Goal: Task Accomplishment & Management: Complete application form

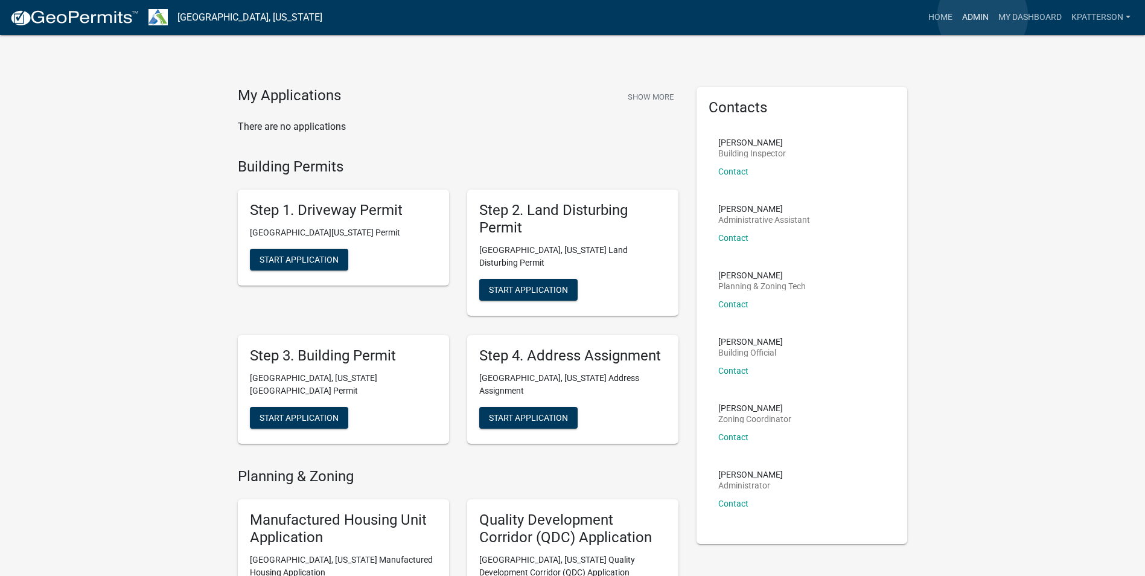
click at [982, 16] on link "Admin" at bounding box center [975, 17] width 36 height 23
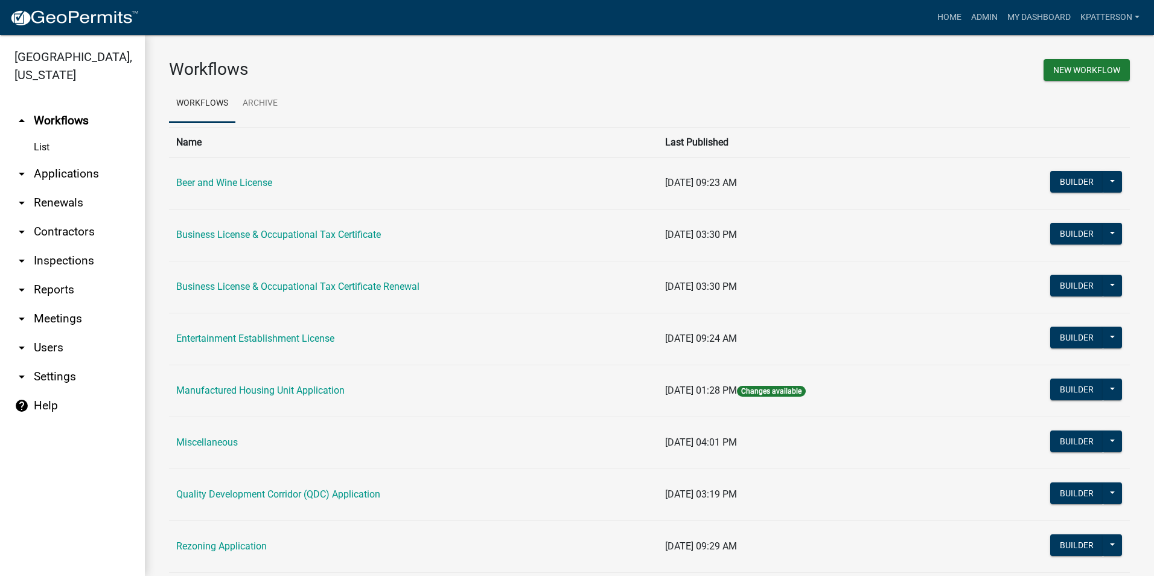
click at [49, 188] on link "arrow_drop_down Renewals" at bounding box center [72, 202] width 145 height 29
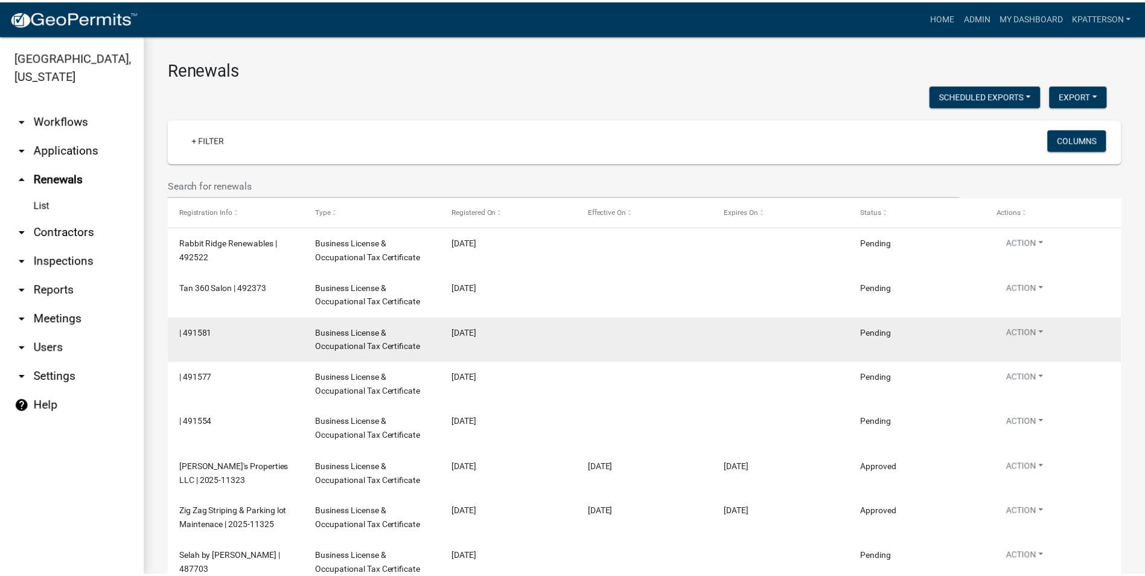
scroll to position [60, 0]
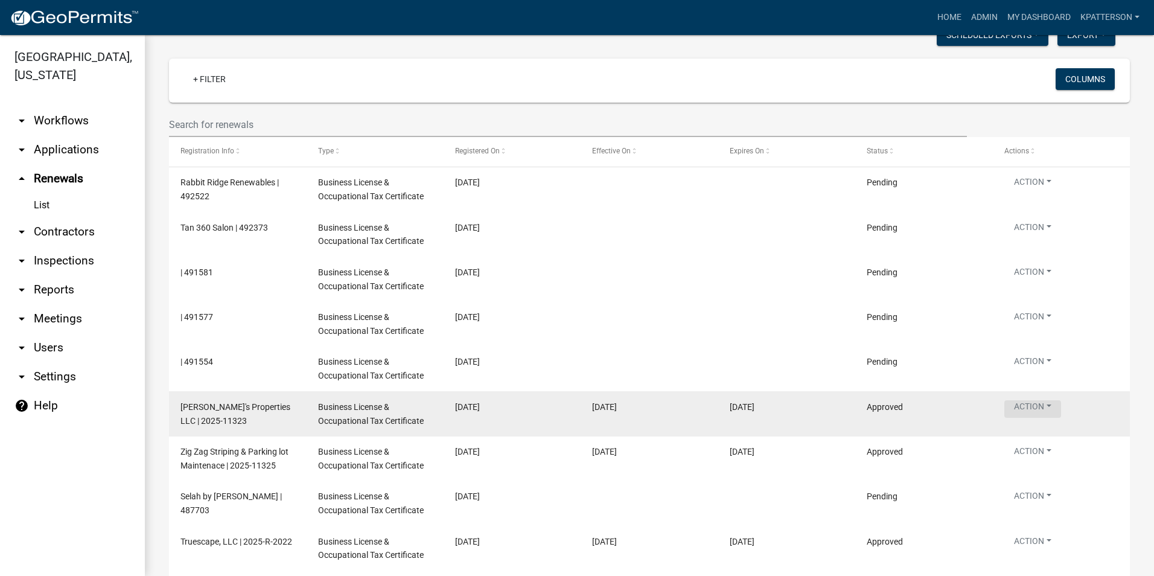
click at [1025, 415] on button "Action" at bounding box center [1032, 409] width 57 height 18
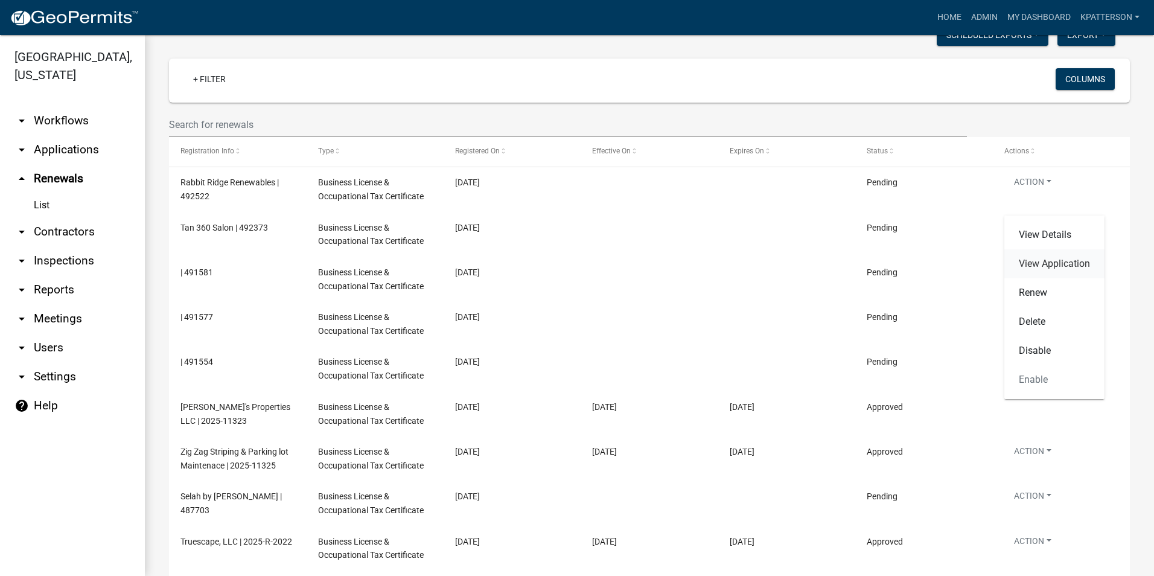
click at [1043, 265] on link "View Application" at bounding box center [1054, 263] width 100 height 29
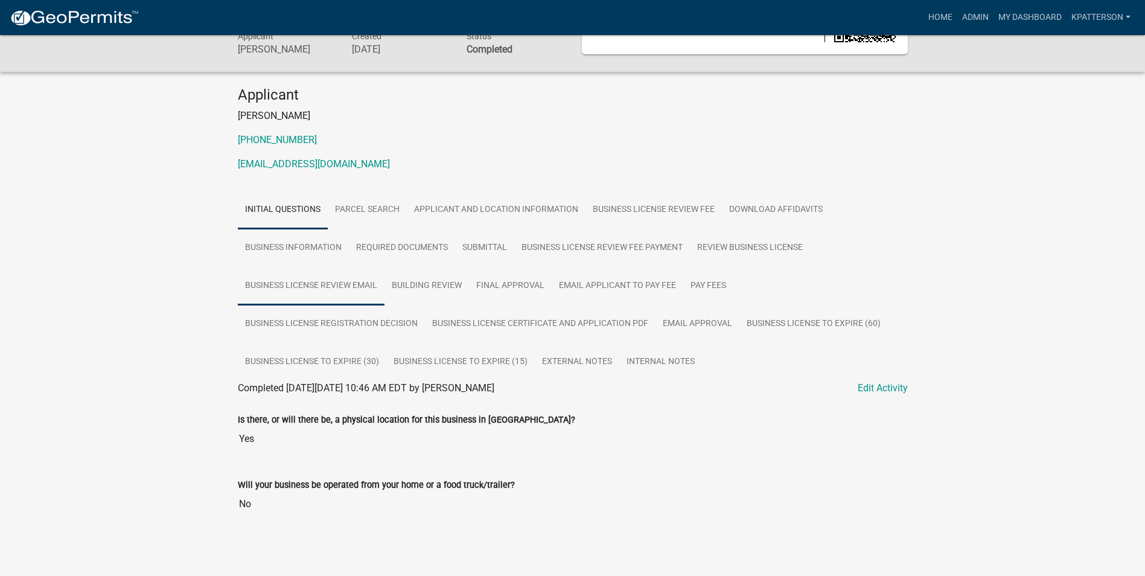
scroll to position [79, 0]
drag, startPoint x: 404, startPoint y: 162, endPoint x: 284, endPoint y: 178, distance: 121.8
click at [284, 178] on div "Applicant RUBEN HAIRSTON 706-302-3276 RUBENHAIRSTON164@GMAIL.COM" at bounding box center [573, 133] width 688 height 95
drag, startPoint x: 284, startPoint y: 178, endPoint x: 490, endPoint y: 152, distance: 208.0
click at [507, 139] on p "706-302-3276" at bounding box center [573, 139] width 670 height 14
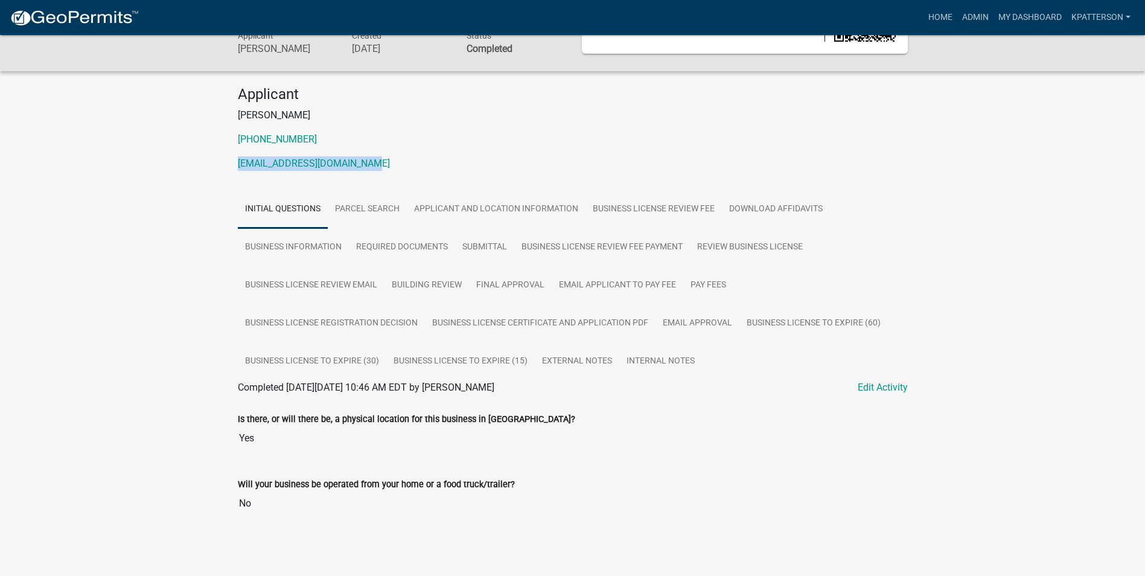
drag, startPoint x: 395, startPoint y: 163, endPoint x: 230, endPoint y: 173, distance: 165.6
click at [230, 173] on div "Applicant RUBEN HAIRSTON 706-302-3276 RUBENHAIRSTON164@GMAIL.COM" at bounding box center [573, 133] width 688 height 95
drag, startPoint x: 230, startPoint y: 173, endPoint x: 359, endPoint y: 164, distance: 129.5
copy link "RUBENHAIRSTON164@GMAIL.COM"
click at [445, 218] on link "Applicant and Location Information" at bounding box center [496, 209] width 179 height 39
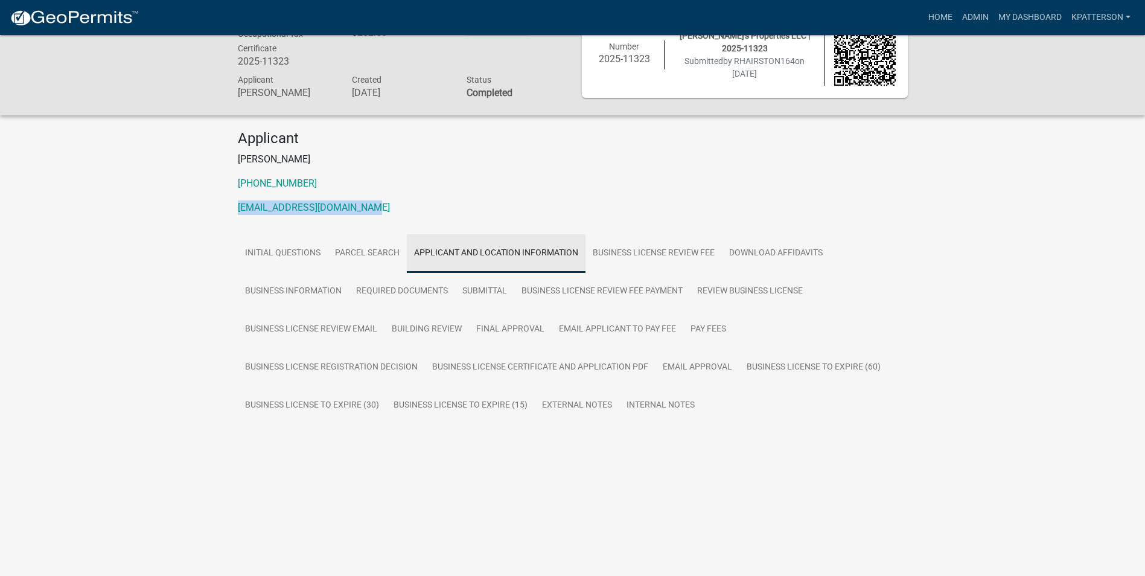
scroll to position [35, 0]
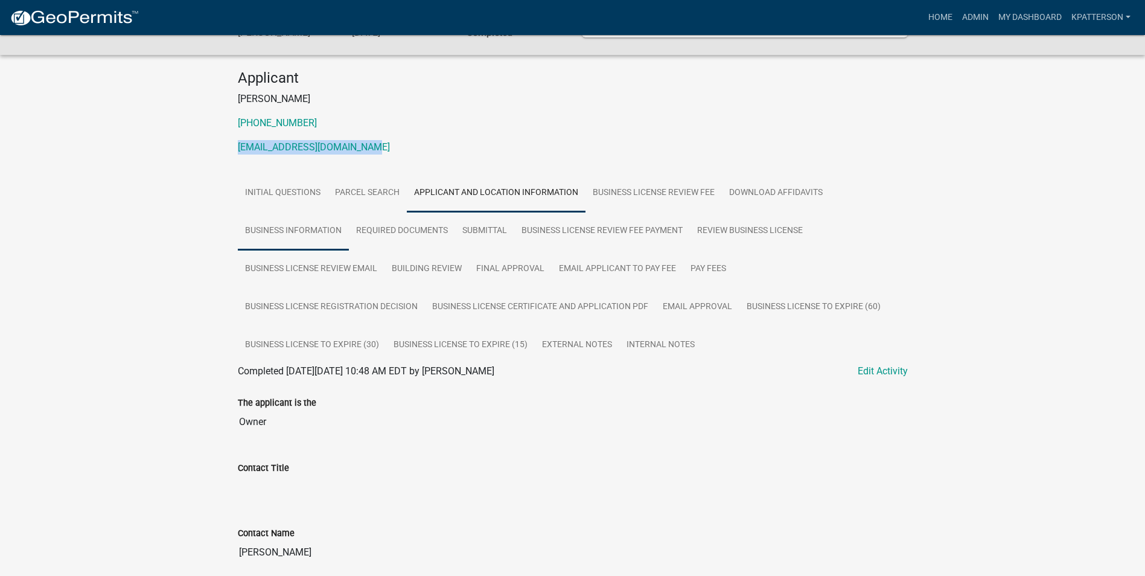
click at [323, 229] on link "Business Information" at bounding box center [293, 231] width 111 height 39
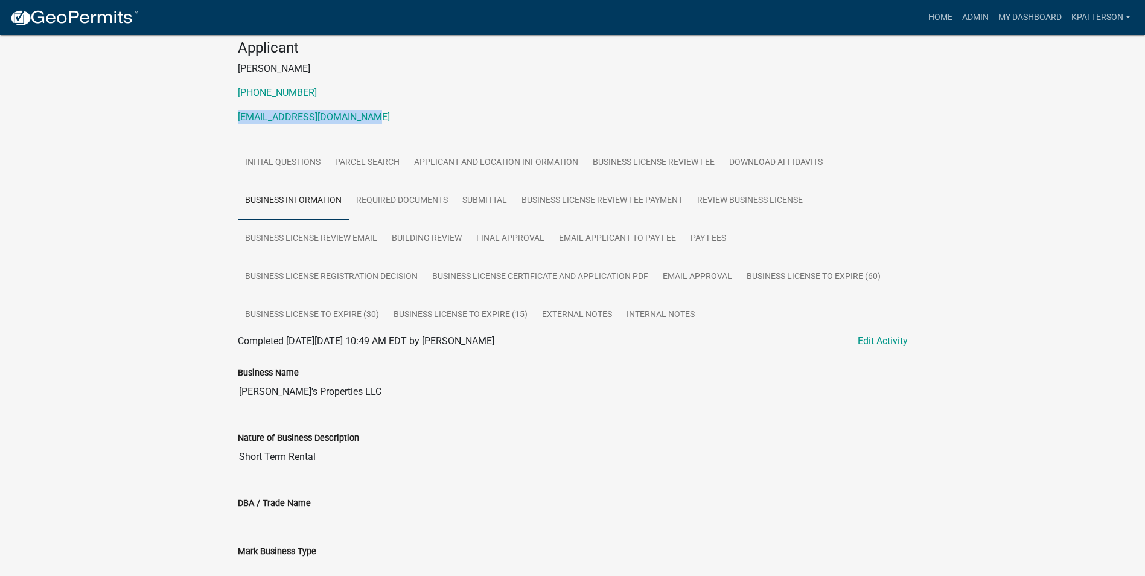
scroll to position [156, 0]
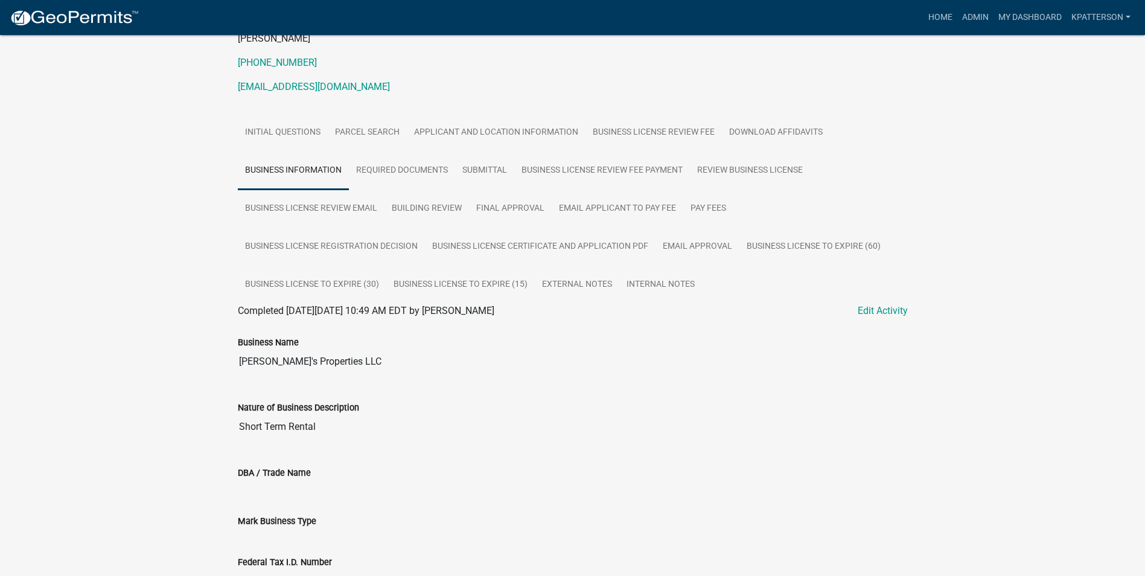
drag, startPoint x: 340, startPoint y: 360, endPoint x: 223, endPoint y: 363, distance: 117.7
click at [223, 363] on div "Business License & Occupational Tax Certificate 2025-11323 Amount Paid $202.50 …" at bounding box center [572, 395] width 1145 height 1032
drag, startPoint x: 223, startPoint y: 363, endPoint x: 305, endPoint y: 360, distance: 82.7
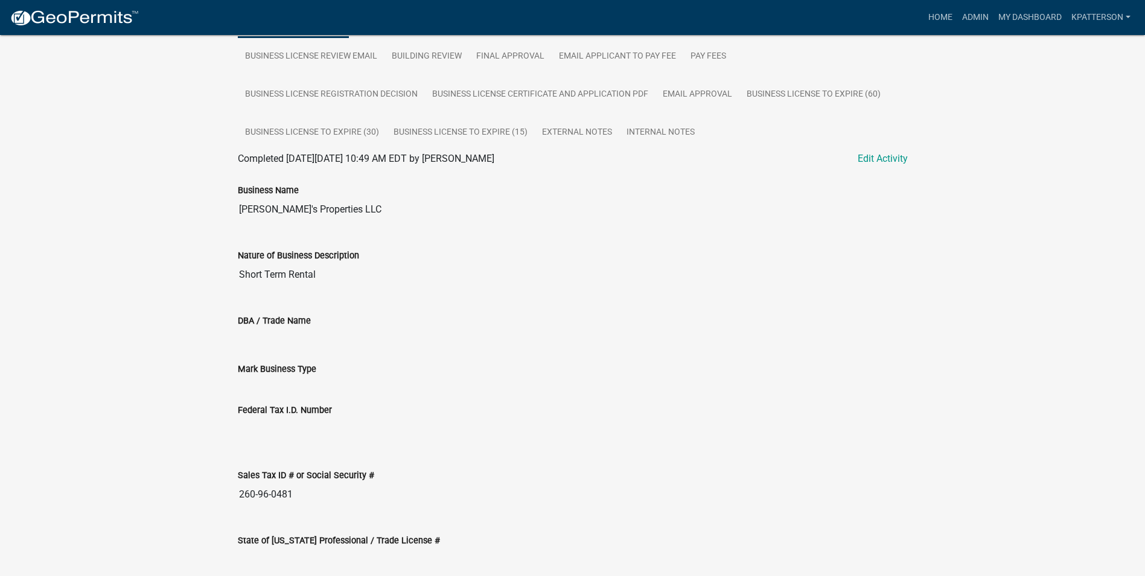
scroll to position [337, 0]
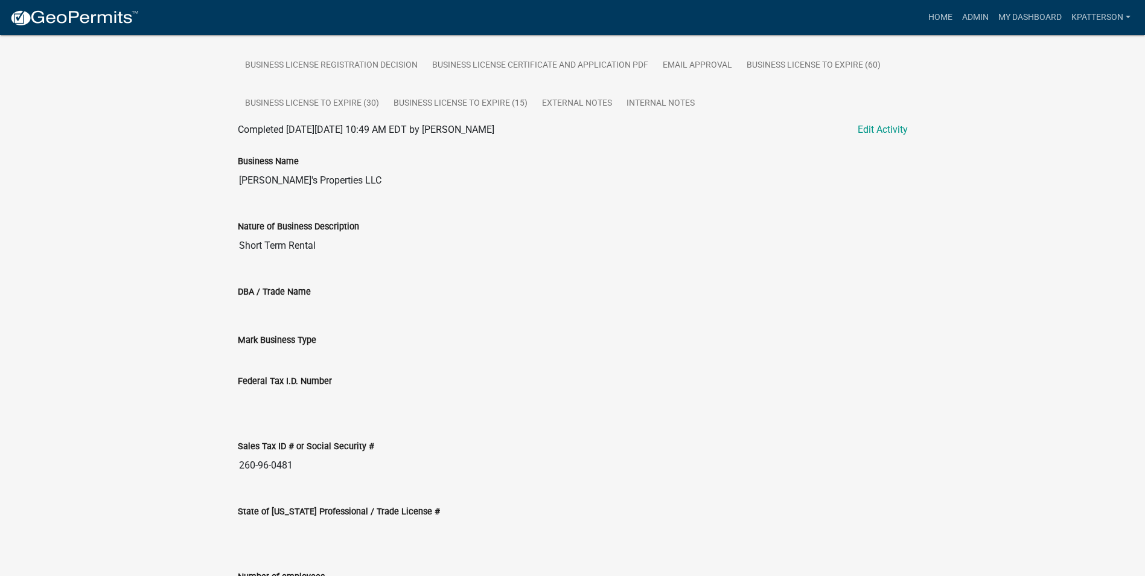
drag, startPoint x: 325, startPoint y: 247, endPoint x: 238, endPoint y: 256, distance: 86.8
click at [238, 256] on input "Short Term Rental" at bounding box center [573, 246] width 670 height 24
drag, startPoint x: 318, startPoint y: 247, endPoint x: 240, endPoint y: 253, distance: 78.7
click at [240, 253] on input "Short Term Rental" at bounding box center [573, 246] width 670 height 24
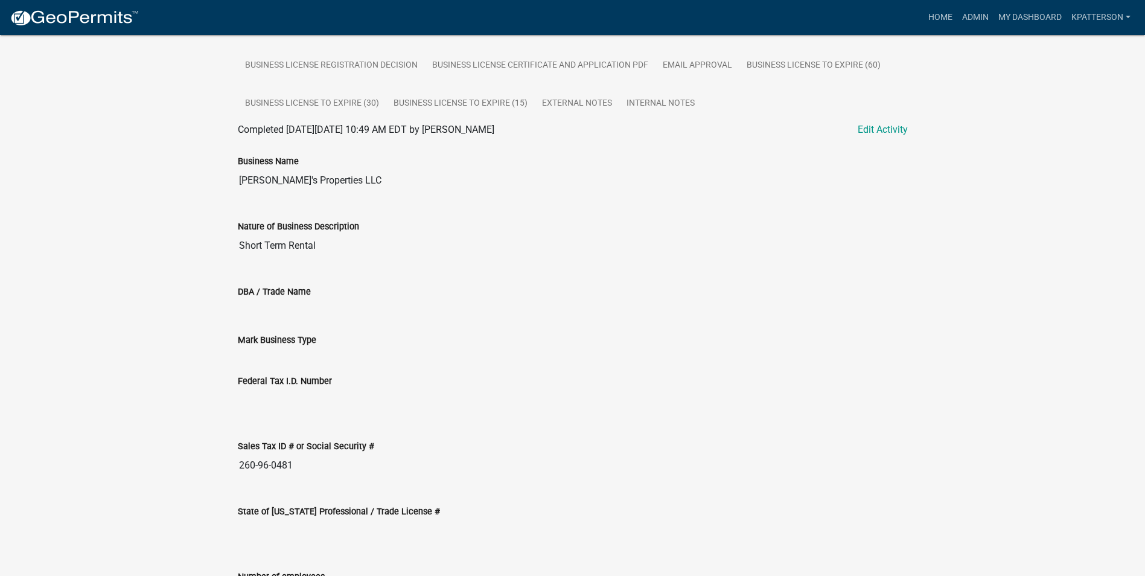
drag, startPoint x: 240, startPoint y: 253, endPoint x: 292, endPoint y: 244, distance: 53.4
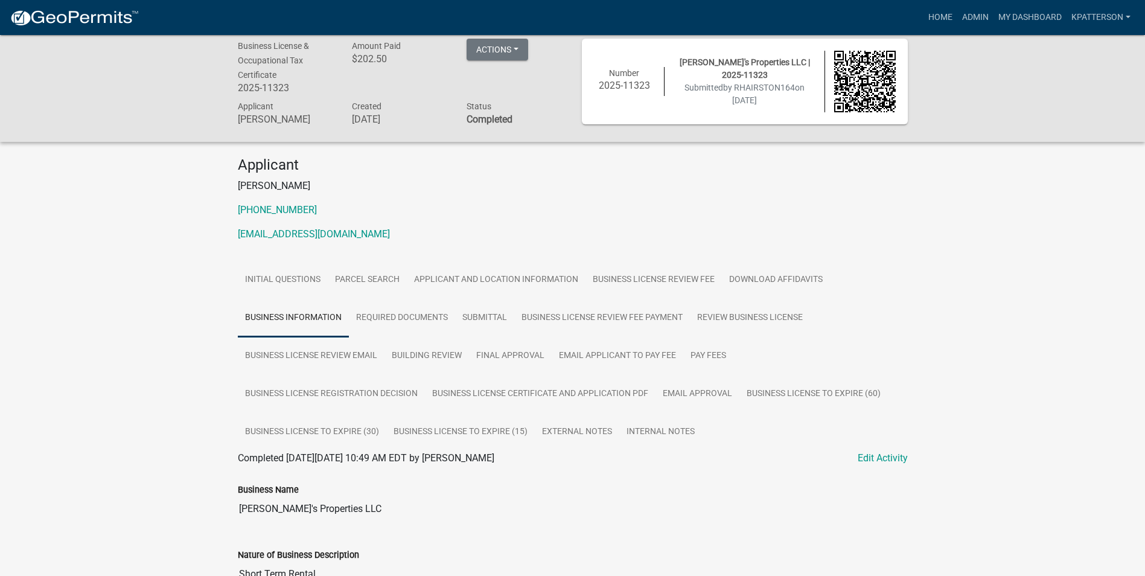
scroll to position [0, 0]
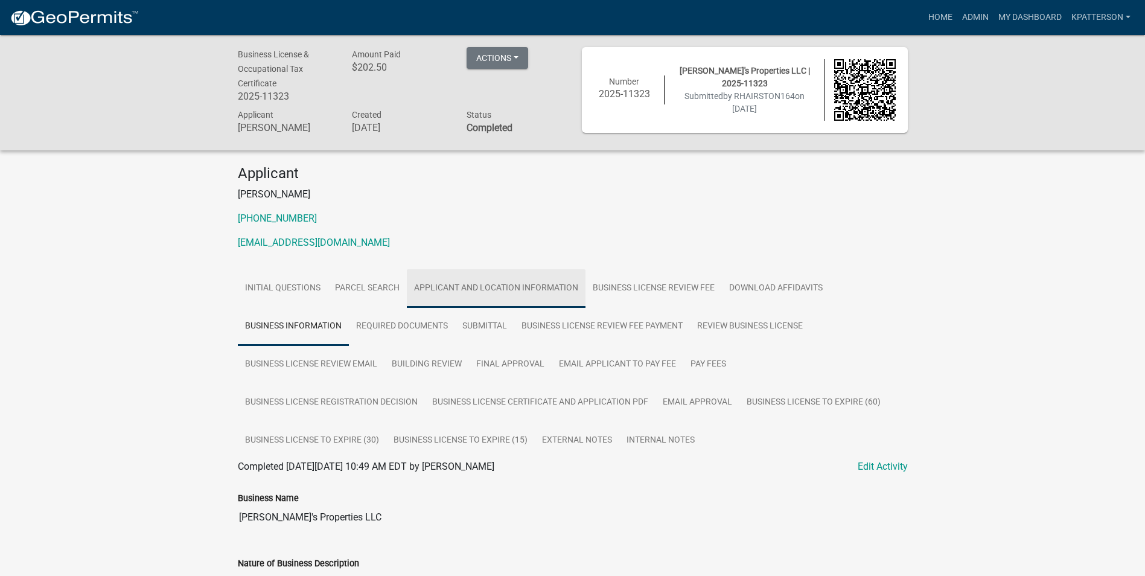
click at [520, 297] on link "Applicant and Location Information" at bounding box center [496, 288] width 179 height 39
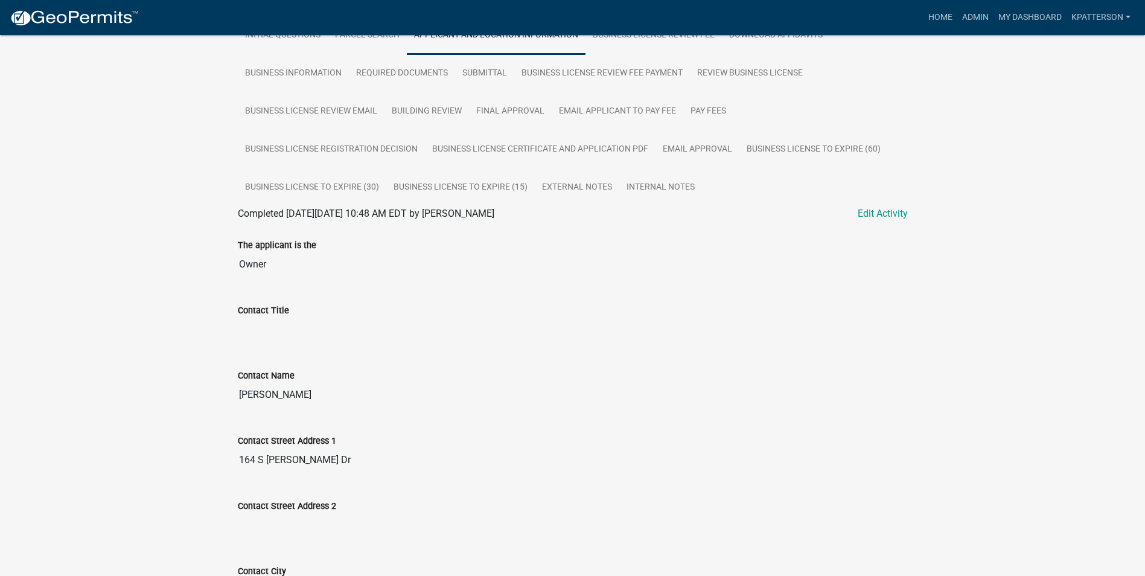
scroll to position [302, 0]
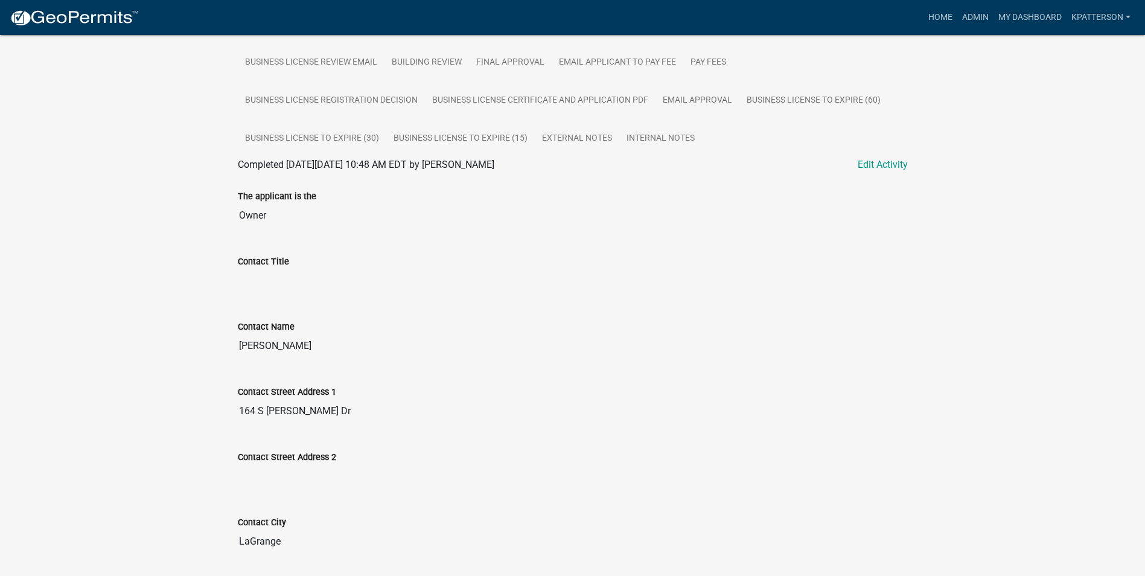
drag, startPoint x: 316, startPoint y: 345, endPoint x: 219, endPoint y: 348, distance: 96.6
drag, startPoint x: 219, startPoint y: 348, endPoint x: 293, endPoint y: 343, distance: 73.8
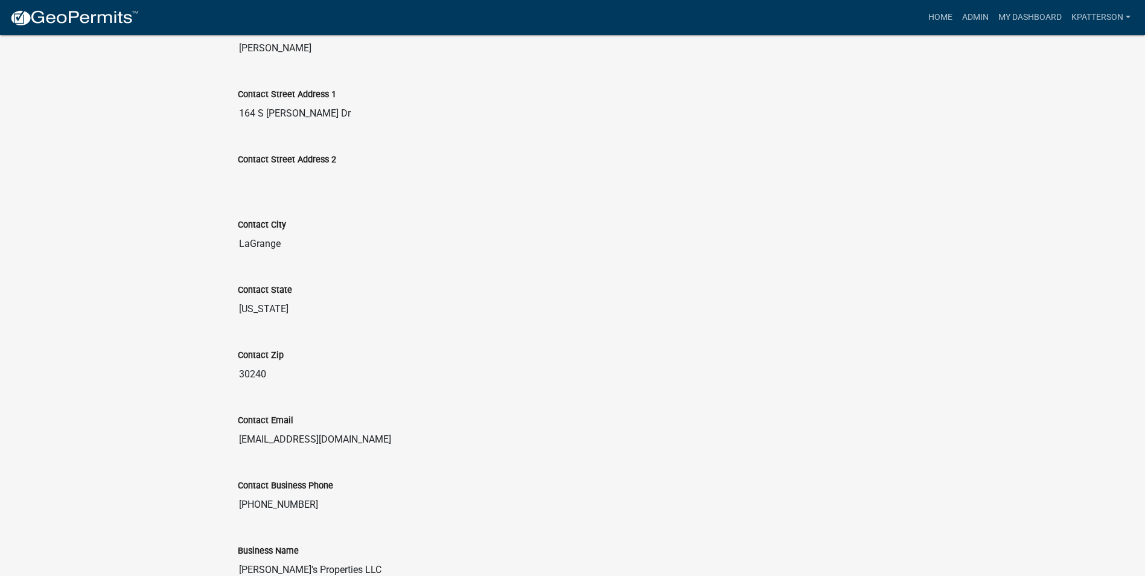
scroll to position [664, 0]
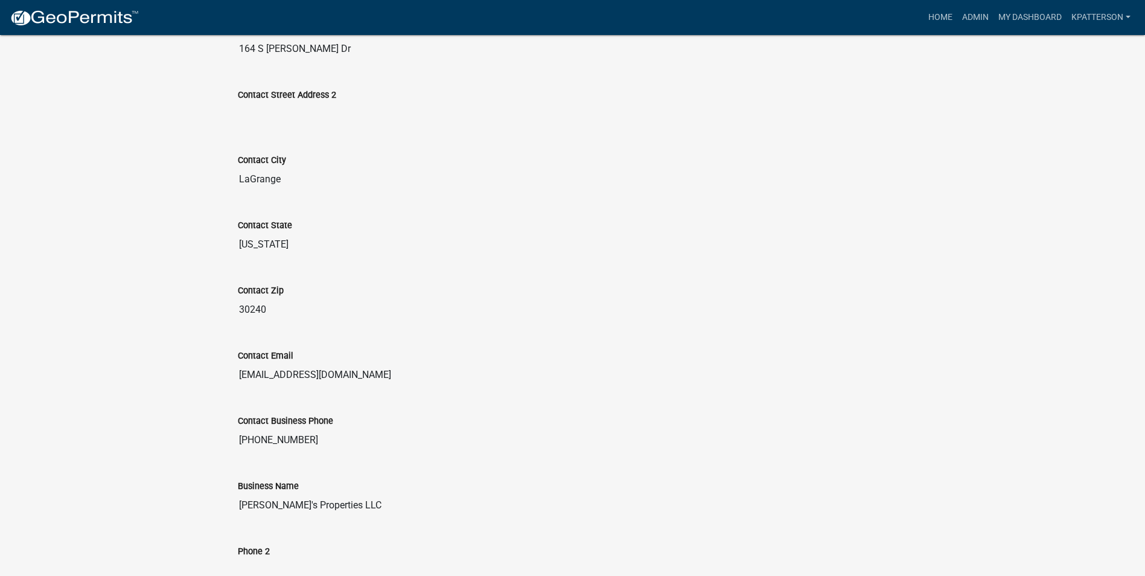
drag, startPoint x: 358, startPoint y: 373, endPoint x: 236, endPoint y: 378, distance: 122.0
click at [236, 378] on div "Contact Email rubenhairston@gmail.com" at bounding box center [573, 363] width 688 height 65
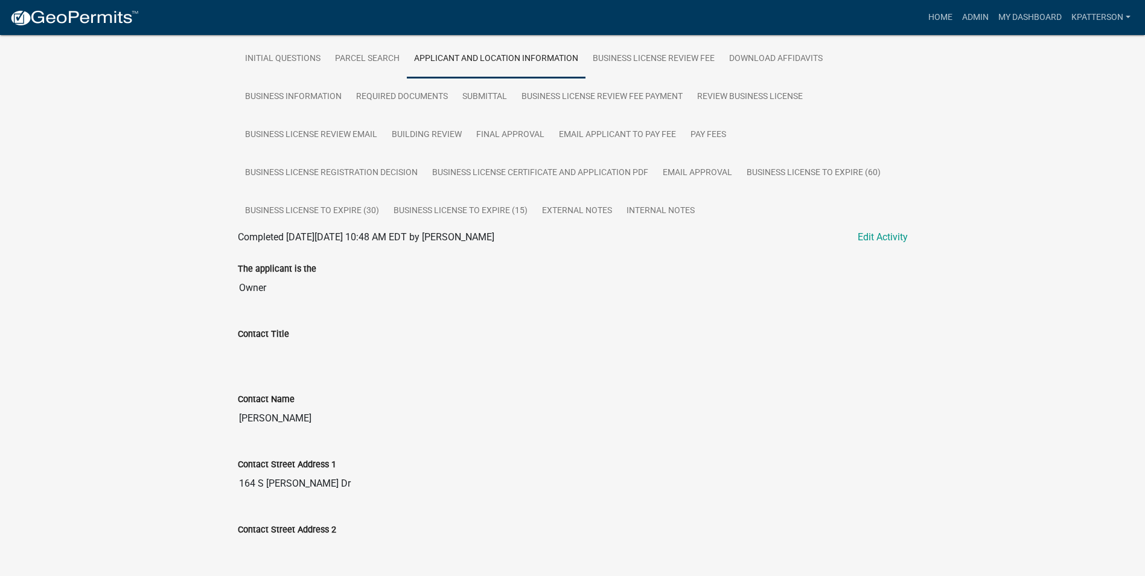
scroll to position [0, 0]
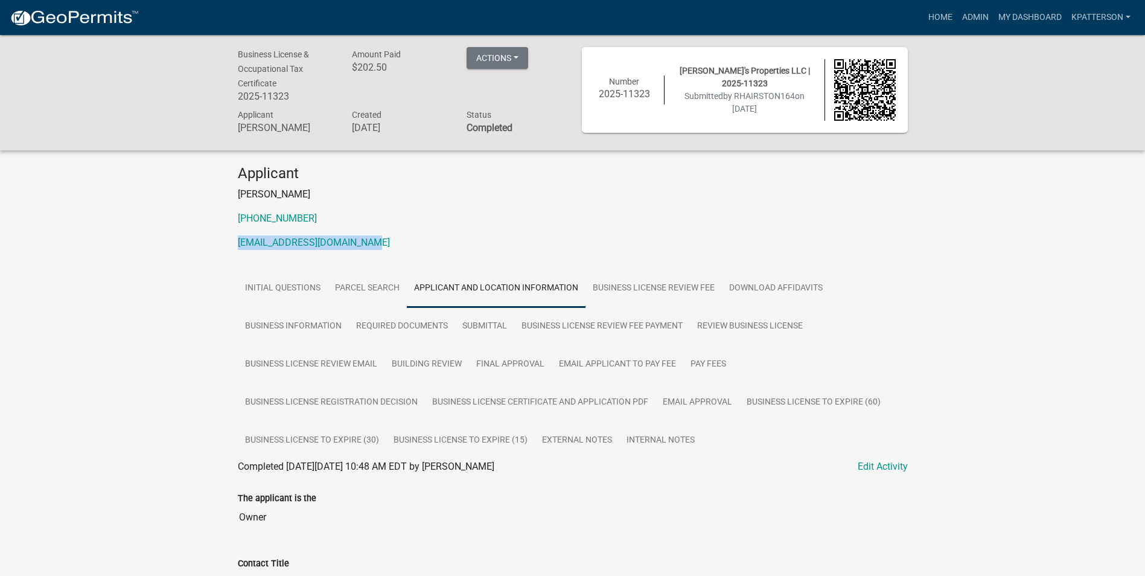
drag, startPoint x: 405, startPoint y: 244, endPoint x: 231, endPoint y: 253, distance: 174.0
click at [231, 253] on div "Applicant RUBEN HAIRSTON 706-302-3276 RUBENHAIRSTON164@GMAIL.COM" at bounding box center [573, 212] width 688 height 95
drag, startPoint x: 231, startPoint y: 253, endPoint x: 377, endPoint y: 241, distance: 145.9
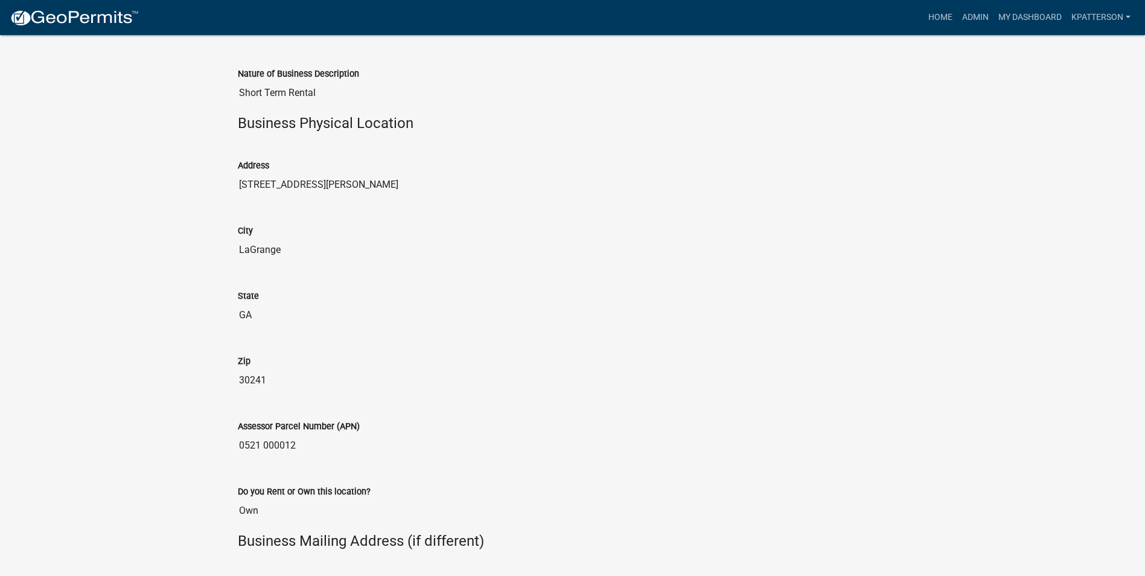
scroll to position [1207, 0]
drag, startPoint x: 333, startPoint y: 183, endPoint x: 214, endPoint y: 179, distance: 119.0
drag, startPoint x: 214, startPoint y: 179, endPoint x: 294, endPoint y: 180, distance: 79.7
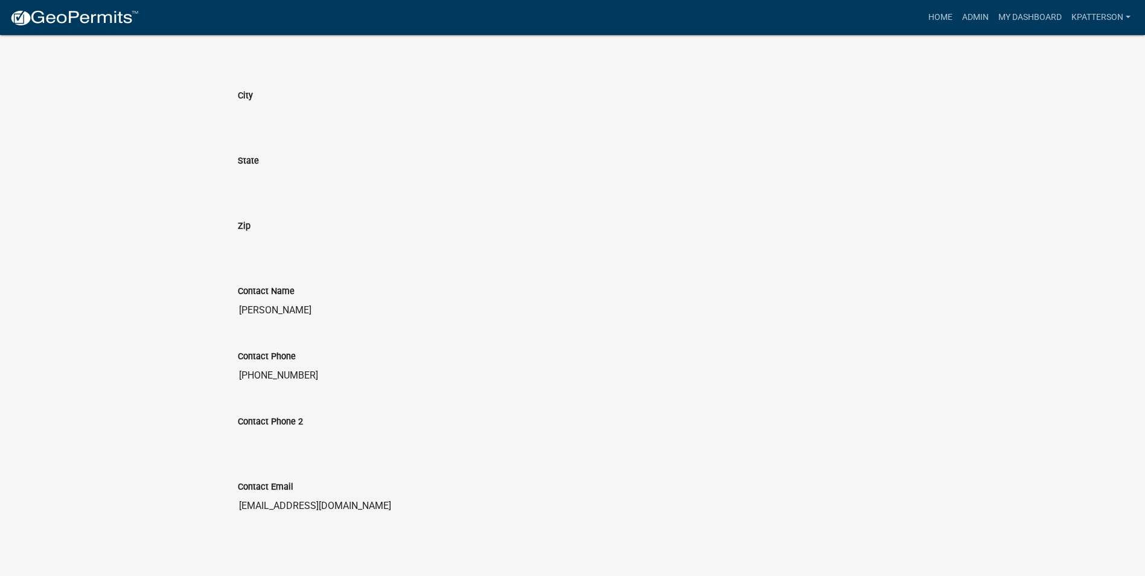
scroll to position [1762, 0]
drag, startPoint x: 302, startPoint y: 371, endPoint x: 232, endPoint y: 371, distance: 70.6
click at [232, 371] on div "Contact Phone 706-302-3276" at bounding box center [573, 362] width 688 height 65
drag, startPoint x: 232, startPoint y: 371, endPoint x: 280, endPoint y: 368, distance: 48.4
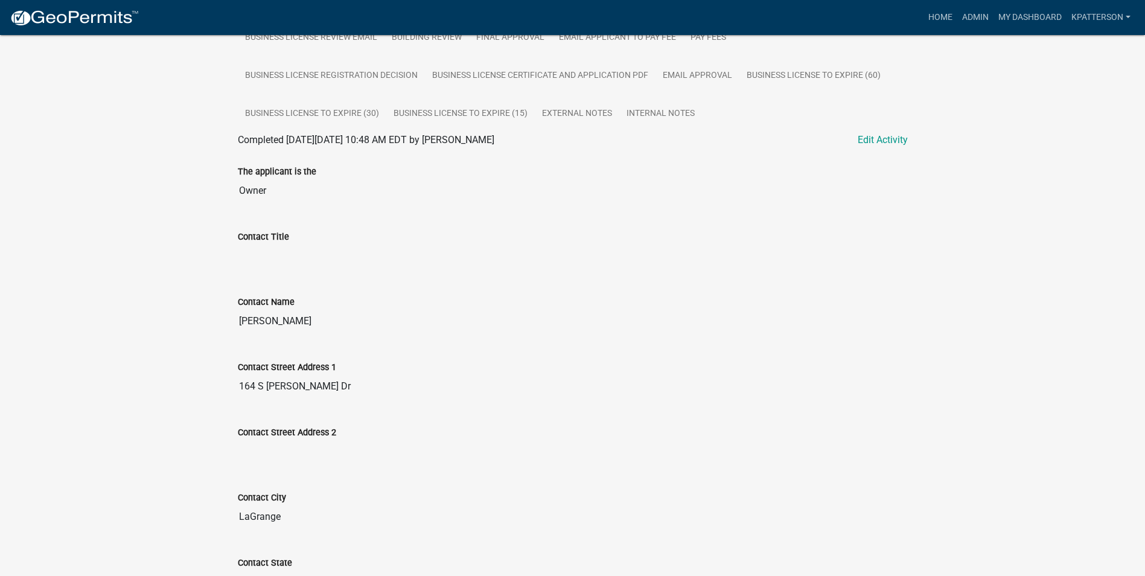
scroll to position [314, 0]
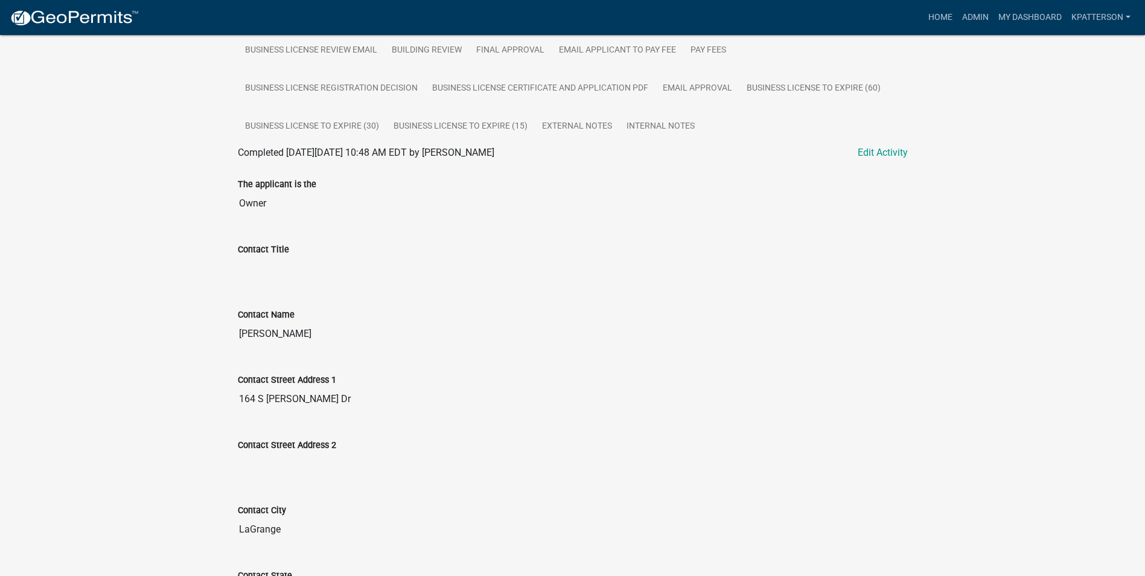
drag, startPoint x: 305, startPoint y: 396, endPoint x: 226, endPoint y: 399, distance: 79.1
drag, startPoint x: 226, startPoint y: 399, endPoint x: 275, endPoint y: 394, distance: 48.5
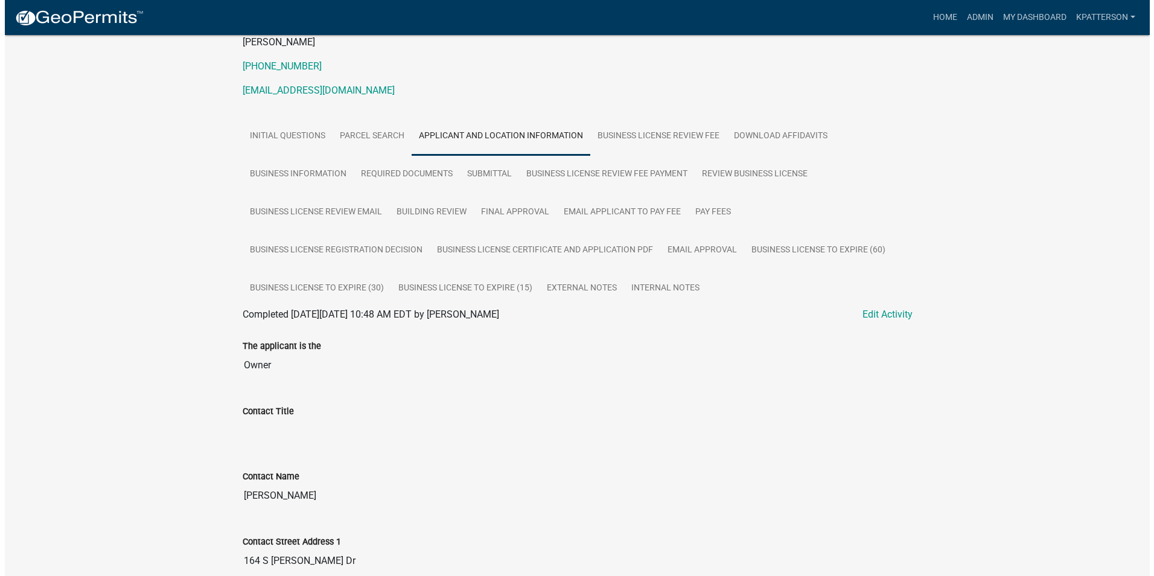
scroll to position [0, 0]
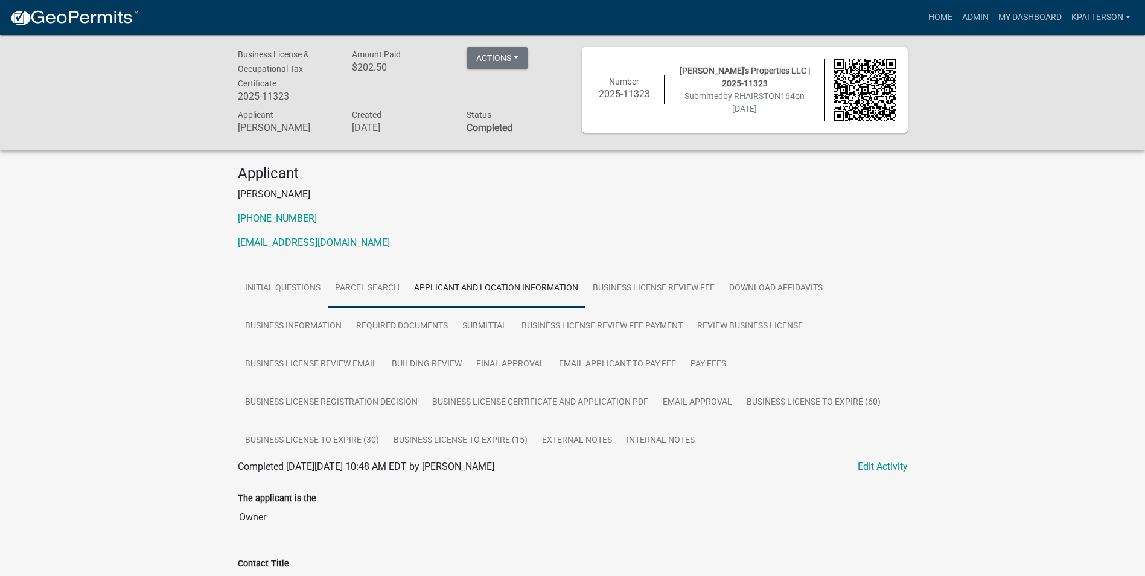
click at [354, 286] on link "Parcel search" at bounding box center [367, 288] width 79 height 39
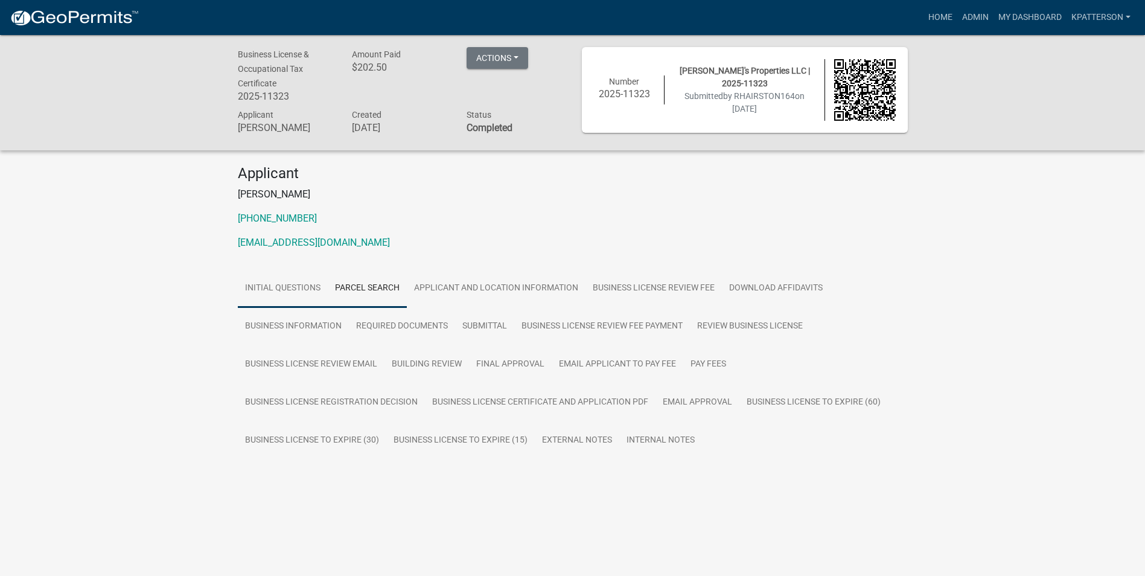
click at [297, 292] on link "Initial Questions" at bounding box center [283, 288] width 90 height 39
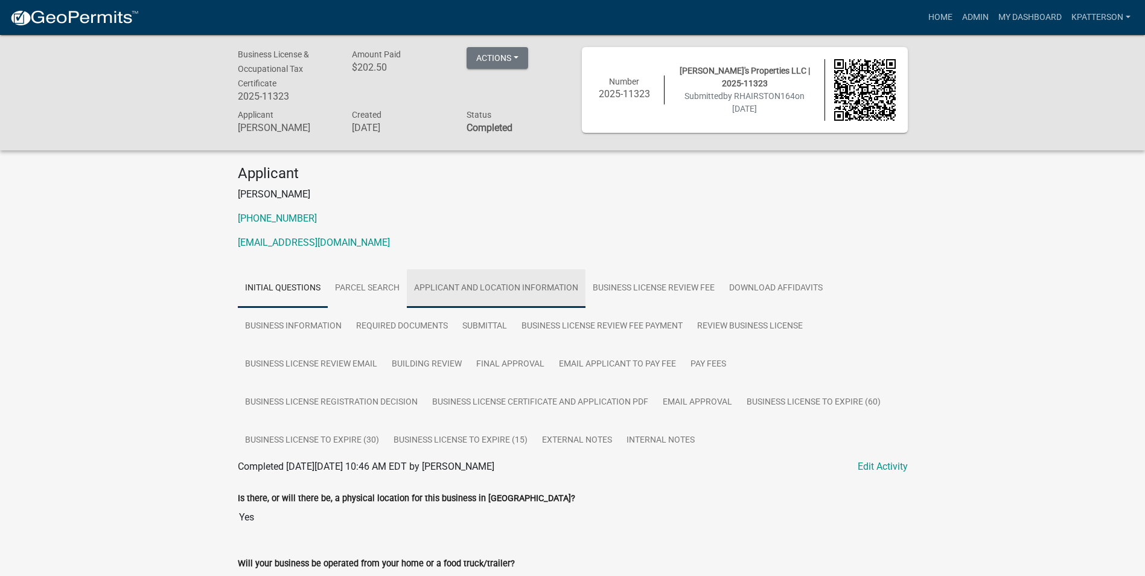
click at [472, 295] on link "Applicant and Location Information" at bounding box center [496, 288] width 179 height 39
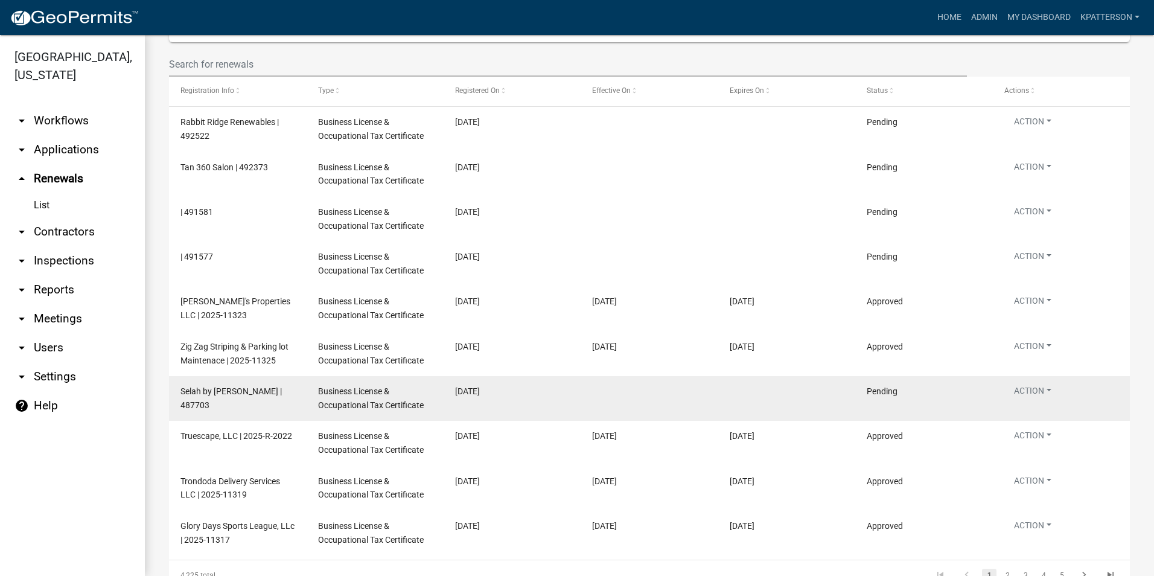
scroll to position [181, 0]
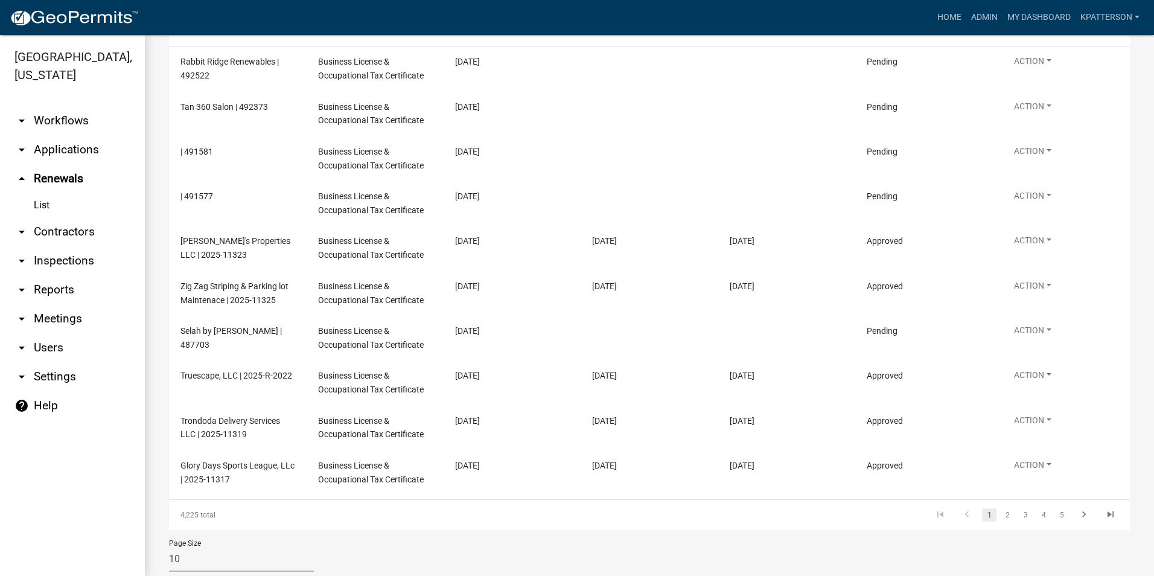
click at [78, 135] on link "arrow_drop_down Applications" at bounding box center [72, 149] width 145 height 29
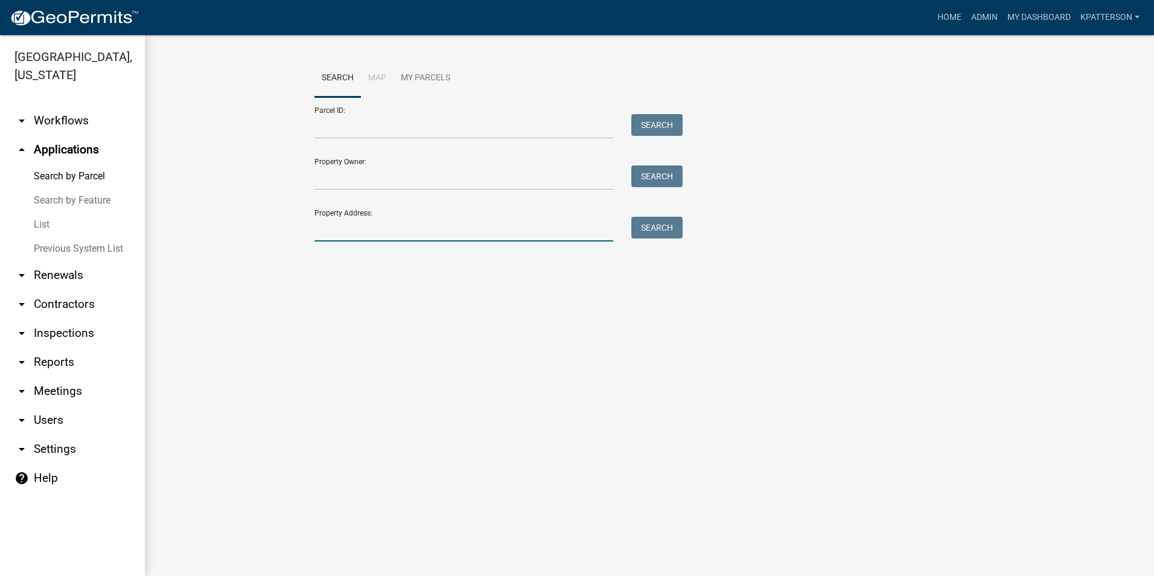
click at [347, 228] on input "Property Address:" at bounding box center [463, 229] width 299 height 25
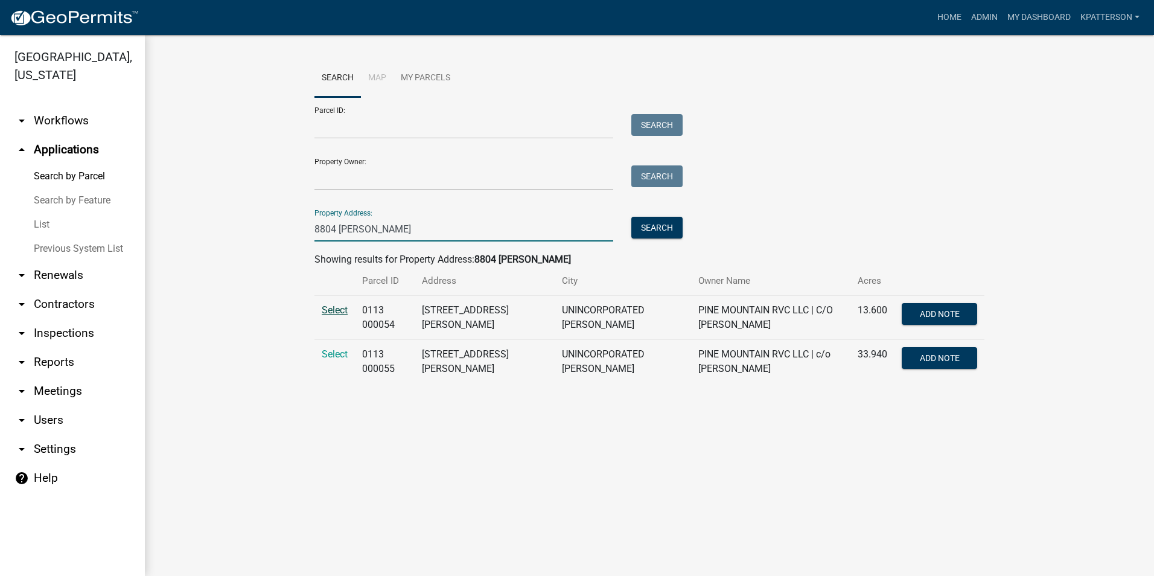
type input "8804 hamilton"
click at [332, 313] on span "Select" at bounding box center [335, 309] width 26 height 11
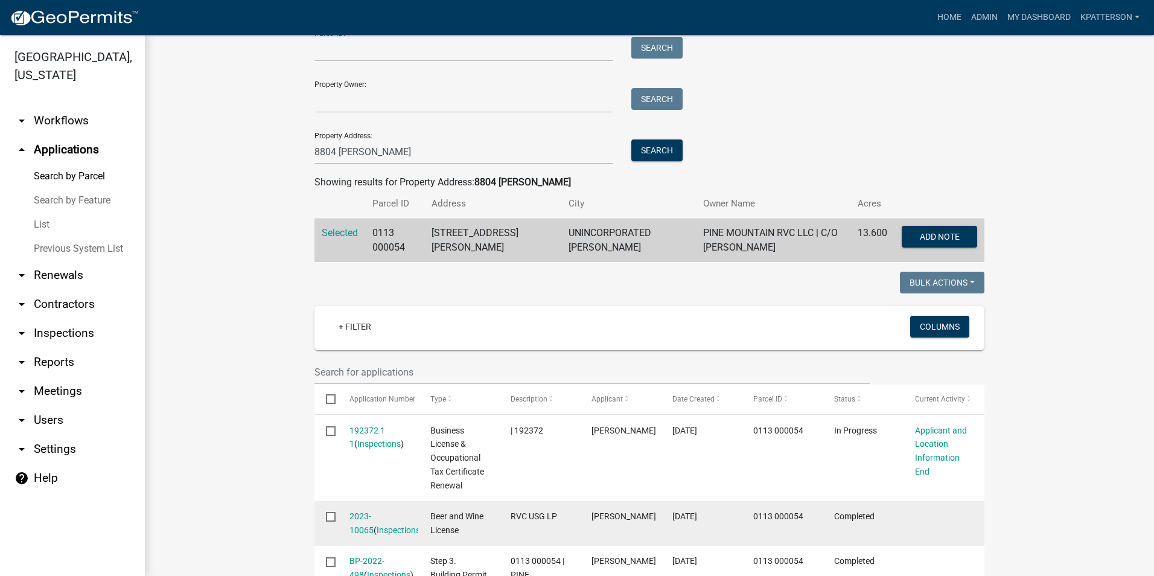
scroll to position [60, 0]
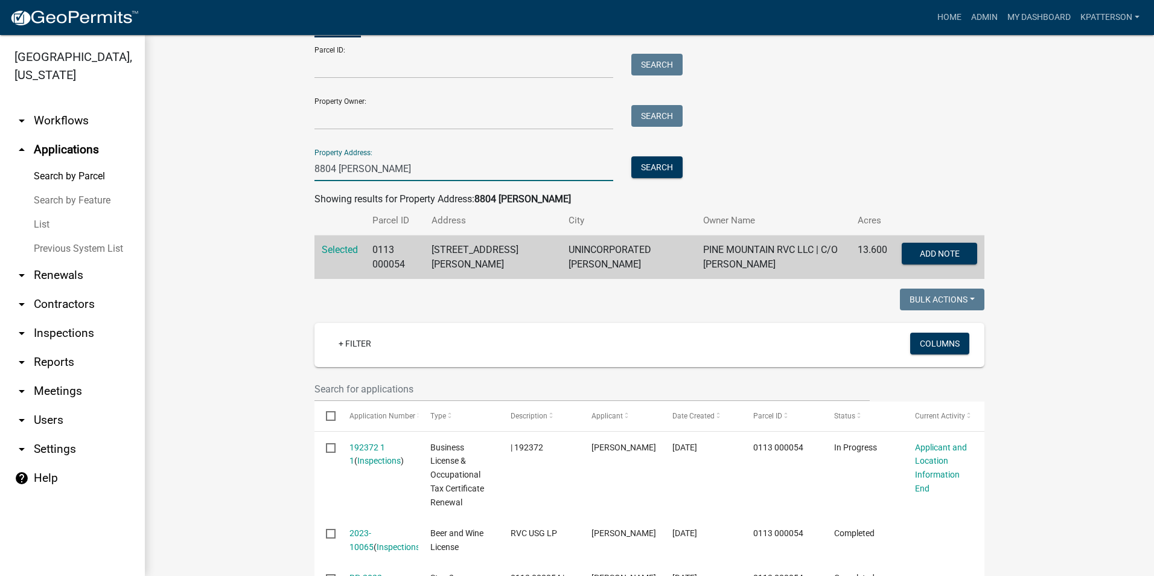
drag, startPoint x: 380, startPoint y: 165, endPoint x: 291, endPoint y: 168, distance: 89.4
click at [60, 261] on link "arrow_drop_down Renewals" at bounding box center [72, 275] width 145 height 29
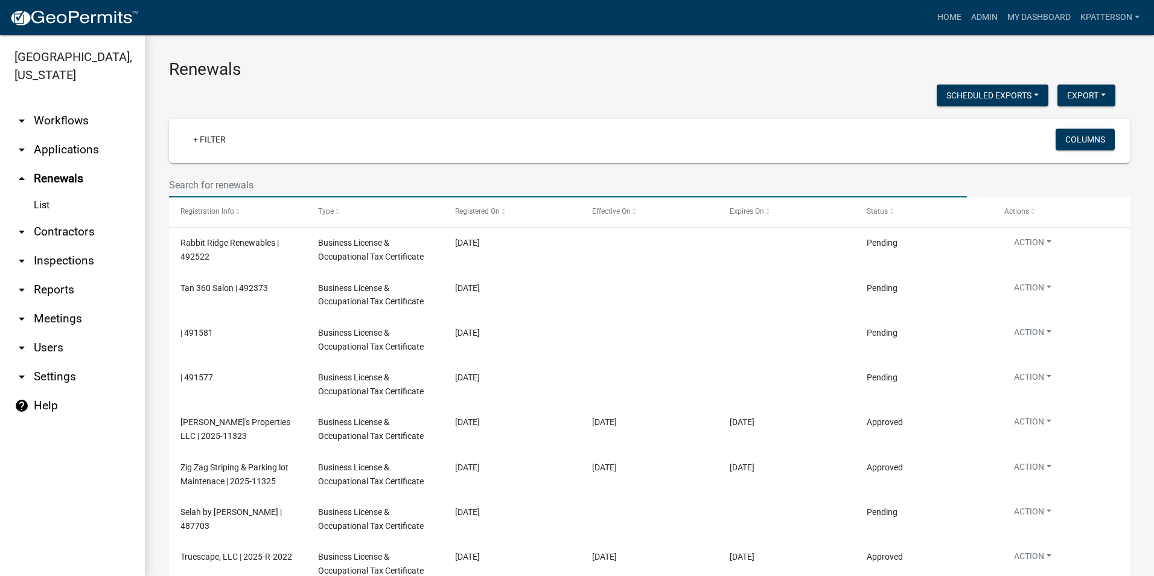
paste input "8804 hamilton"
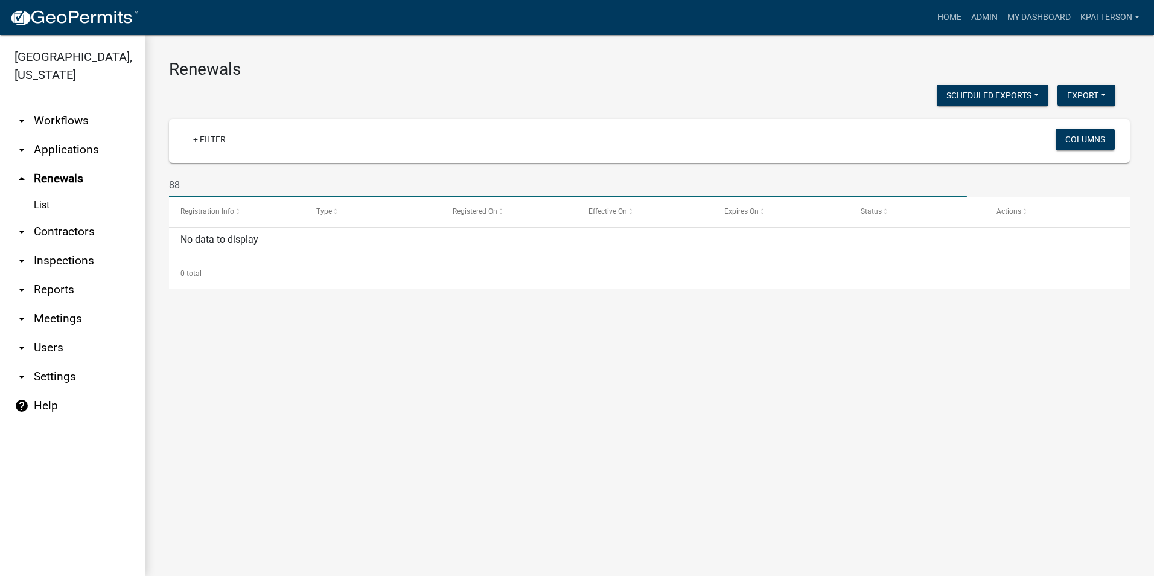
type input "8"
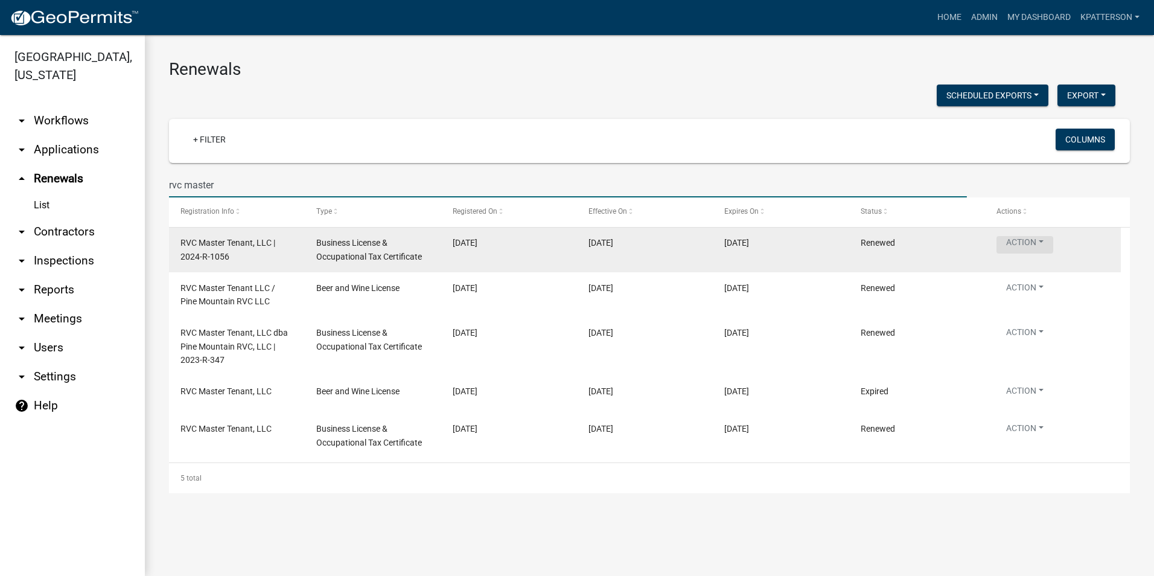
type input "rvc master"
click at [1027, 241] on button "Action" at bounding box center [1024, 245] width 57 height 18
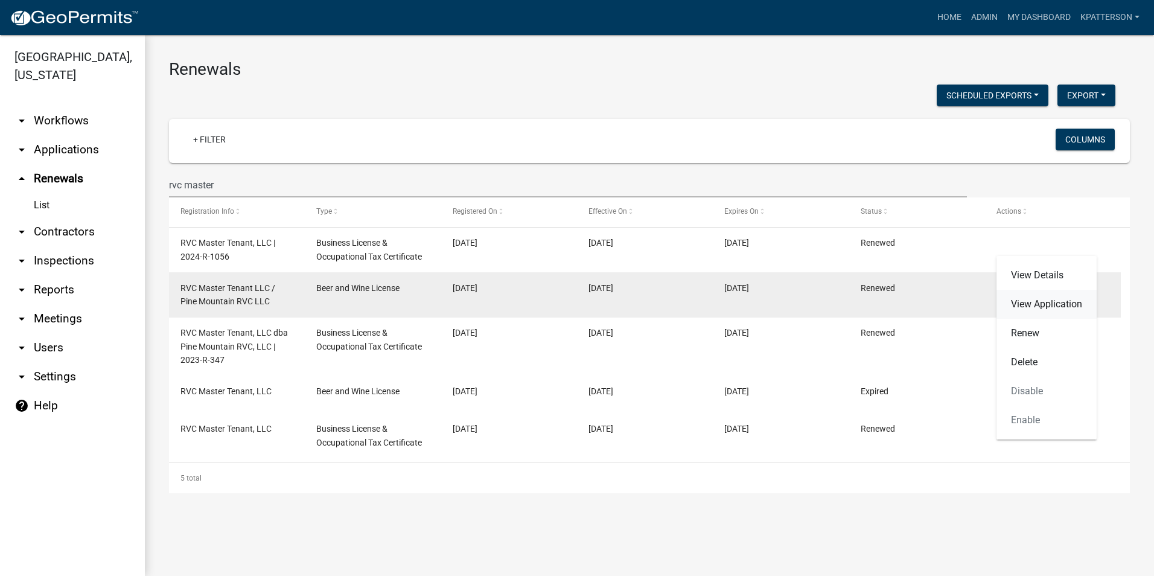
click at [1036, 302] on link "View Application" at bounding box center [1046, 304] width 100 height 29
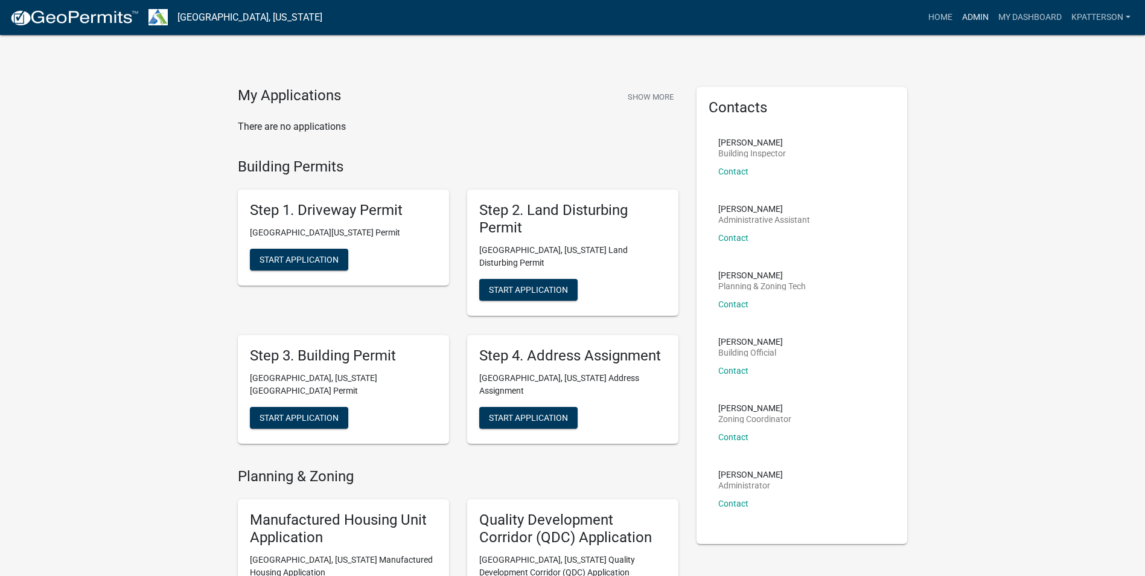
click at [982, 14] on link "Admin" at bounding box center [975, 17] width 36 height 23
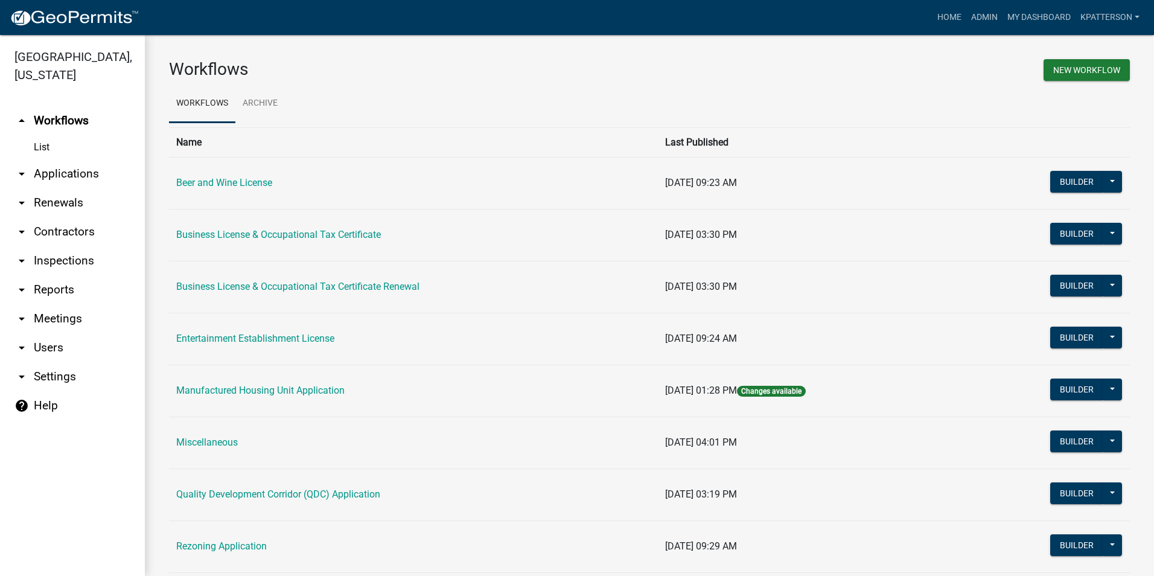
click at [83, 159] on link "arrow_drop_down Applications" at bounding box center [72, 173] width 145 height 29
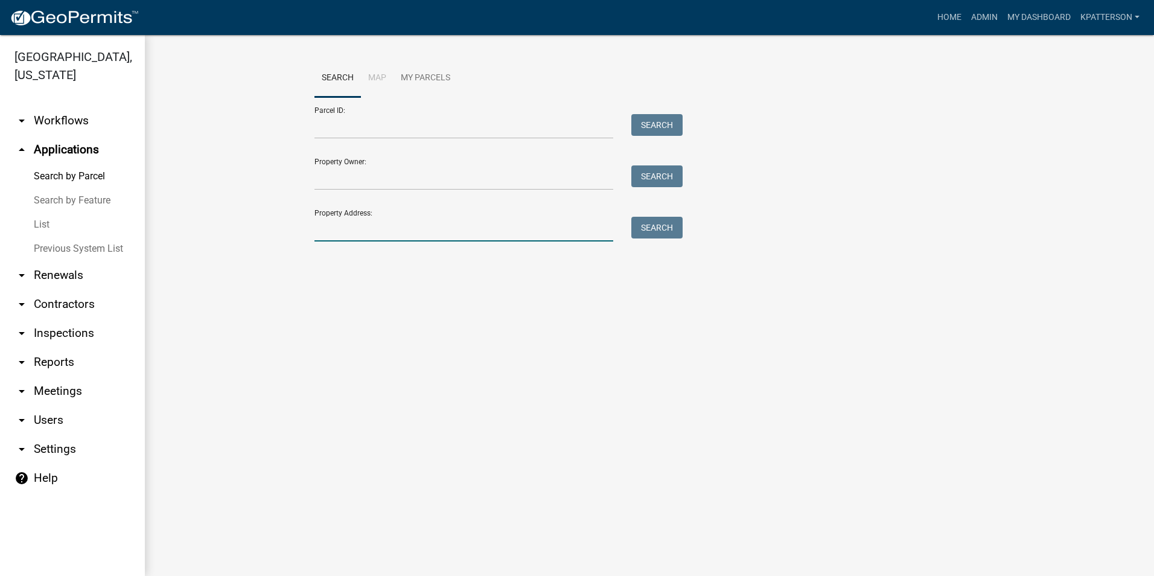
click at [458, 228] on input "Property Address:" at bounding box center [463, 229] width 299 height 25
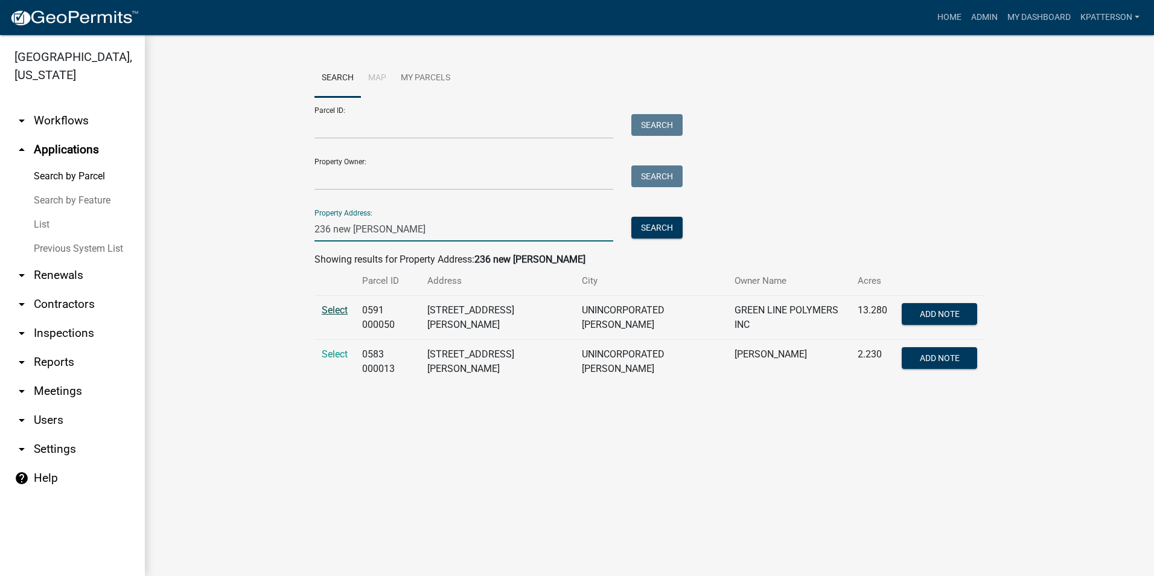
type input "236 new hutchinson"
click at [327, 312] on span "Select" at bounding box center [335, 309] width 26 height 11
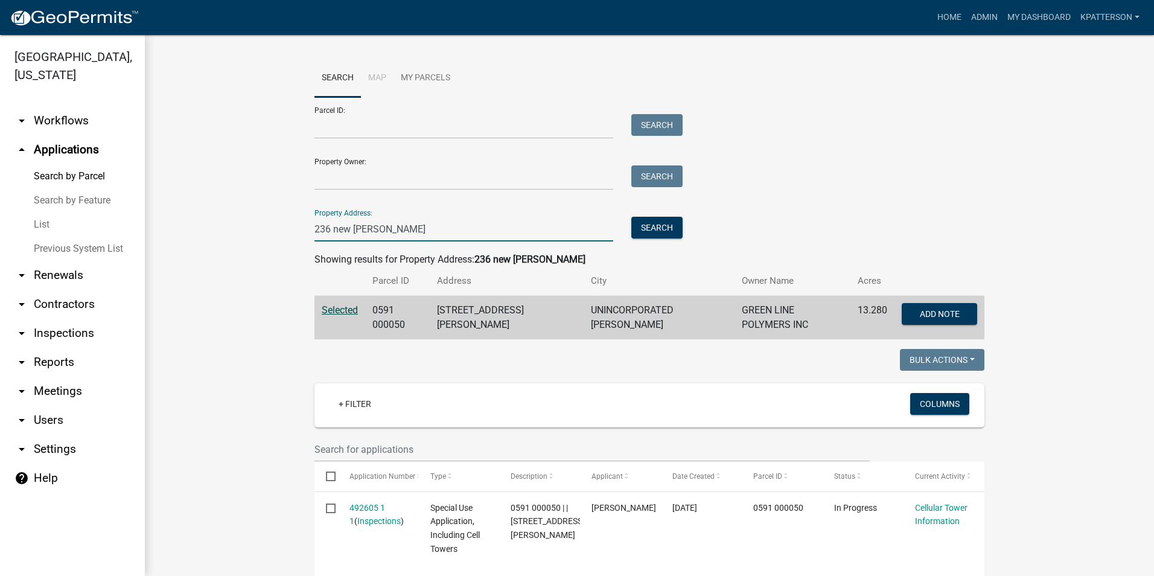
drag, startPoint x: 406, startPoint y: 227, endPoint x: 218, endPoint y: 244, distance: 187.8
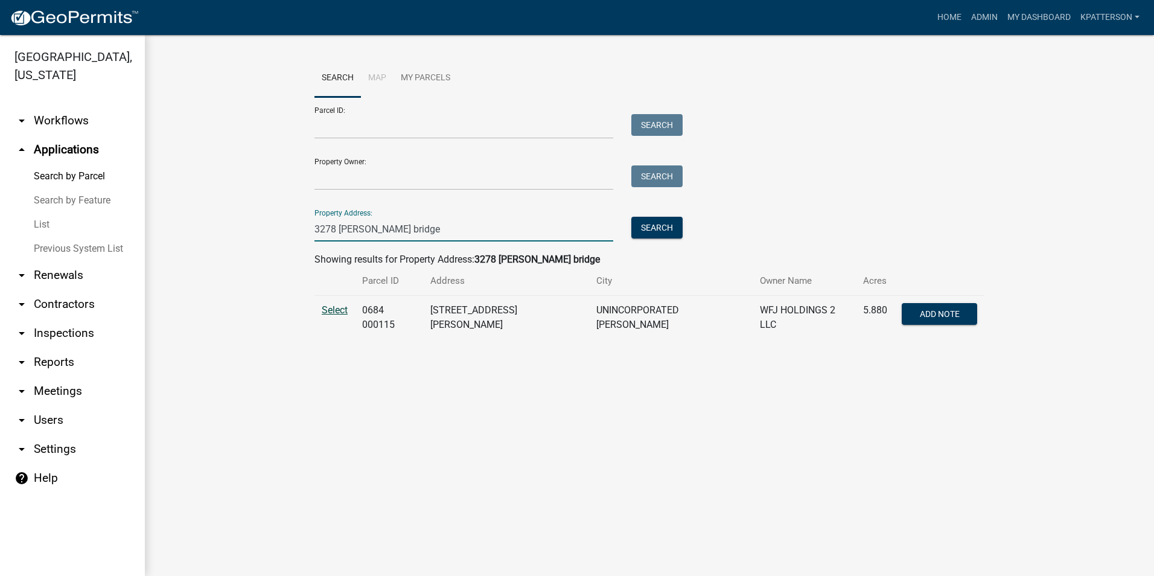
type input "3278 mooty bridge"
click at [343, 310] on span "Select" at bounding box center [335, 309] width 26 height 11
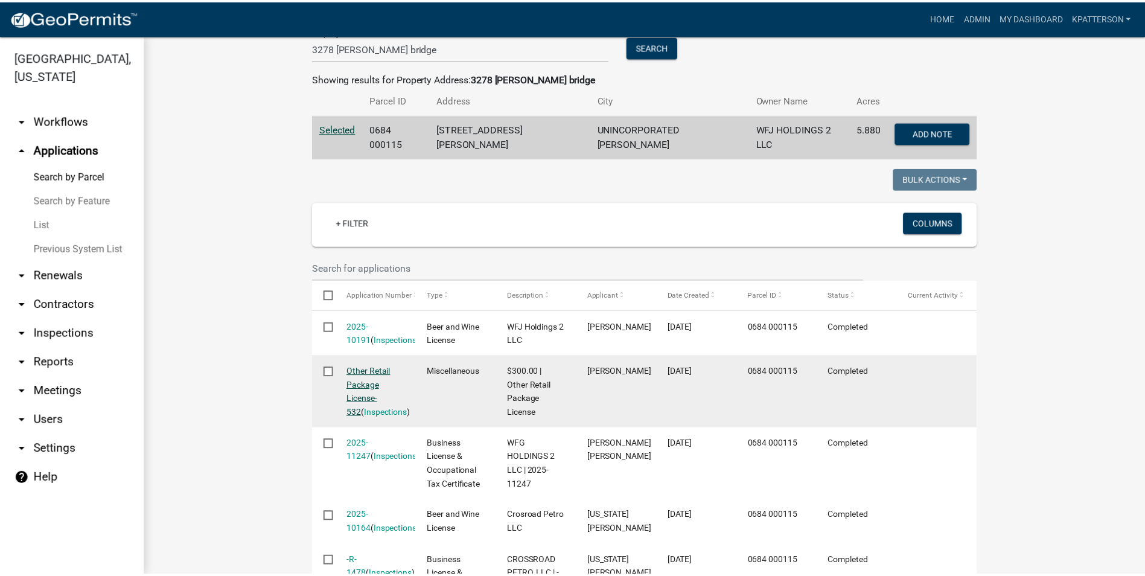
scroll to position [241, 0]
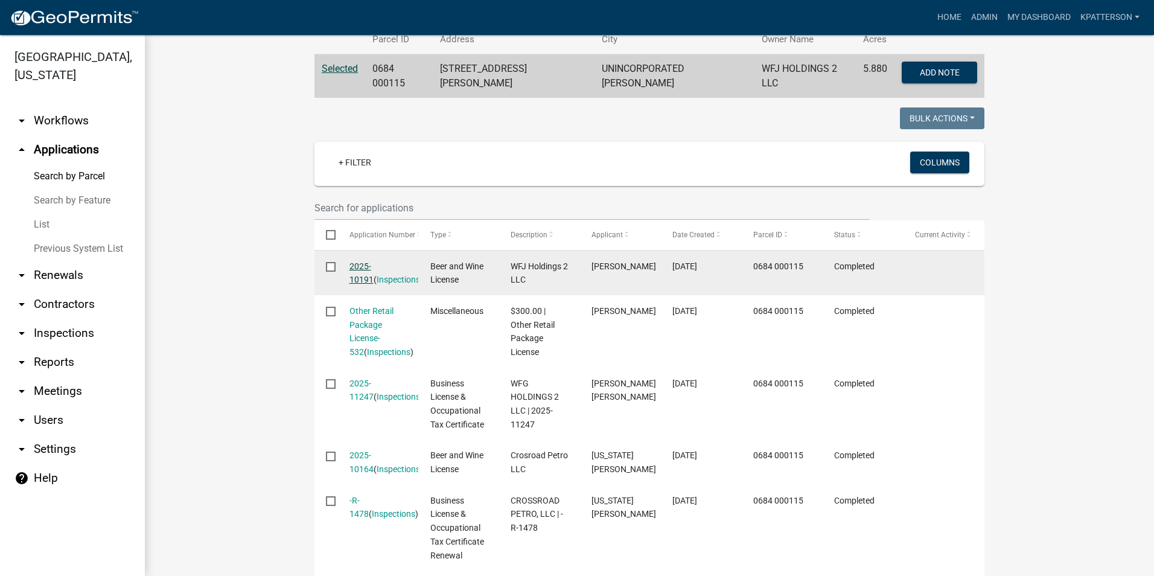
click at [373, 264] on link "2025-10191" at bounding box center [361, 273] width 24 height 24
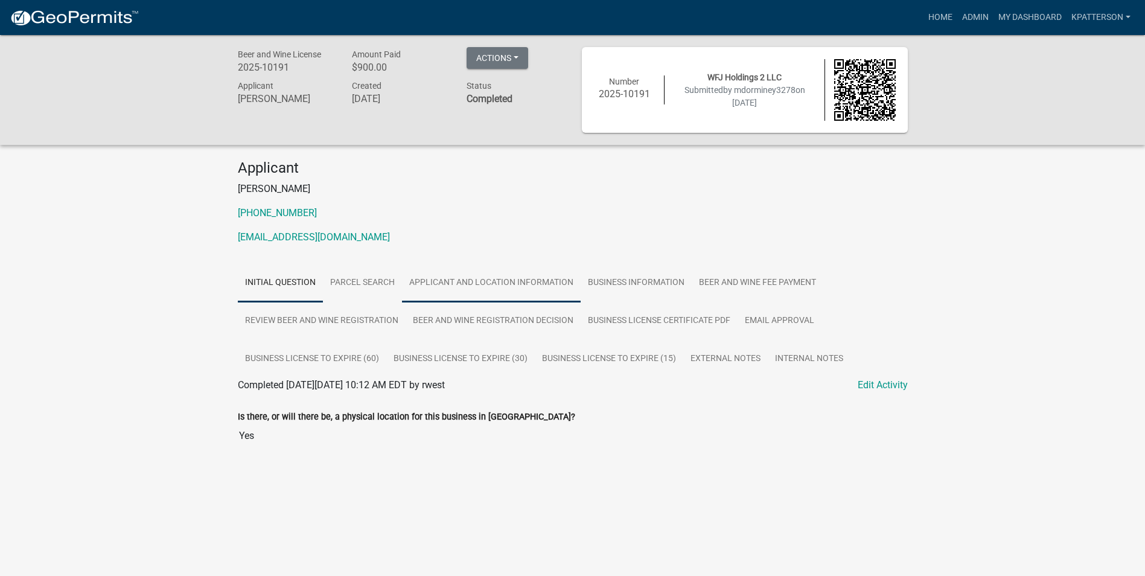
click at [502, 295] on link "Applicant and Location Information" at bounding box center [491, 283] width 179 height 39
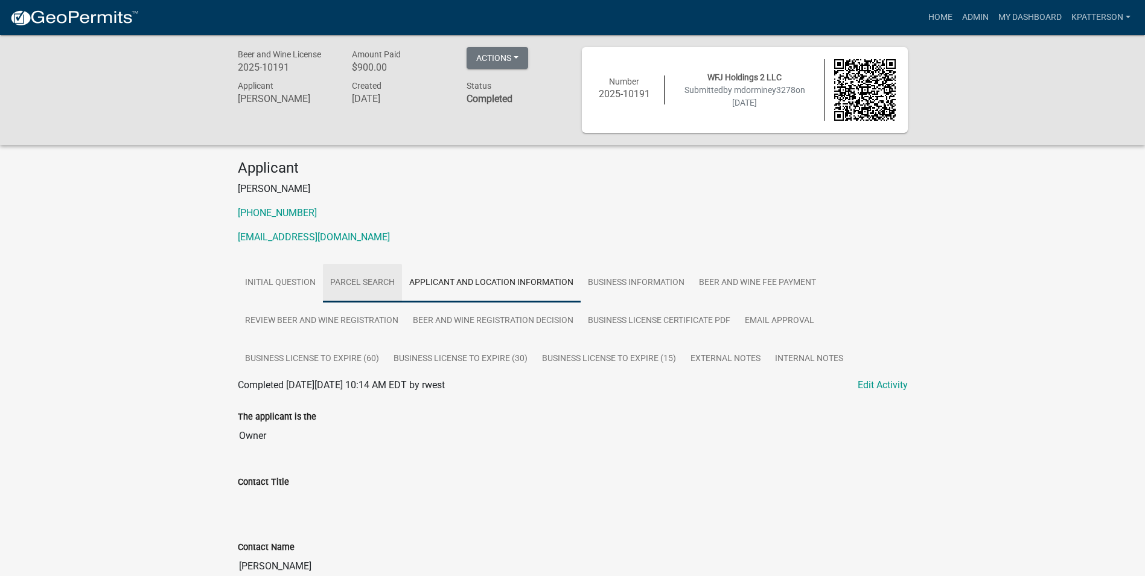
click at [355, 295] on link "Parcel search" at bounding box center [362, 283] width 79 height 39
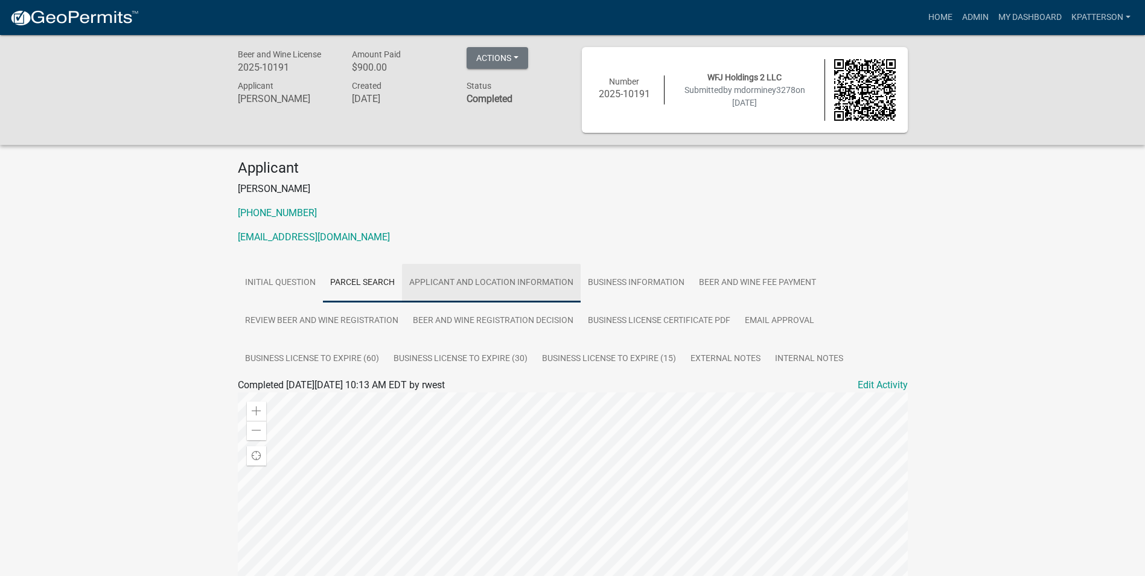
click at [547, 293] on link "Applicant and Location Information" at bounding box center [491, 283] width 179 height 39
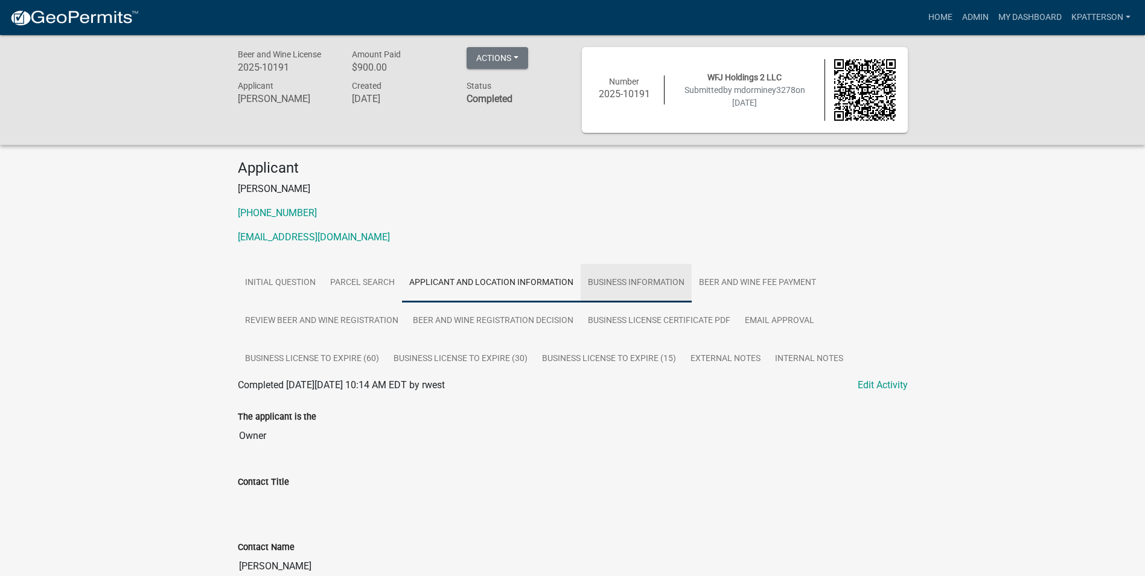
click at [607, 280] on link "Business Information" at bounding box center [636, 283] width 111 height 39
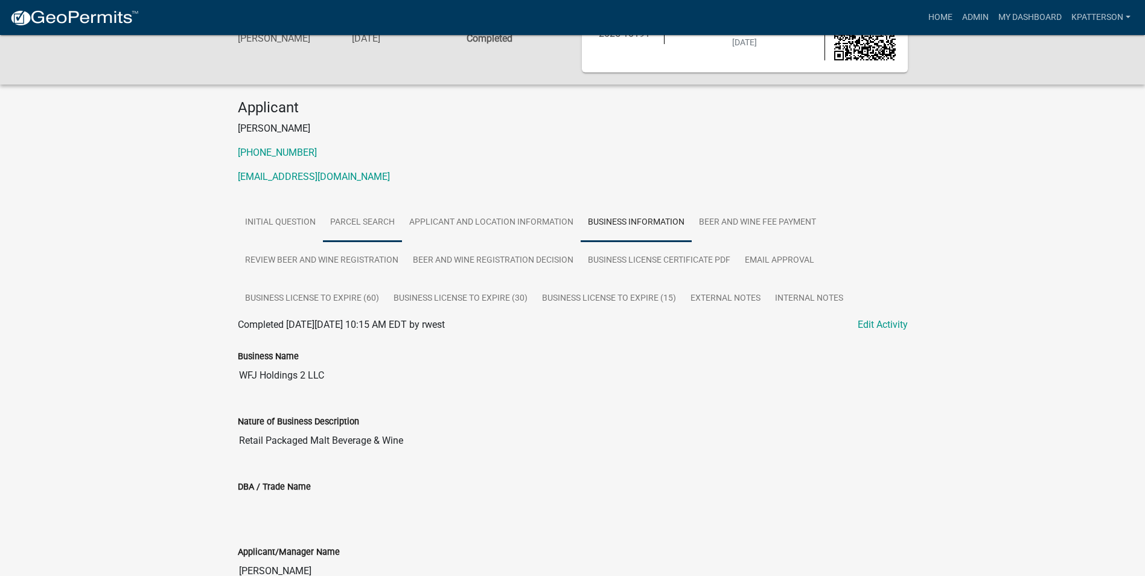
click at [366, 225] on link "Parcel search" at bounding box center [362, 222] width 79 height 39
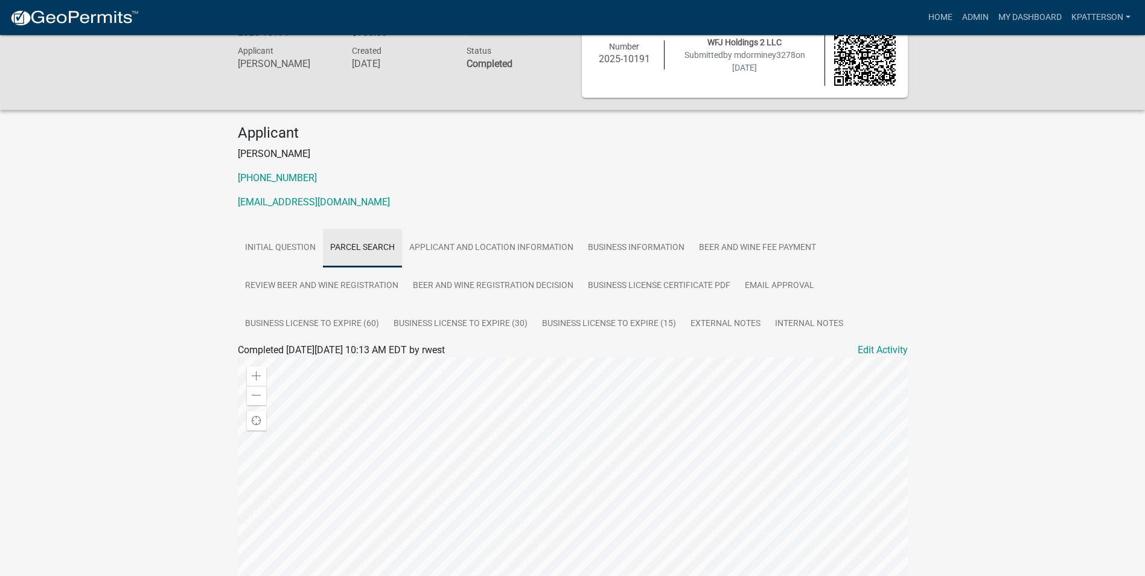
scroll to position [60, 0]
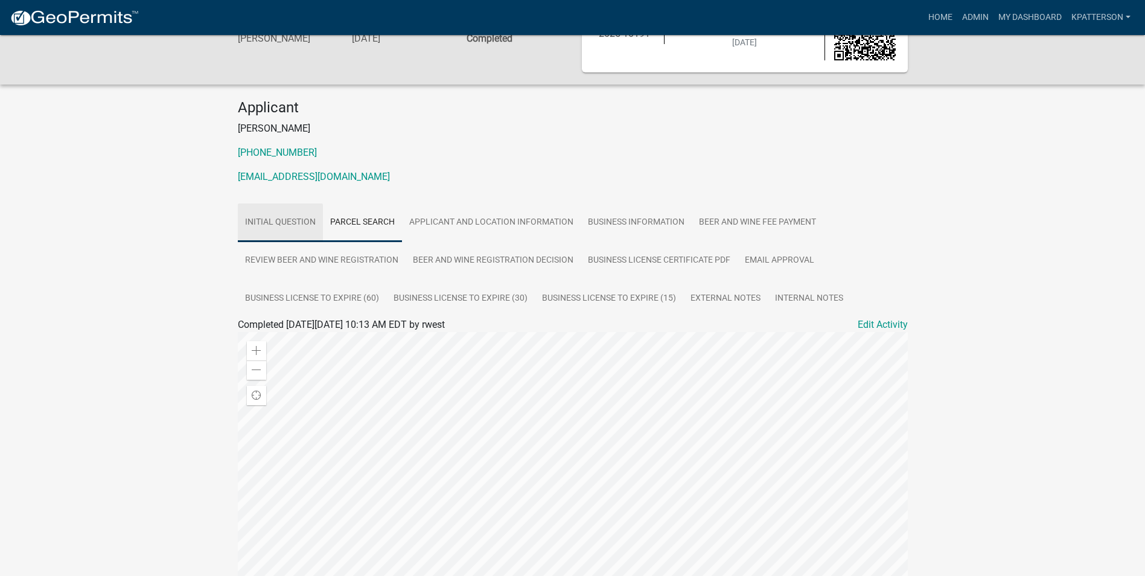
click at [298, 217] on link "Initial Question" at bounding box center [280, 222] width 85 height 39
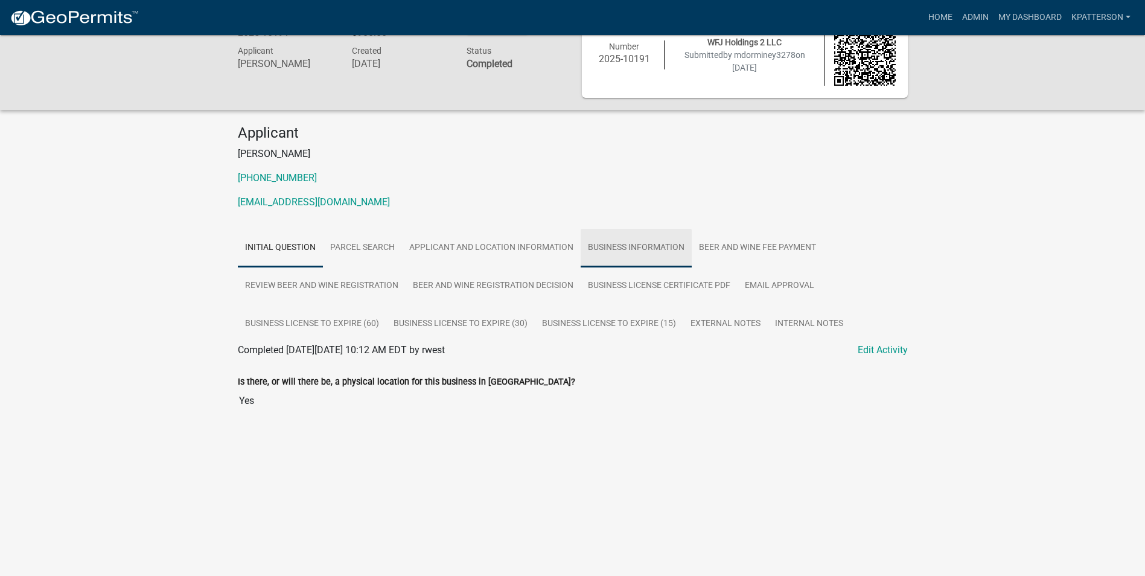
click at [642, 238] on link "Business Information" at bounding box center [636, 248] width 111 height 39
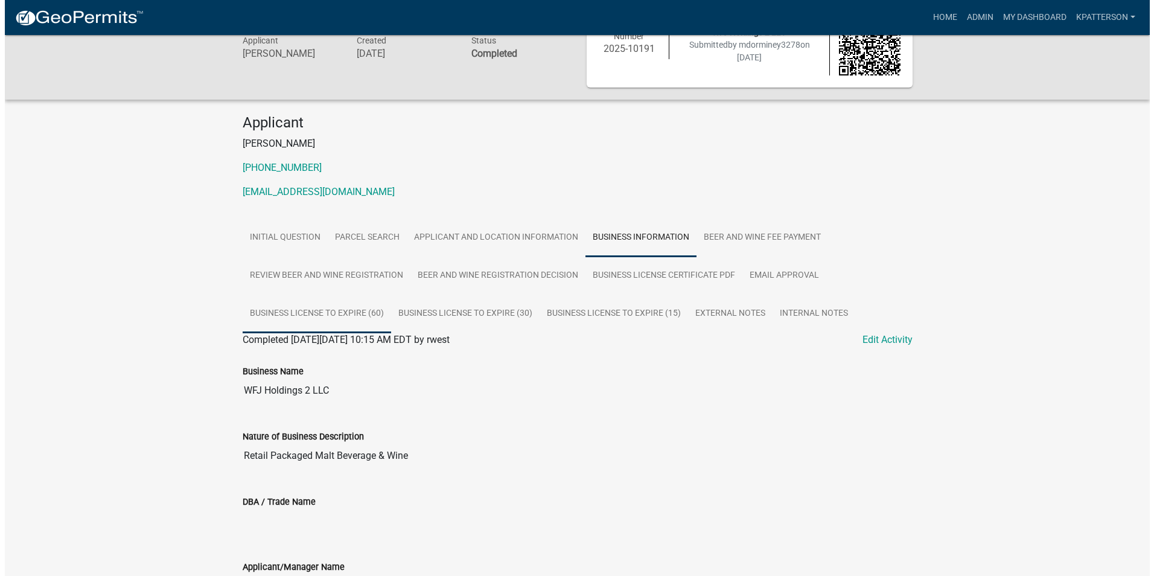
scroll to position [0, 0]
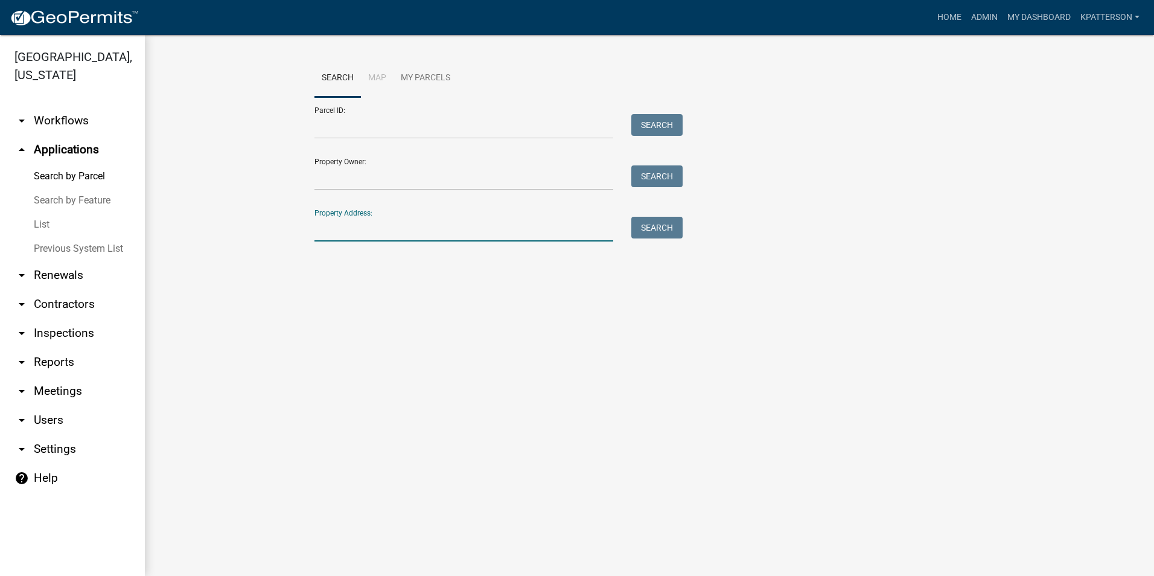
click at [375, 226] on input "Property Address:" at bounding box center [463, 229] width 299 height 25
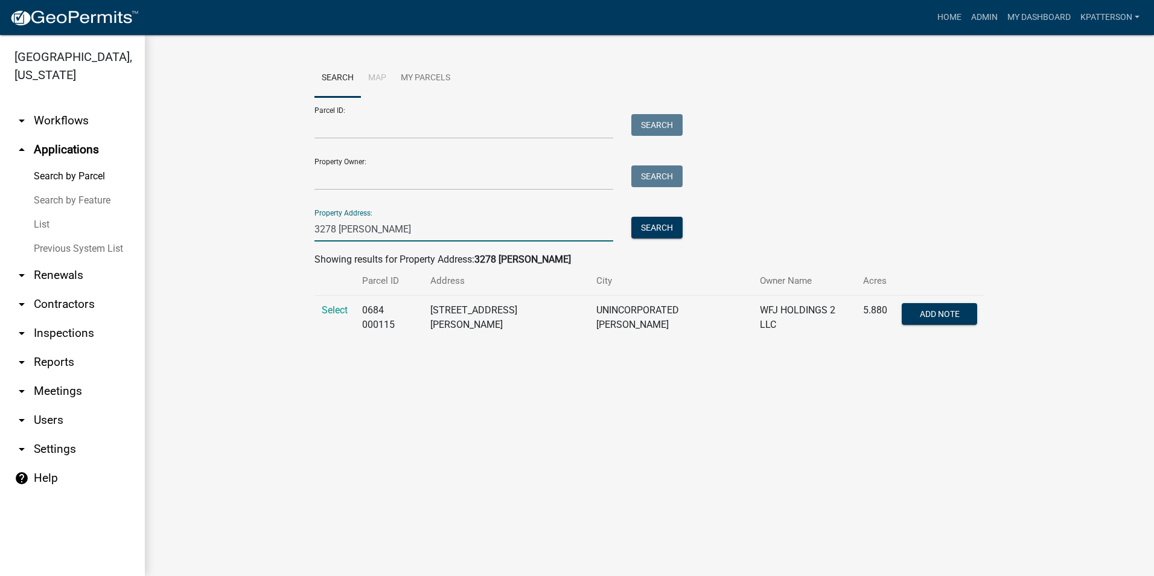
type input "3278 mooty"
click at [320, 314] on td "Select" at bounding box center [334, 318] width 40 height 44
click at [326, 305] on span "Select" at bounding box center [335, 309] width 26 height 11
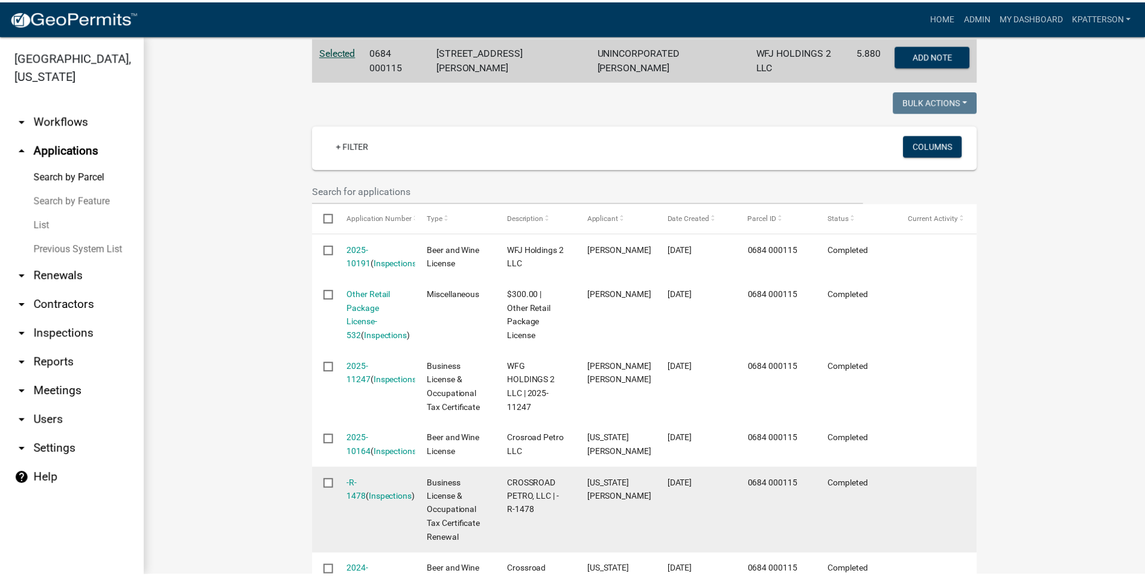
scroll to position [399, 0]
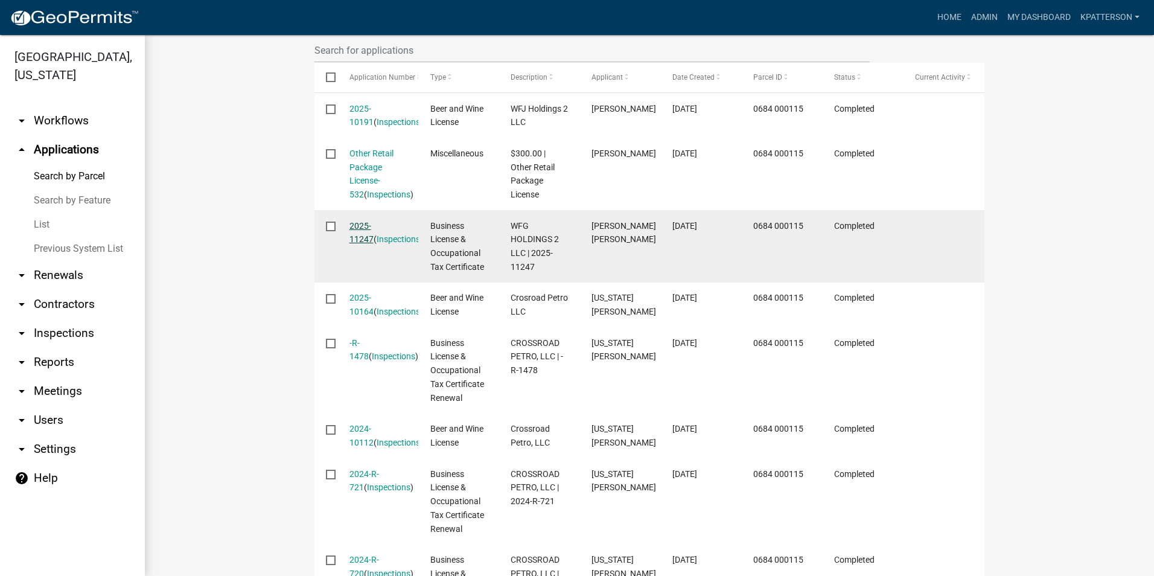
click at [374, 222] on link "2025-11247" at bounding box center [361, 233] width 24 height 24
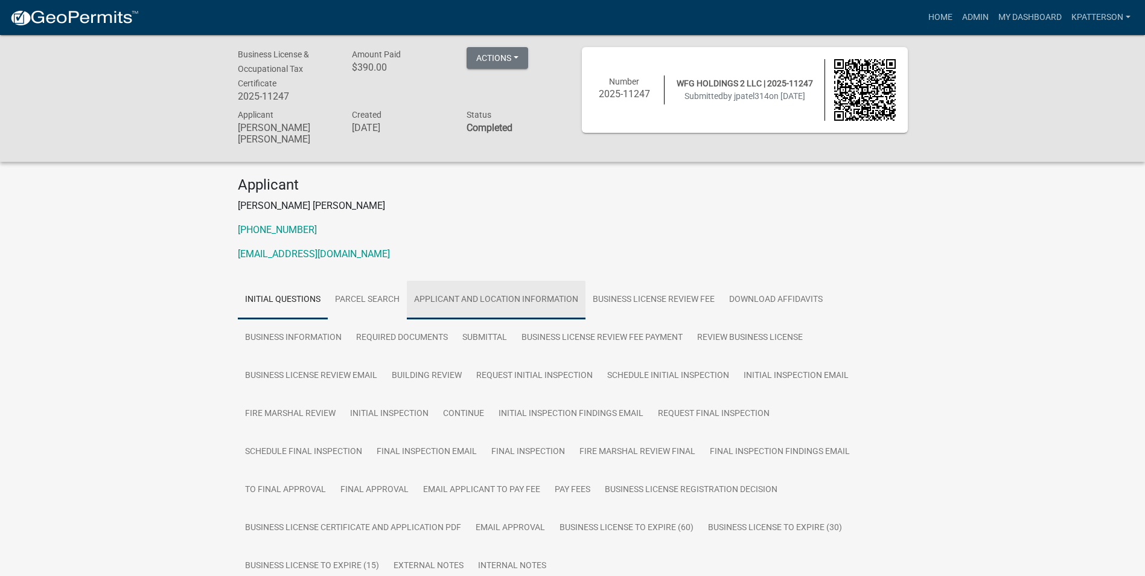
click at [534, 293] on link "Applicant and Location Information" at bounding box center [496, 300] width 179 height 39
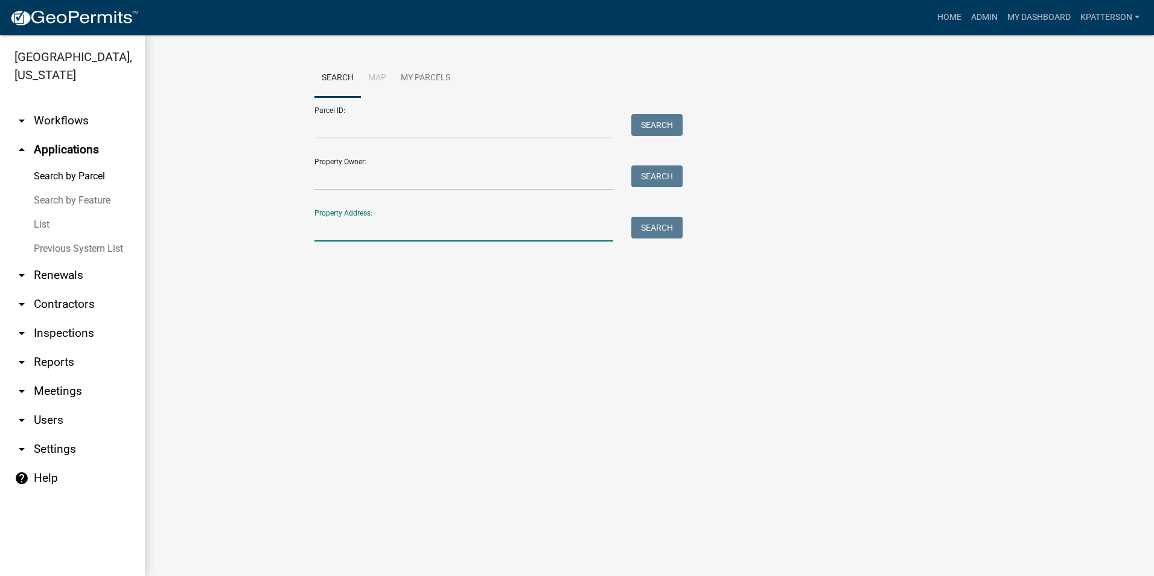
click at [435, 233] on input "Property Address:" at bounding box center [463, 229] width 299 height 25
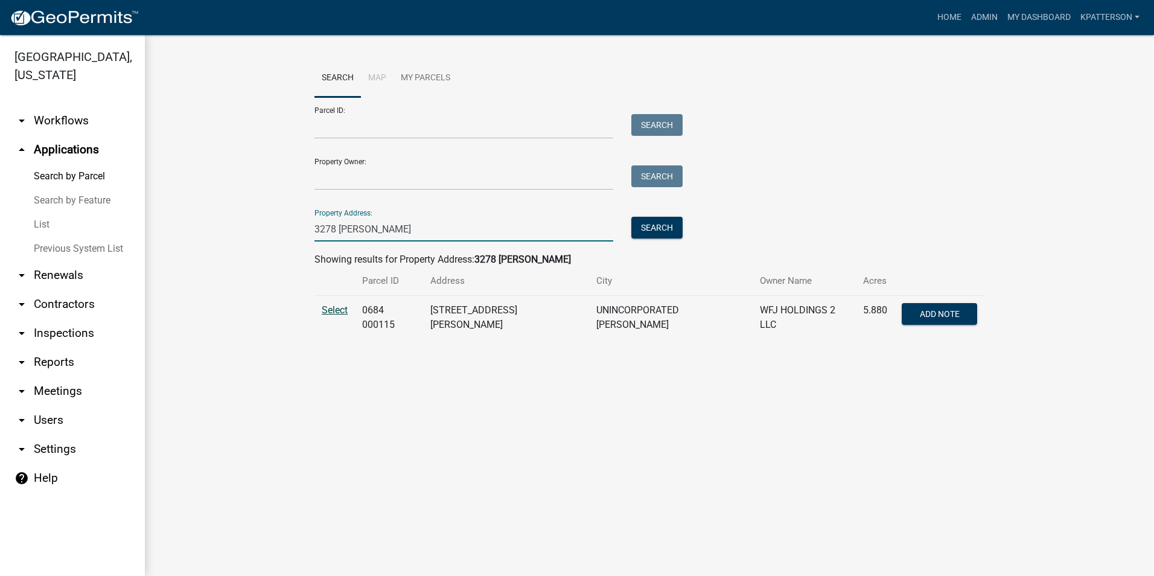
type input "3278 mooty"
click at [326, 316] on span "Select" at bounding box center [335, 309] width 26 height 11
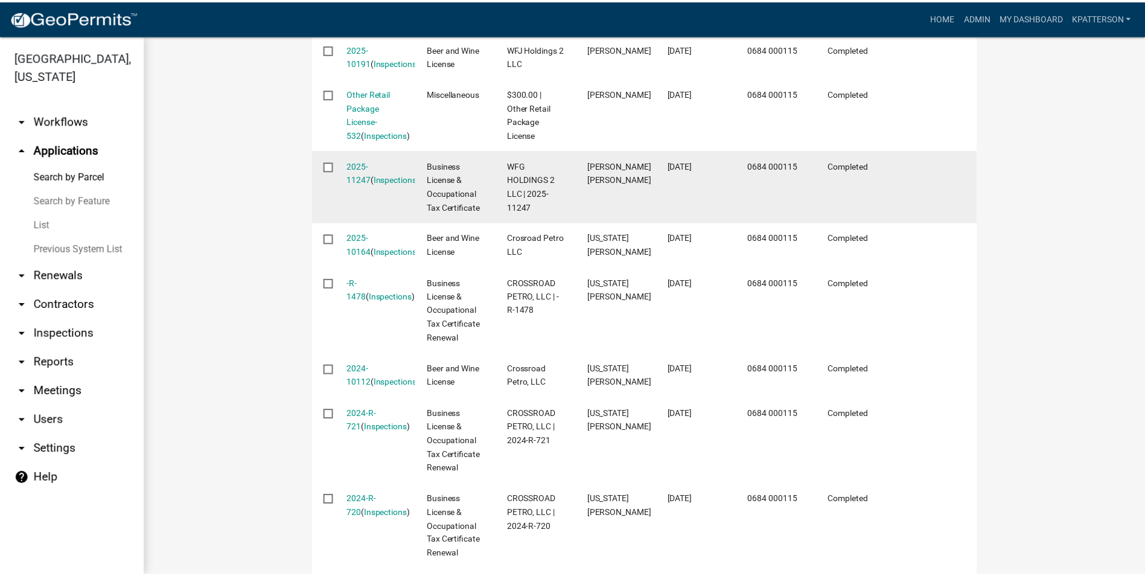
scroll to position [399, 0]
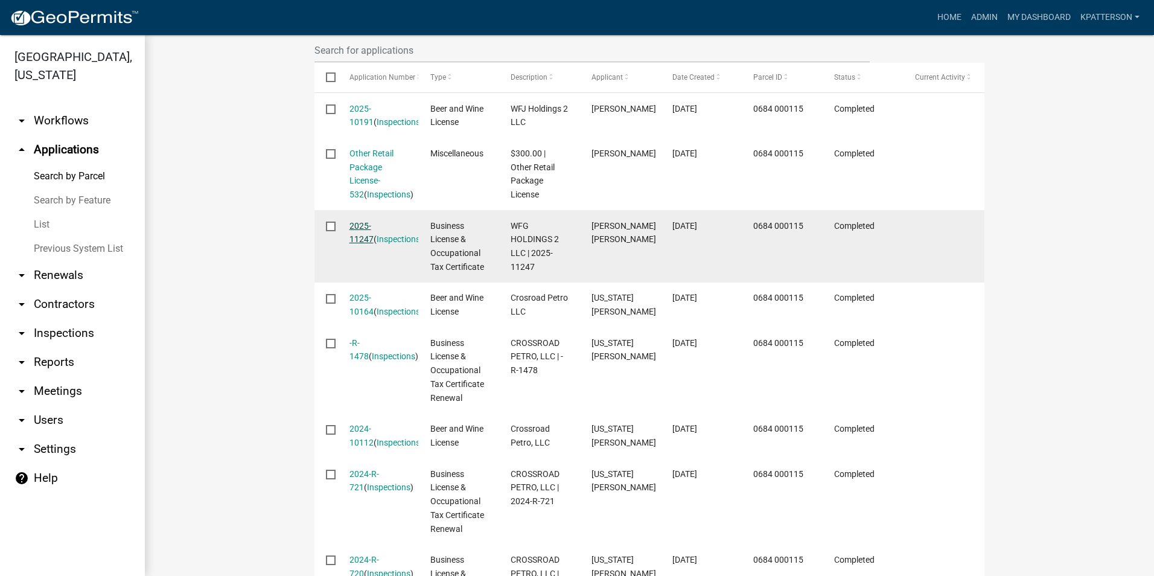
click at [374, 221] on link "2025-11247" at bounding box center [361, 233] width 24 height 24
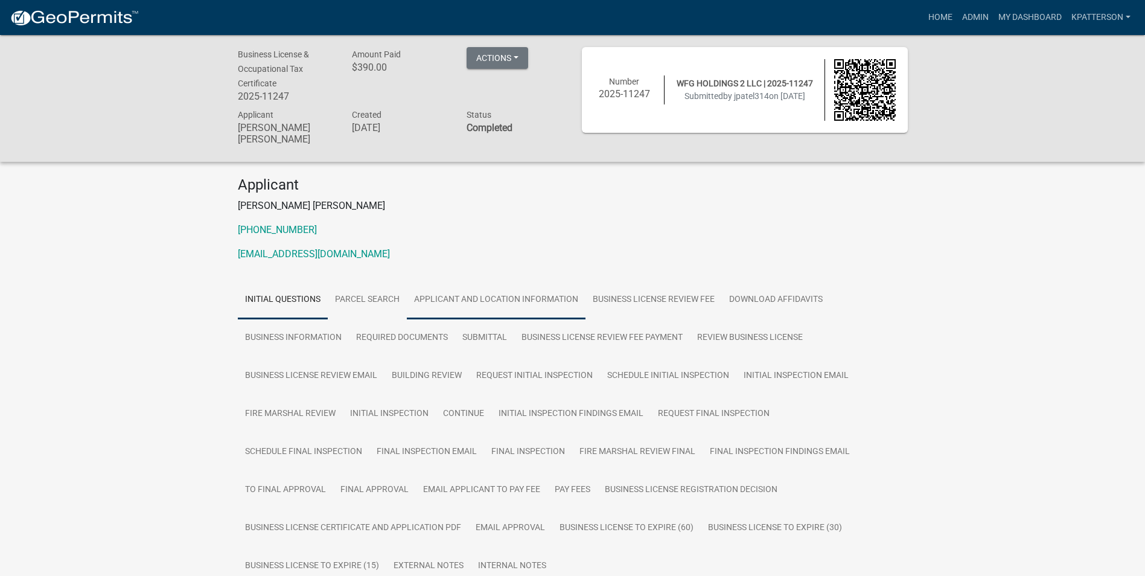
click at [462, 293] on link "Applicant and Location Information" at bounding box center [496, 300] width 179 height 39
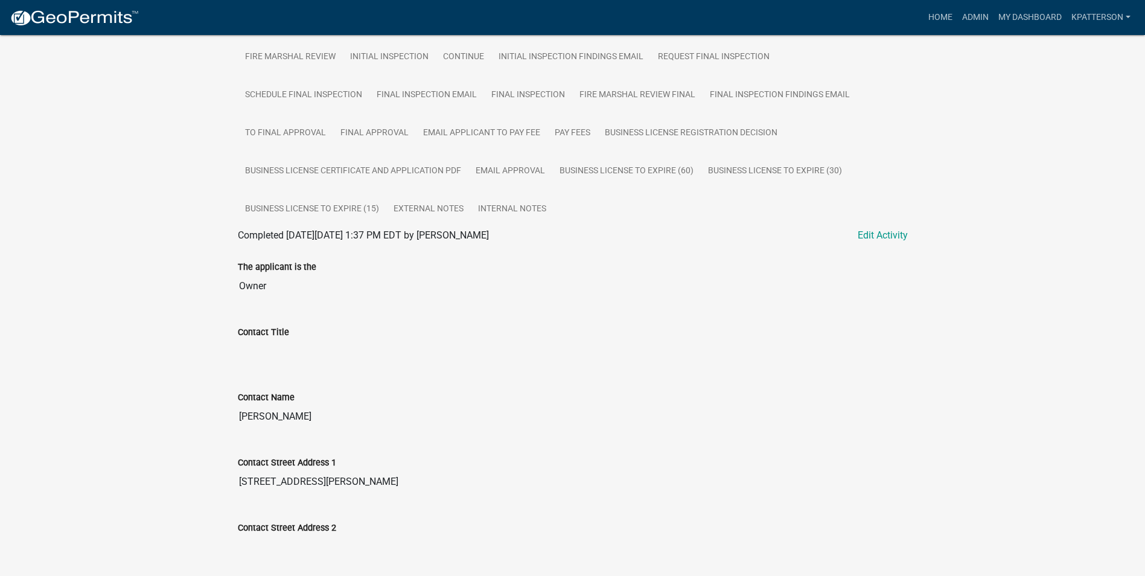
scroll to position [362, 0]
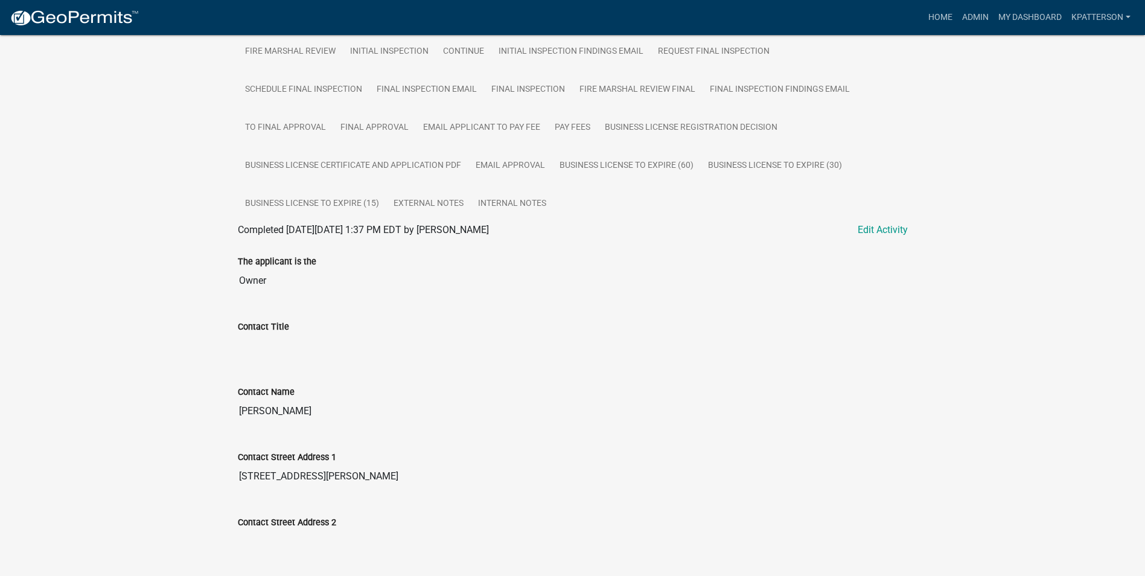
drag, startPoint x: 268, startPoint y: 396, endPoint x: 223, endPoint y: 400, distance: 44.8
drag, startPoint x: 223, startPoint y: 400, endPoint x: 273, endPoint y: 398, distance: 50.1
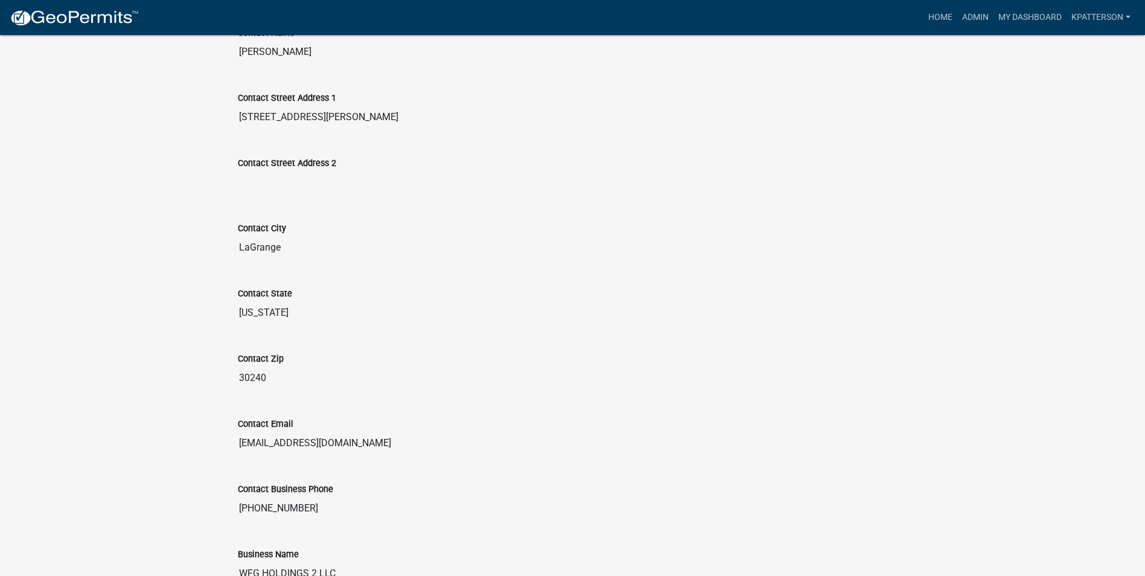
scroll to position [724, 0]
drag, startPoint x: 361, startPoint y: 430, endPoint x: 151, endPoint y: 435, distance: 209.5
click at [151, 435] on div "Business License & Occupational Tax Certificate 2025-11247 Amount Paid $390.00 …" at bounding box center [572, 518] width 1145 height 2414
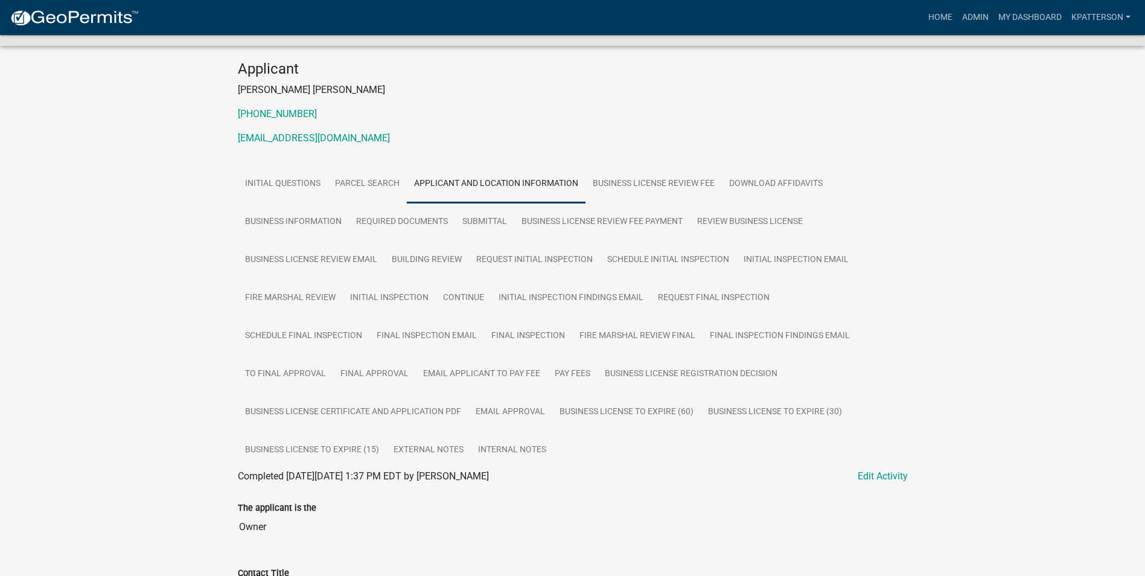
scroll to position [60, 0]
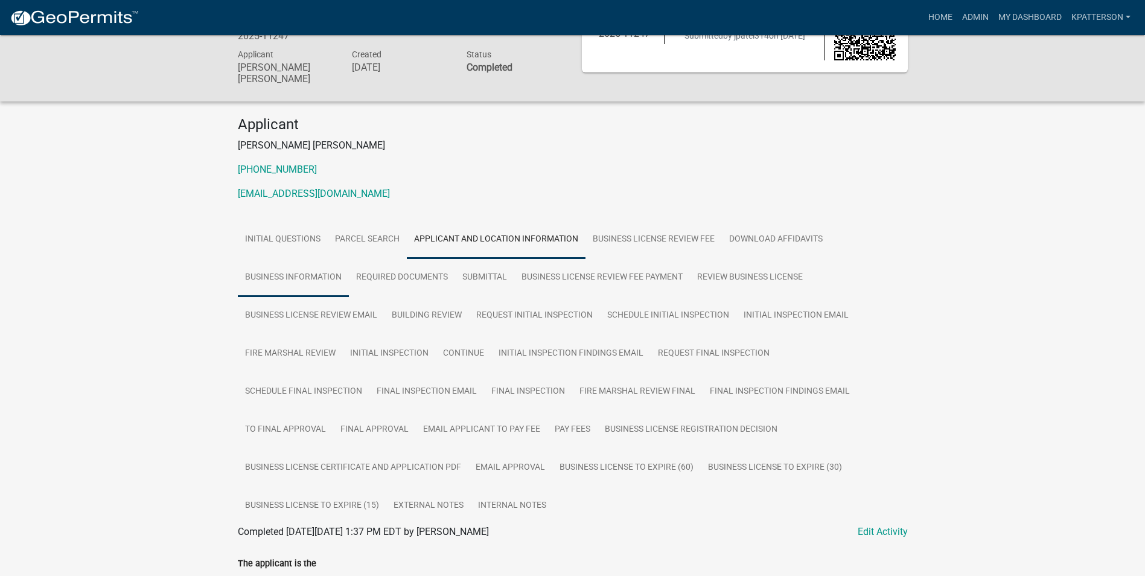
click at [333, 265] on link "Business Information" at bounding box center [293, 277] width 111 height 39
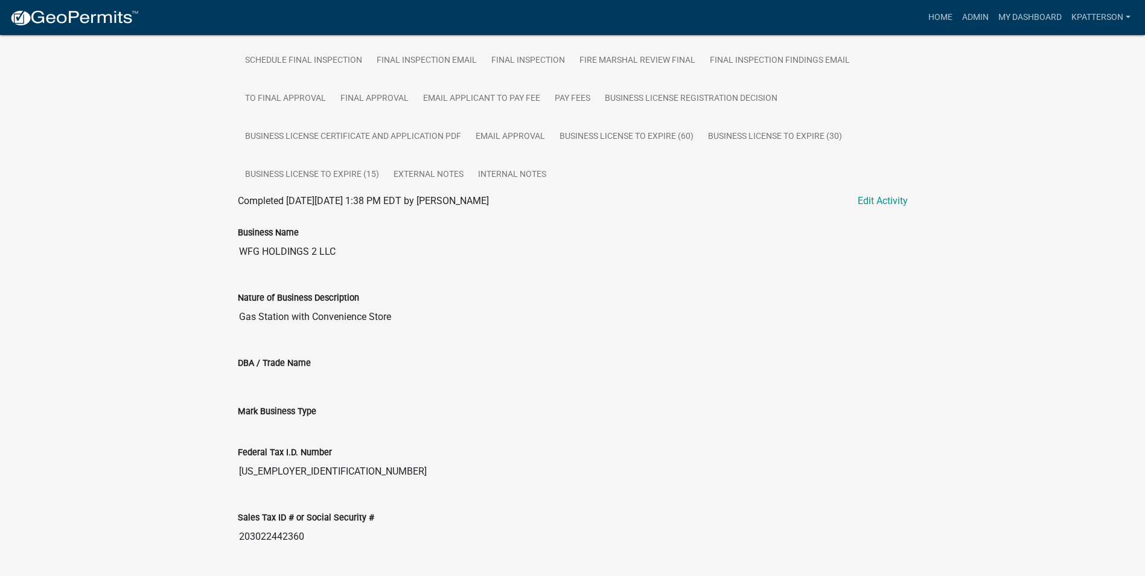
scroll to position [410, 0]
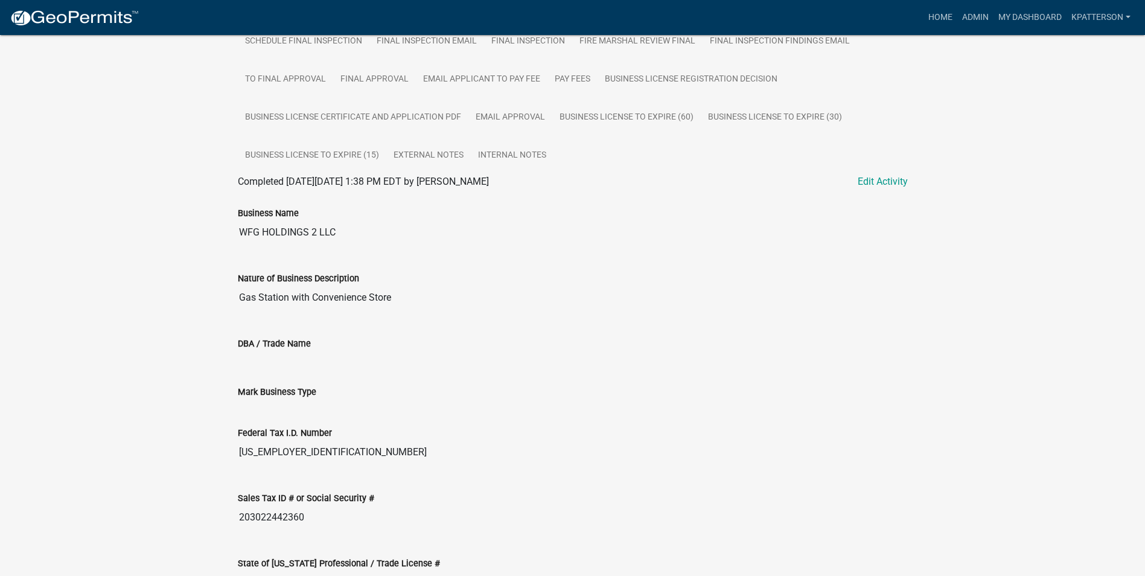
drag, startPoint x: 395, startPoint y: 288, endPoint x: 231, endPoint y: 303, distance: 165.4
click at [231, 303] on div "Nature of Business Description Gas Station with Convenience Store" at bounding box center [573, 286] width 688 height 65
drag, startPoint x: 231, startPoint y: 303, endPoint x: 343, endPoint y: 283, distance: 114.0
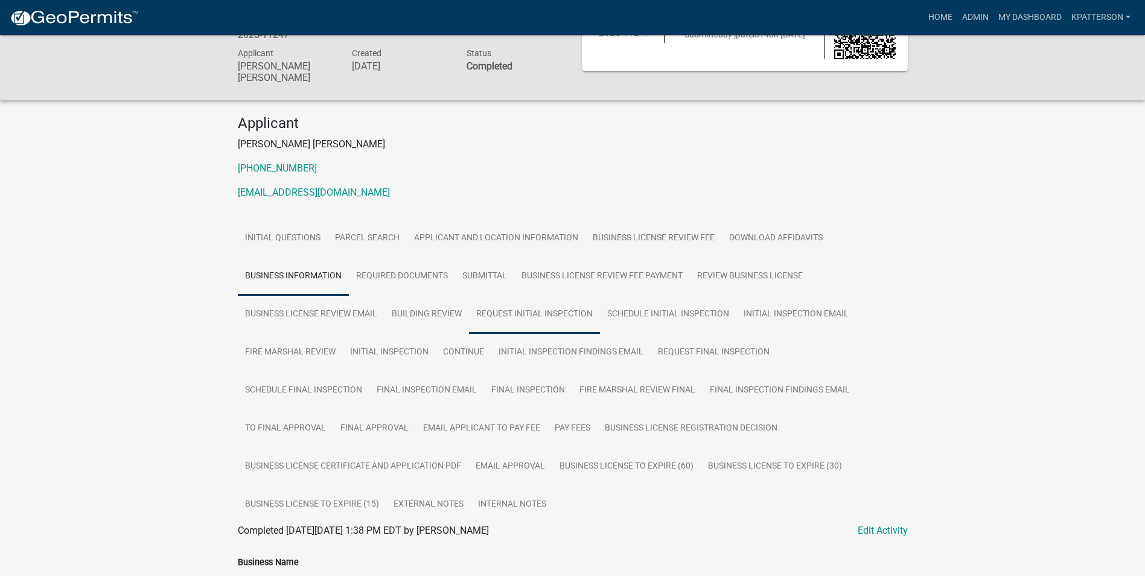
scroll to position [48, 0]
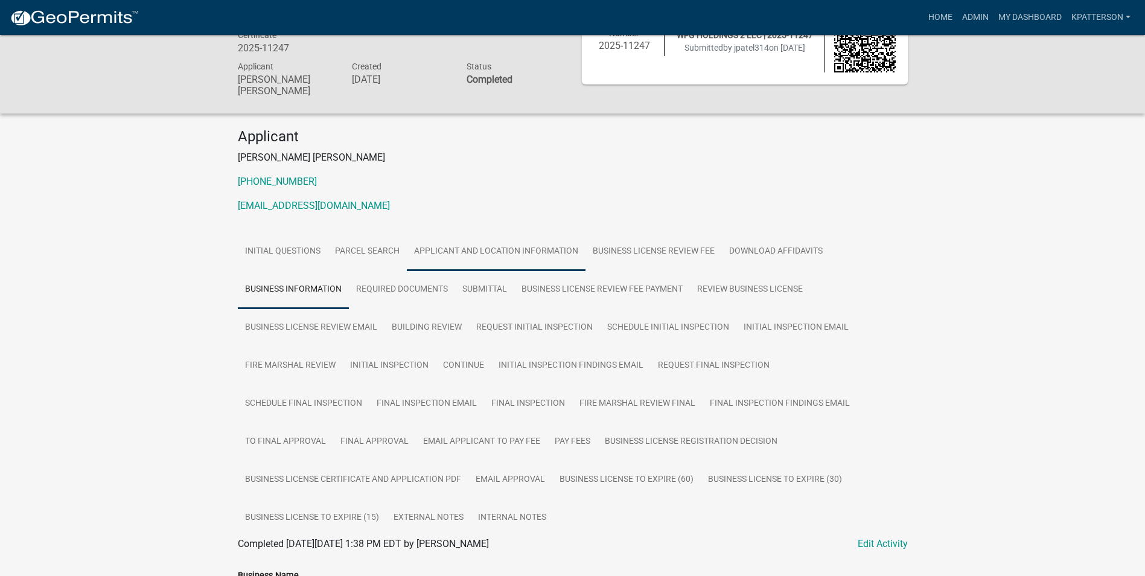
click at [482, 246] on link "Applicant and Location Information" at bounding box center [496, 251] width 179 height 39
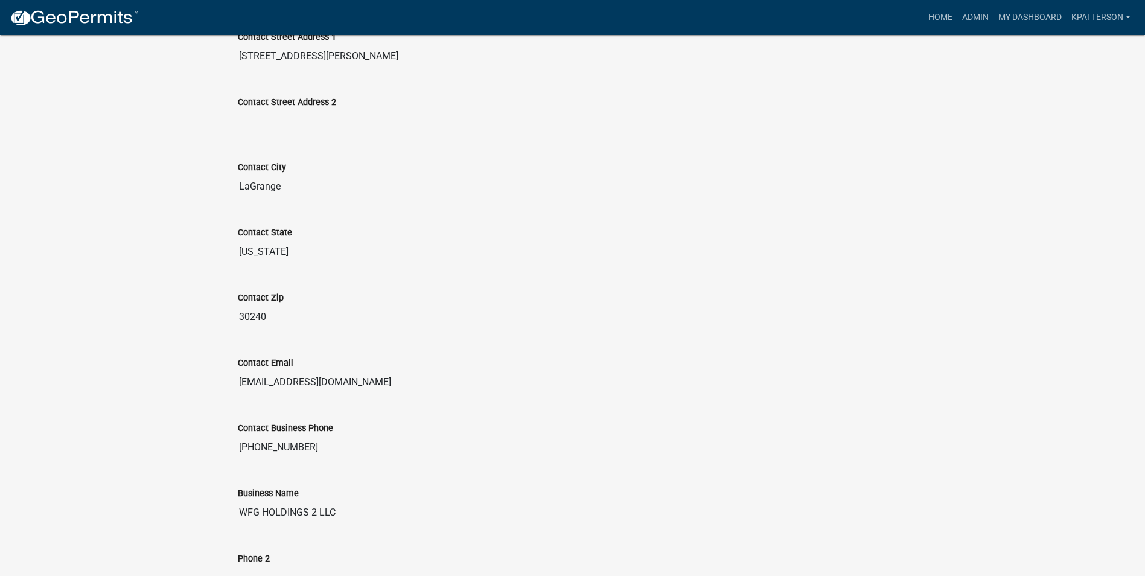
scroll to position [893, 0]
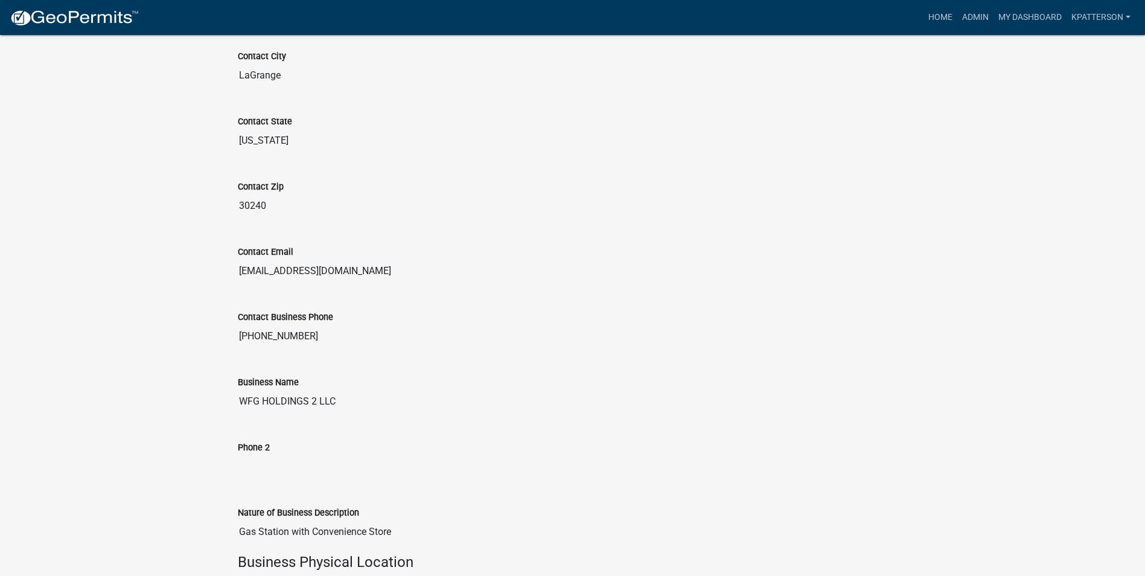
drag, startPoint x: 307, startPoint y: 326, endPoint x: 235, endPoint y: 333, distance: 72.8
click at [235, 333] on div "Contact Business Phone 850-625-6645" at bounding box center [573, 325] width 688 height 65
drag, startPoint x: 235, startPoint y: 333, endPoint x: 282, endPoint y: 325, distance: 48.4
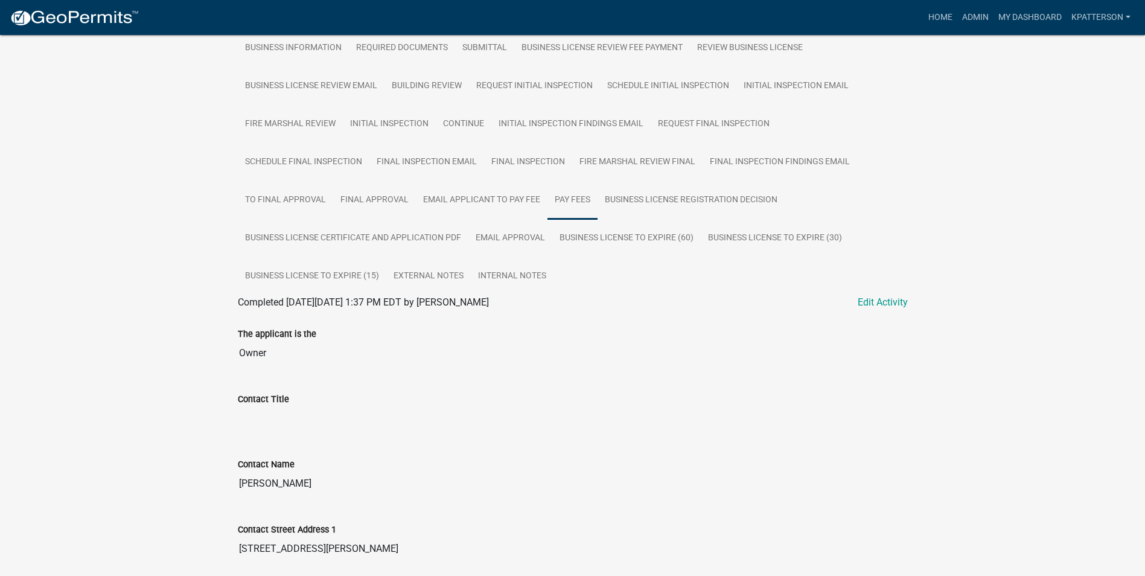
scroll to position [0, 0]
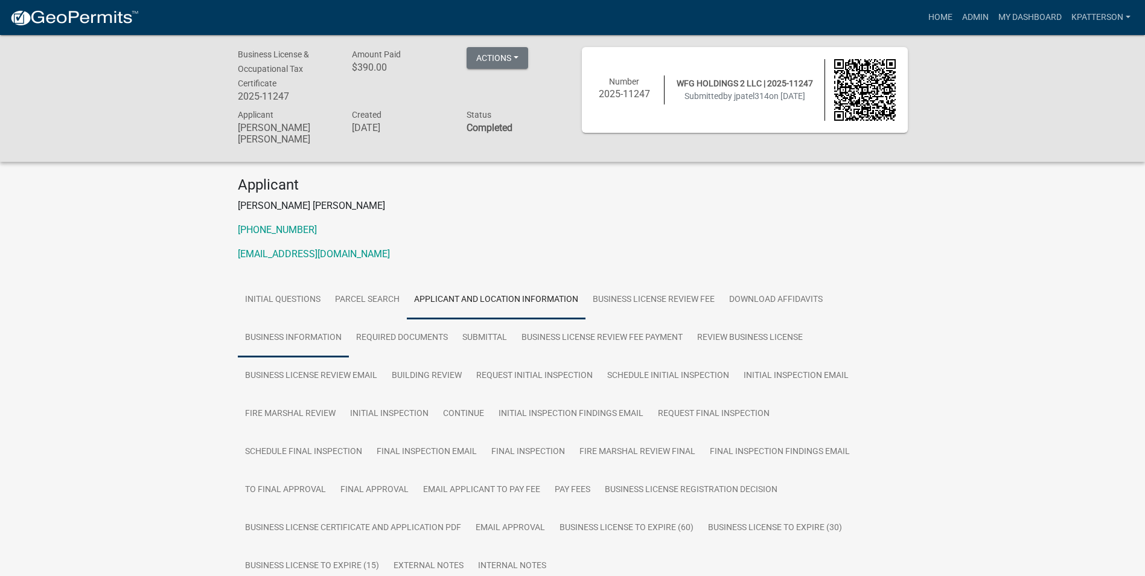
click at [267, 330] on link "Business Information" at bounding box center [293, 338] width 111 height 39
click at [477, 288] on link "Applicant and Location Information" at bounding box center [496, 300] width 179 height 39
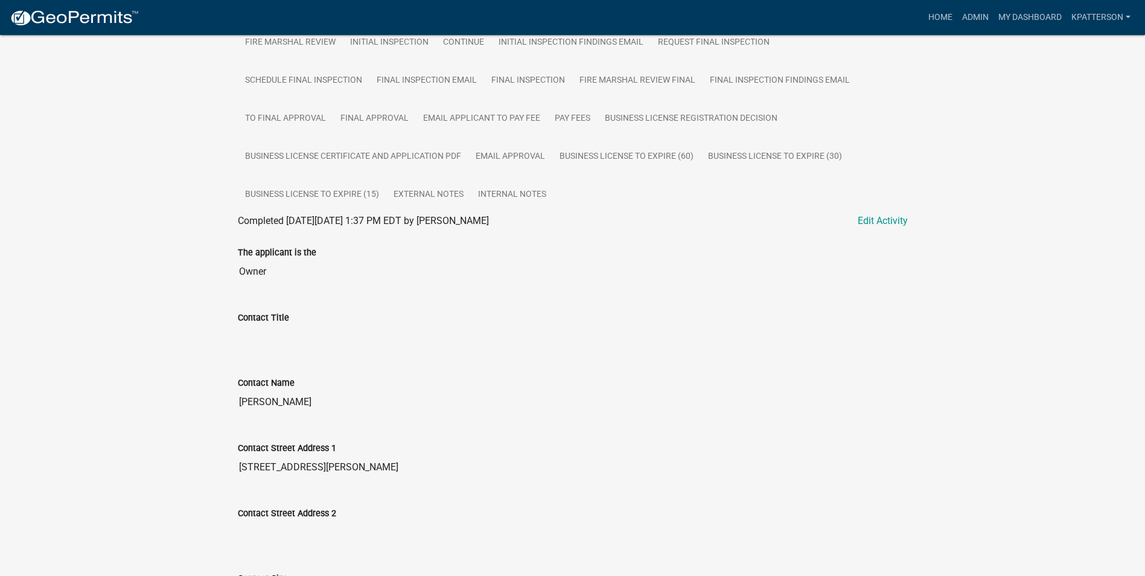
scroll to position [664, 0]
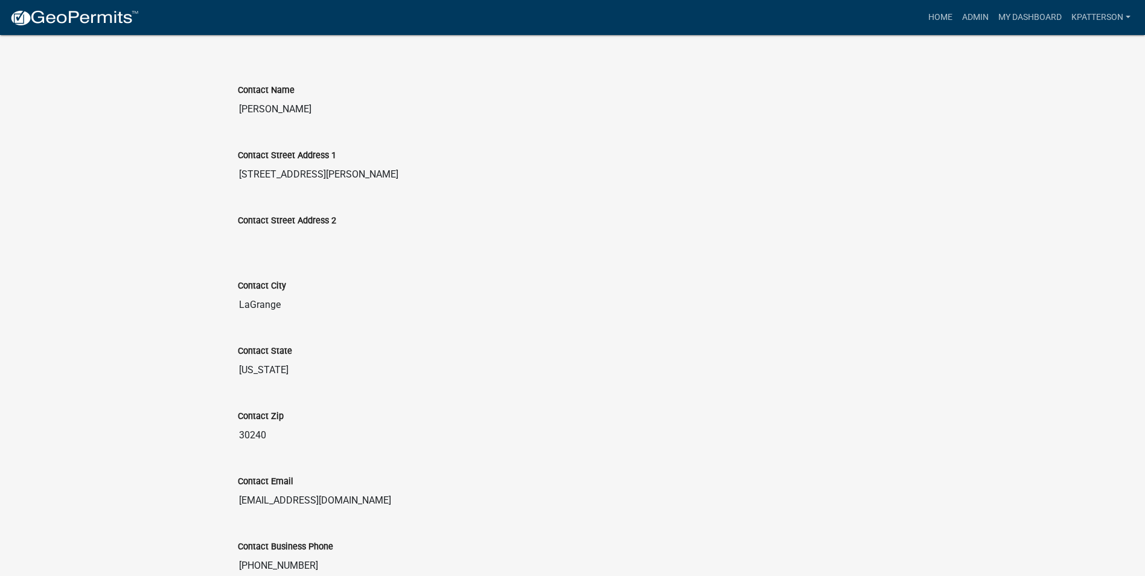
drag, startPoint x: 313, startPoint y: 166, endPoint x: 212, endPoint y: 186, distance: 102.9
click at [212, 186] on div "Business License & Occupational Tax Certificate 2025-11247 Amount Paid $390.00 …" at bounding box center [572, 578] width 1145 height 2414
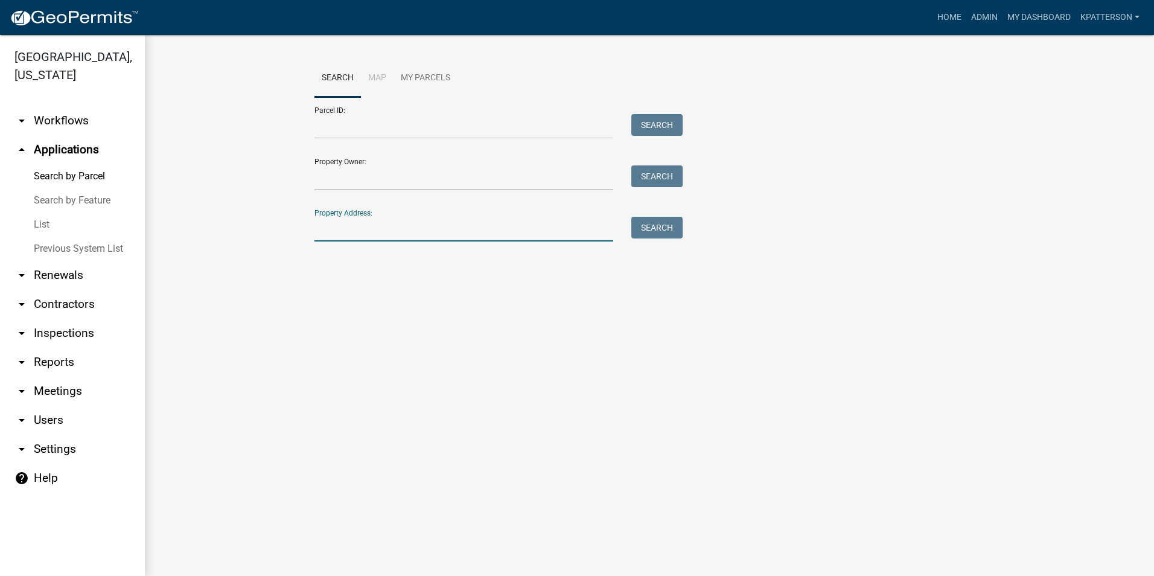
click at [334, 227] on input "Property Address:" at bounding box center [463, 229] width 299 height 25
paste input "3278 Mooty Bridge Rd"
type input "3278 Mooty Bridge Rd"
click at [651, 230] on button "Search" at bounding box center [656, 228] width 51 height 22
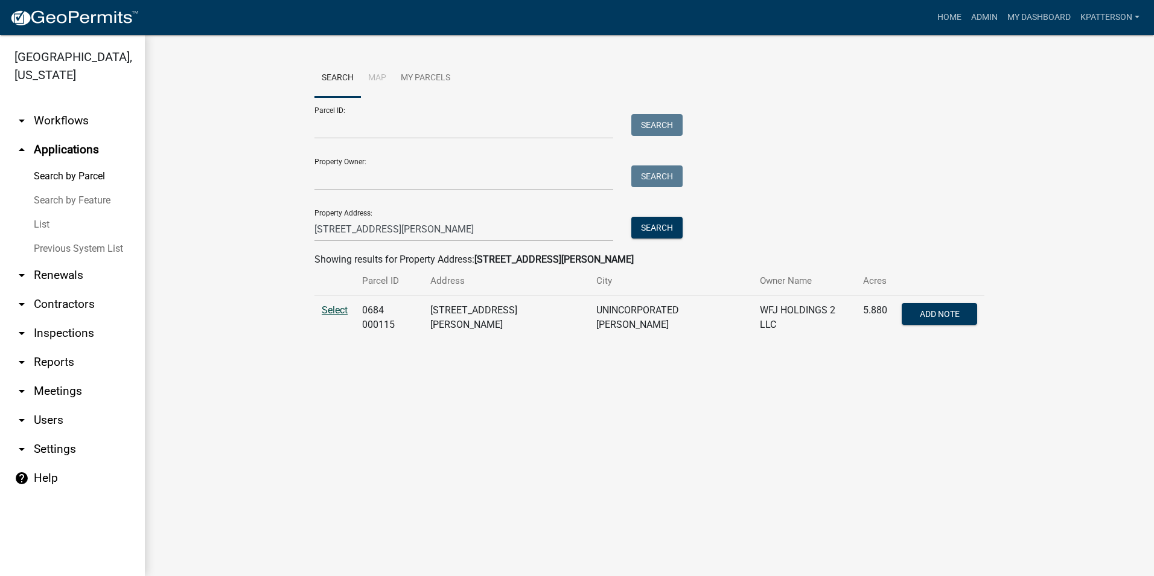
click at [334, 312] on span "Select" at bounding box center [335, 309] width 26 height 11
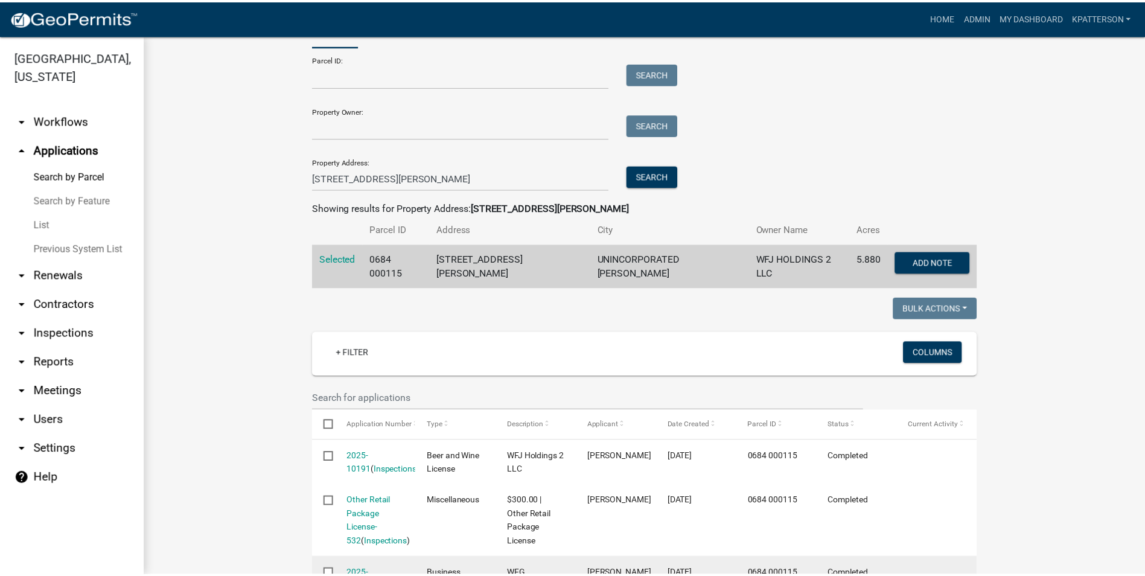
scroll to position [121, 0]
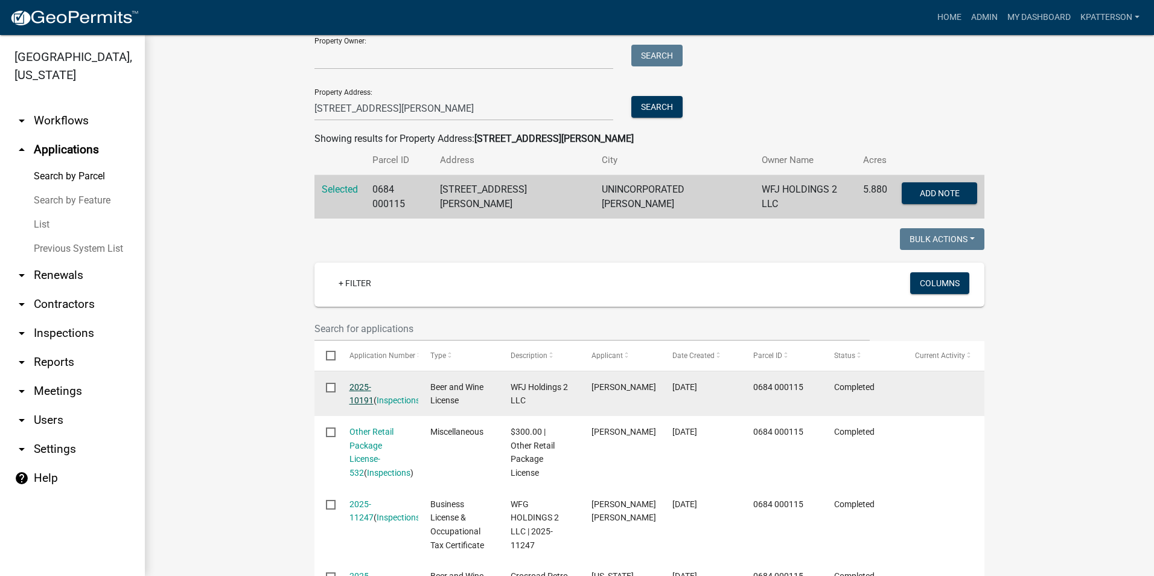
click at [358, 382] on link "2025-10191" at bounding box center [361, 394] width 24 height 24
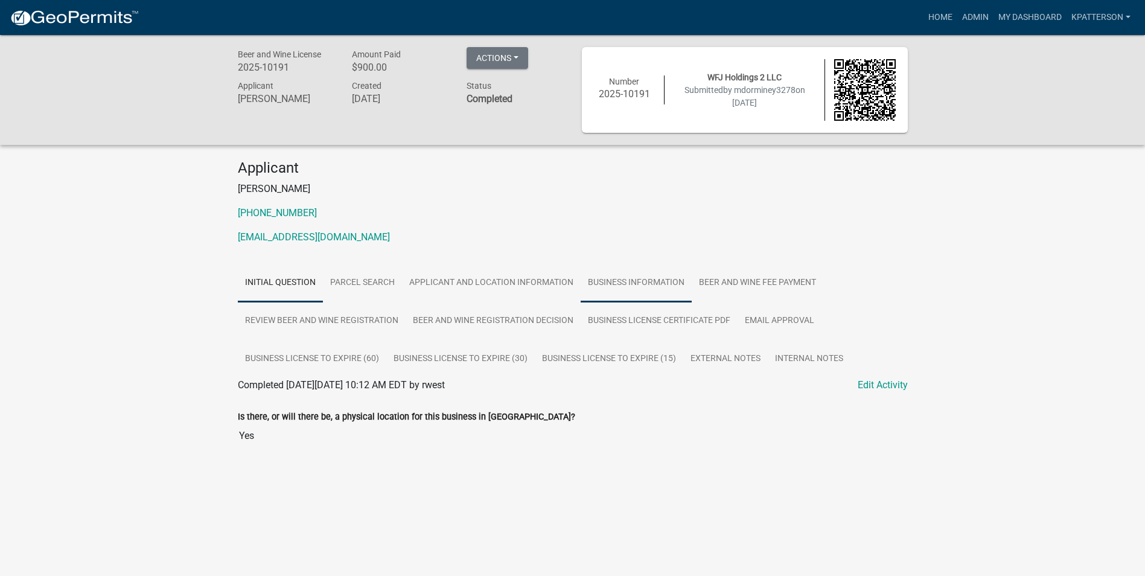
click at [619, 290] on link "Business Information" at bounding box center [636, 283] width 111 height 39
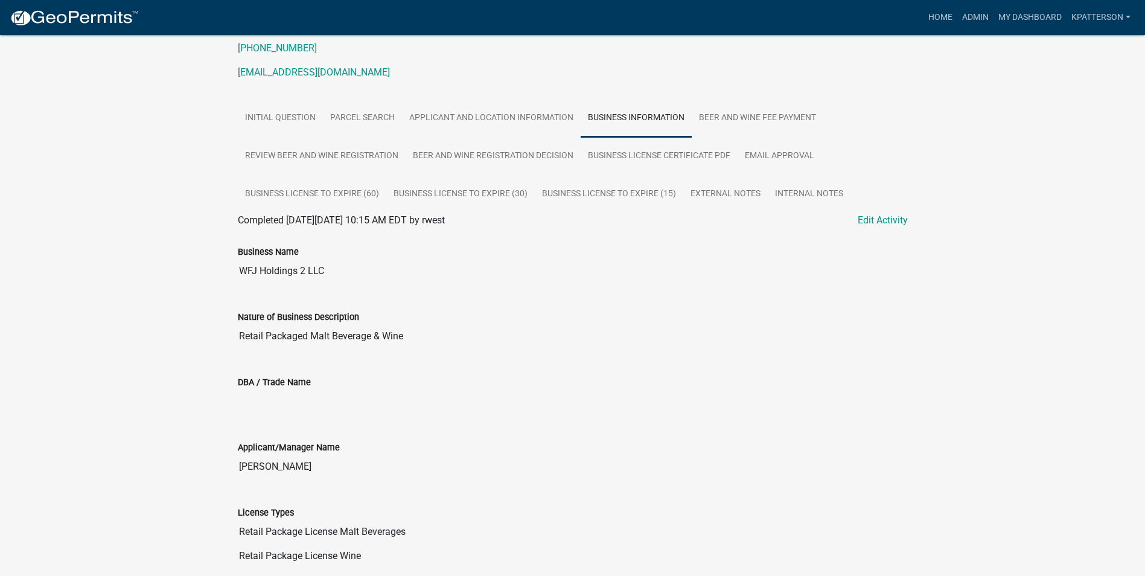
scroll to position [181, 0]
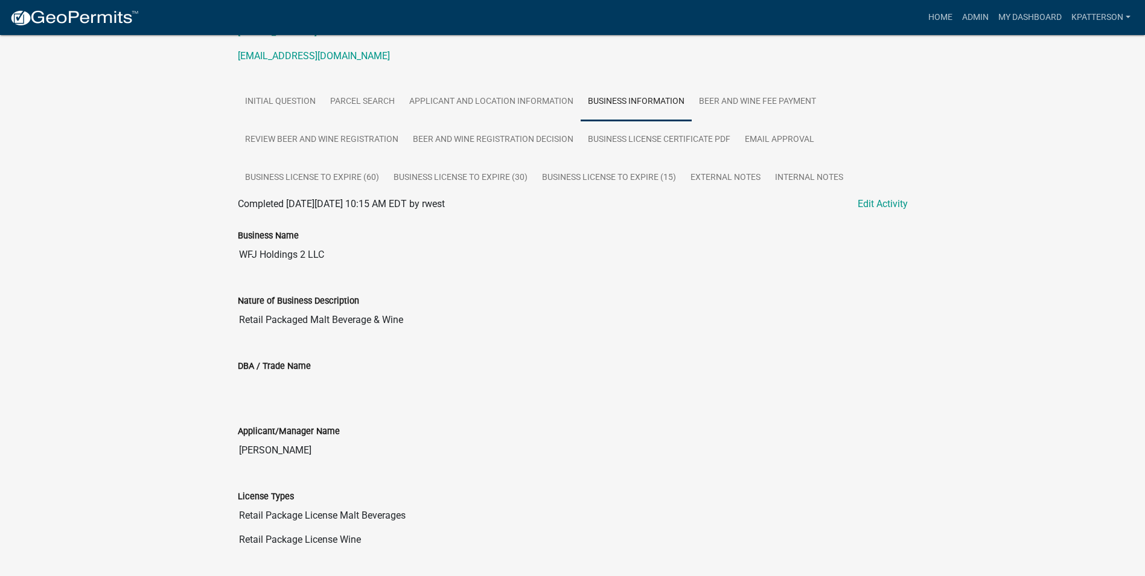
drag, startPoint x: 323, startPoint y: 449, endPoint x: 219, endPoint y: 446, distance: 103.8
click at [219, 446] on div "Beer and Wine License 2025-10191 Amount Paid $900.00 Actions View receipt Print…" at bounding box center [572, 388] width 1145 height 1069
drag, startPoint x: 219, startPoint y: 446, endPoint x: 272, endPoint y: 449, distance: 52.6
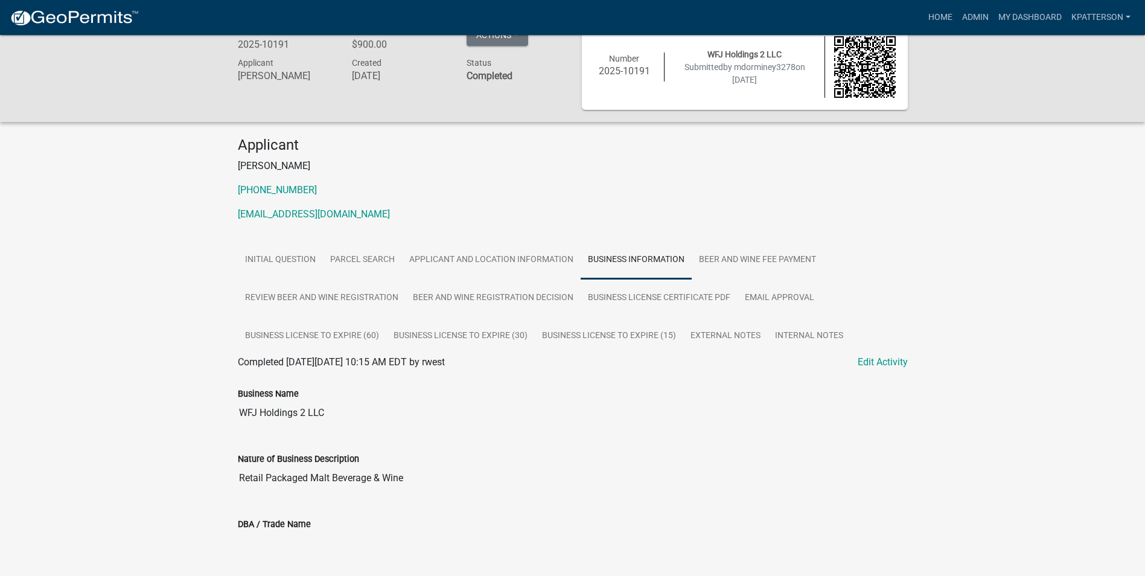
scroll to position [0, 0]
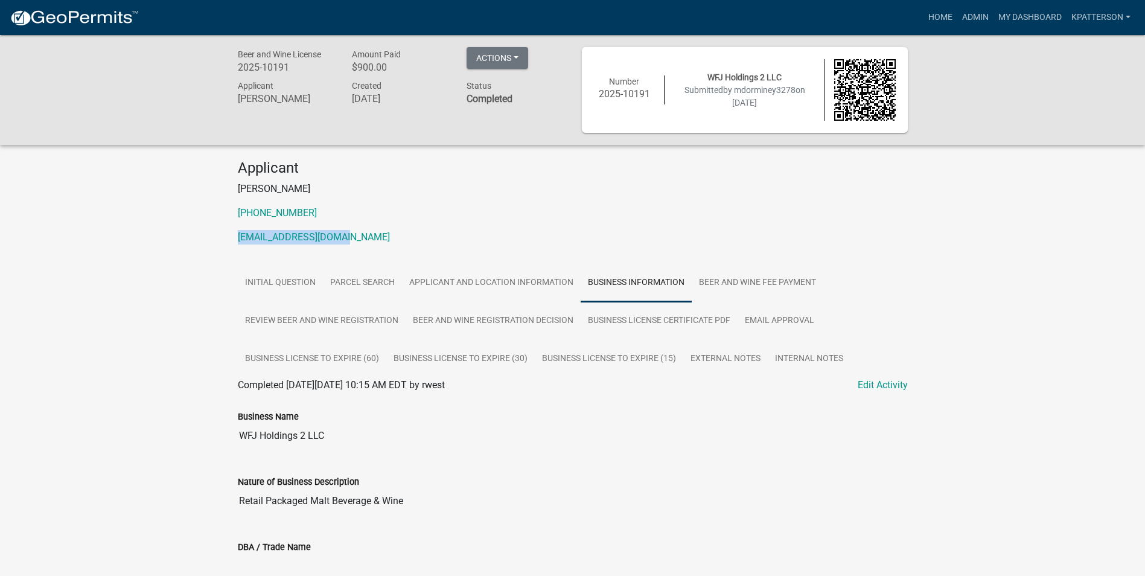
drag, startPoint x: 345, startPoint y: 234, endPoint x: 235, endPoint y: 235, distance: 110.4
click at [235, 235] on div "Applicant Michael Dorminey 678-462-6360 wfjholdings@gmail.com" at bounding box center [573, 206] width 688 height 95
drag, startPoint x: 235, startPoint y: 235, endPoint x: 293, endPoint y: 235, distance: 57.9
copy link "wfjholdings@gmail.com"
click at [421, 281] on link "Applicant and Location Information" at bounding box center [491, 283] width 179 height 39
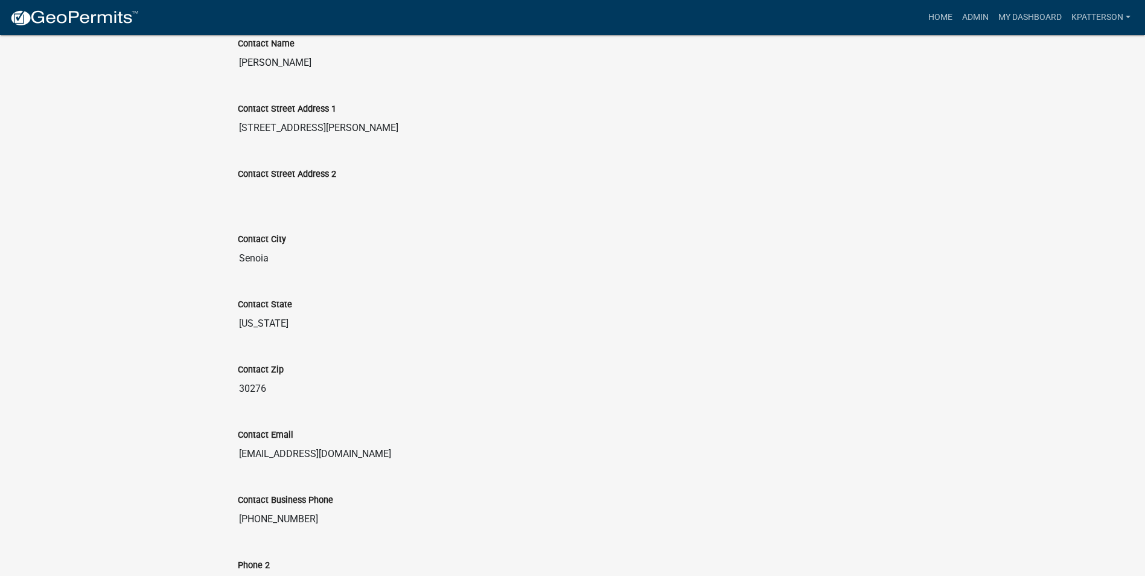
scroll to position [524, 0]
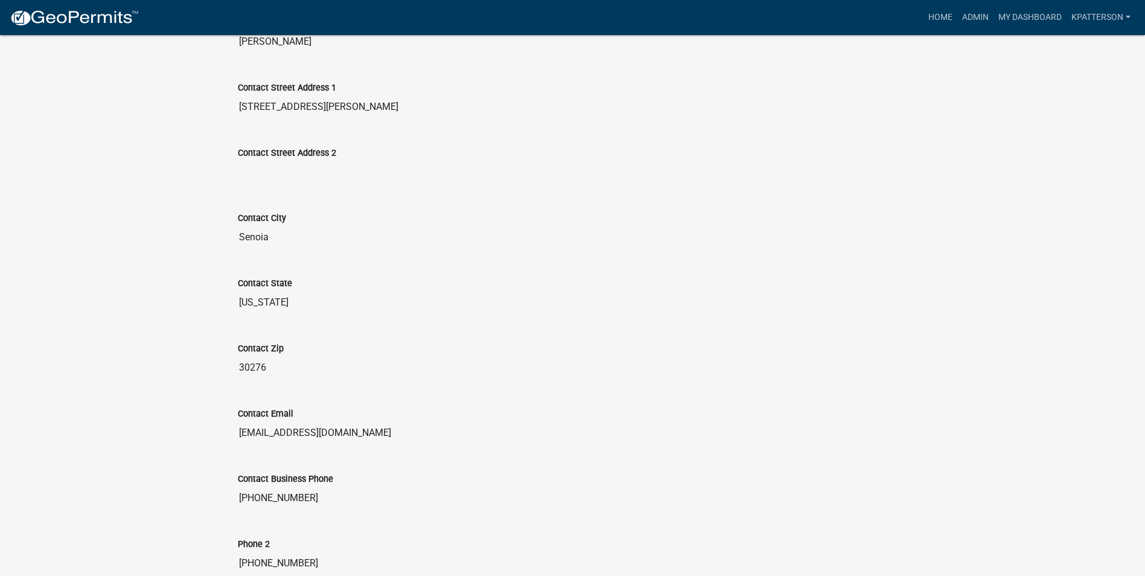
drag, startPoint x: 312, startPoint y: 495, endPoint x: 225, endPoint y: 502, distance: 87.2
click at [225, 502] on div "Beer and Wine License 2025-10191 Amount Paid $900.00 Actions View receipt Print…" at bounding box center [572, 549] width 1145 height 2077
drag, startPoint x: 225, startPoint y: 502, endPoint x: 298, endPoint y: 492, distance: 73.7
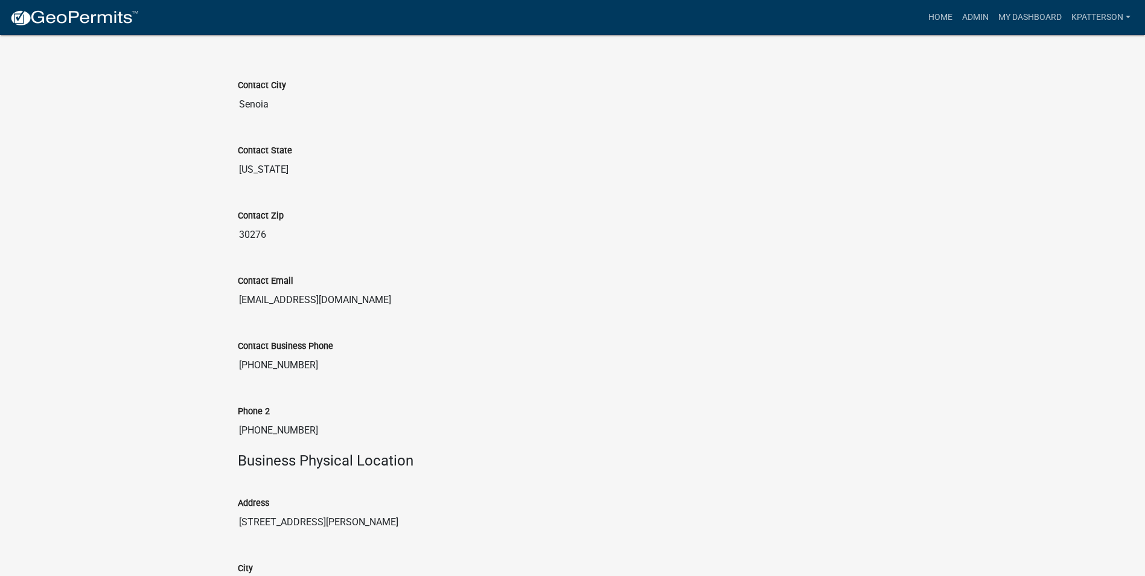
scroll to position [705, 0]
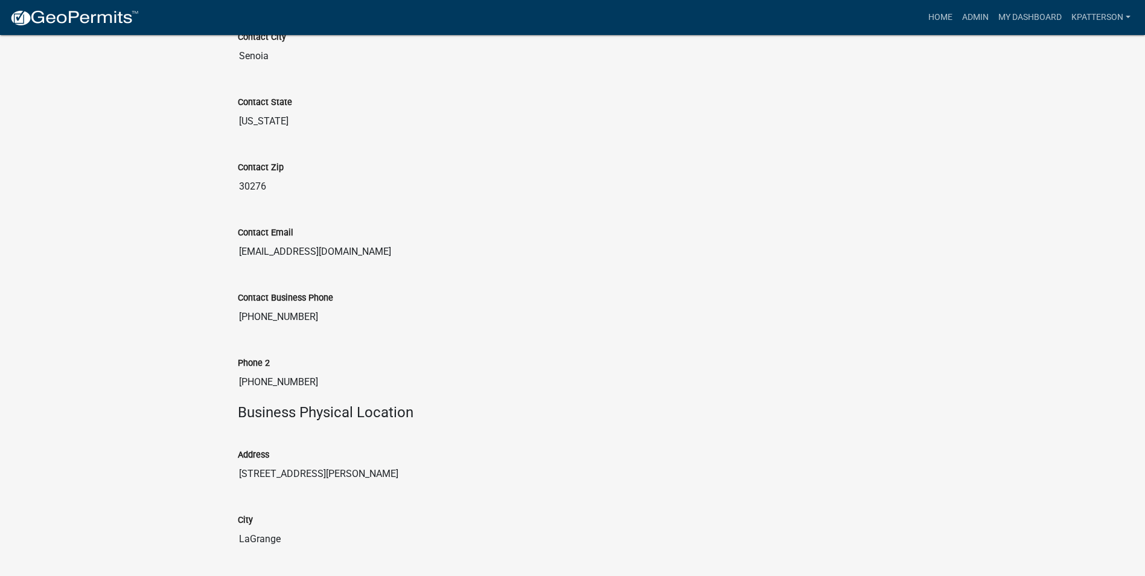
click at [352, 397] on div "Phone 2 (678) 462-6360" at bounding box center [573, 371] width 688 height 65
drag, startPoint x: 321, startPoint y: 383, endPoint x: 203, endPoint y: 380, distance: 117.7
click at [203, 380] on div "Beer and Wine License 2025-10191 Amount Paid $900.00 Actions View receipt Print…" at bounding box center [572, 368] width 1145 height 2077
drag, startPoint x: 203, startPoint y: 380, endPoint x: 282, endPoint y: 379, distance: 78.5
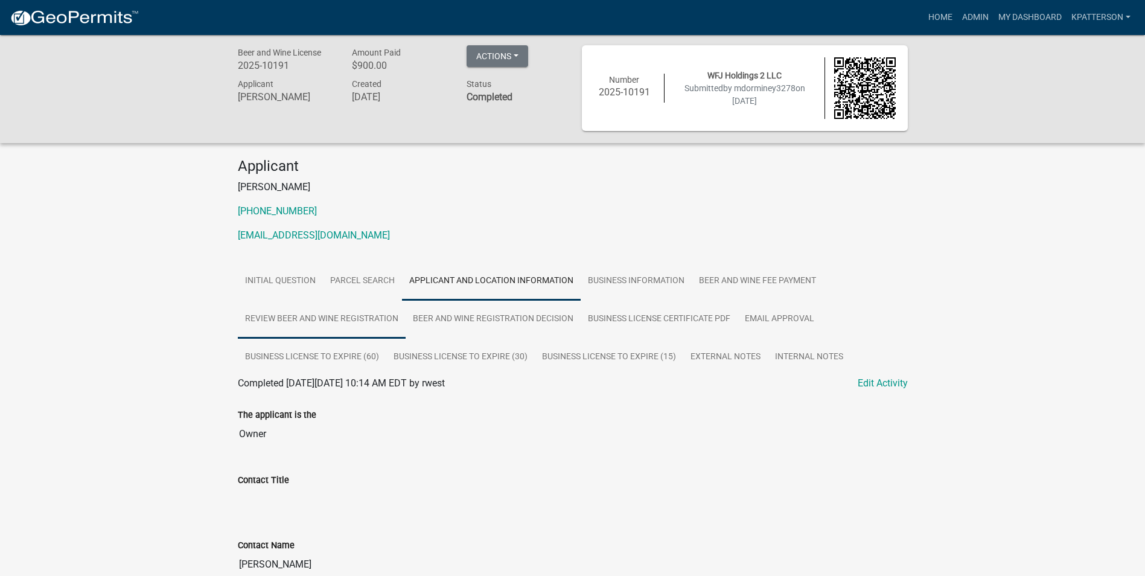
scroll to position [0, 0]
click at [660, 290] on link "Business Information" at bounding box center [636, 283] width 111 height 39
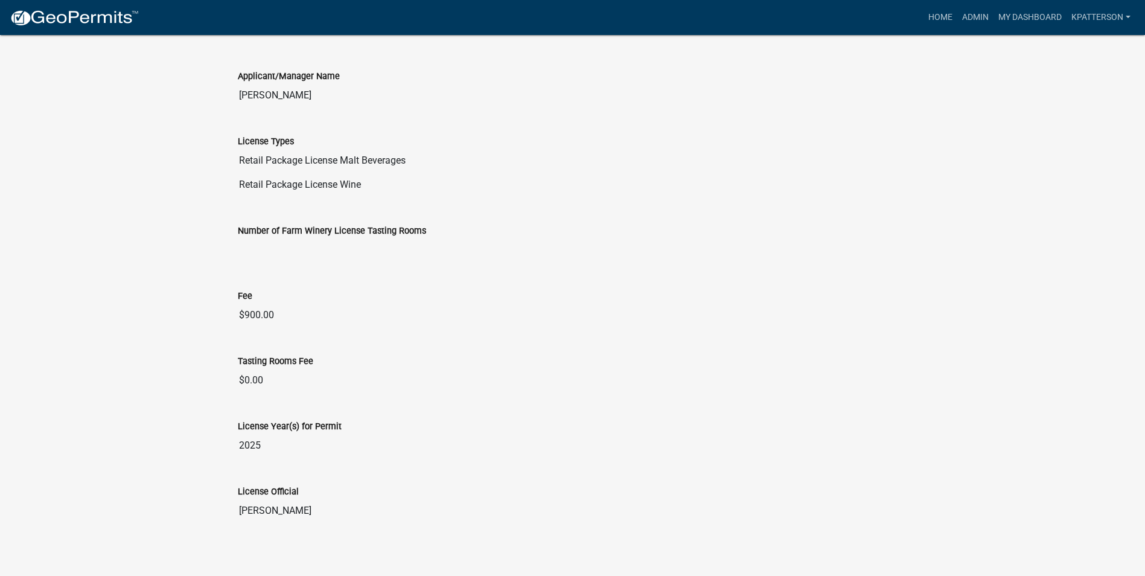
scroll to position [543, 0]
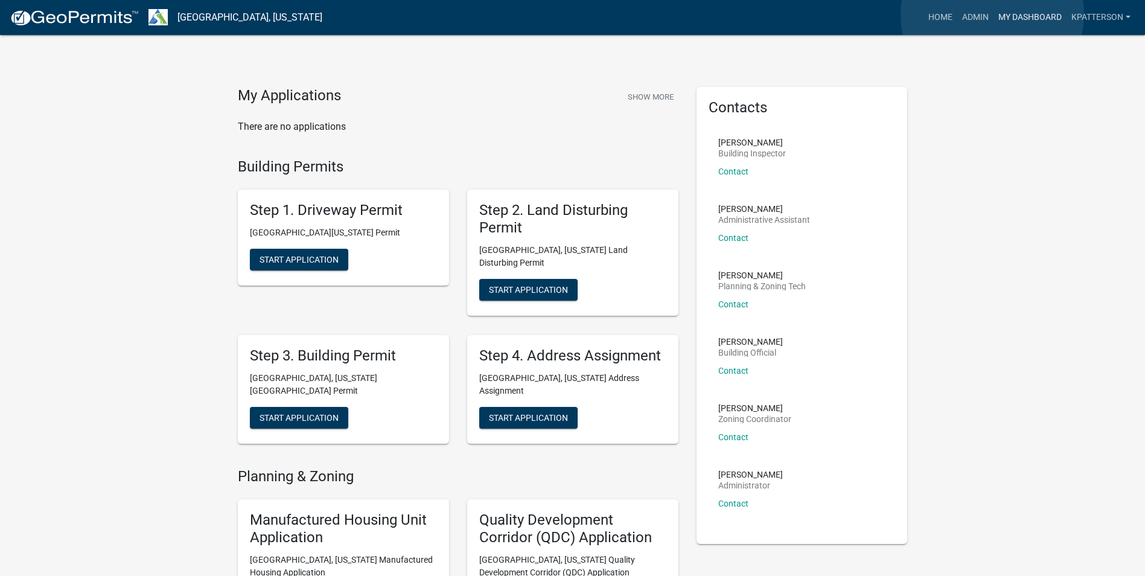
click at [993, 14] on link "My Dashboard" at bounding box center [1029, 17] width 73 height 23
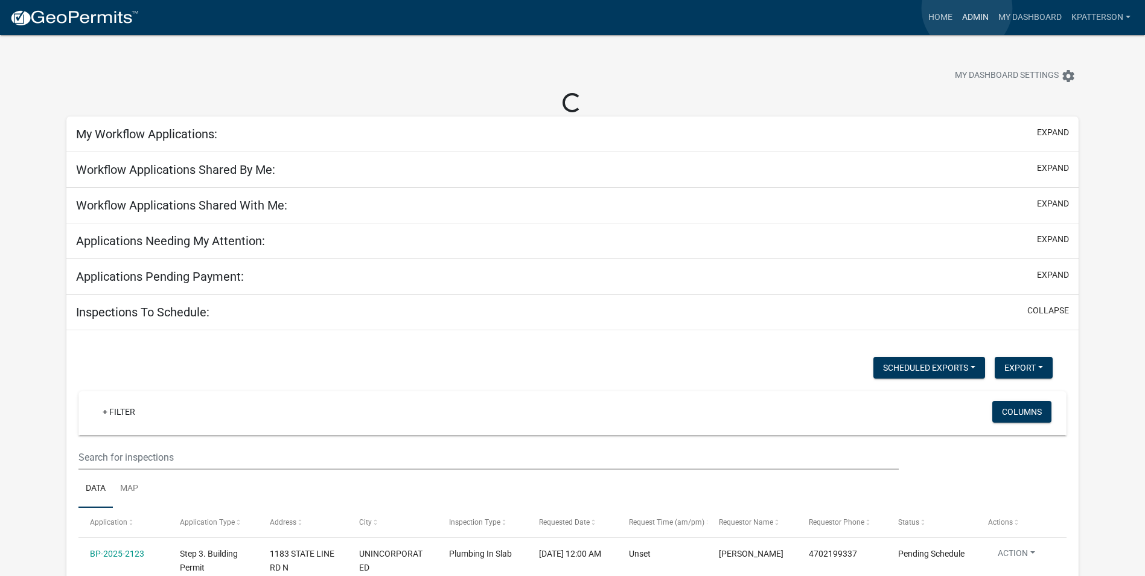
click at [967, 8] on link "Admin" at bounding box center [975, 17] width 36 height 23
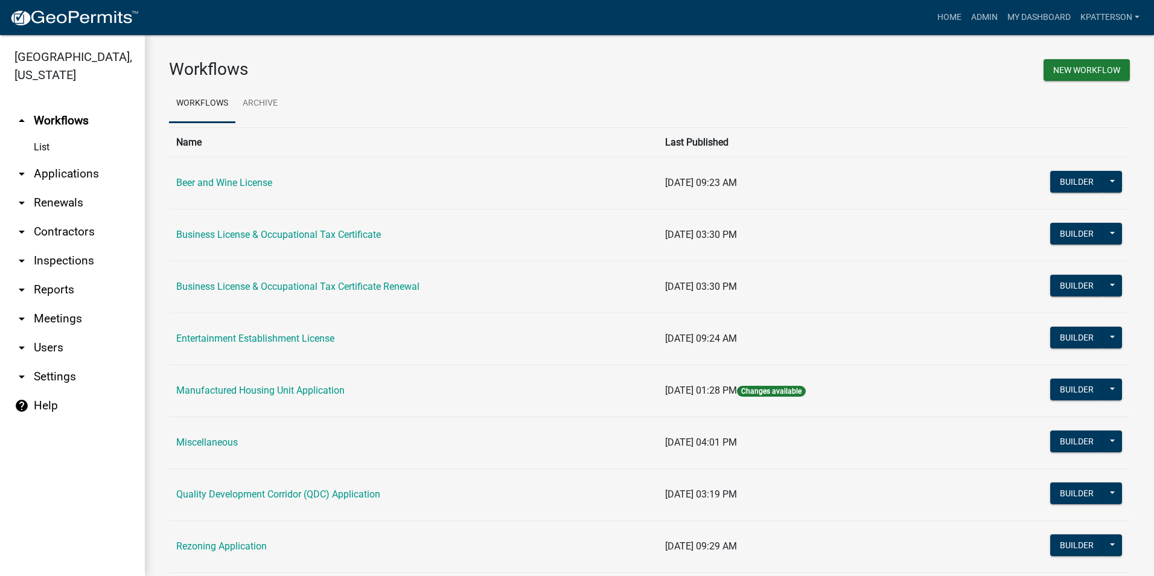
click at [81, 159] on link "arrow_drop_down Applications" at bounding box center [72, 173] width 145 height 29
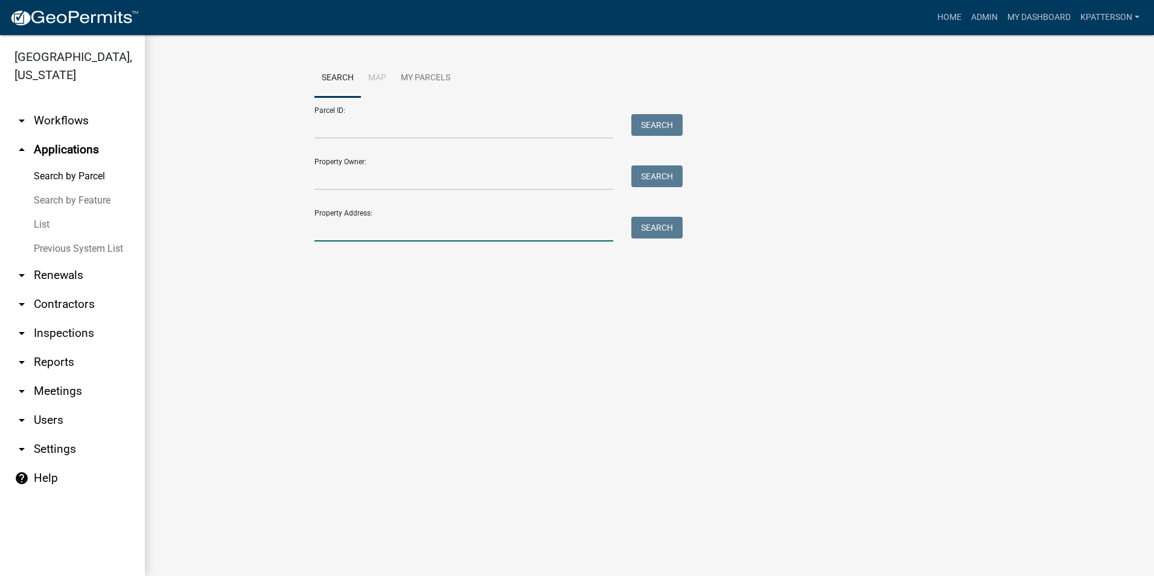
click at [378, 233] on input "Property Address:" at bounding box center [463, 229] width 299 height 25
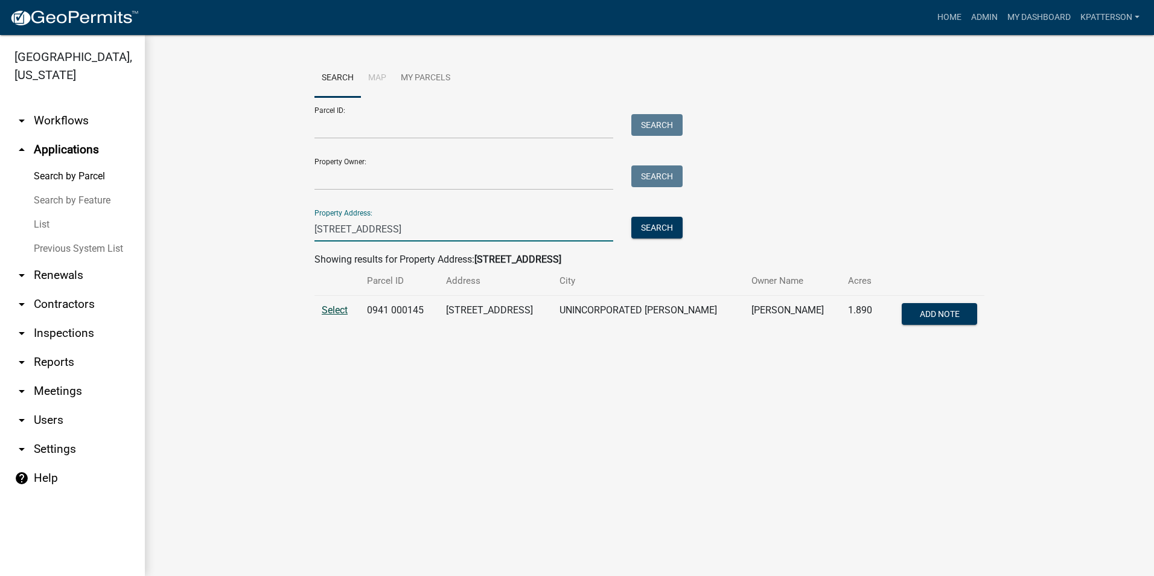
type input "7755 west point"
click at [331, 307] on span "Select" at bounding box center [335, 309] width 26 height 11
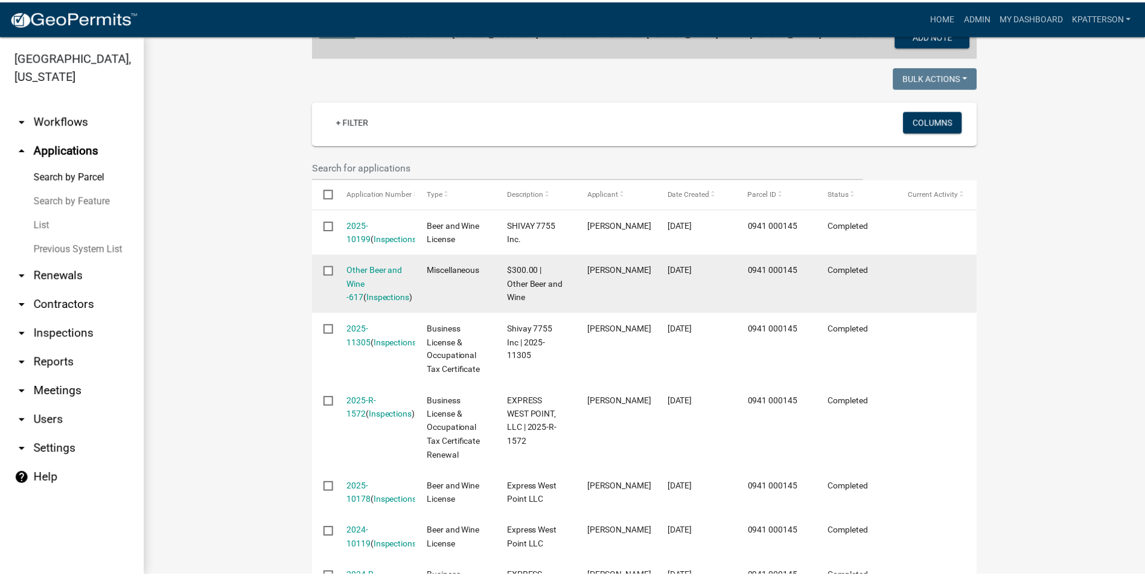
scroll to position [339, 0]
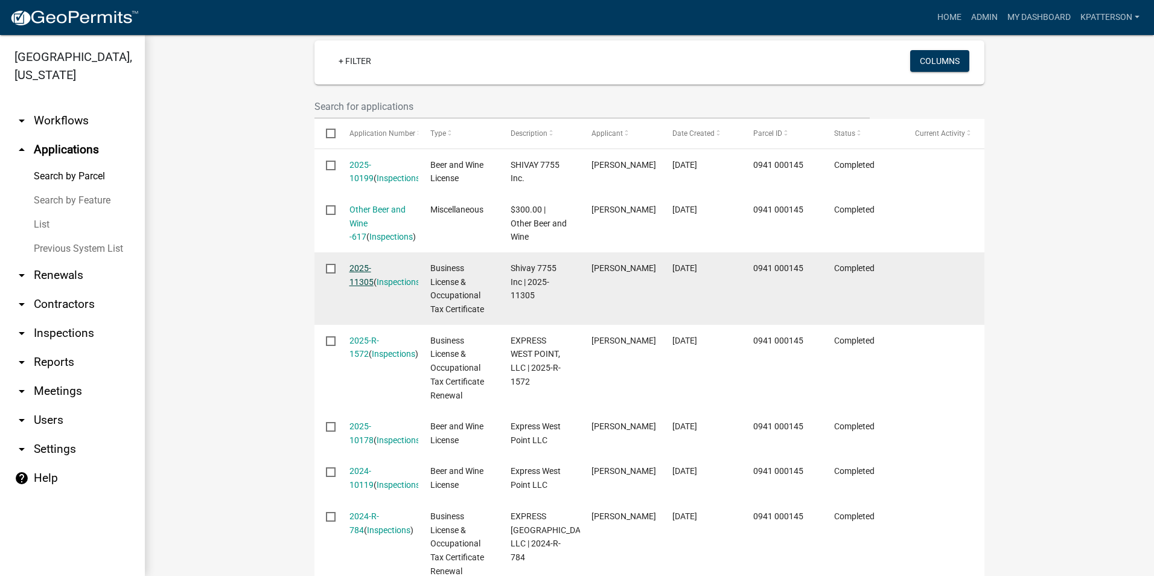
click at [374, 263] on link "2025-11305" at bounding box center [361, 275] width 24 height 24
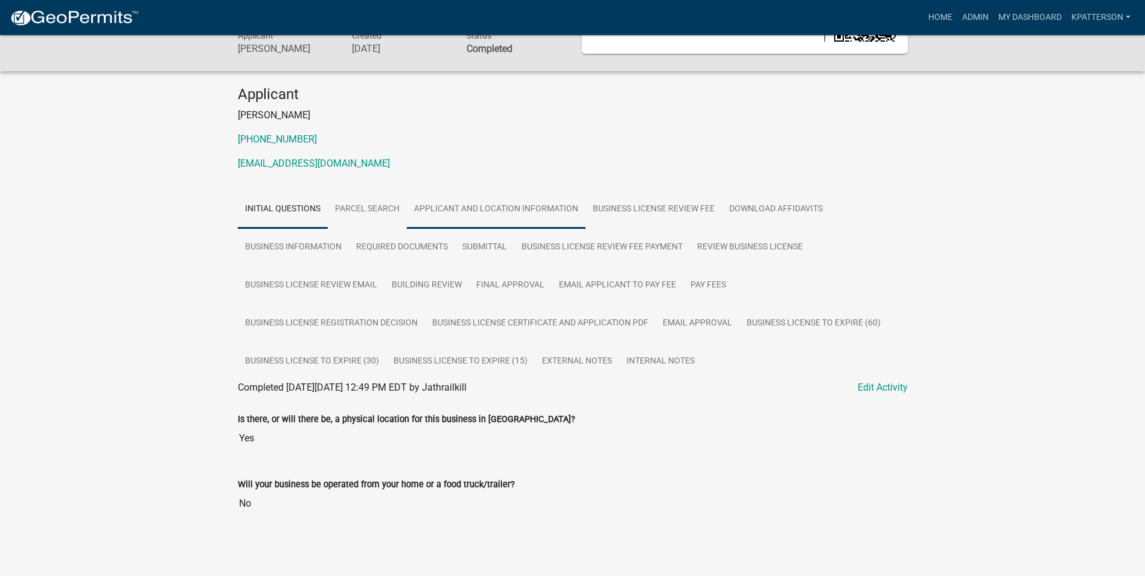
click at [529, 205] on link "Applicant and Location Information" at bounding box center [496, 209] width 179 height 39
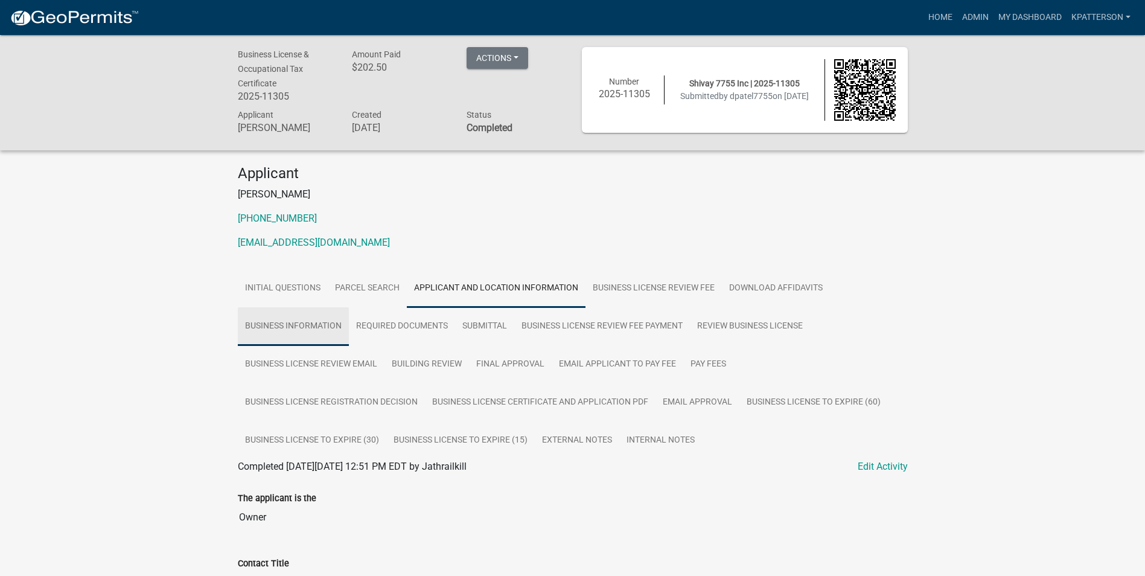
click at [276, 320] on link "Business Information" at bounding box center [293, 326] width 111 height 39
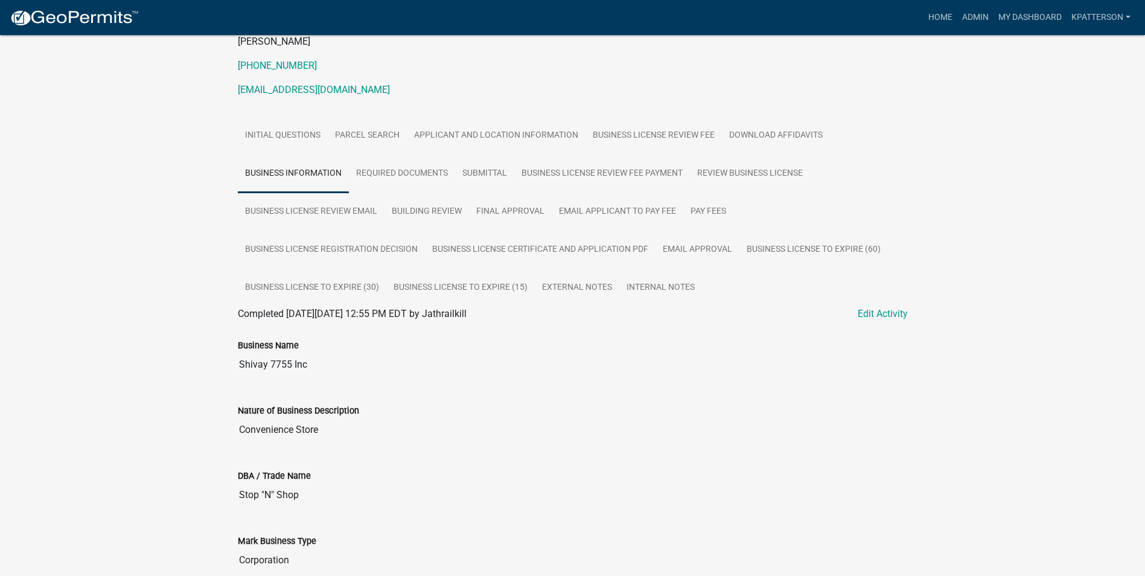
scroll to position [276, 0]
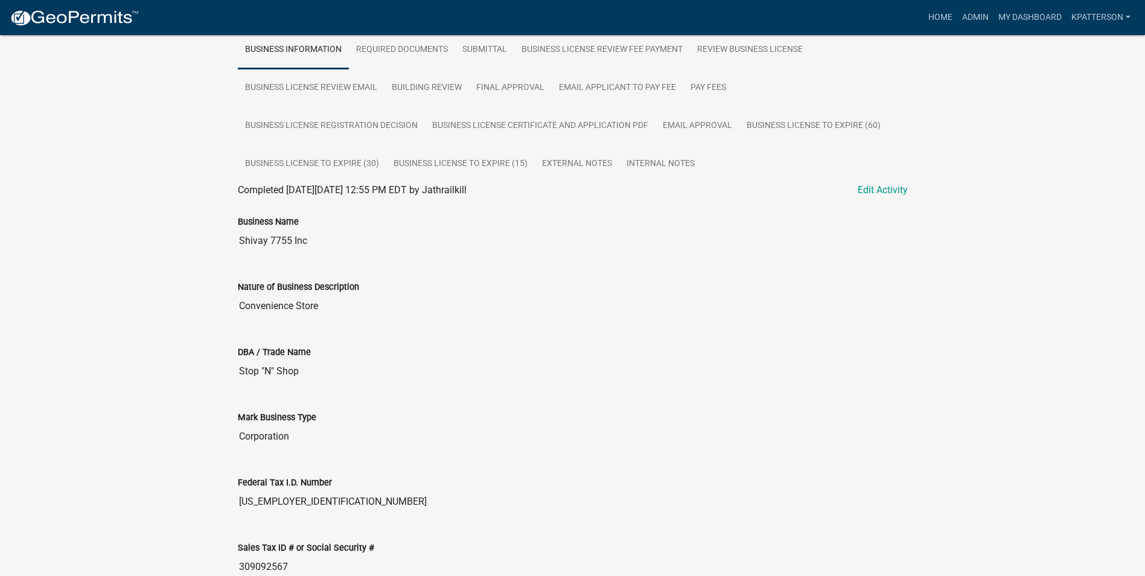
drag, startPoint x: 311, startPoint y: 239, endPoint x: 212, endPoint y: 249, distance: 98.8
click at [212, 249] on div "Business License & Occupational Tax Certificate 2025-11305 Amount Paid $202.50 …" at bounding box center [572, 295] width 1145 height 1073
drag, startPoint x: 212, startPoint y: 249, endPoint x: 287, endPoint y: 235, distance: 75.4
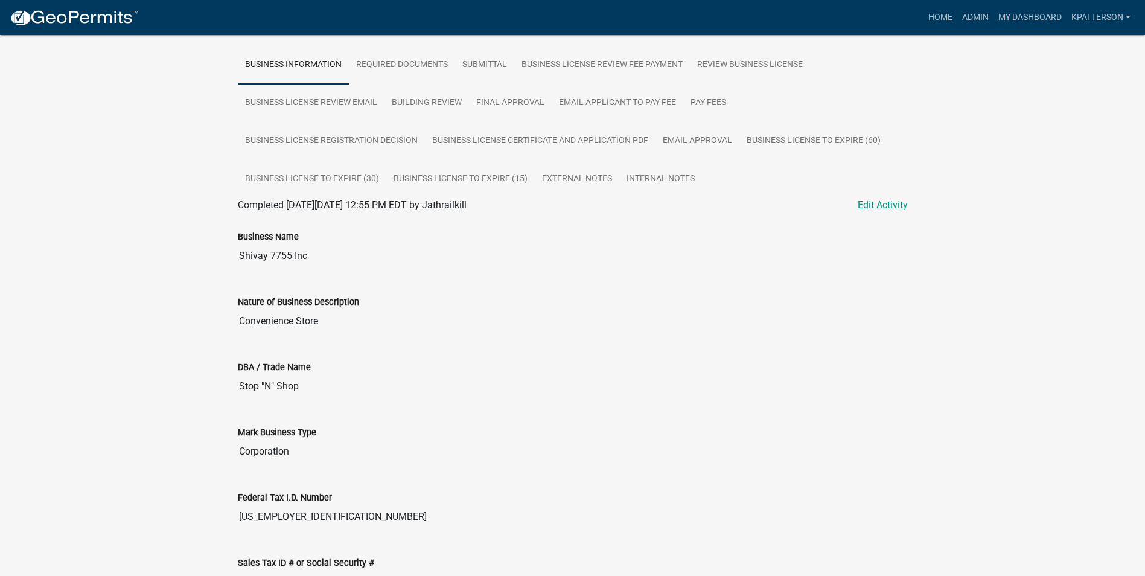
scroll to position [216, 0]
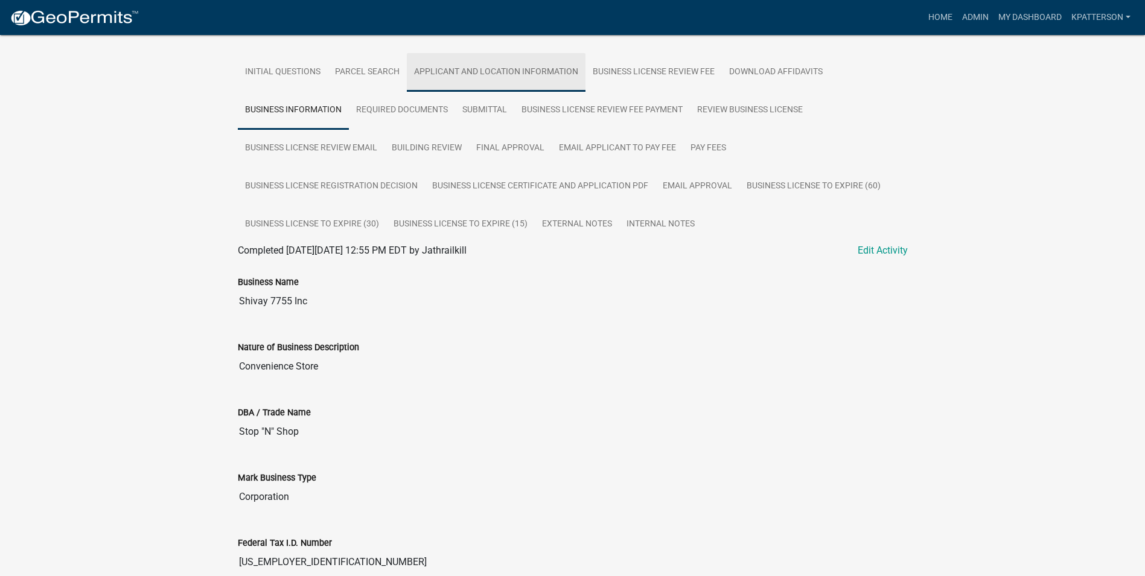
drag, startPoint x: 476, startPoint y: 70, endPoint x: 479, endPoint y: 80, distance: 10.7
click at [476, 70] on link "Applicant and Location Information" at bounding box center [496, 72] width 179 height 39
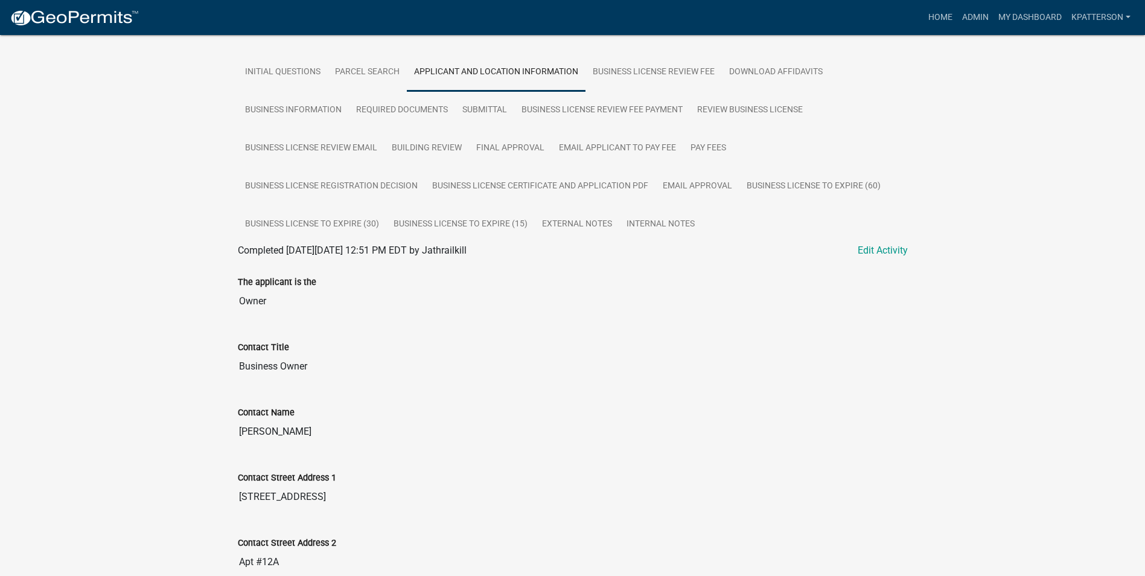
drag, startPoint x: 289, startPoint y: 430, endPoint x: 198, endPoint y: 438, distance: 91.5
drag, startPoint x: 198, startPoint y: 438, endPoint x: 268, endPoint y: 428, distance: 70.7
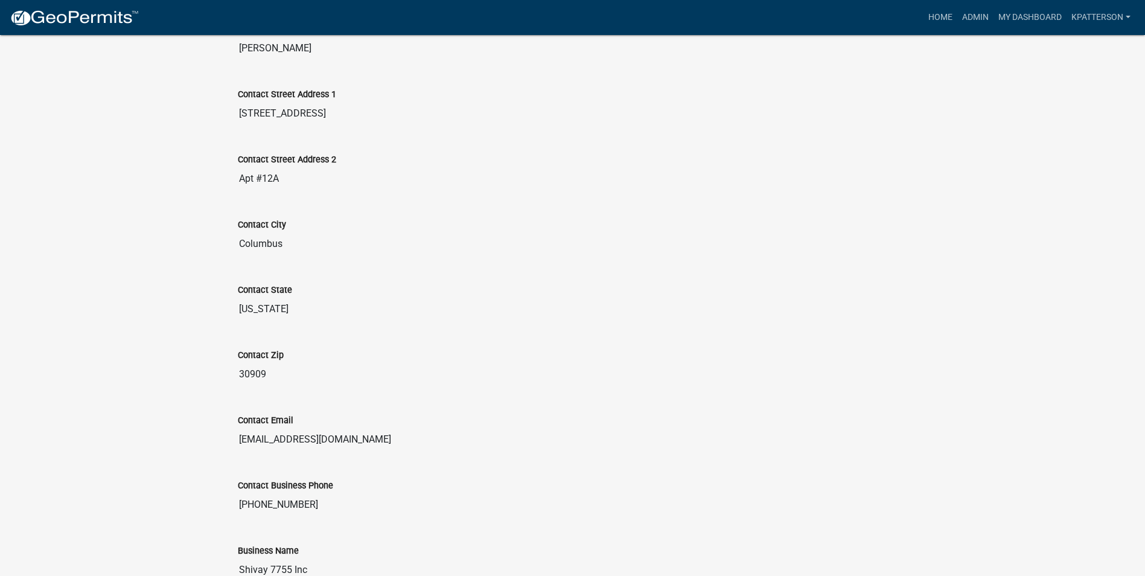
scroll to position [638, 0]
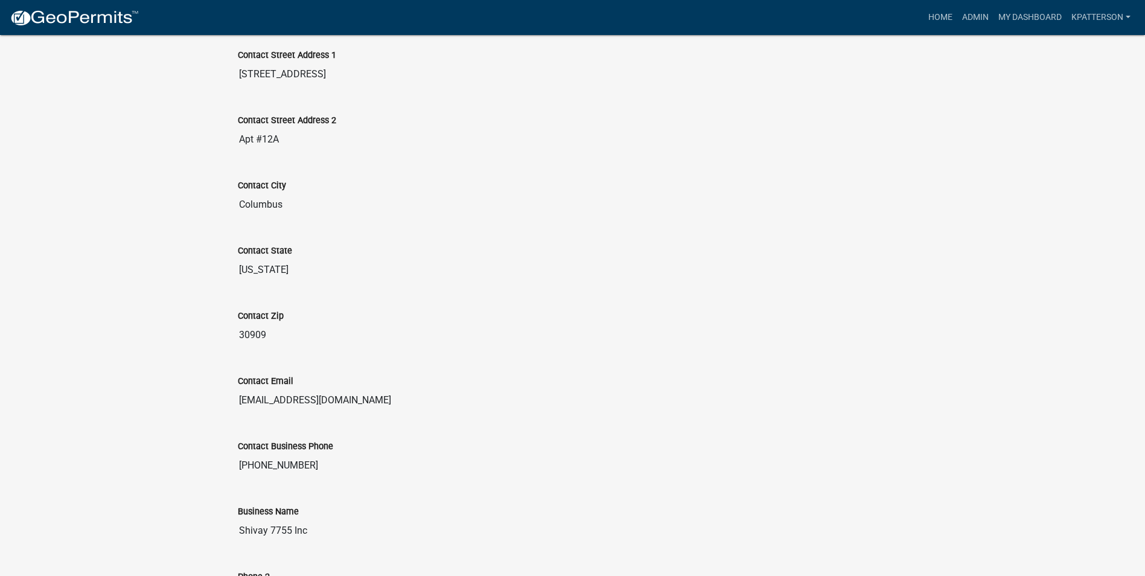
drag, startPoint x: 342, startPoint y: 400, endPoint x: 167, endPoint y: 417, distance: 175.3
click at [167, 417] on div "Business License & Occupational Tax Certificate 2025-11305 Amount Paid $202.50 …" at bounding box center [572, 541] width 1145 height 2288
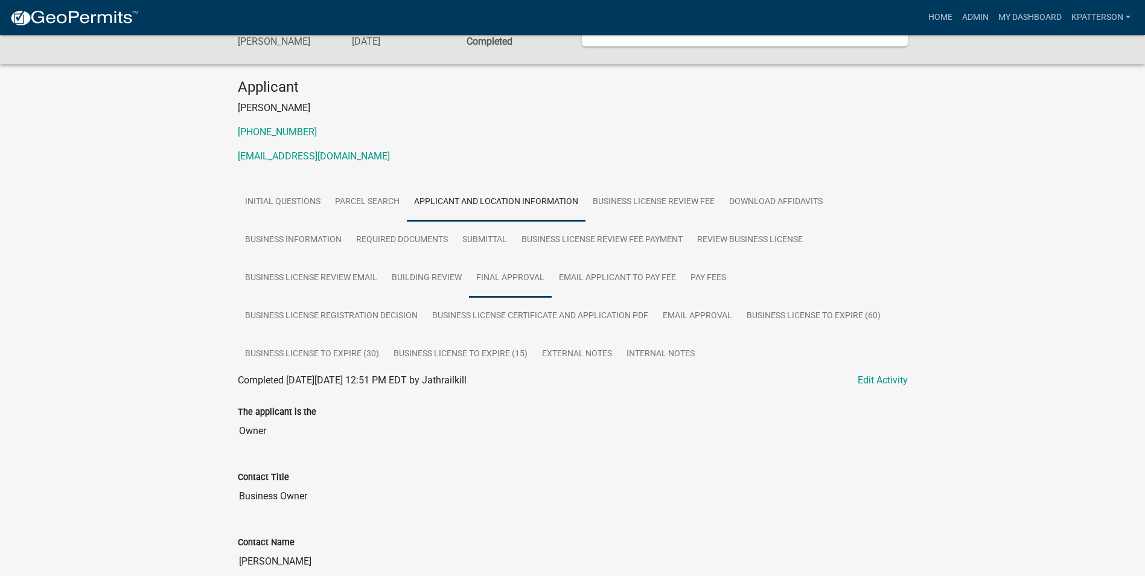
scroll to position [72, 0]
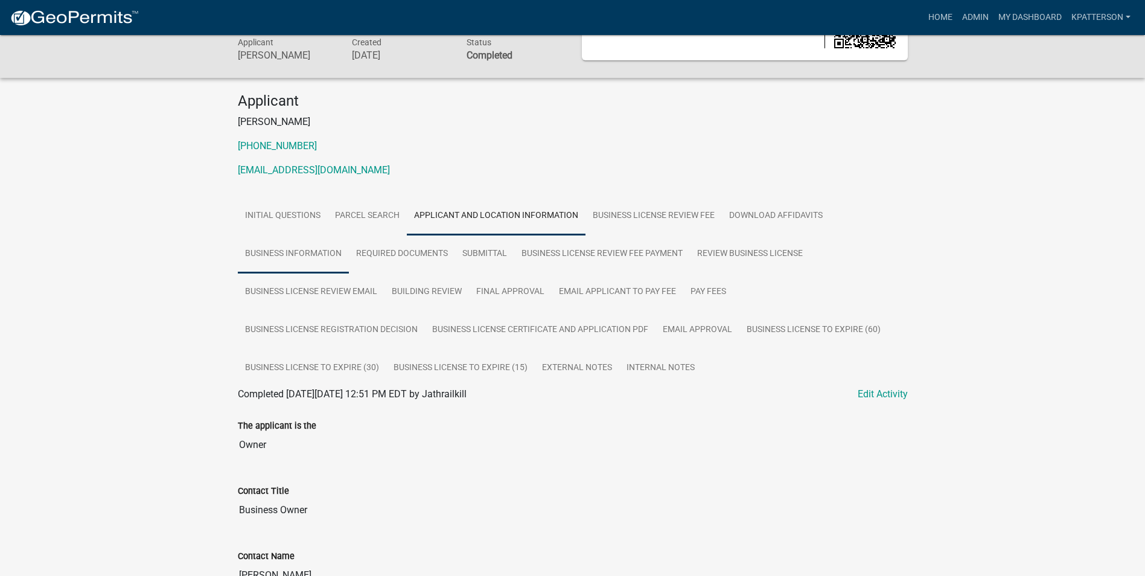
click at [326, 256] on link "Business Information" at bounding box center [293, 254] width 111 height 39
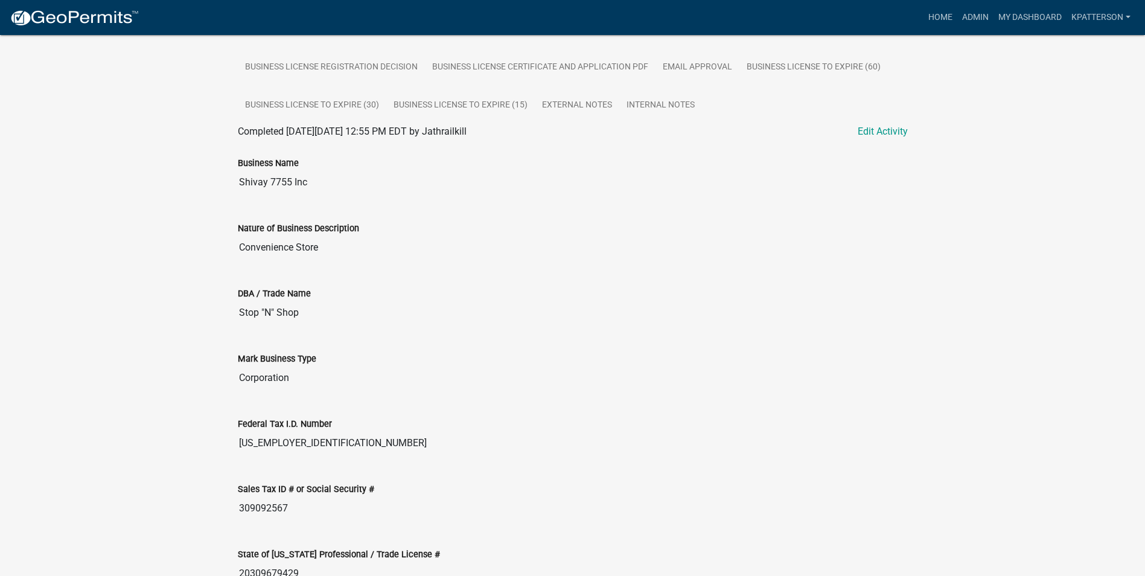
scroll to position [314, 0]
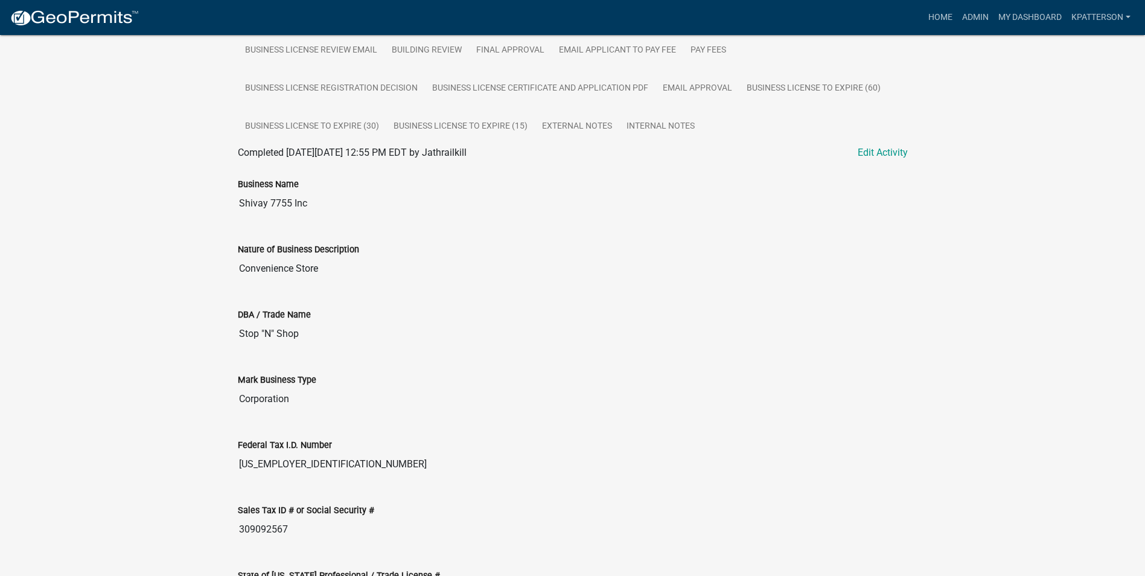
drag, startPoint x: 314, startPoint y: 272, endPoint x: 208, endPoint y: 285, distance: 107.0
click at [208, 285] on div "Business License & Occupational Tax Certificate 2025-11305 Amount Paid $202.50 …" at bounding box center [572, 257] width 1145 height 1073
drag, startPoint x: 208, startPoint y: 285, endPoint x: 333, endPoint y: 267, distance: 126.8
click at [335, 266] on input "Convenience Store" at bounding box center [573, 268] width 670 height 24
drag, startPoint x: 294, startPoint y: 271, endPoint x: 259, endPoint y: 275, distance: 35.3
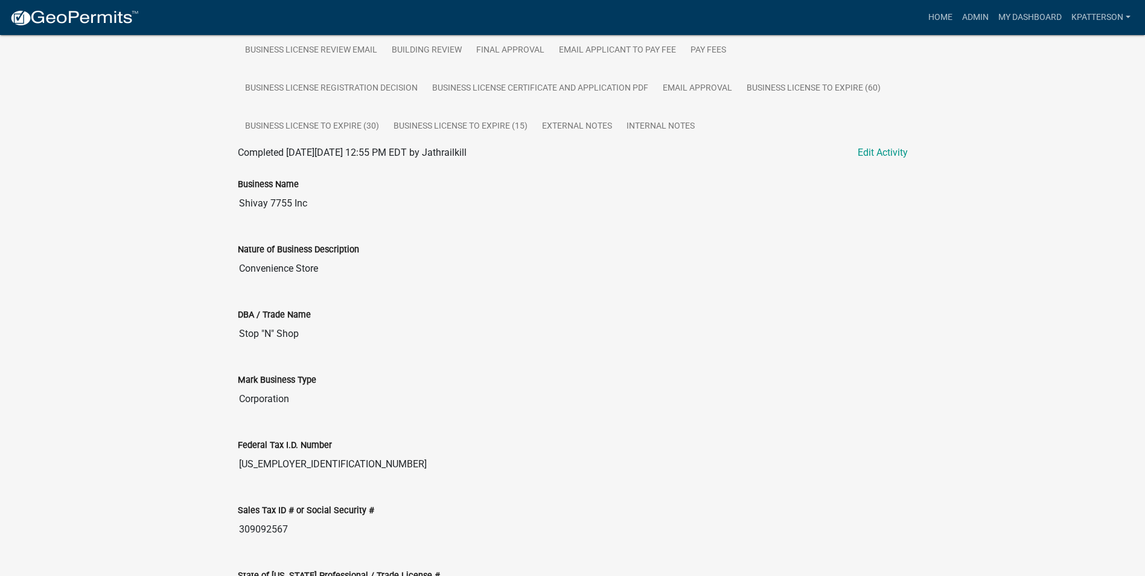
click at [259, 275] on input "Convenience Store" at bounding box center [573, 268] width 670 height 24
drag, startPoint x: 259, startPoint y: 275, endPoint x: 355, endPoint y: 272, distance: 96.0
click at [355, 272] on input "Convenience Store" at bounding box center [573, 268] width 670 height 24
drag, startPoint x: 326, startPoint y: 268, endPoint x: 240, endPoint y: 281, distance: 87.9
click at [240, 281] on div "Nature of Business Description Convenience Store" at bounding box center [573, 257] width 688 height 65
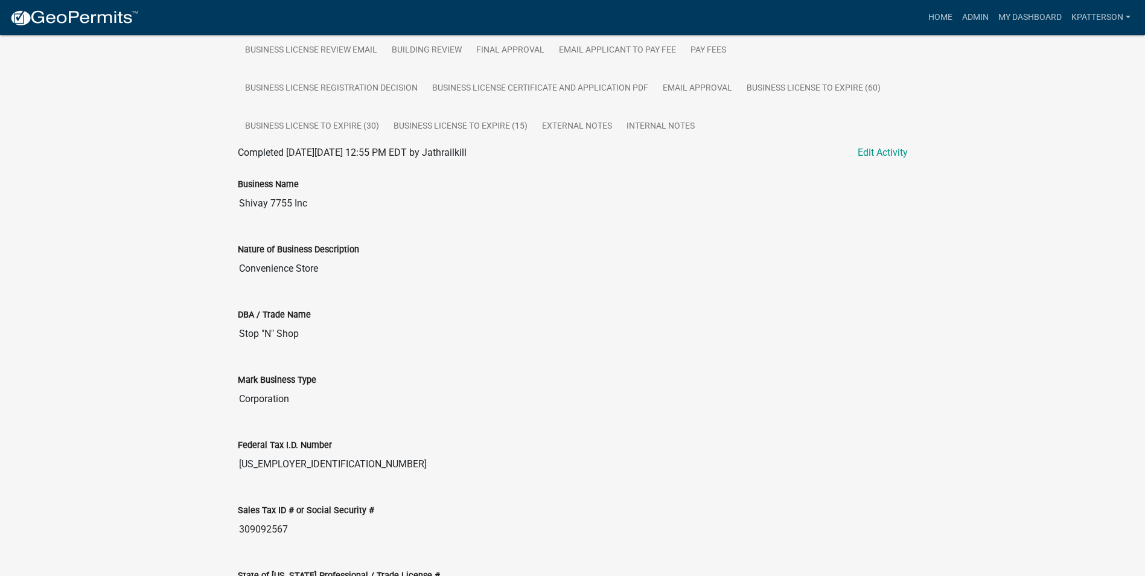
drag, startPoint x: 304, startPoint y: 333, endPoint x: 220, endPoint y: 337, distance: 84.6
click at [220, 337] on div "Business License & Occupational Tax Certificate 2025-11305 Amount Paid $202.50 …" at bounding box center [572, 257] width 1145 height 1073
drag, startPoint x: 220, startPoint y: 337, endPoint x: 276, endPoint y: 335, distance: 56.8
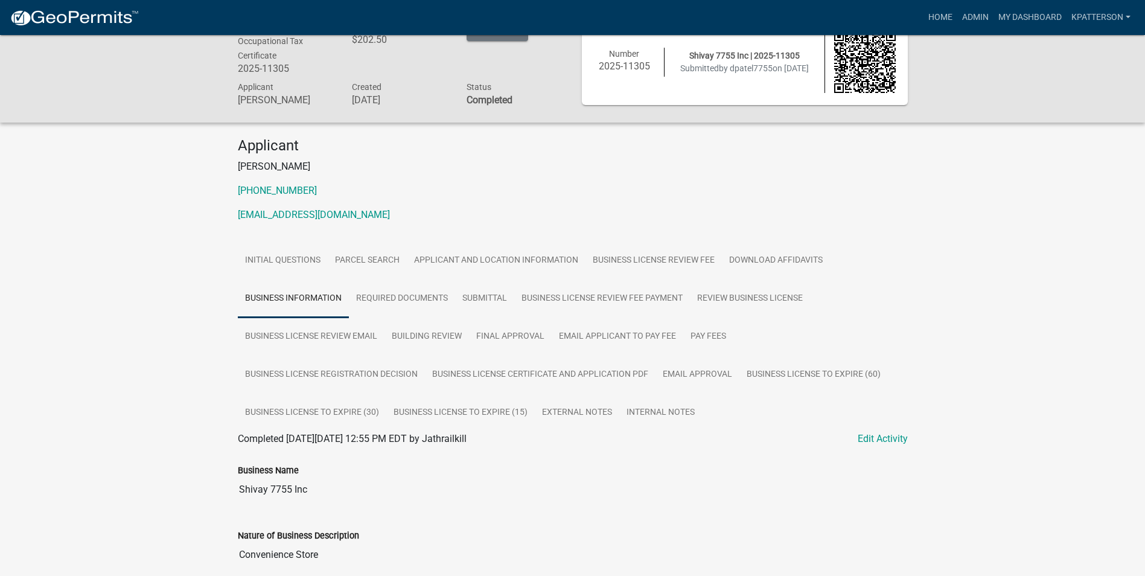
scroll to position [4, 0]
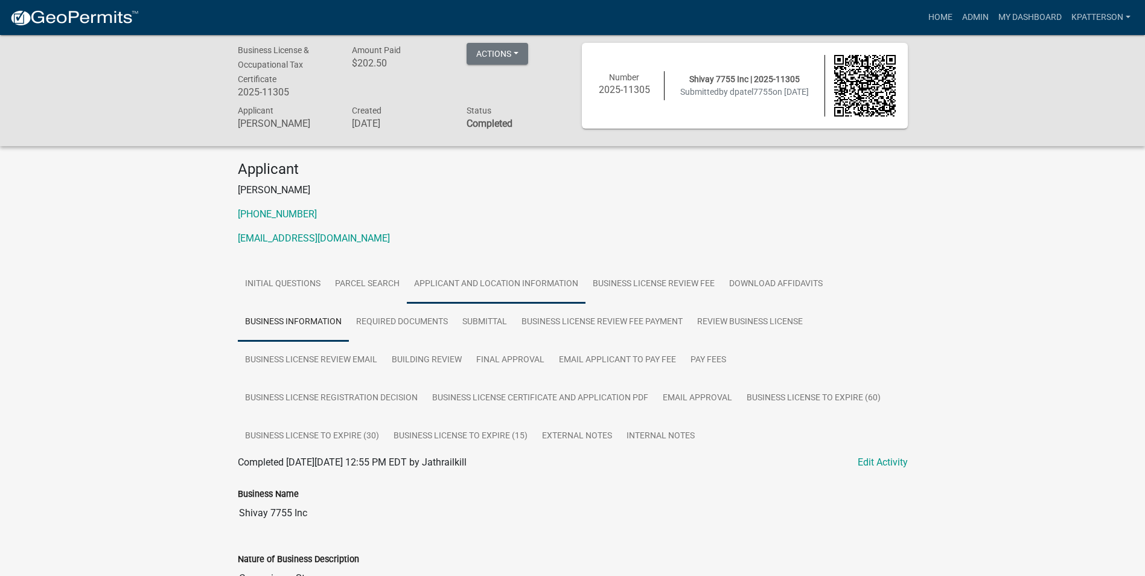
click at [465, 275] on link "Applicant and Location Information" at bounding box center [496, 284] width 179 height 39
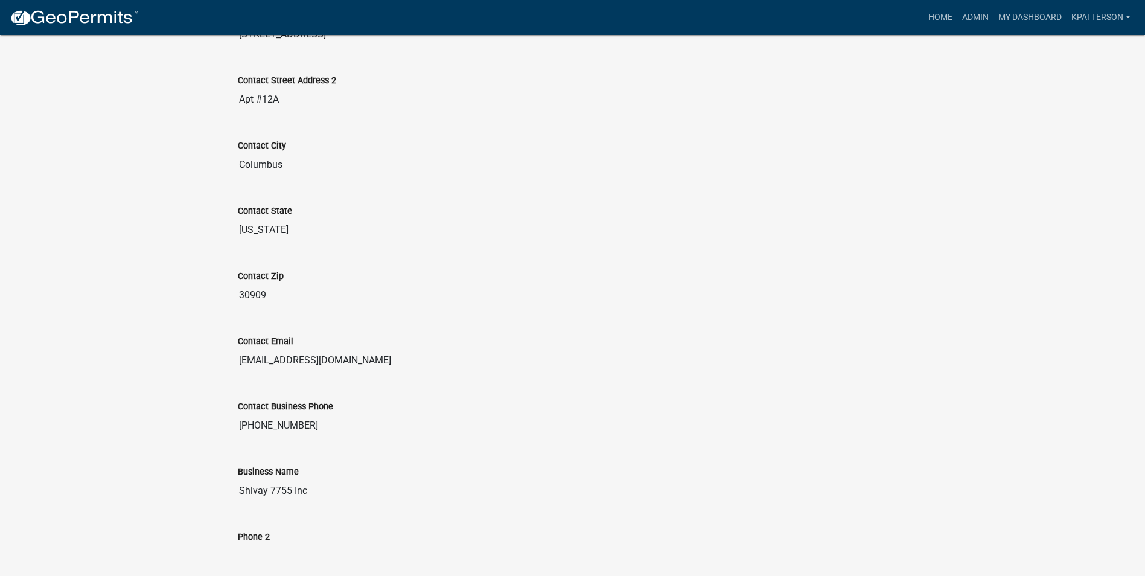
scroll to position [789, 0]
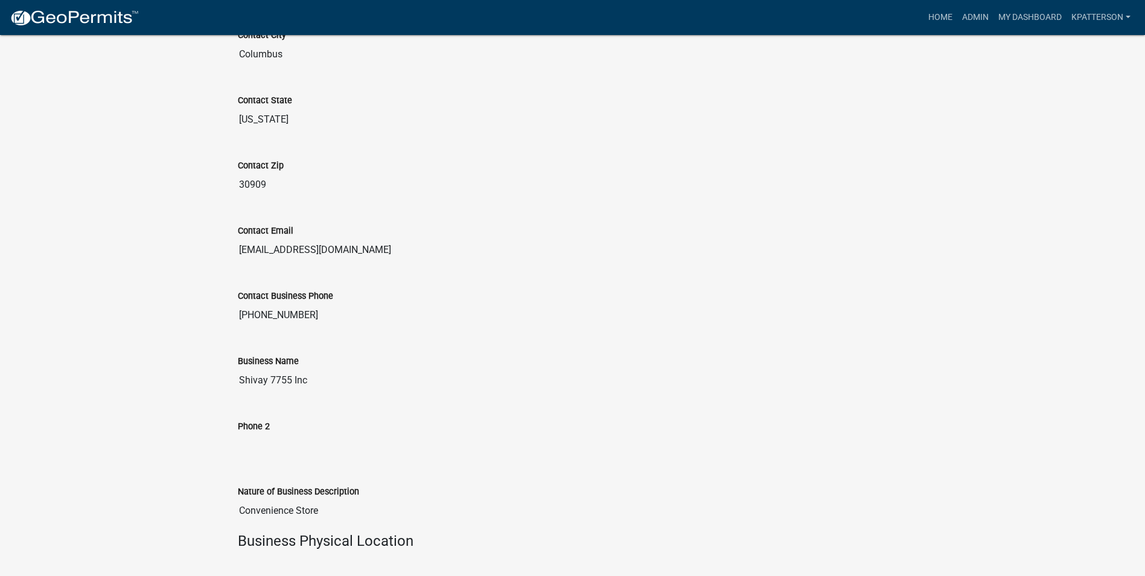
drag, startPoint x: 308, startPoint y: 316, endPoint x: 209, endPoint y: 339, distance: 100.9
click at [209, 339] on div "Business License & Occupational Tax Certificate 2025-11305 Amount Paid $202.50 …" at bounding box center [572, 390] width 1145 height 2288
drag, startPoint x: 209, startPoint y: 339, endPoint x: 285, endPoint y: 316, distance: 78.7
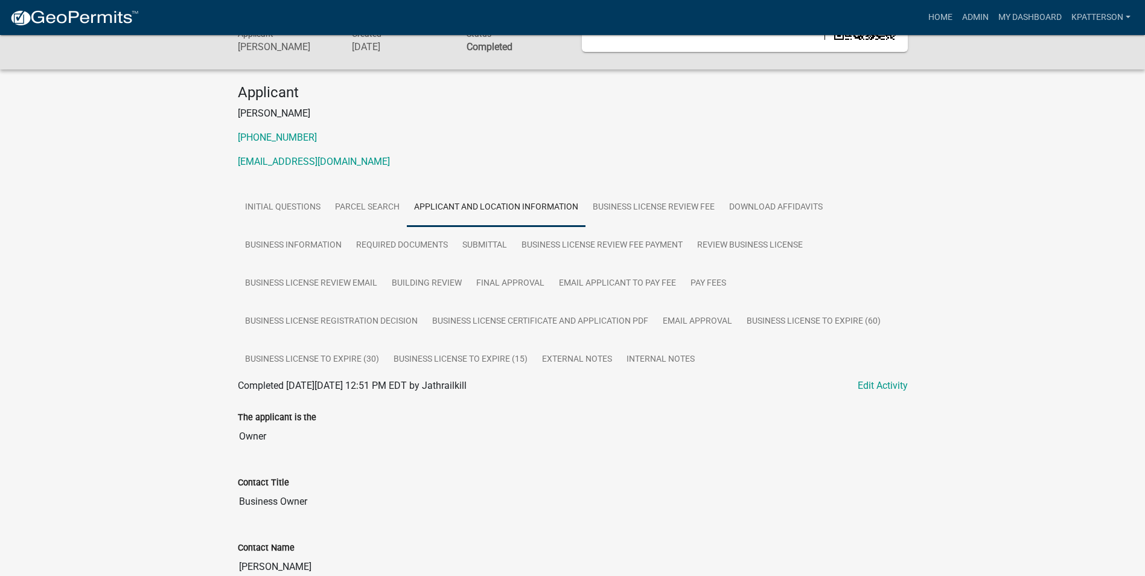
scroll to position [0, 0]
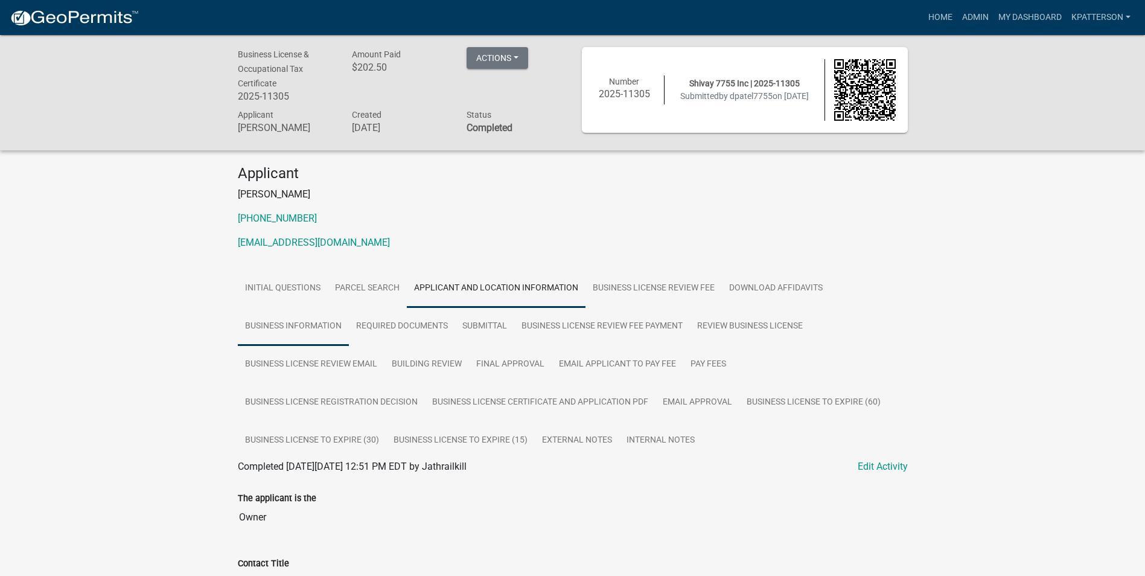
click at [301, 333] on link "Business Information" at bounding box center [293, 326] width 111 height 39
click at [673, 291] on link "Business License Review Fee" at bounding box center [653, 288] width 136 height 39
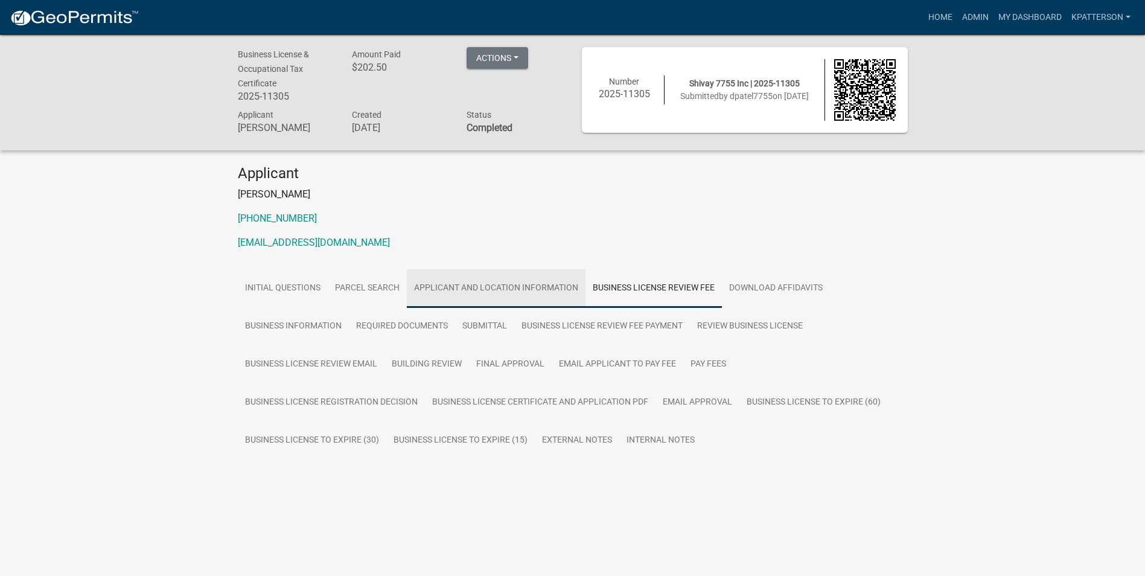
click at [555, 282] on link "Applicant and Location Information" at bounding box center [496, 288] width 179 height 39
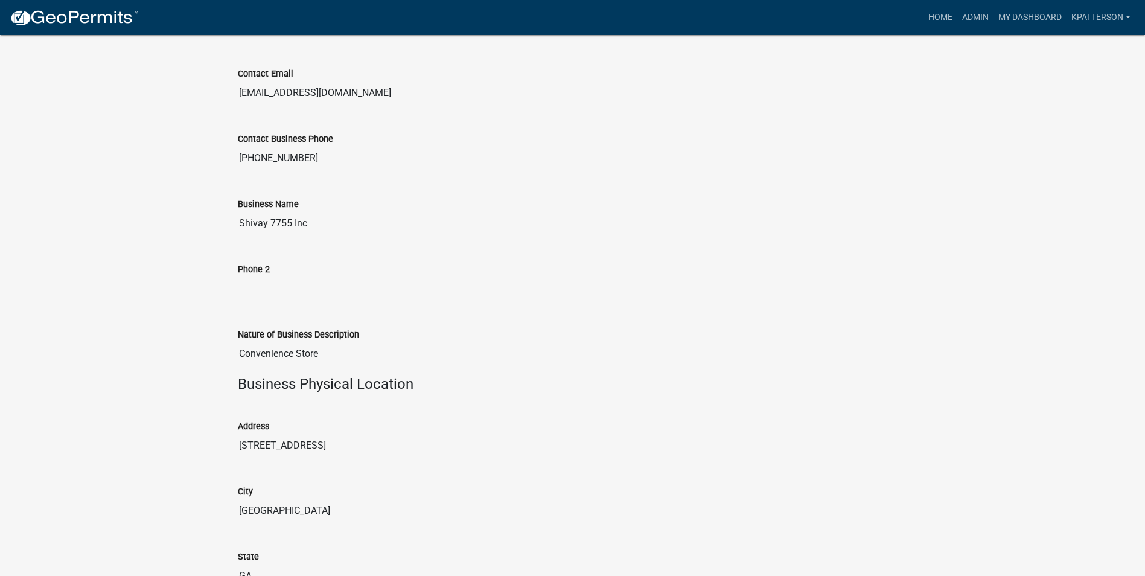
scroll to position [966, 0]
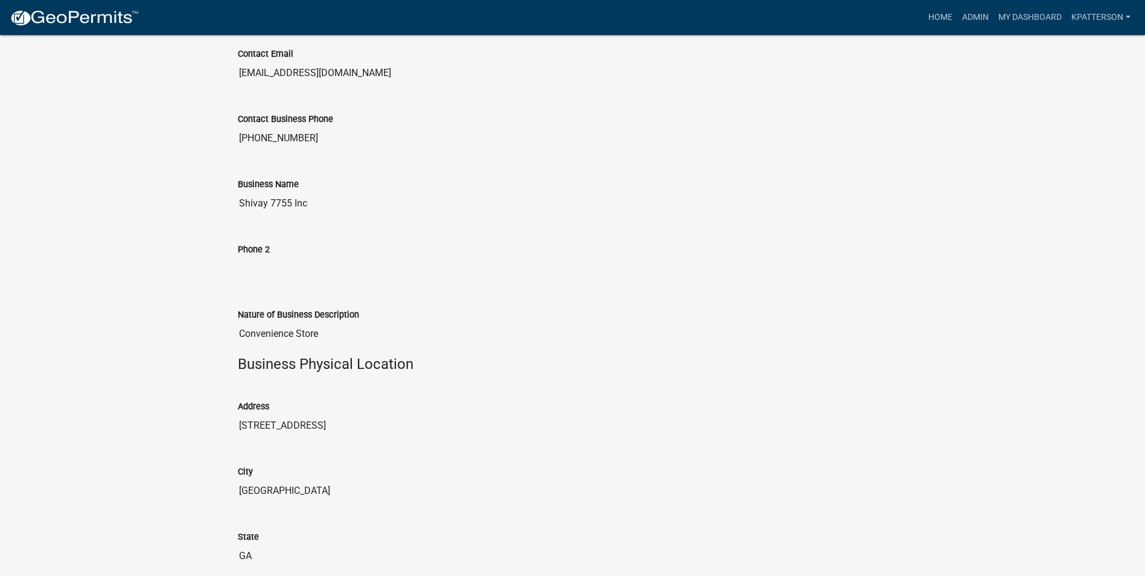
drag, startPoint x: 342, startPoint y: 423, endPoint x: 194, endPoint y: 427, distance: 148.5
click at [194, 427] on div "Business License & Occupational Tax Certificate 2025-11305 Amount Paid $202.50 …" at bounding box center [572, 213] width 1145 height 2288
drag, startPoint x: 194, startPoint y: 427, endPoint x: 283, endPoint y: 427, distance: 89.3
click at [971, 13] on link "Admin" at bounding box center [975, 17] width 36 height 23
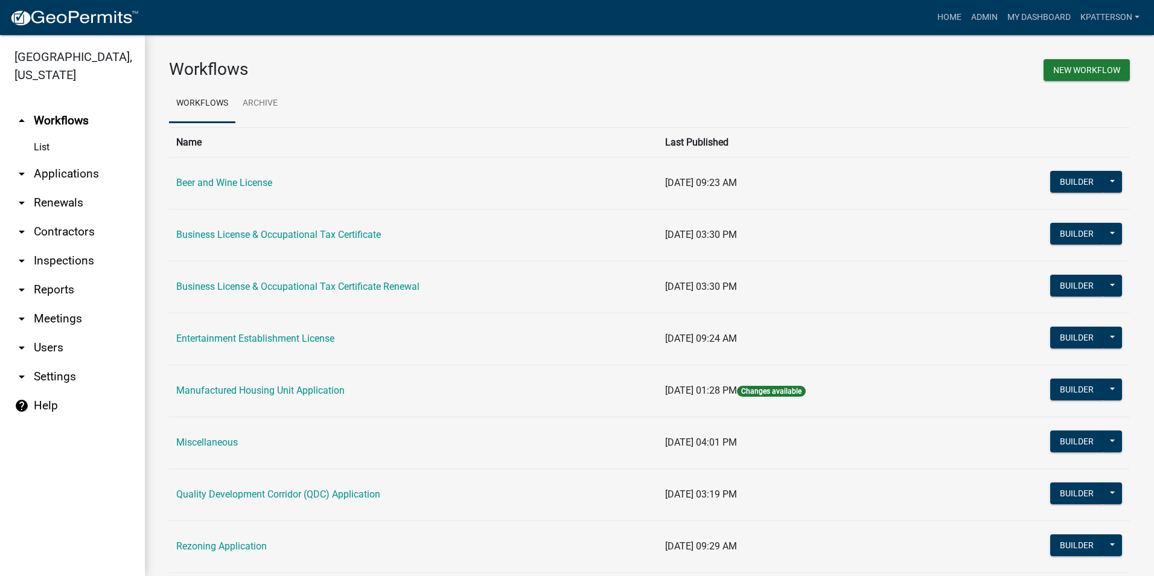
click at [53, 159] on link "arrow_drop_down Applications" at bounding box center [72, 173] width 145 height 29
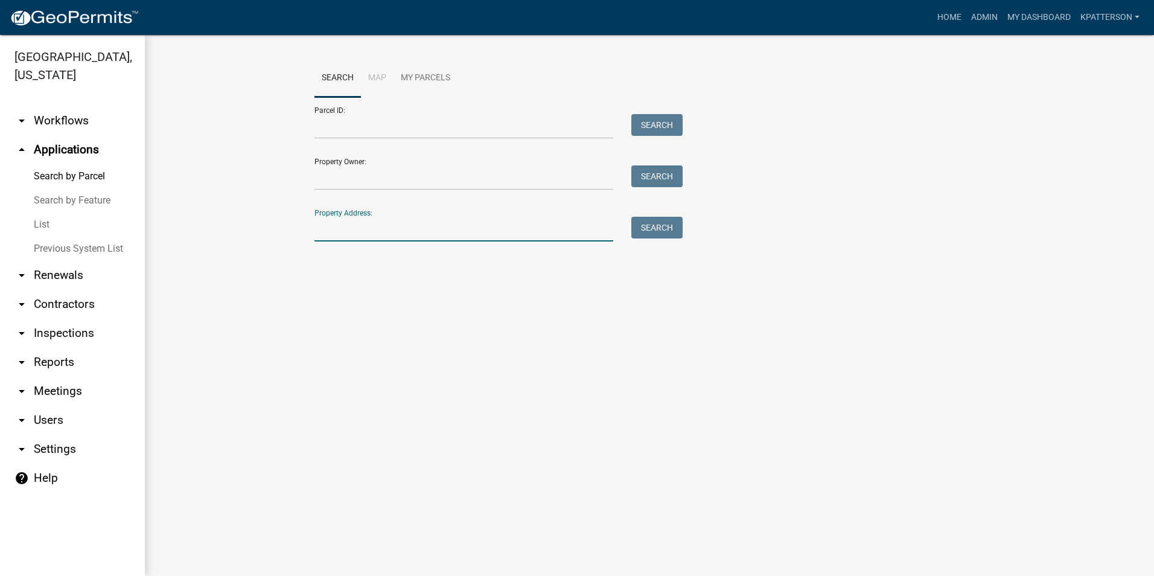
paste input "7755 WEST POINT RD"
type input "7755 WEST POINT RD"
click at [663, 228] on button "Search" at bounding box center [656, 228] width 51 height 22
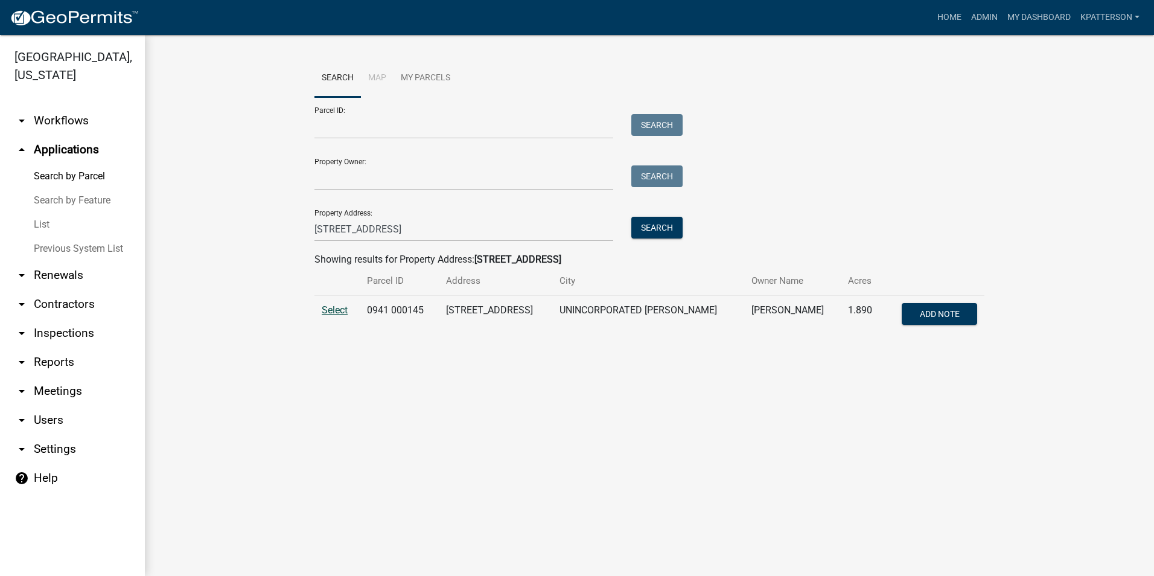
click at [330, 307] on span "Select" at bounding box center [335, 309] width 26 height 11
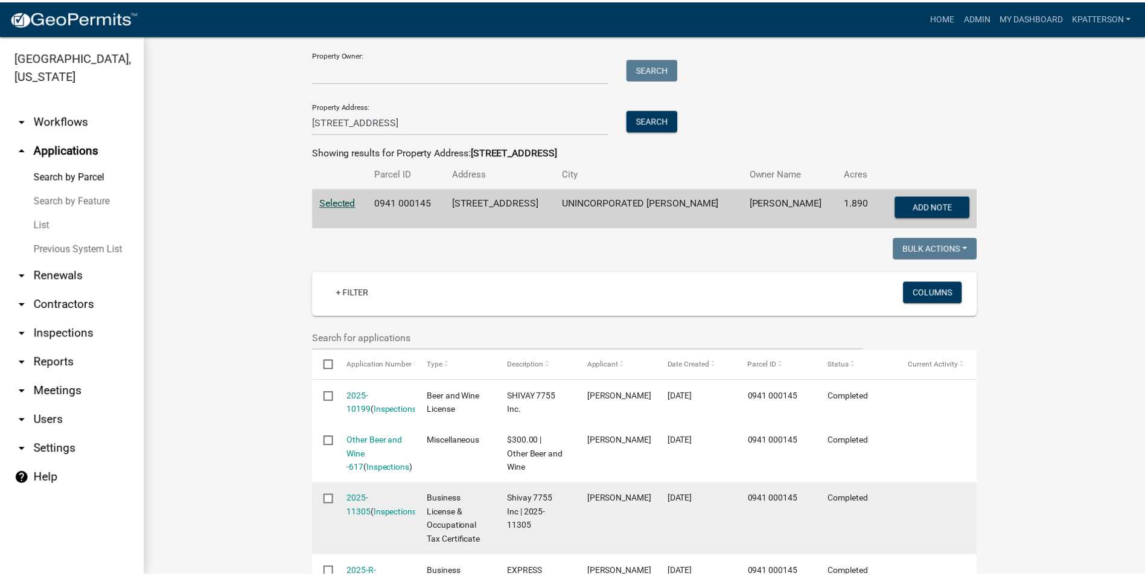
scroll to position [181, 0]
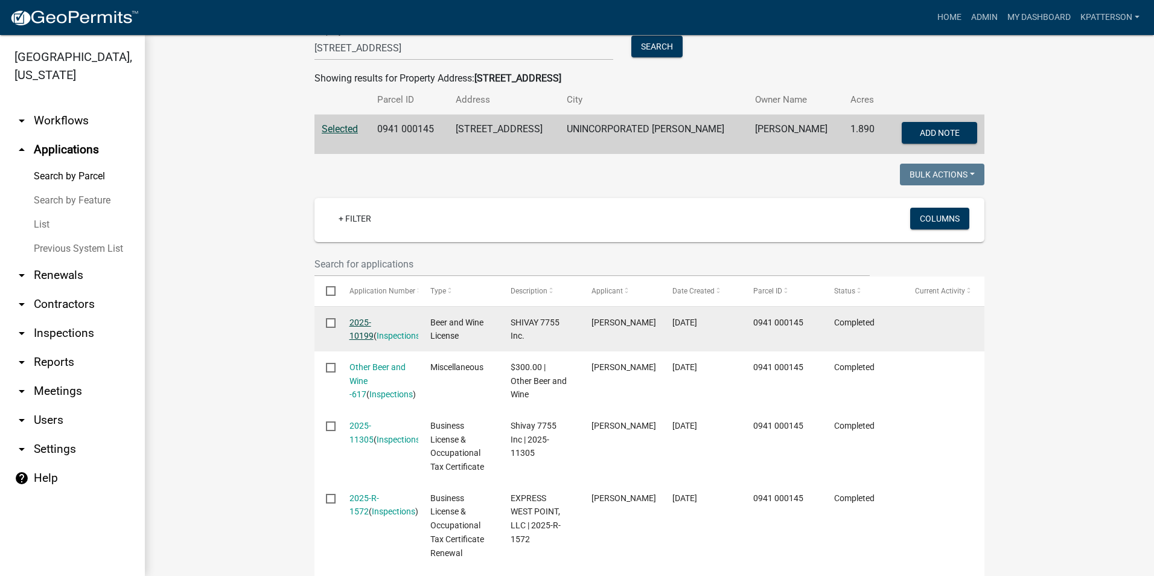
click at [374, 317] on link "2025-10199" at bounding box center [361, 329] width 24 height 24
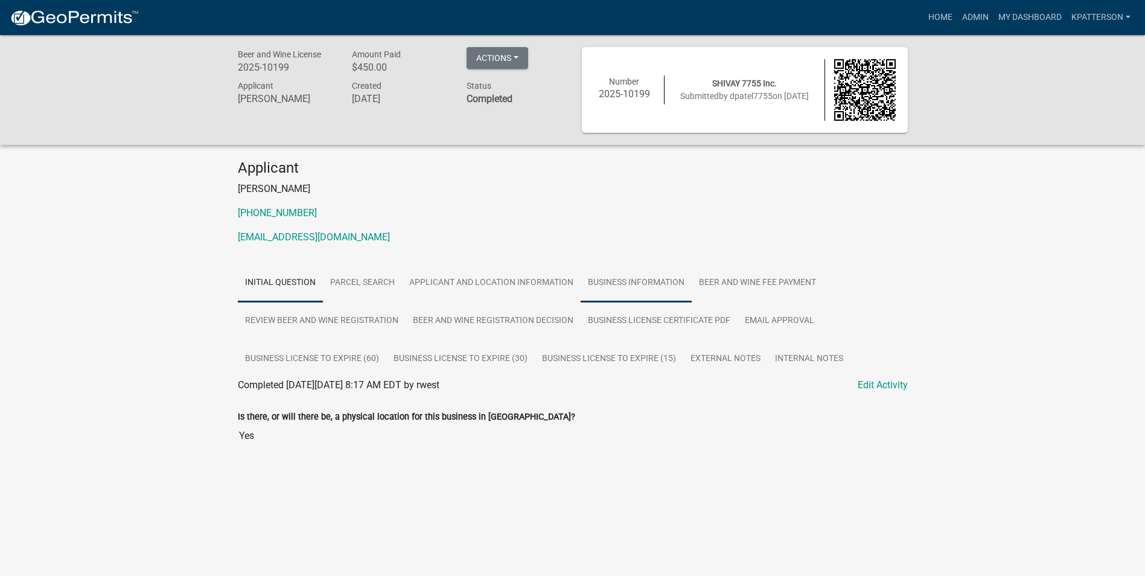
click at [624, 264] on div "Applicant Dixit Patel 706-570-6773 dikipatel5@gmail.com Initial Question Parcel…" at bounding box center [573, 315] width 688 height 313
click at [625, 271] on link "Business Information" at bounding box center [636, 283] width 111 height 39
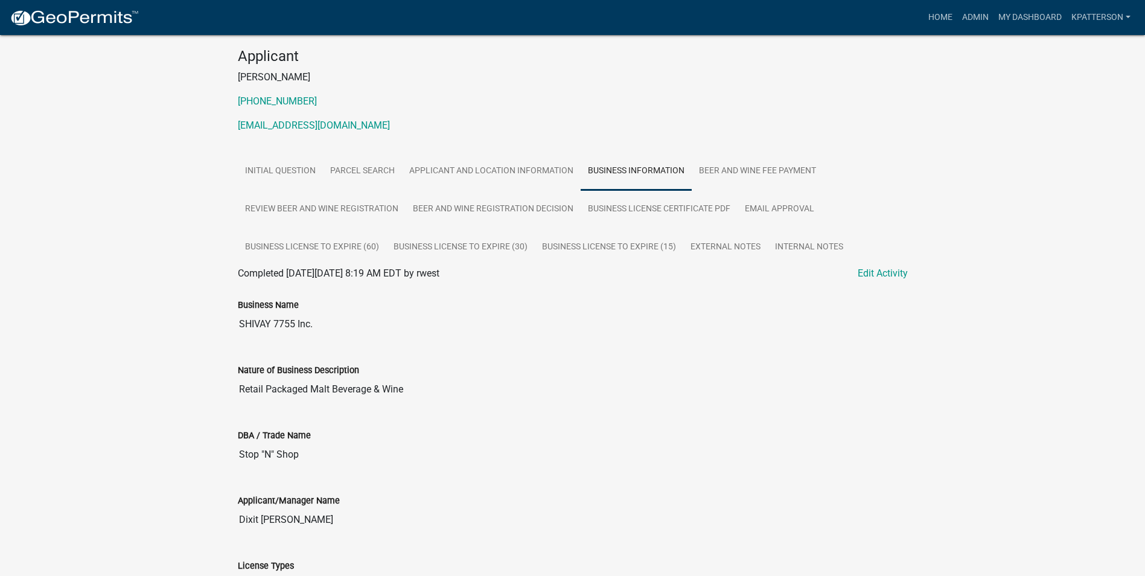
scroll to position [181, 0]
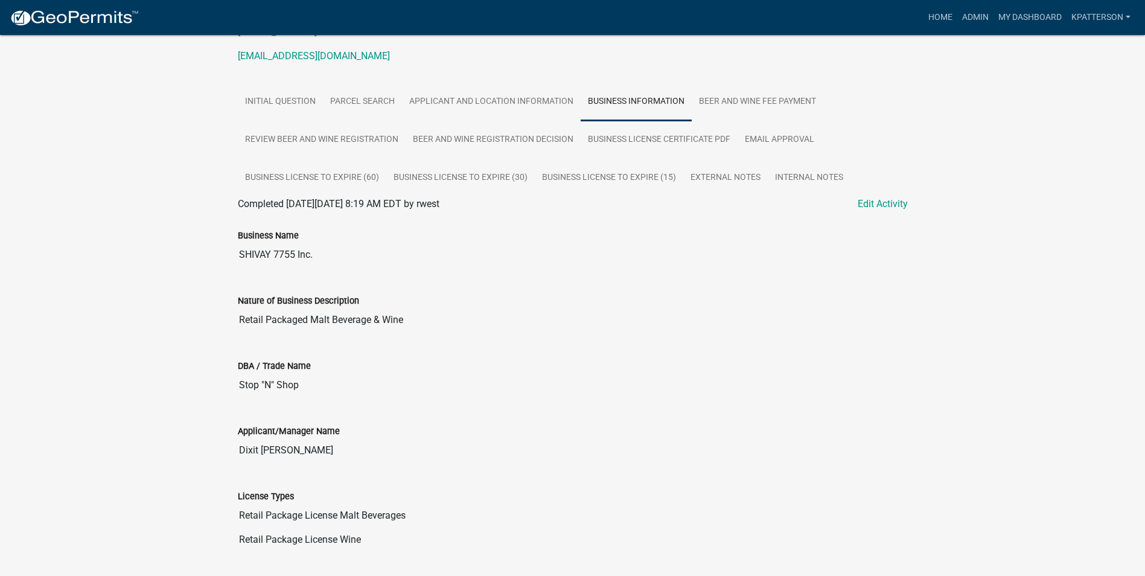
drag, startPoint x: 317, startPoint y: 258, endPoint x: 197, endPoint y: 262, distance: 120.2
click at [197, 262] on div "Beer and Wine License 2025-10199 Amount Paid $450.00 Actions View receipt Print…" at bounding box center [572, 388] width 1145 height 1069
drag, startPoint x: 197, startPoint y: 262, endPoint x: 273, endPoint y: 250, distance: 76.9
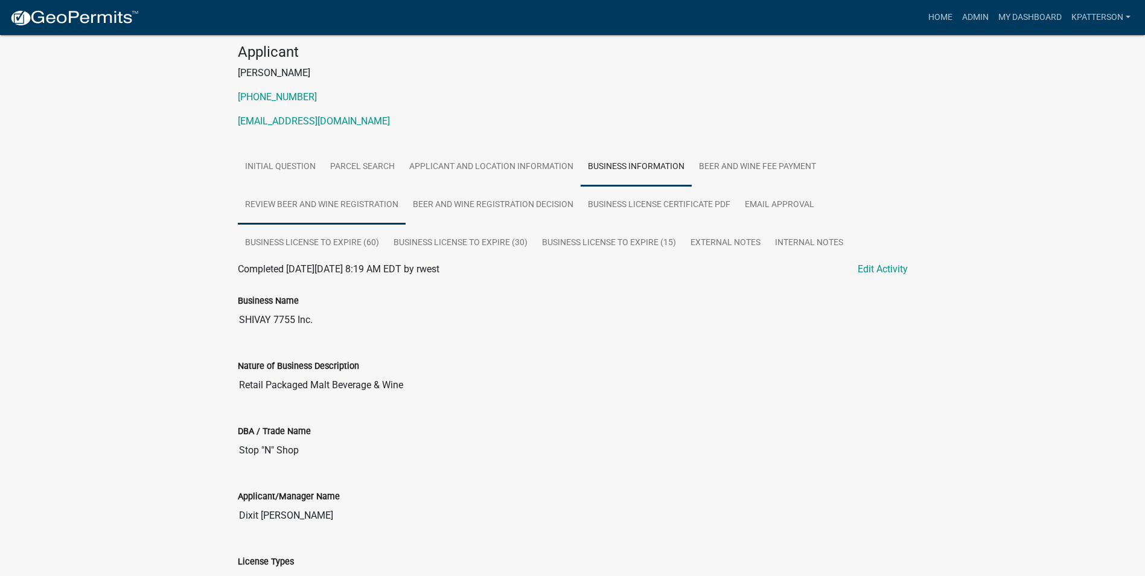
scroll to position [0, 0]
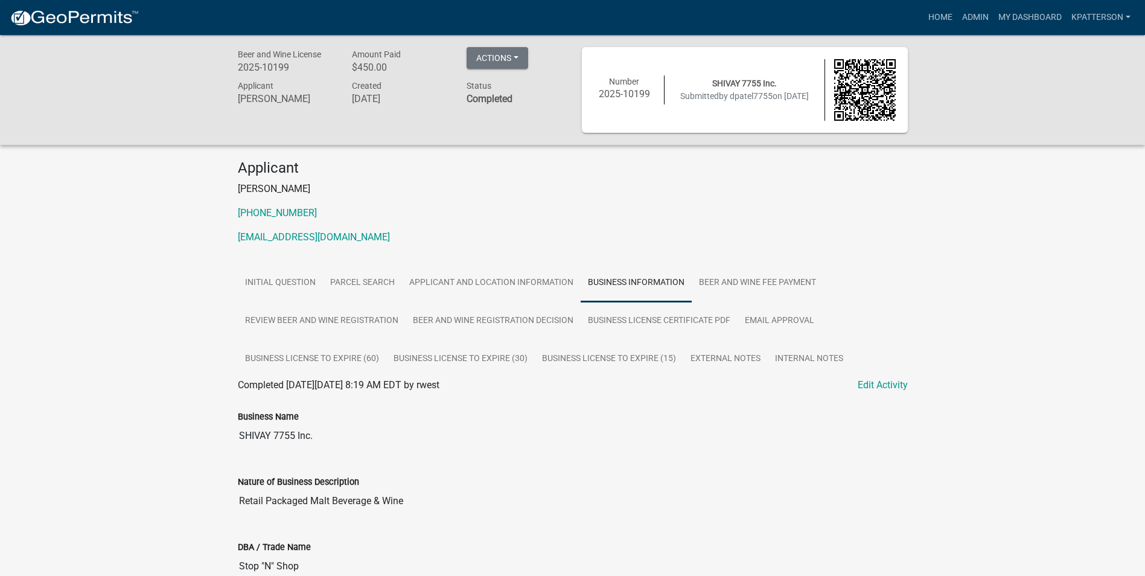
click at [701, 22] on div "Home Admin My Dashboard KPATTERSON Admin Account Logout" at bounding box center [641, 17] width 987 height 23
click at [1014, 275] on div "Beer and Wine License 2025-10199 Amount Paid $450.00 Actions View receipt Print…" at bounding box center [572, 569] width 1145 height 1069
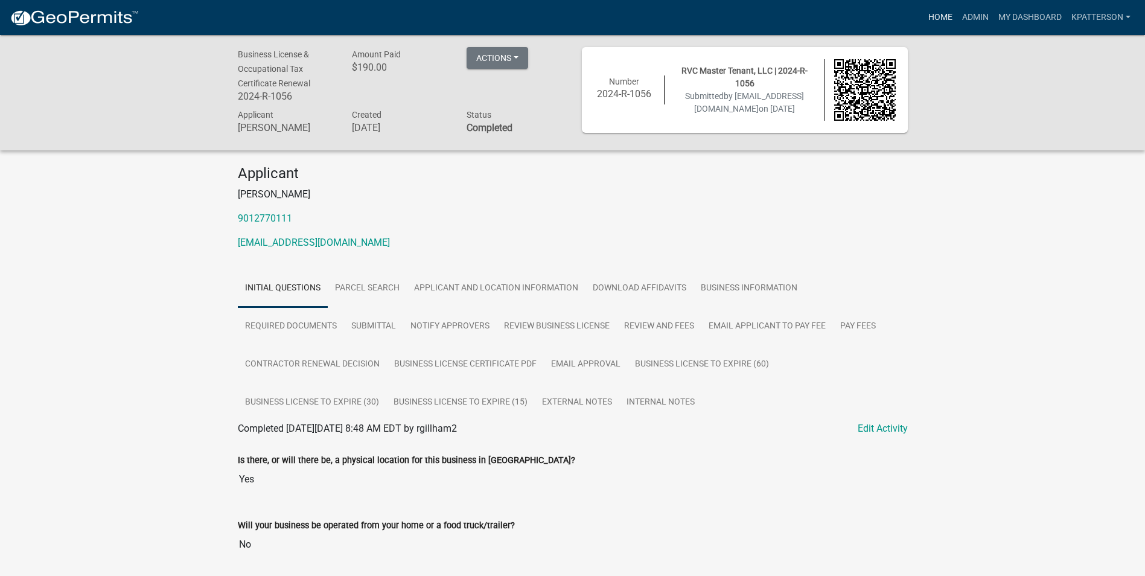
click at [943, 19] on link "Home" at bounding box center [940, 17] width 34 height 23
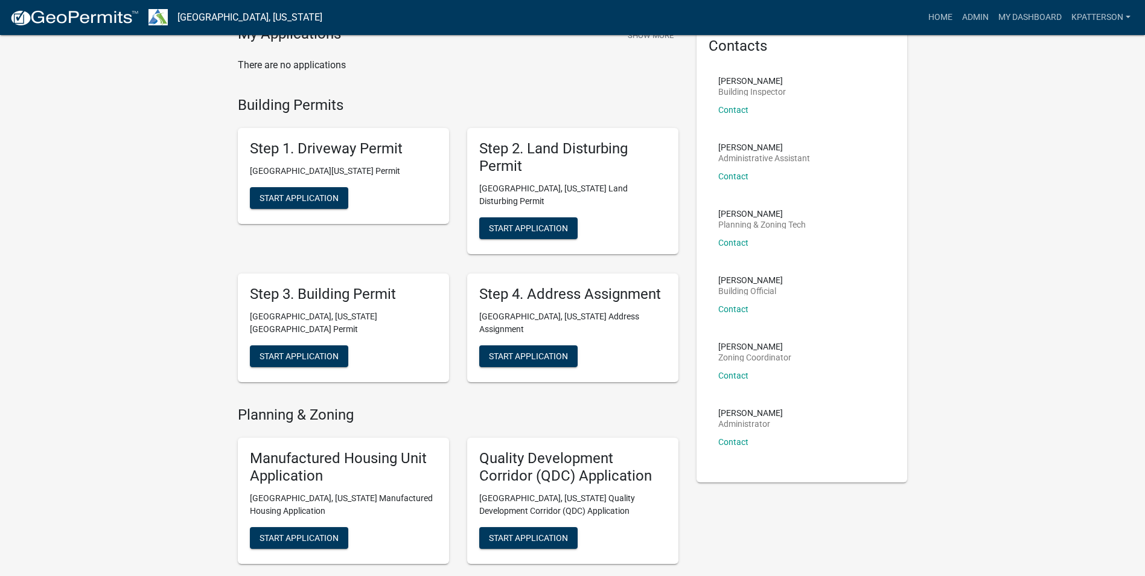
scroll to position [60, 0]
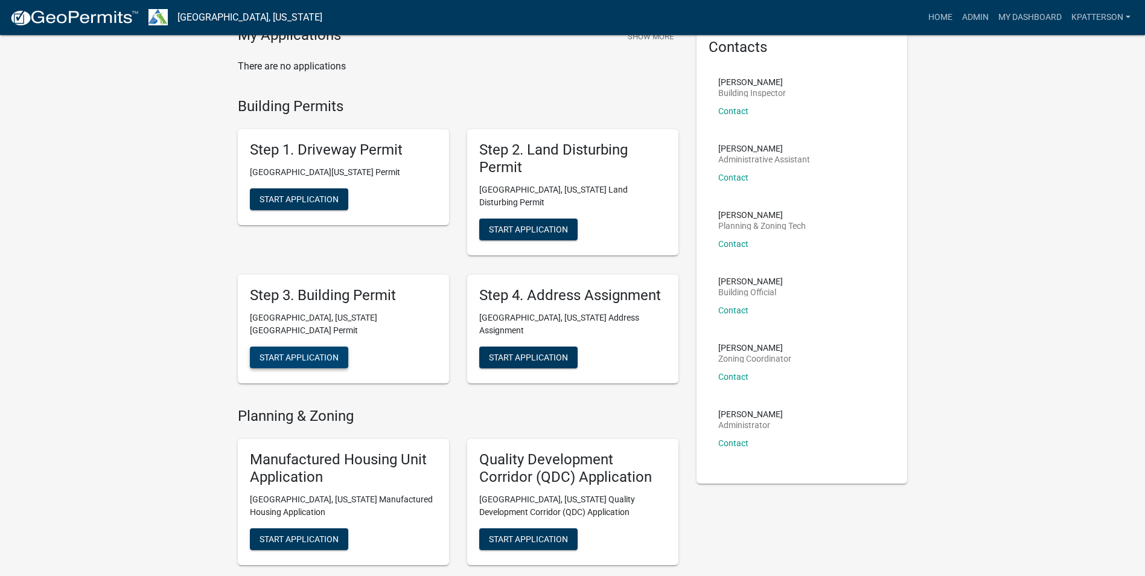
click at [323, 346] on button "Start Application" at bounding box center [299, 357] width 98 height 22
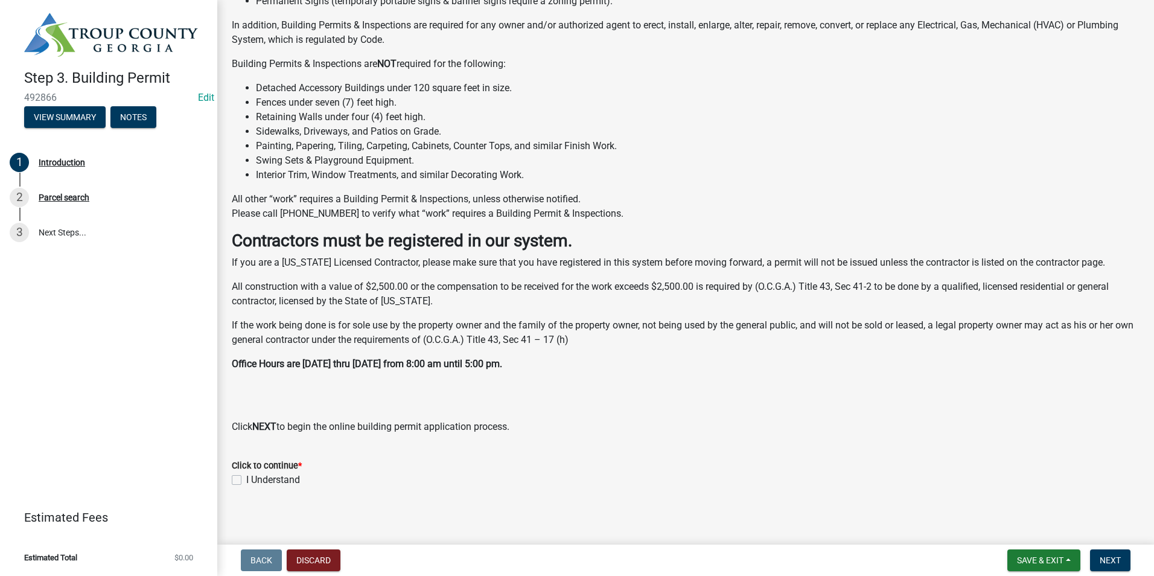
scroll to position [183, 0]
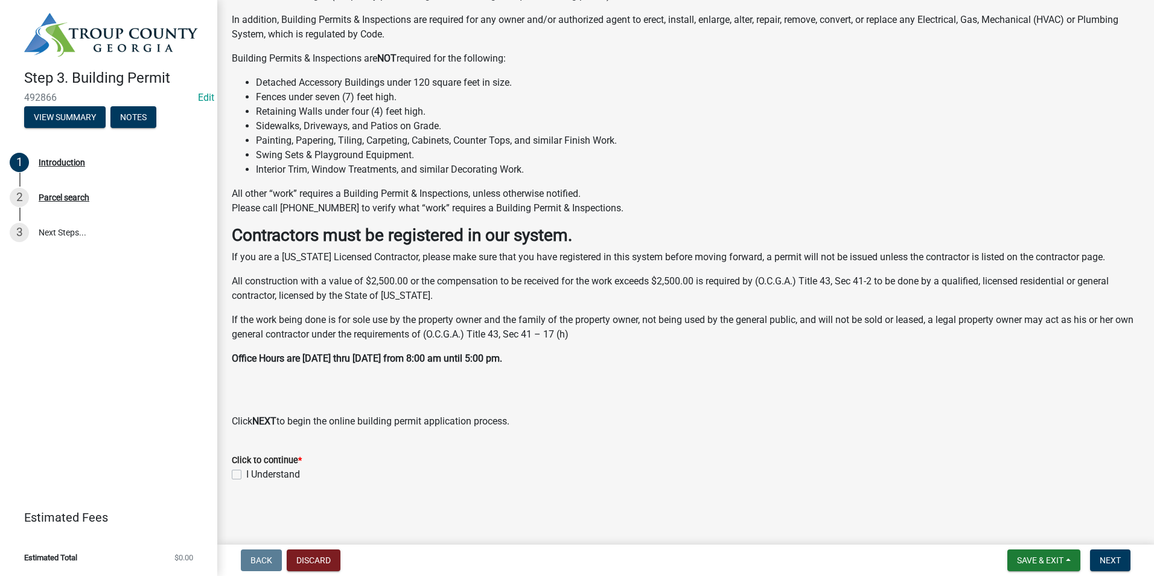
click at [246, 475] on label "I Understand" at bounding box center [273, 474] width 54 height 14
click at [246, 475] on input "I Understand" at bounding box center [250, 471] width 8 height 8
checkbox input "true"
click at [1099, 558] on button "Next" at bounding box center [1110, 560] width 40 height 22
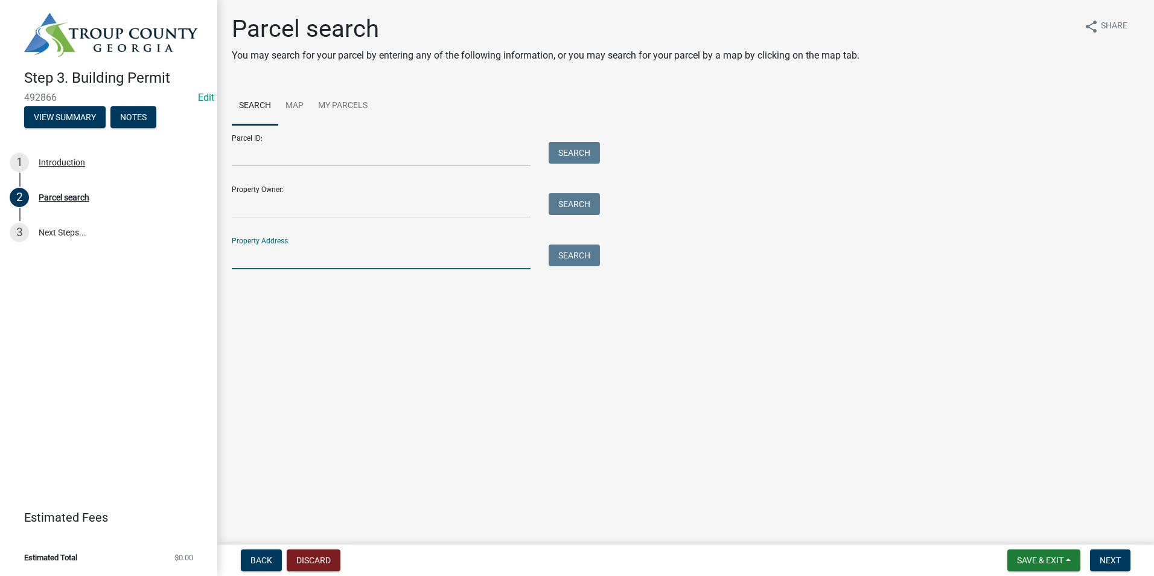
click at [335, 255] on input "Property Address:" at bounding box center [381, 256] width 299 height 25
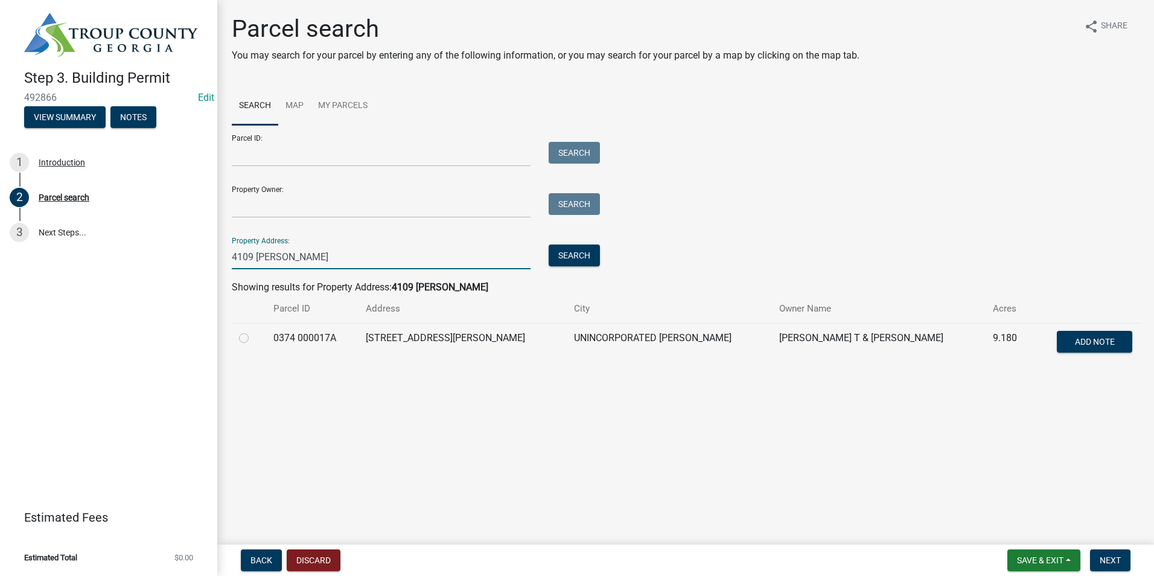
type input "4109 [PERSON_NAME]"
click at [253, 331] on label at bounding box center [253, 331] width 0 height 0
click at [253, 337] on 000017A "radio" at bounding box center [257, 335] width 8 height 8
radio 000017A "true"
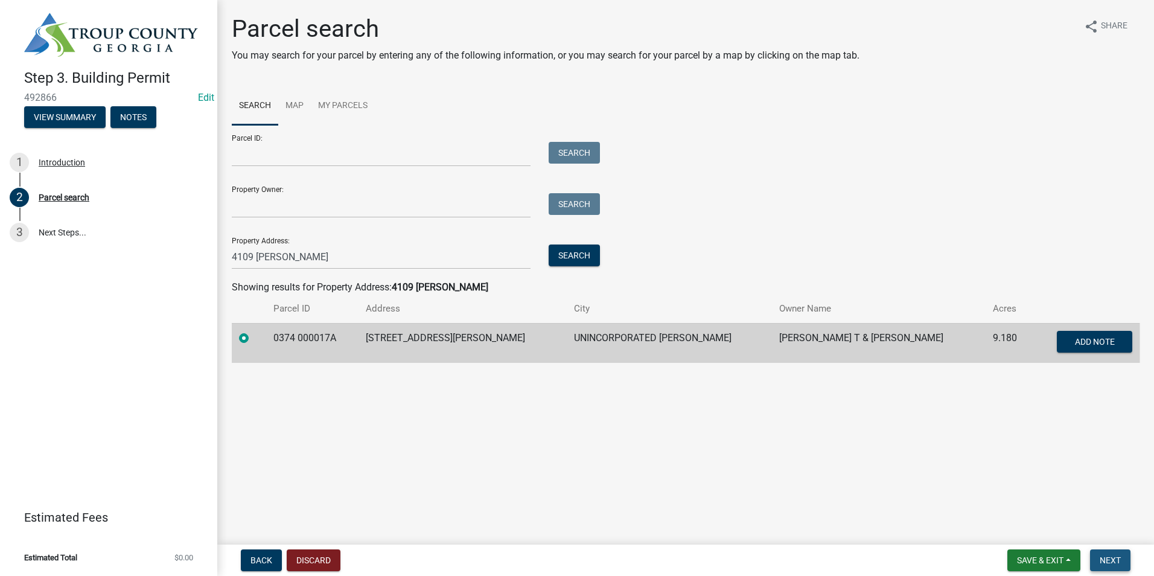
click at [1119, 563] on span "Next" at bounding box center [1110, 560] width 21 height 10
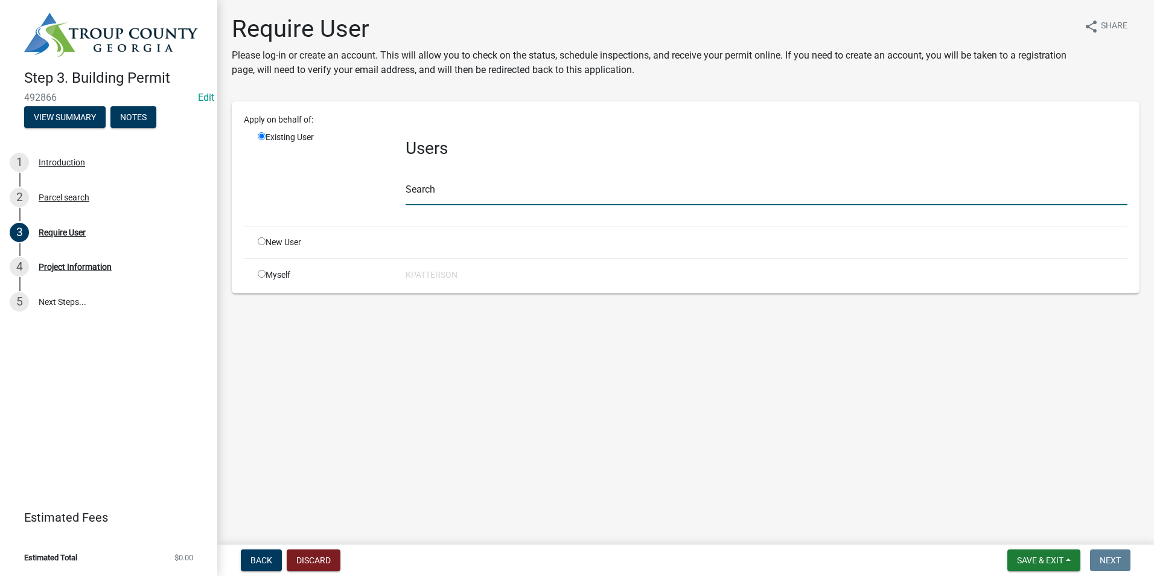
click at [532, 182] on input "text" at bounding box center [767, 192] width 722 height 25
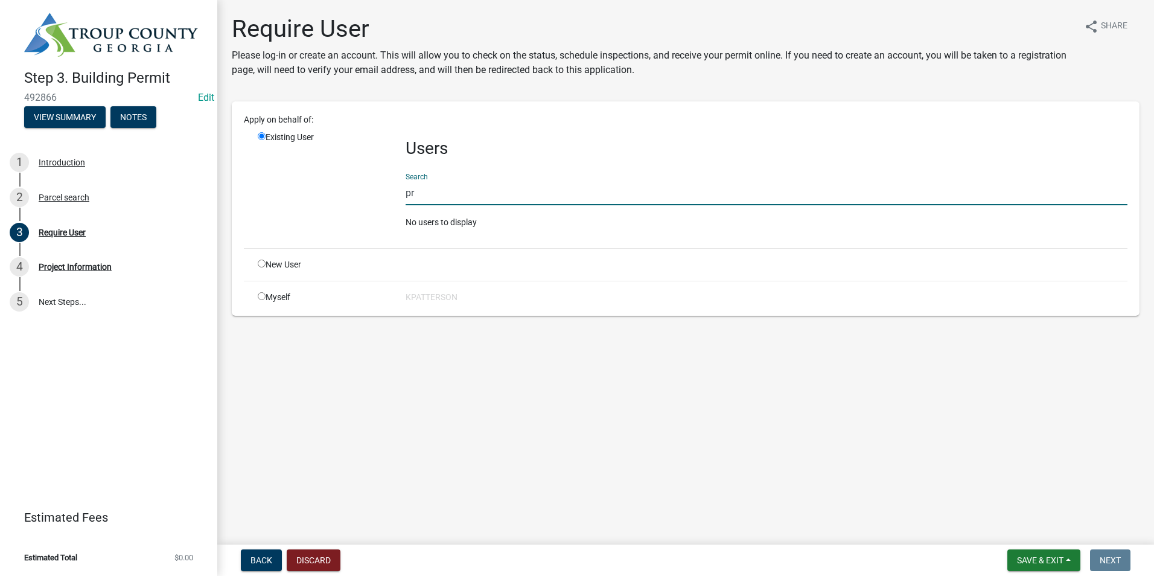
type input "p"
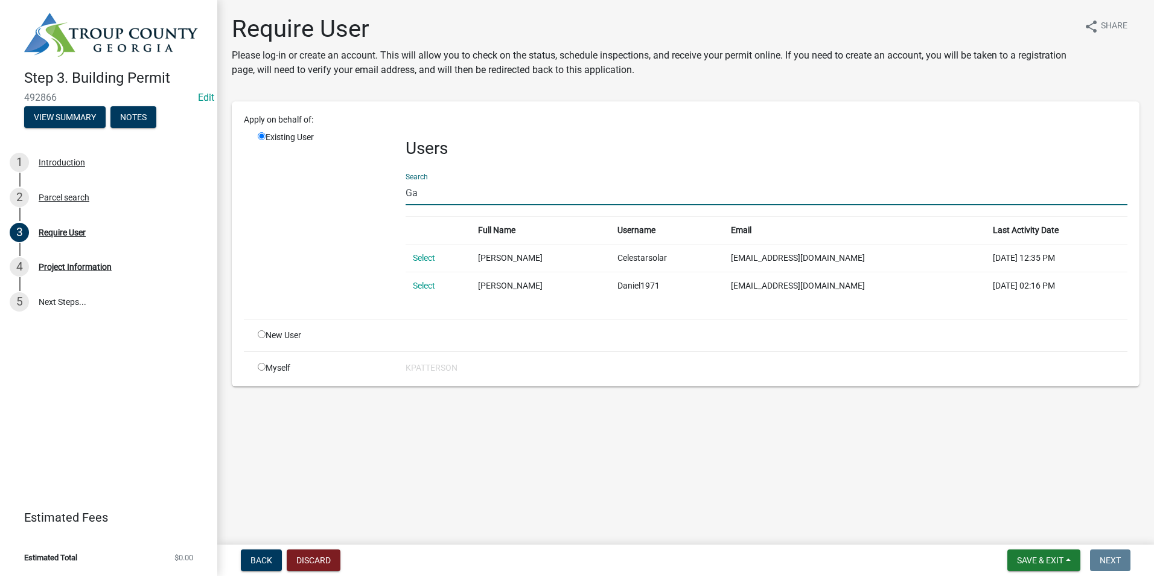
type input "G"
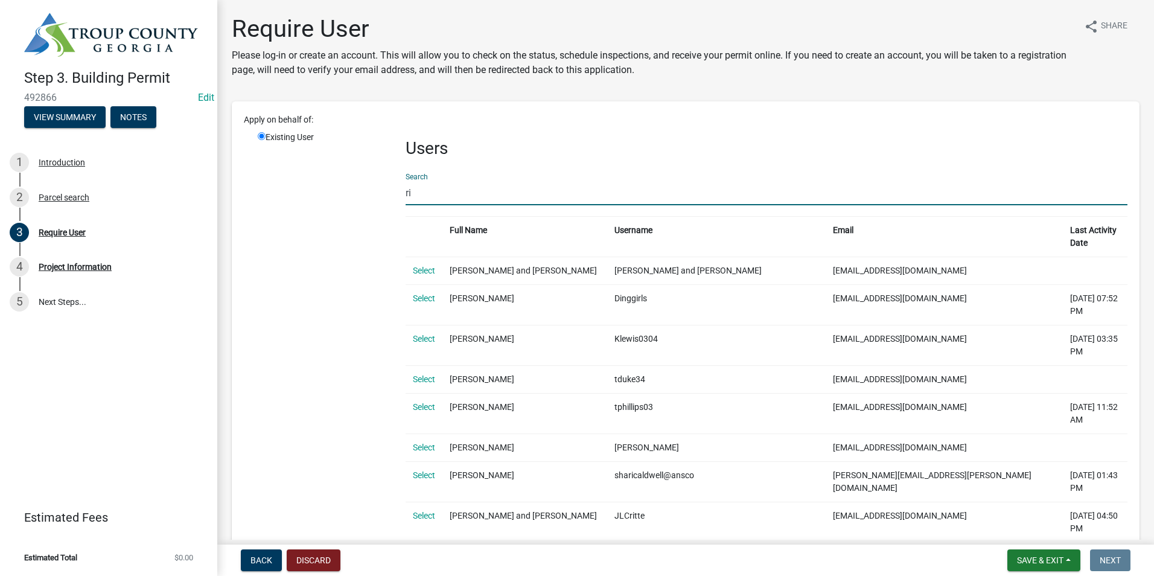
type input "r"
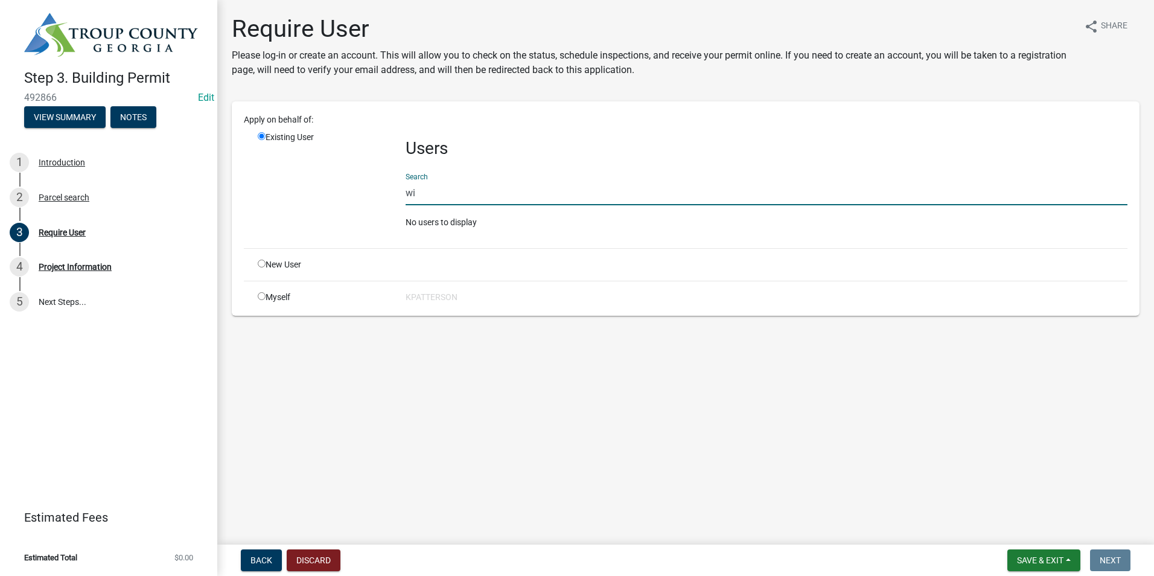
type input "w"
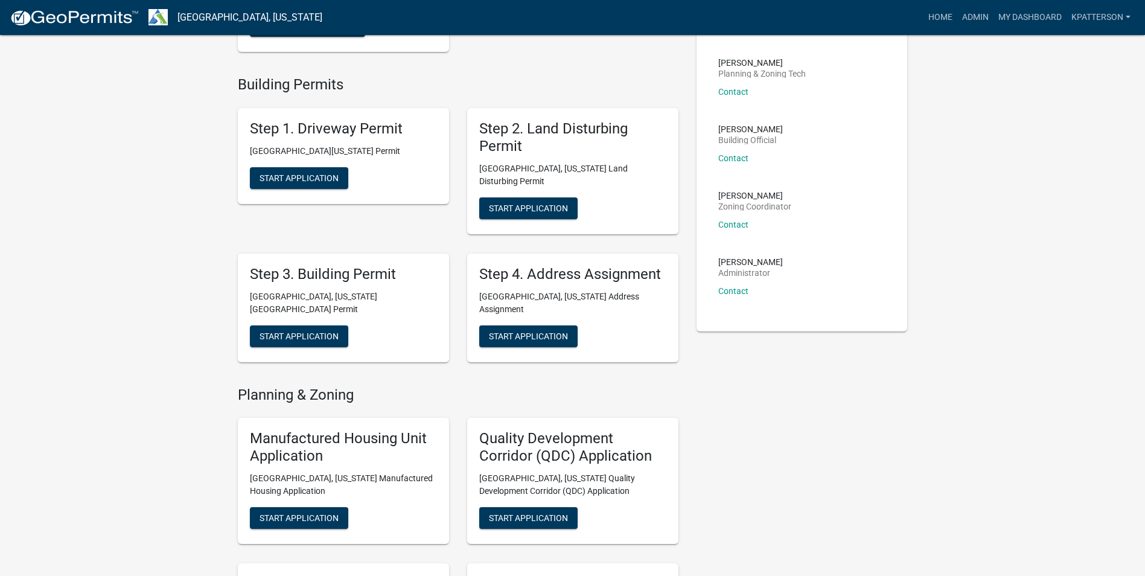
scroll to position [241, 0]
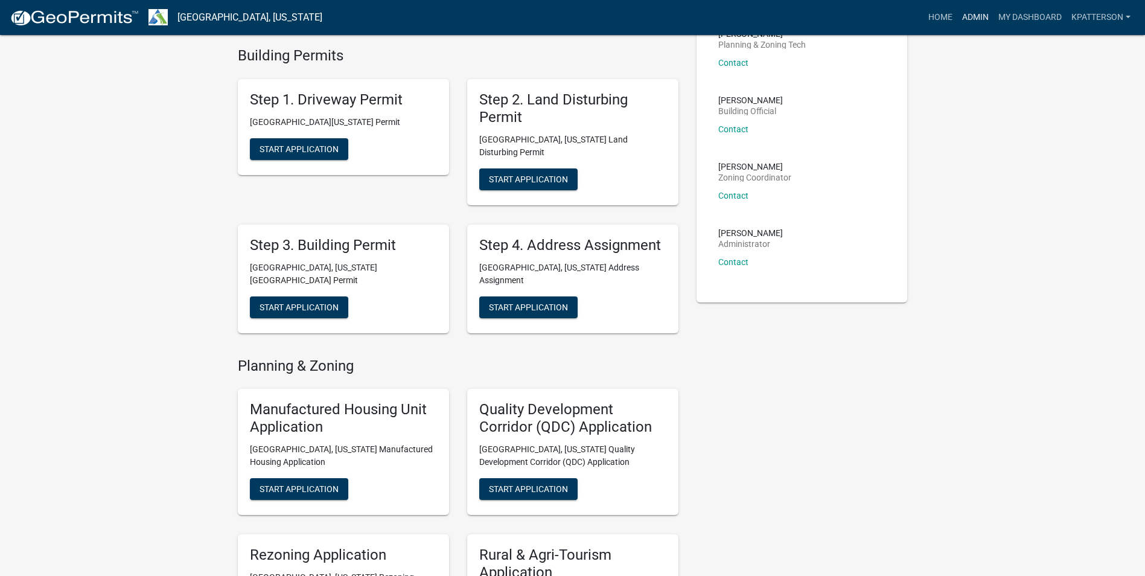
click at [975, 12] on link "Admin" at bounding box center [975, 17] width 36 height 23
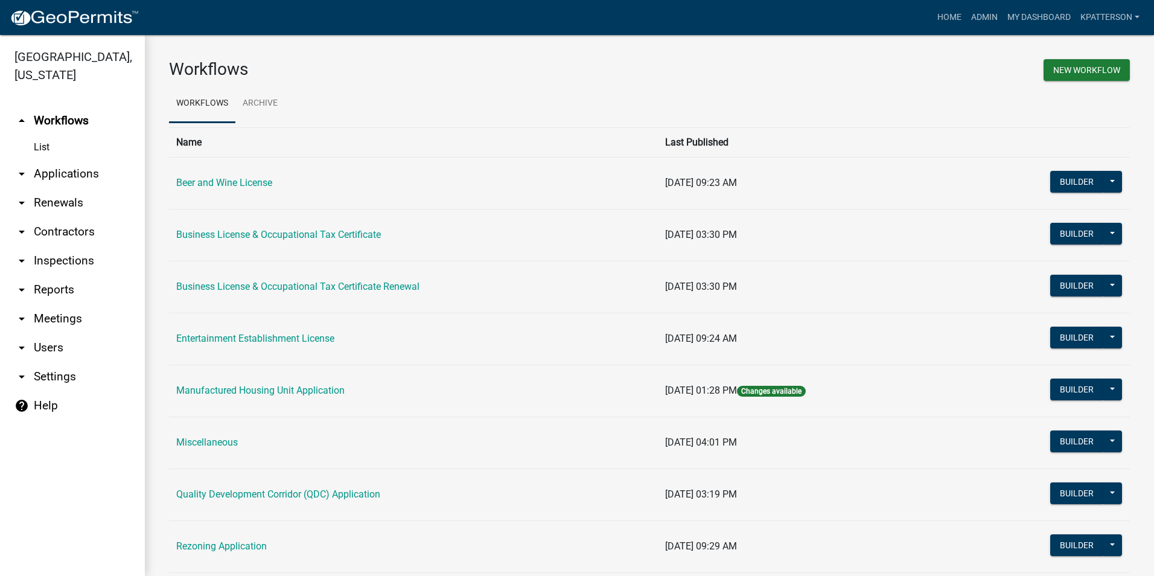
drag, startPoint x: 69, startPoint y: 215, endPoint x: 69, endPoint y: 209, distance: 6.1
click at [68, 217] on link "arrow_drop_down Contractors" at bounding box center [72, 231] width 145 height 29
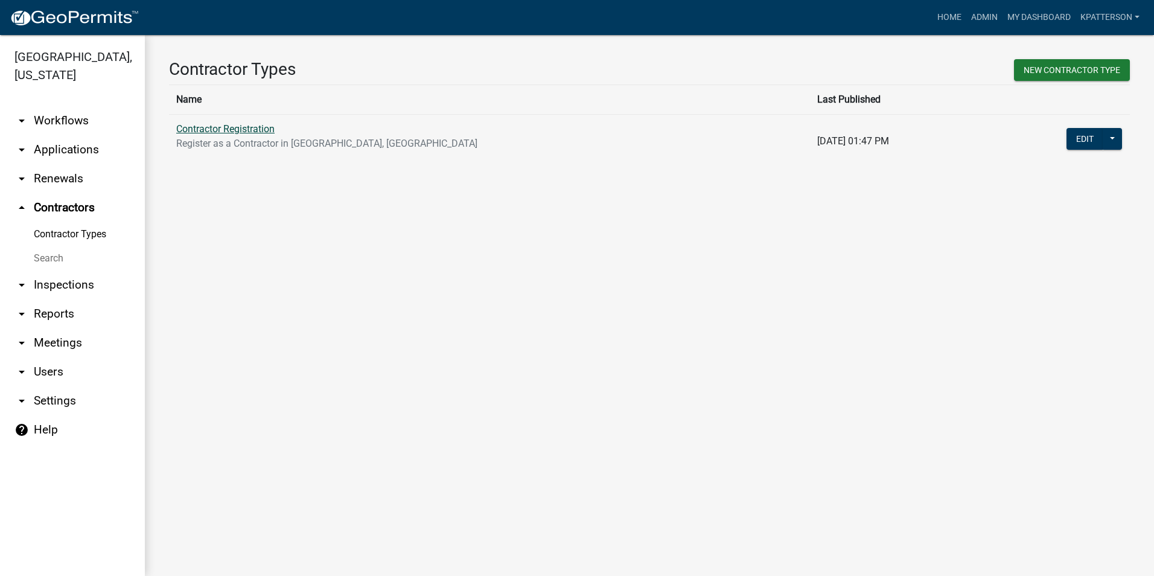
click at [246, 126] on link "Contractor Registration" at bounding box center [225, 128] width 98 height 11
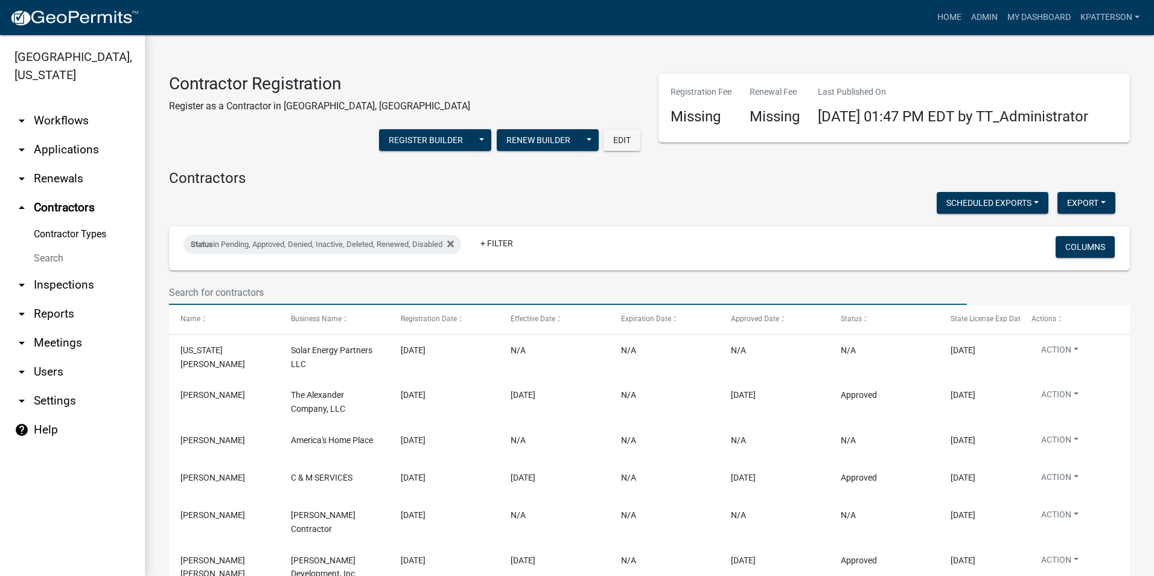
click at [281, 305] on input "text" at bounding box center [568, 292] width 798 height 25
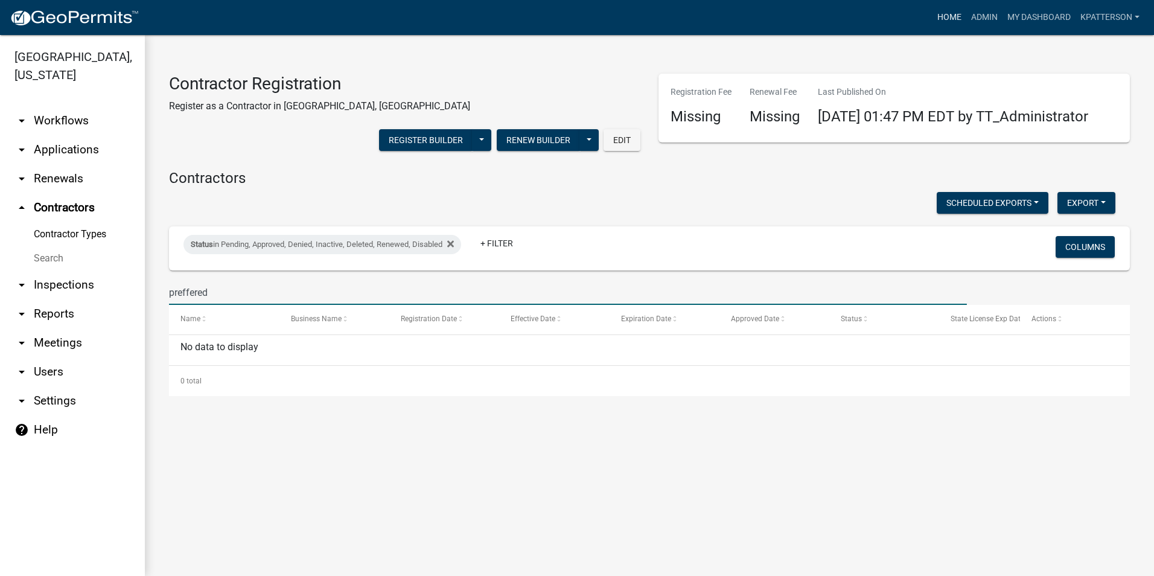
type input "preffered"
click at [955, 10] on link "Home" at bounding box center [949, 17] width 34 height 23
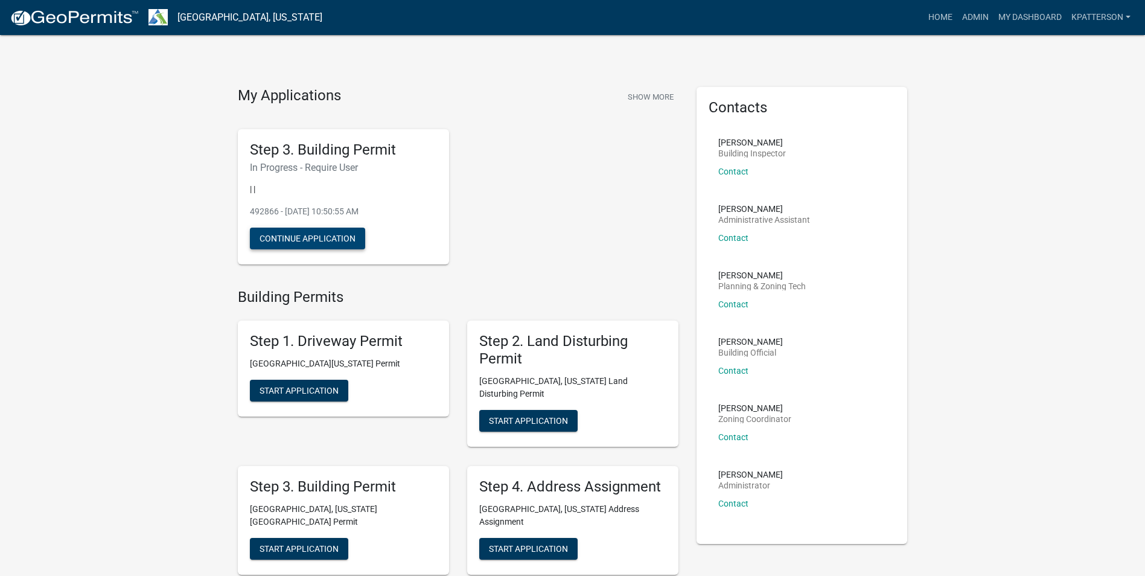
click at [327, 243] on button "Continue Application" at bounding box center [307, 239] width 115 height 22
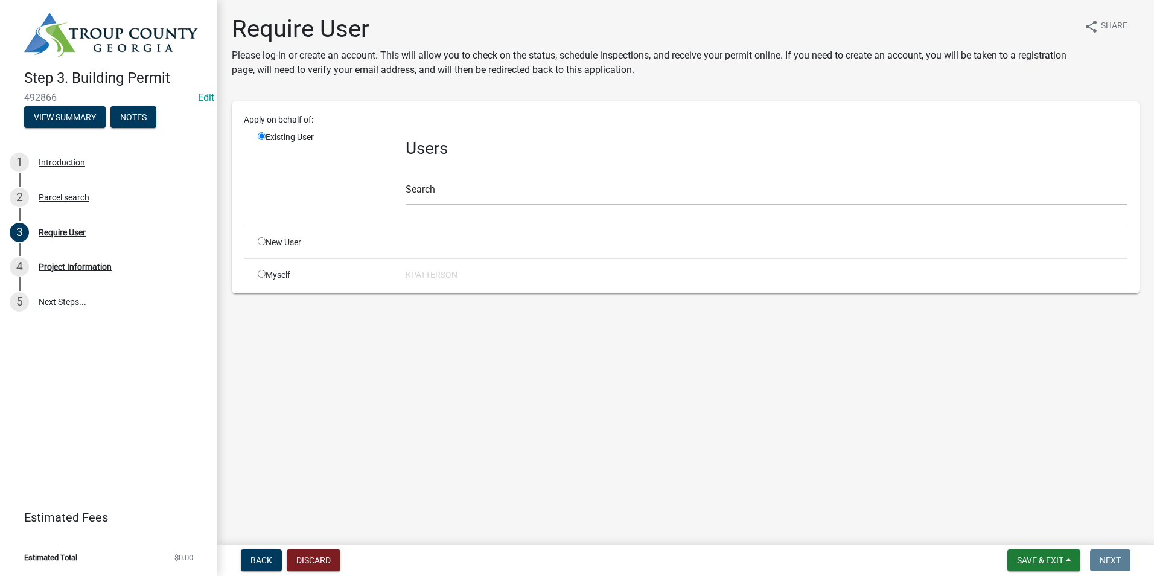
click at [261, 243] on input "radio" at bounding box center [262, 241] width 8 height 8
radio input "true"
radio input "false"
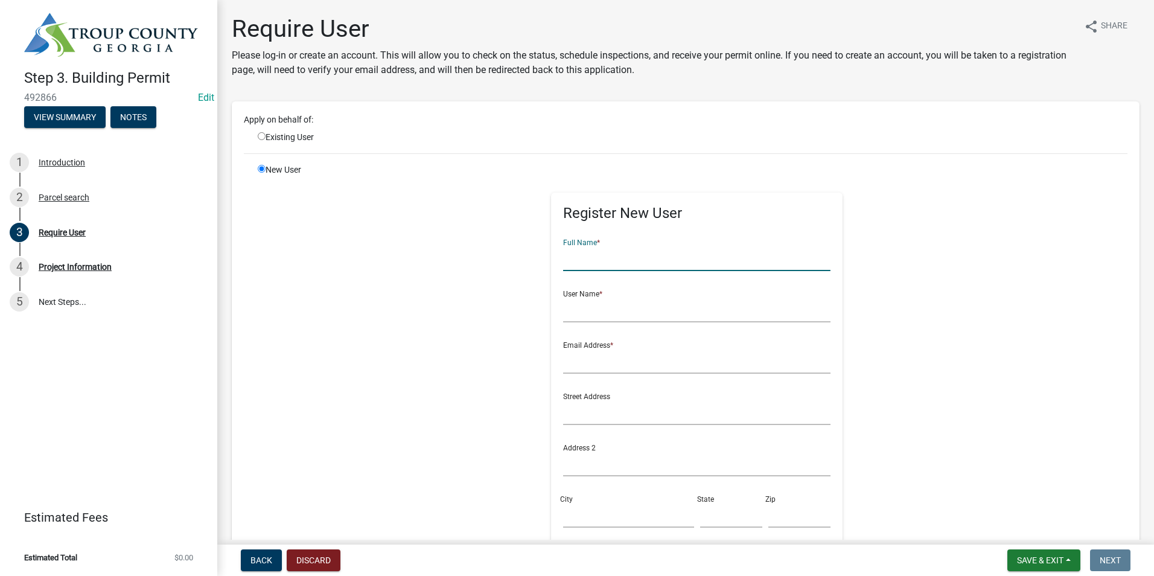
click at [571, 256] on input "text" at bounding box center [696, 258] width 267 height 25
click at [267, 133] on div "Existing User" at bounding box center [323, 137] width 148 height 13
click at [261, 133] on input "radio" at bounding box center [262, 136] width 8 height 8
radio input "true"
radio input "false"
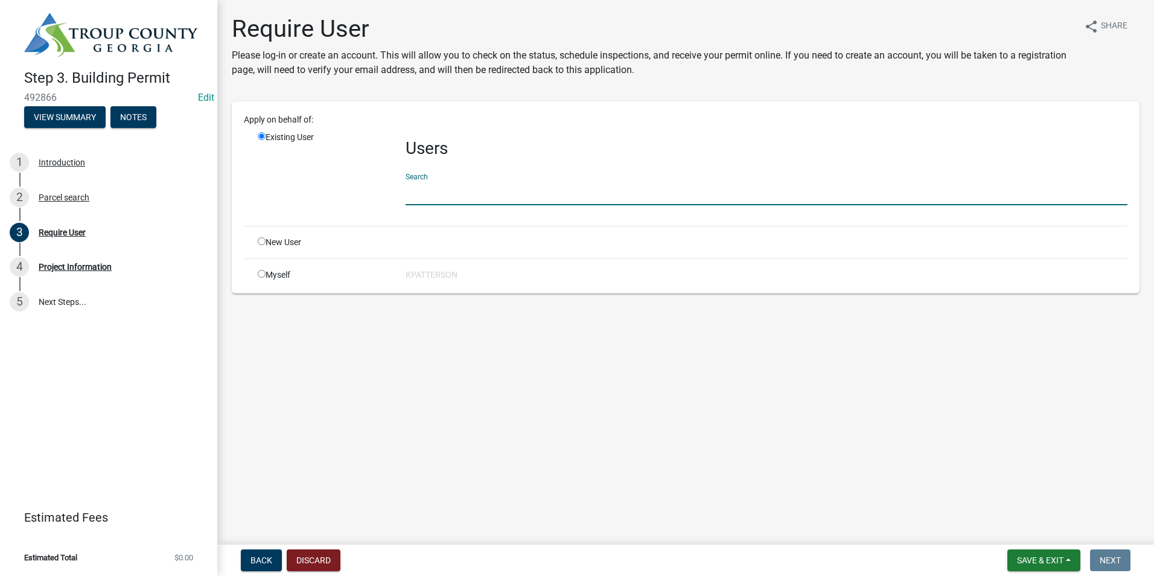
click at [432, 198] on input "text" at bounding box center [767, 192] width 722 height 25
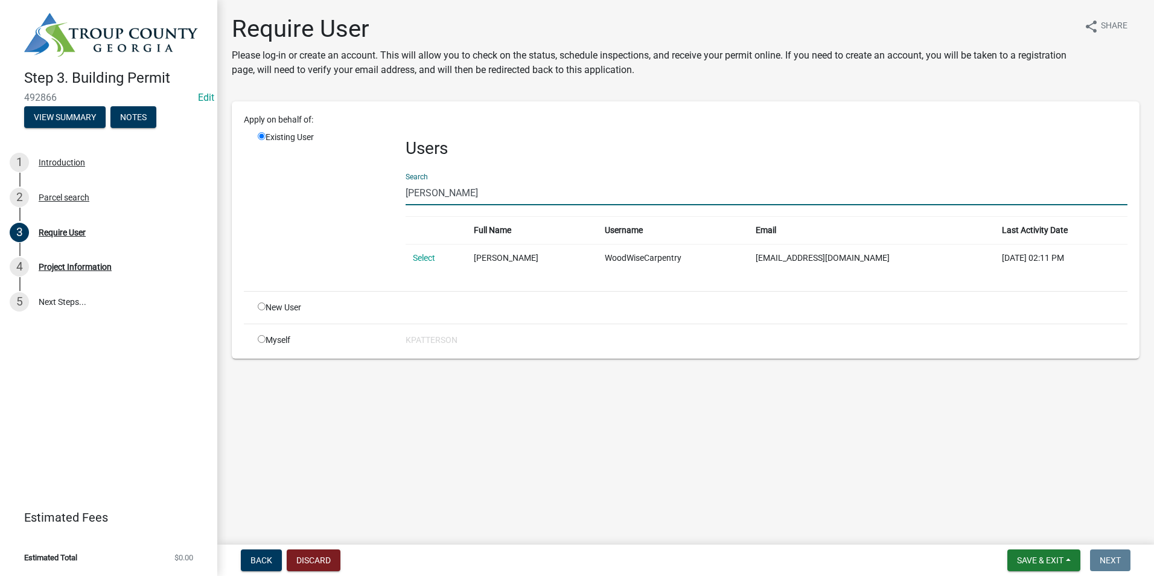
type input "[PERSON_NAME]"
click at [259, 308] on input "radio" at bounding box center [262, 306] width 8 height 8
radio input "true"
radio input "false"
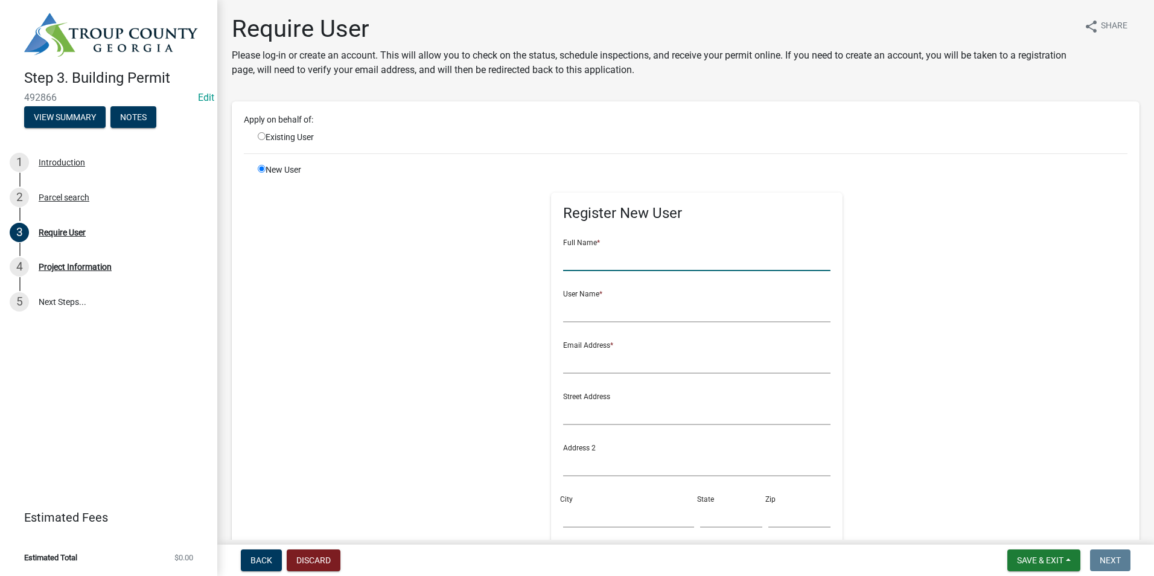
click at [575, 257] on input "text" at bounding box center [696, 258] width 267 height 25
type input "[PERSON_NAME]"
type input "rwilder369"
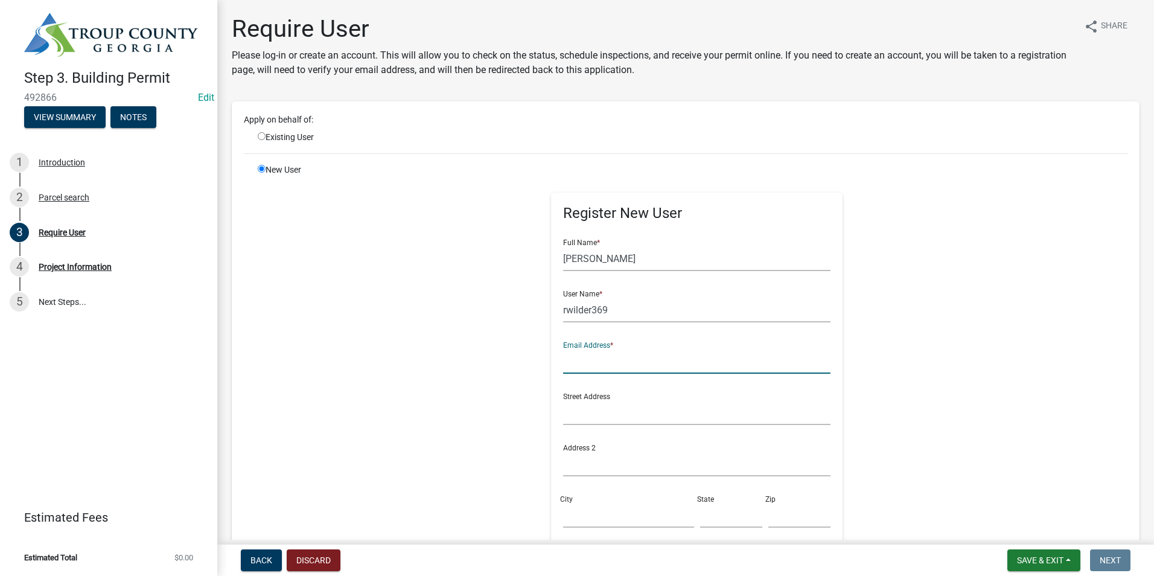
click at [572, 354] on input "text" at bounding box center [696, 361] width 267 height 25
type input "rbwilder99@yahoo.com"
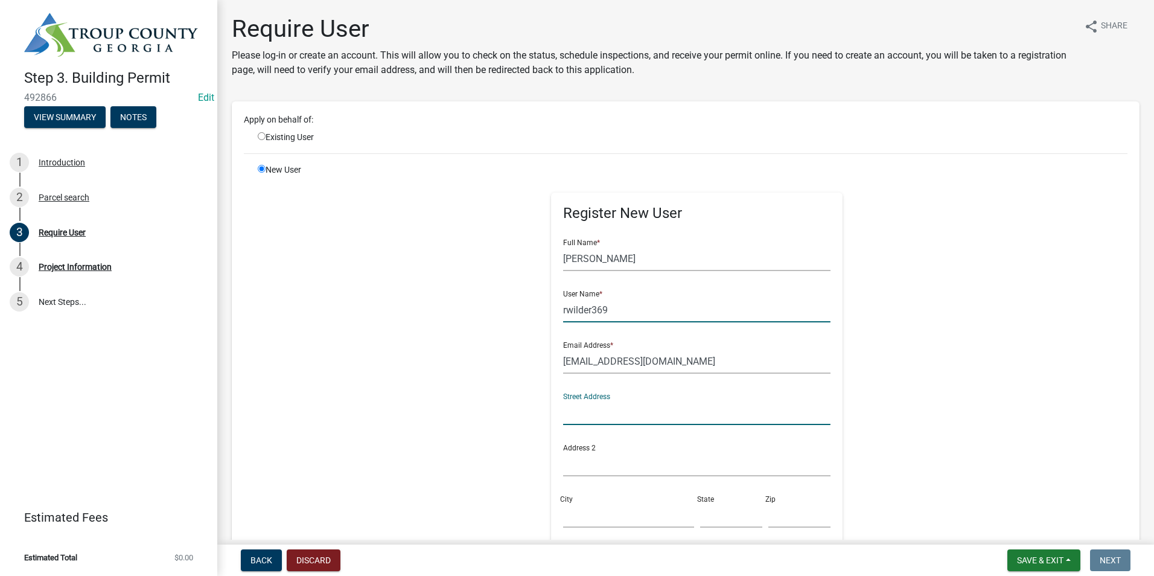
click at [614, 310] on input "rwilder369" at bounding box center [696, 310] width 267 height 25
type input "rwilder869"
click at [579, 408] on input "text" at bounding box center [696, 412] width 267 height 25
type input "[STREET_ADDRESS][PERSON_NAME]"
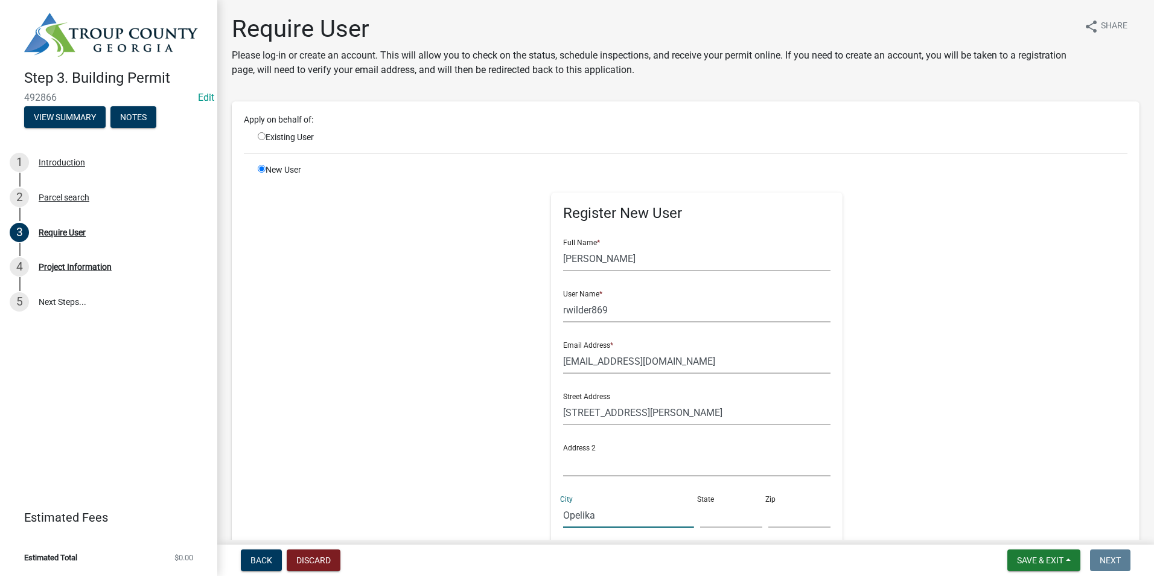
type input "Opelika"
type input "AL"
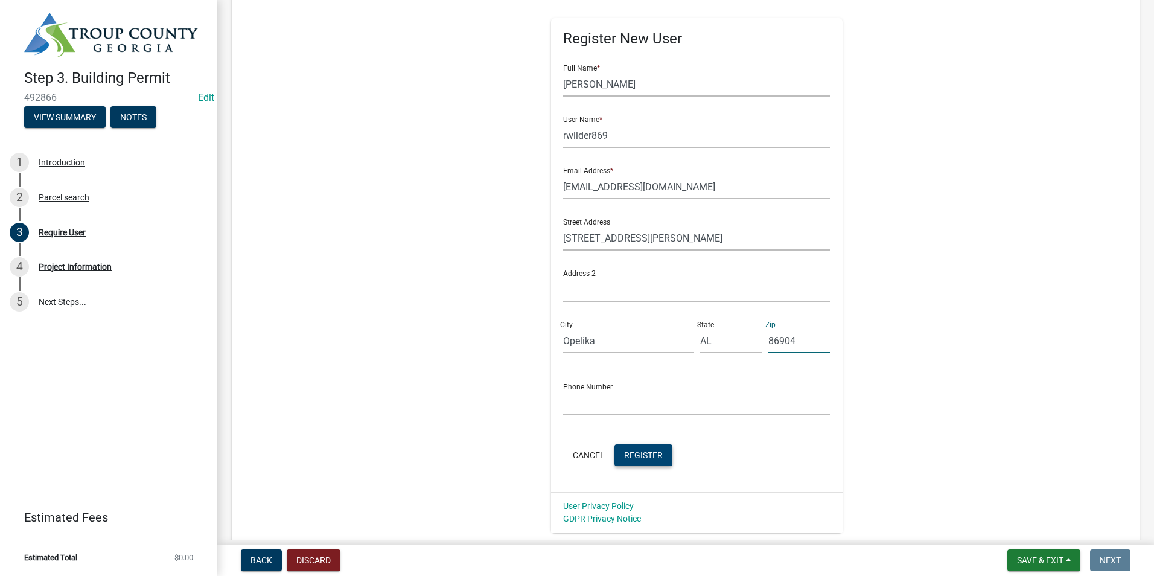
scroll to position [181, 0]
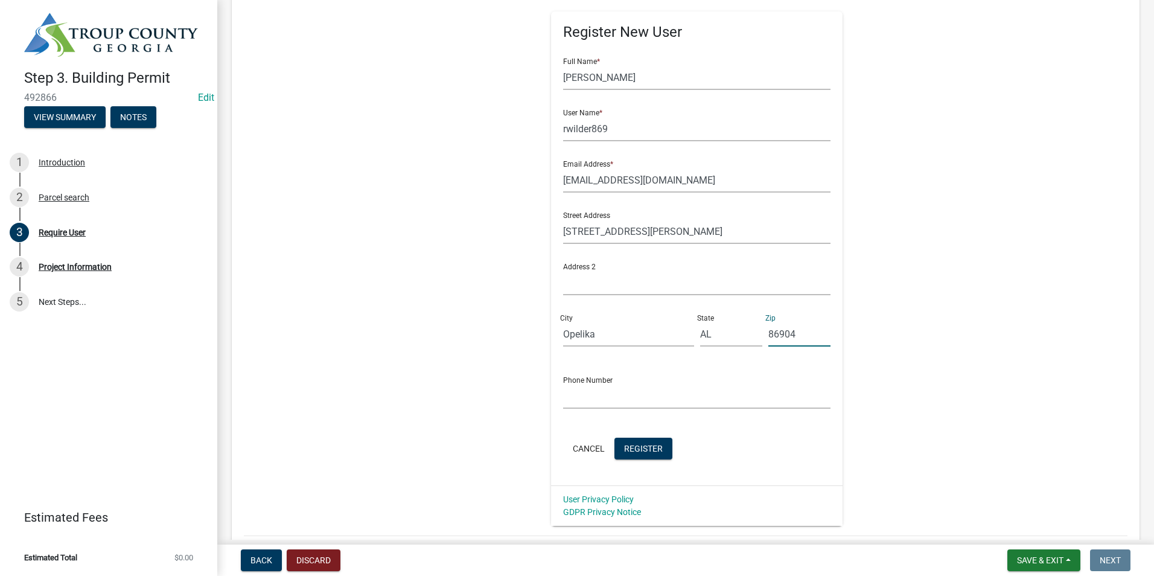
type input "86904"
click at [577, 392] on input "text" at bounding box center [696, 396] width 267 height 25
paste input "(334) 275-0699"
type input "(334) 275-0699"
click at [644, 448] on span "Register" at bounding box center [643, 448] width 39 height 10
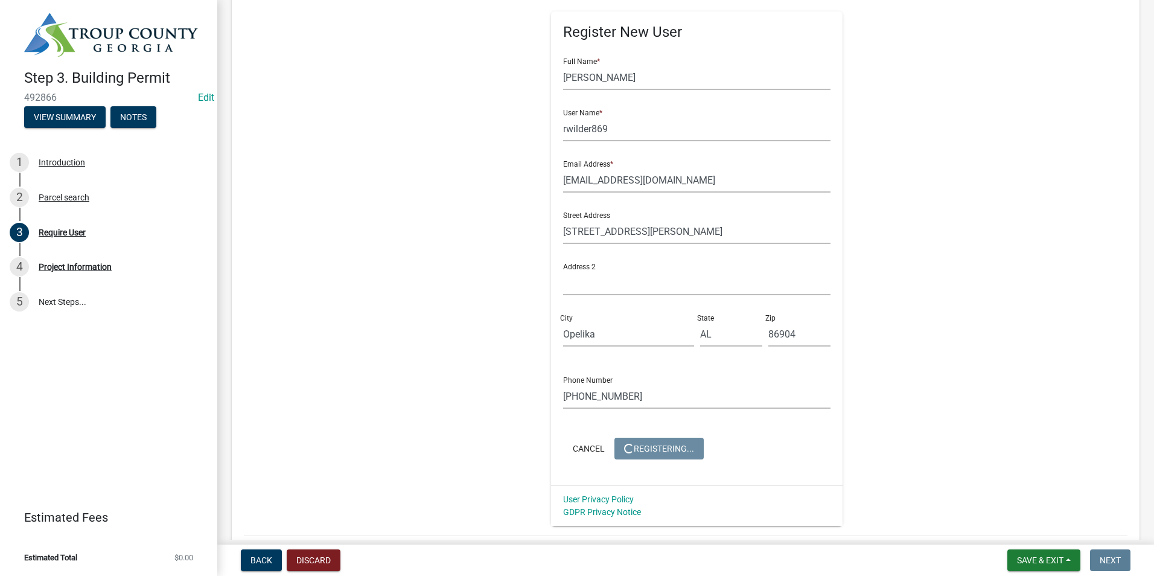
scroll to position [0, 0]
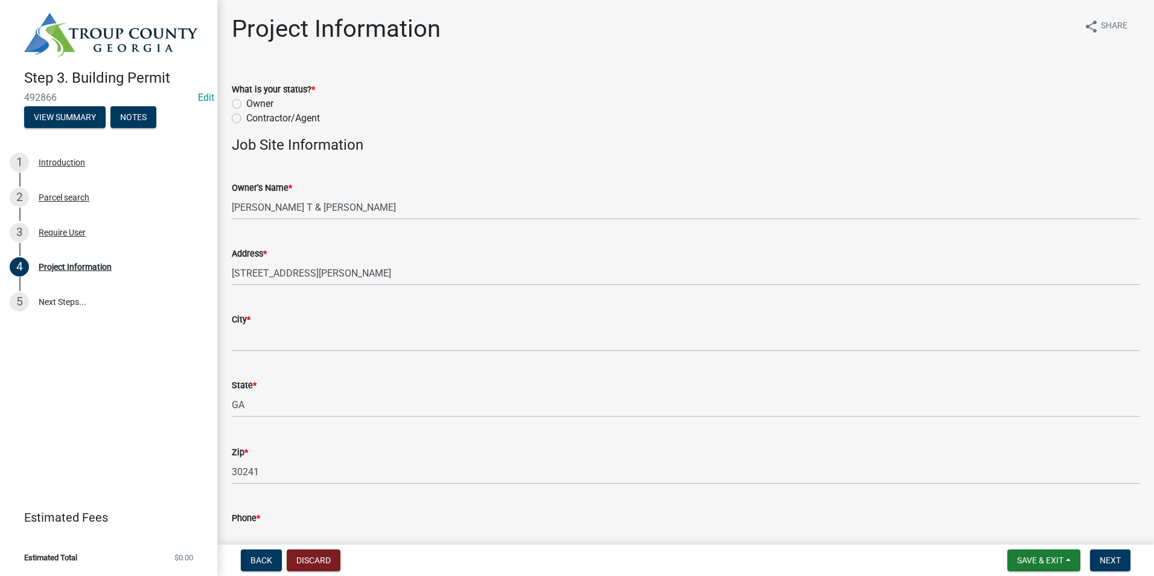
click at [246, 115] on label "Contractor/Agent" at bounding box center [283, 118] width 74 height 14
click at [246, 115] on input "Contractor/Agent" at bounding box center [250, 115] width 8 height 8
radio input "true"
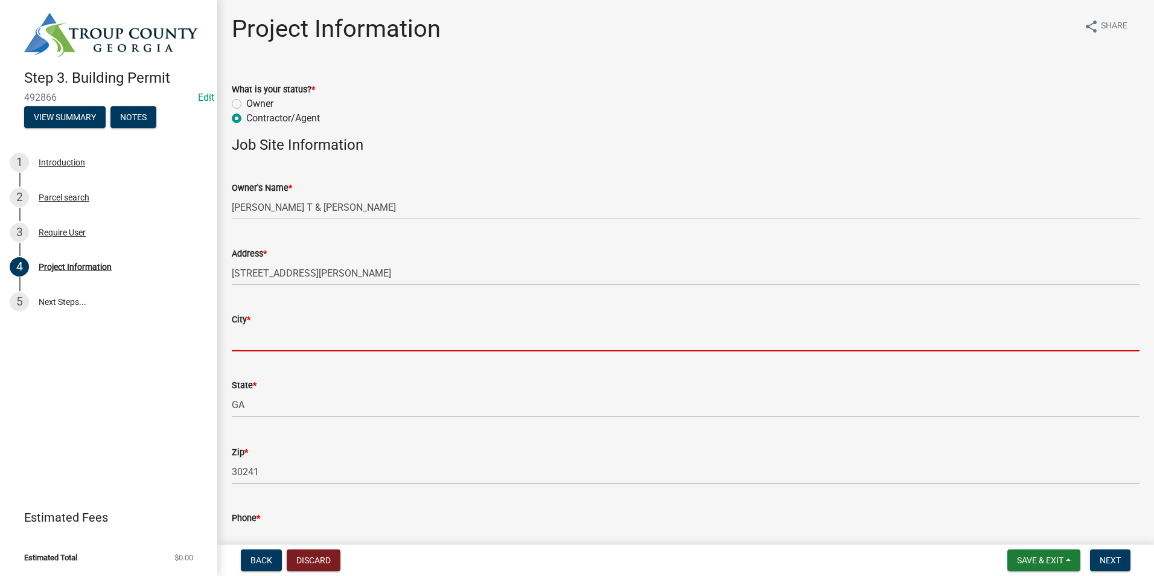
click at [313, 345] on input "City *" at bounding box center [686, 338] width 908 height 25
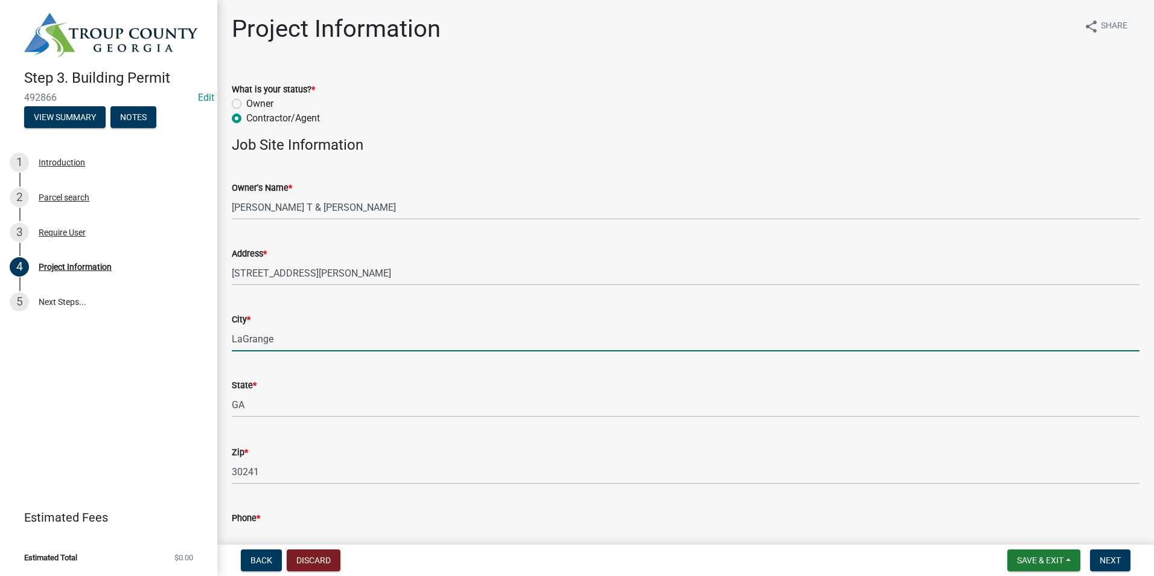
type input "LaGrange"
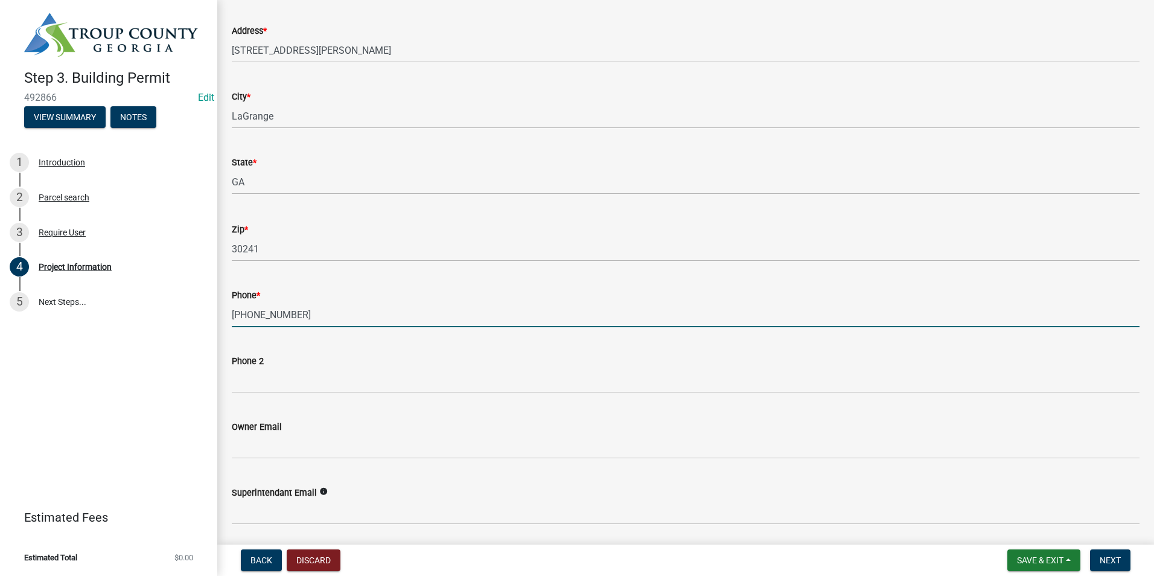
scroll to position [252, 0]
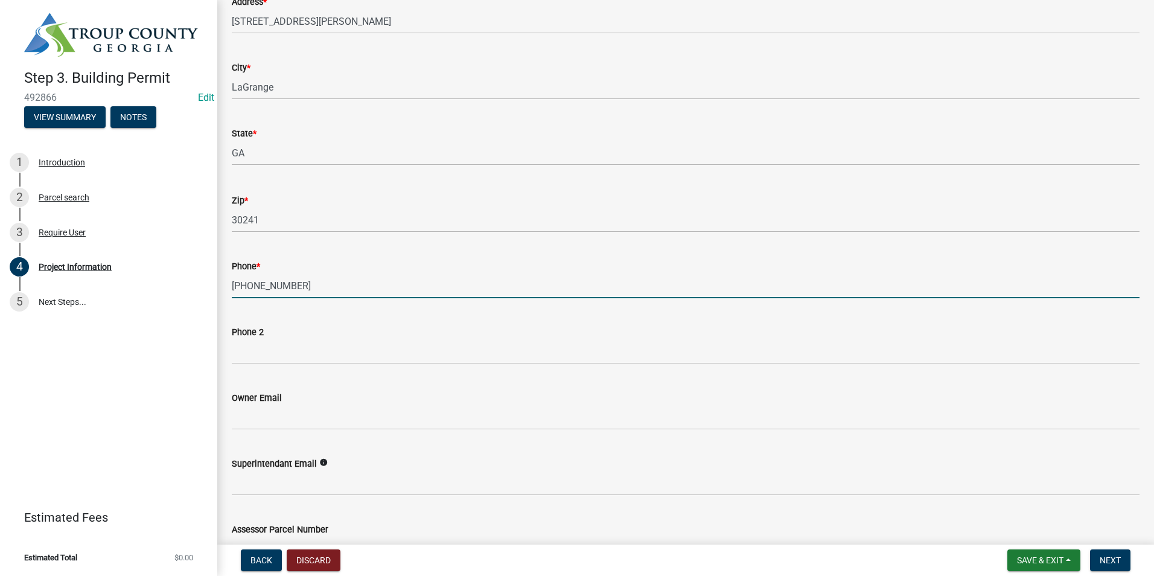
type input "[PHONE_NUMBER]"
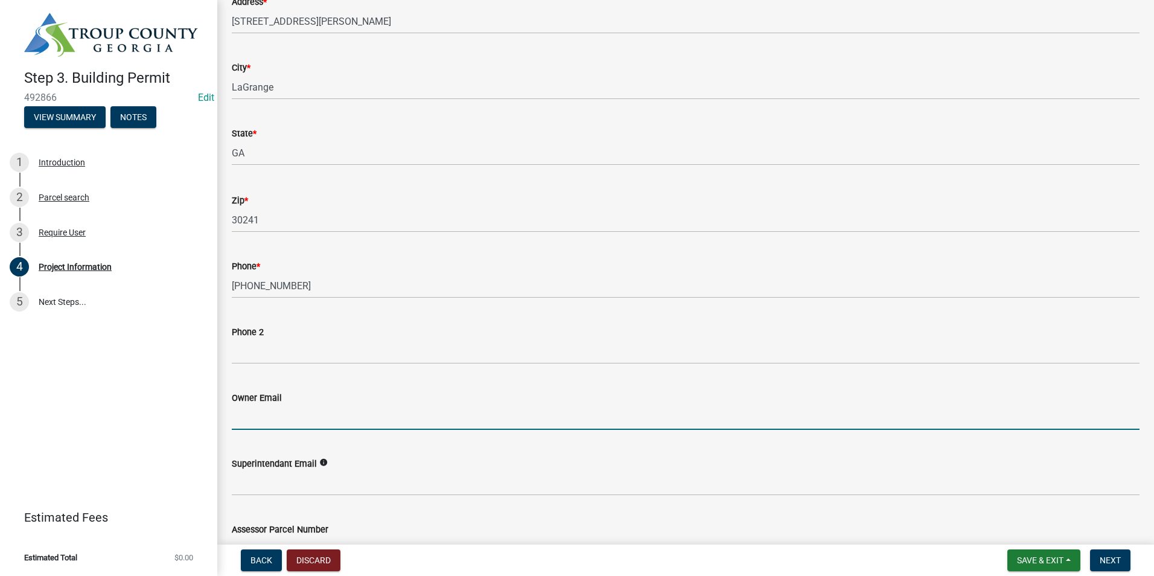
click at [288, 418] on input "Owner Email" at bounding box center [686, 417] width 908 height 25
type input "rbwilder99@yahoo.com"
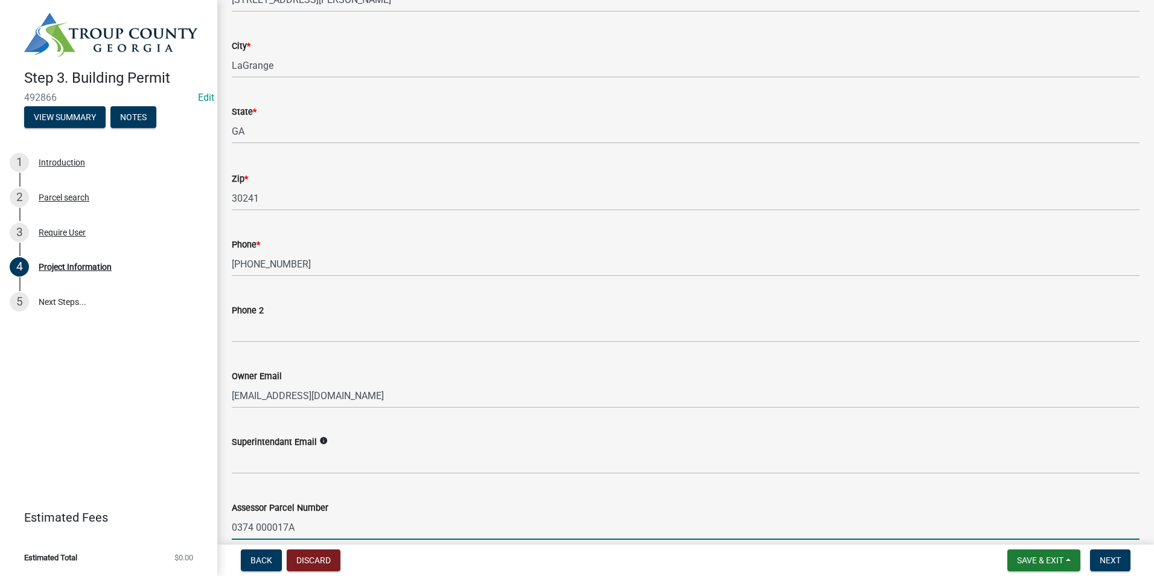
scroll to position [596, 0]
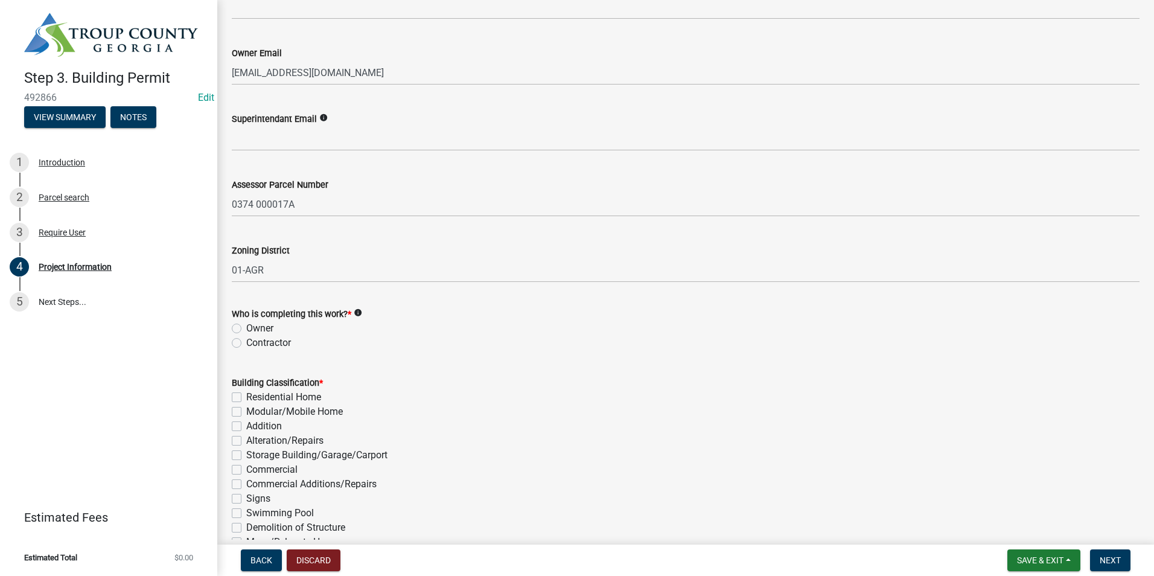
click at [246, 341] on label "Contractor" at bounding box center [268, 343] width 45 height 14
click at [246, 341] on input "Contractor" at bounding box center [250, 340] width 8 height 8
radio input "true"
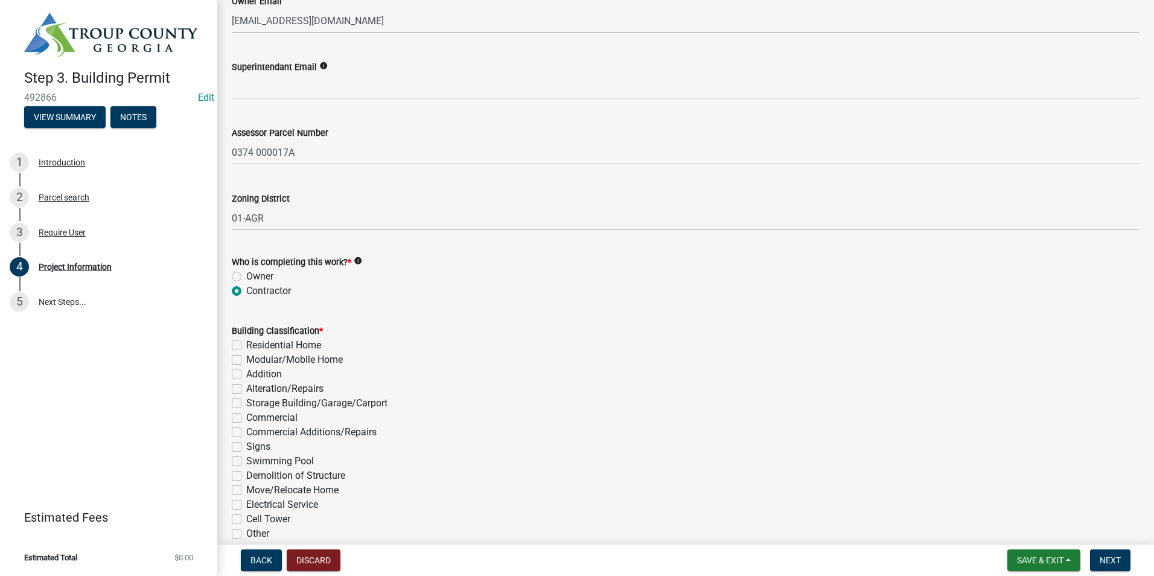
scroll to position [838, 0]
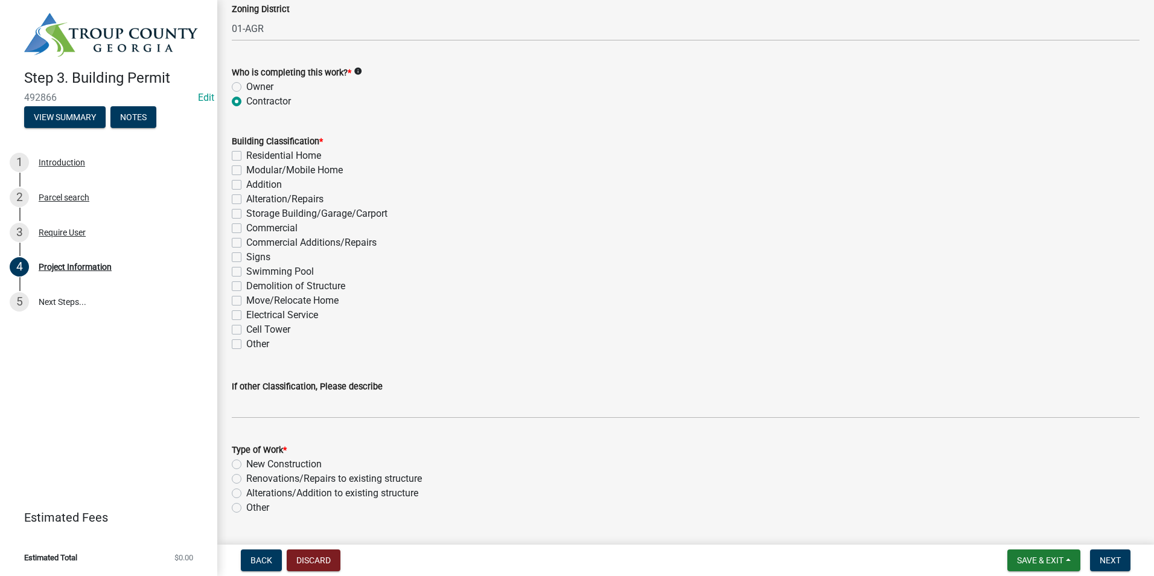
click at [246, 273] on label "Swimming Pool" at bounding box center [280, 271] width 68 height 14
click at [246, 272] on input "Swimming Pool" at bounding box center [250, 268] width 8 height 8
checkbox input "true"
checkbox input "false"
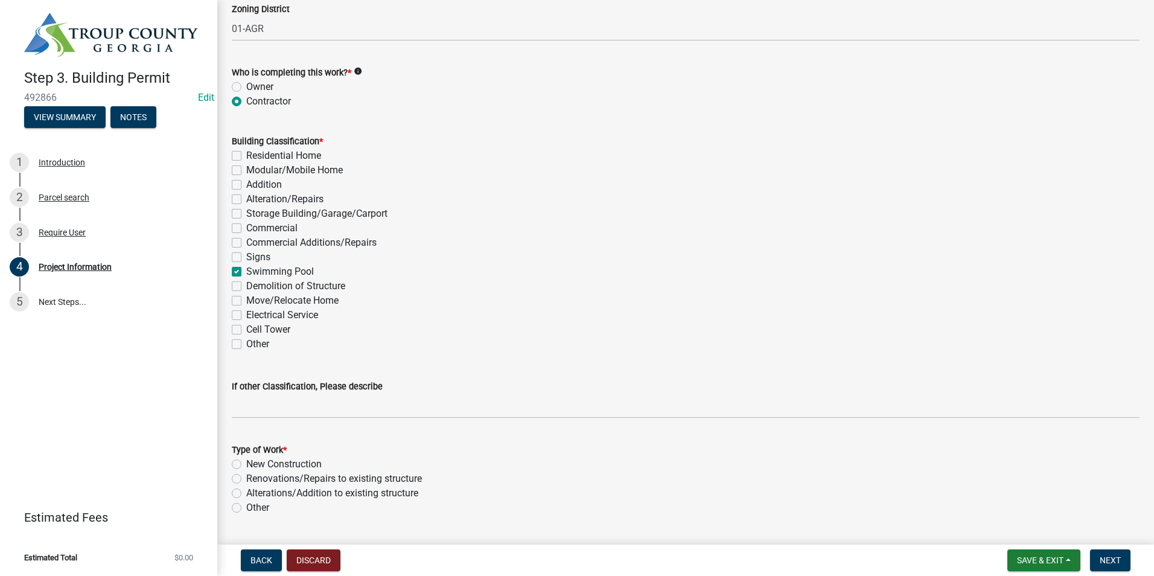
checkbox input "false"
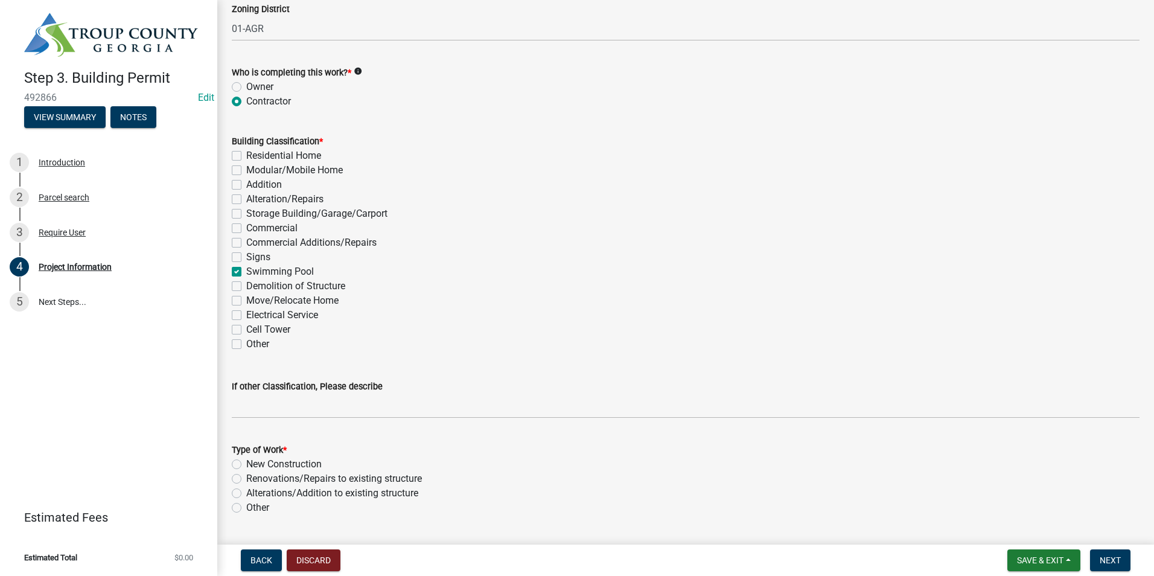
checkbox input "false"
checkbox input "true"
checkbox input "false"
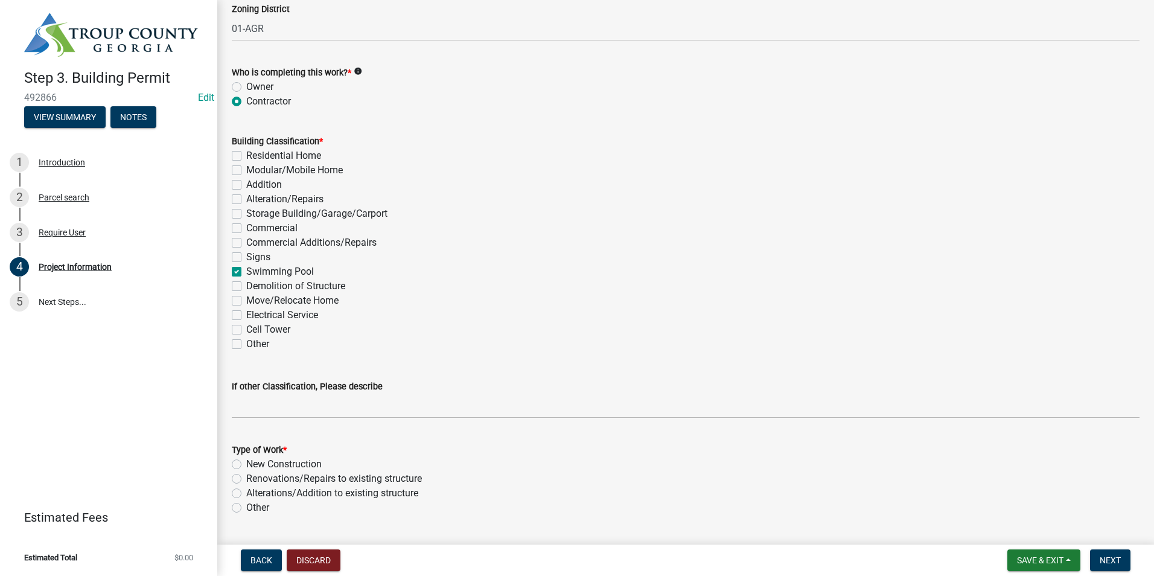
checkbox input "false"
click at [246, 460] on label "New Construction" at bounding box center [283, 464] width 75 height 14
click at [246, 460] on input "New Construction" at bounding box center [250, 461] width 8 height 8
radio input "true"
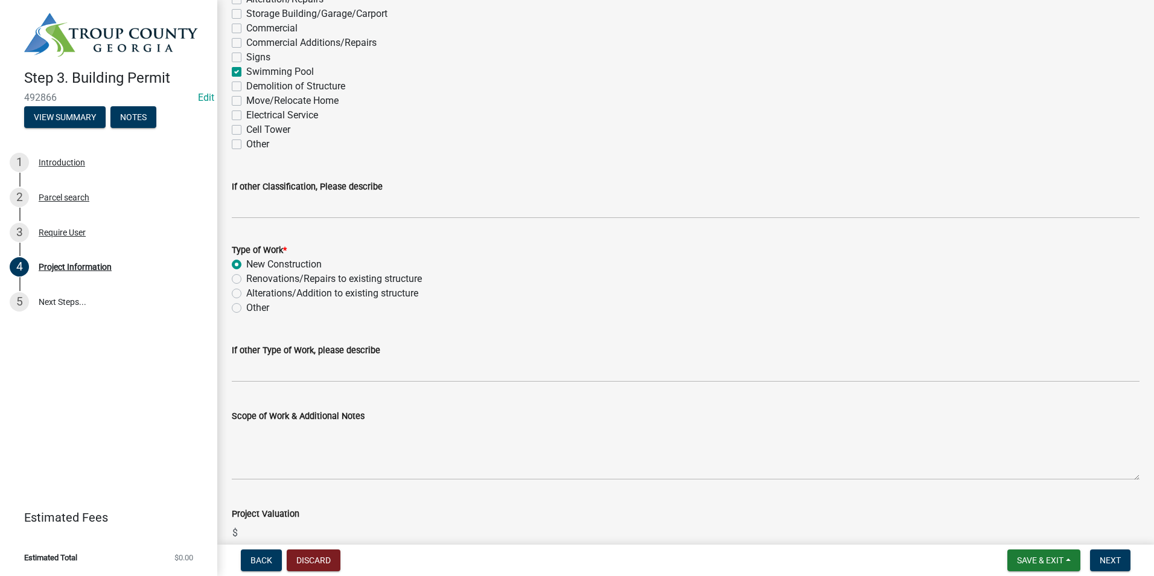
scroll to position [1079, 0]
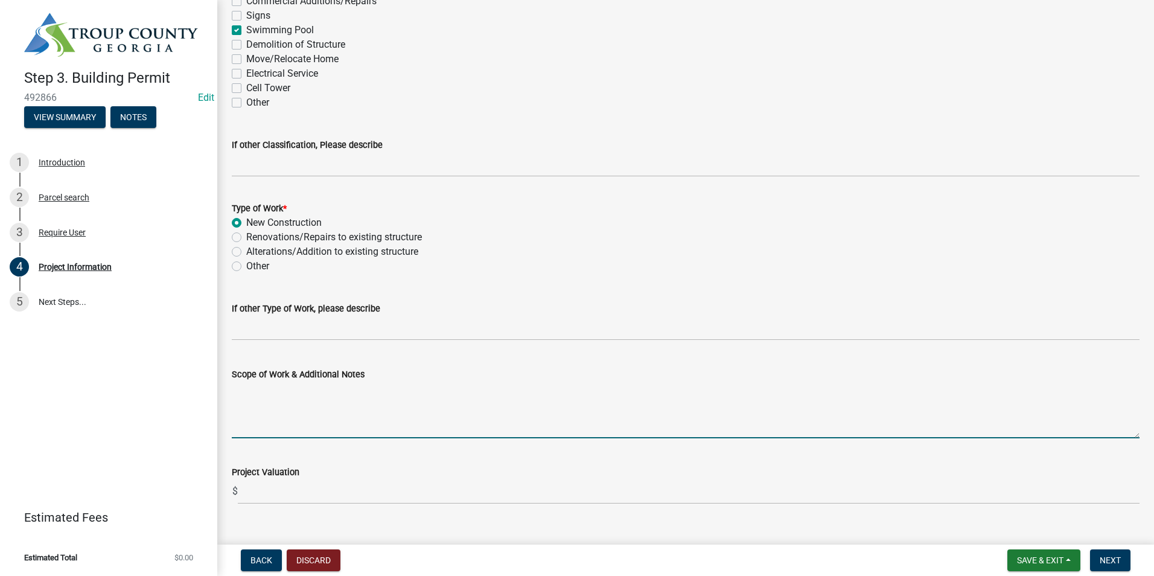
click at [272, 415] on textarea "Scope of Work & Additional Notes" at bounding box center [686, 409] width 908 height 57
type textarea "16 x 40 pool"
click at [1116, 550] on button "Next" at bounding box center [1110, 560] width 40 height 22
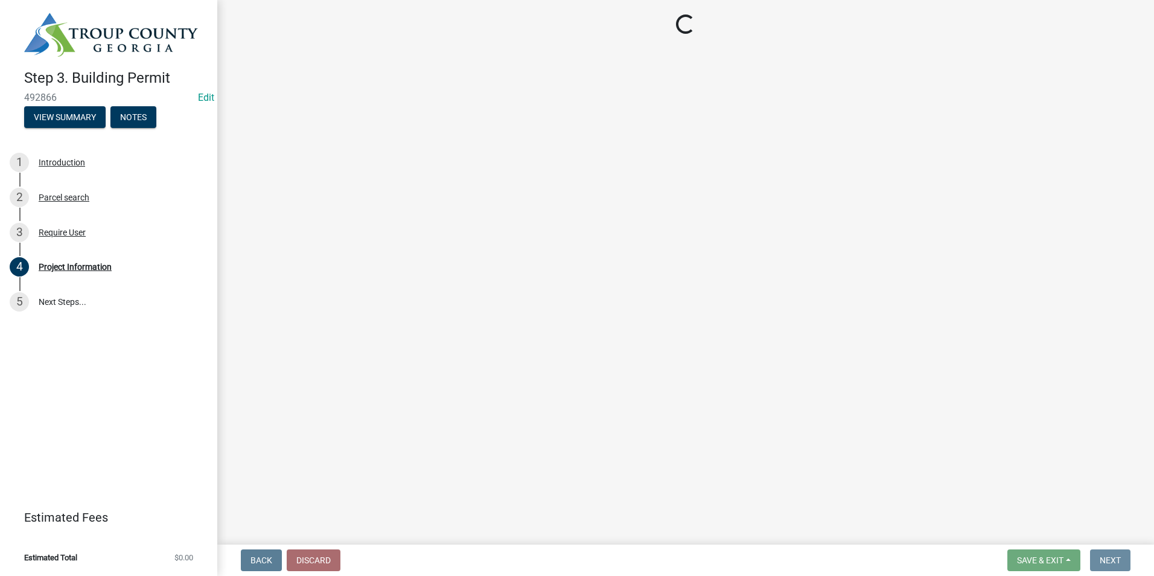
scroll to position [0, 0]
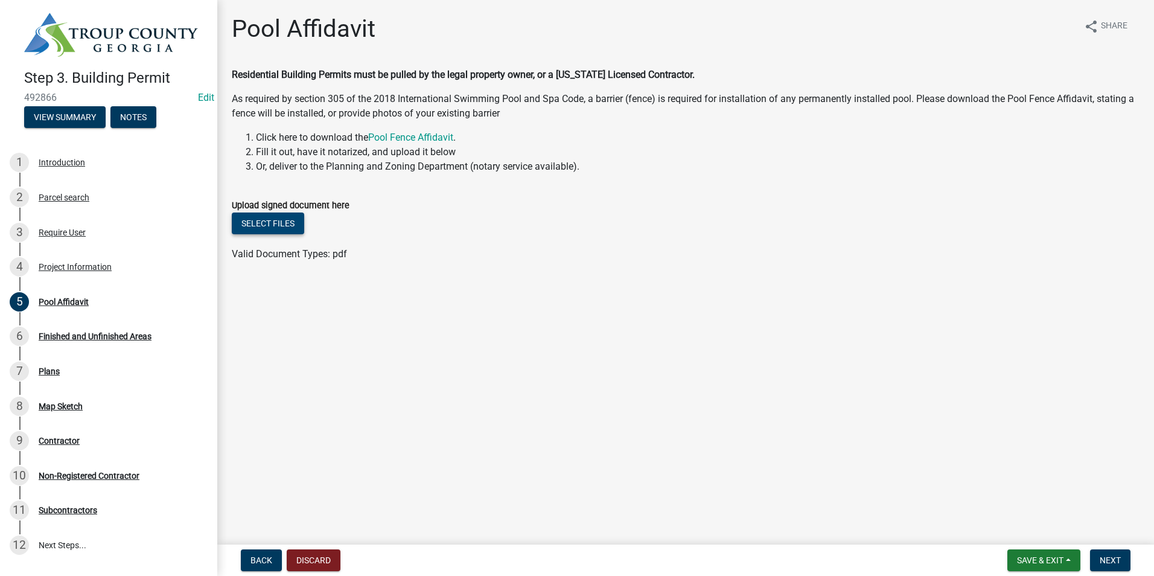
click at [276, 231] on button "Select files" at bounding box center [268, 223] width 72 height 22
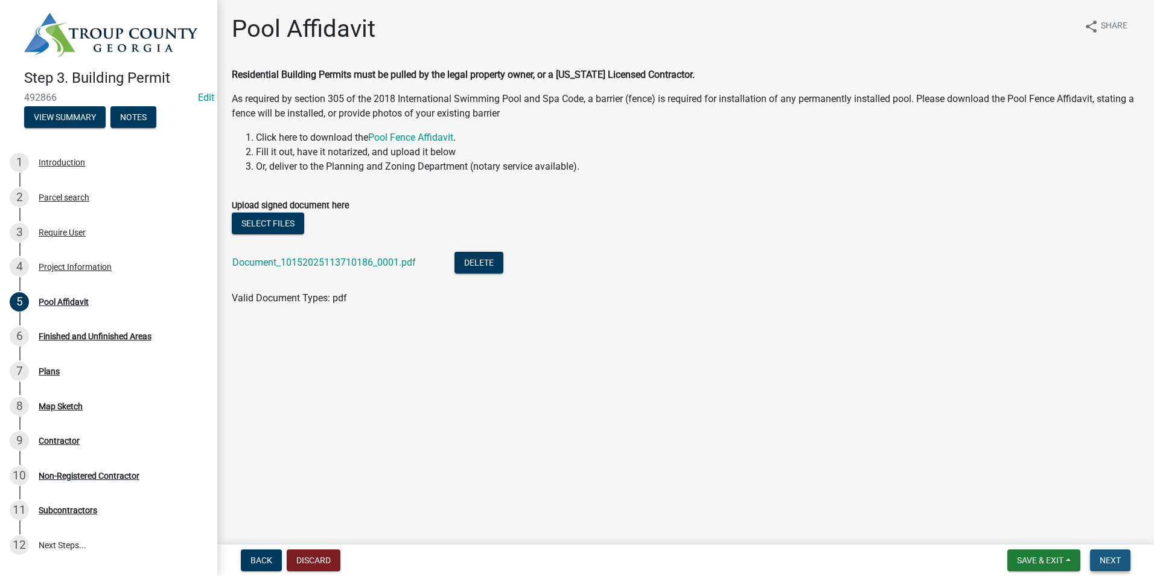
click at [1119, 556] on span "Next" at bounding box center [1110, 560] width 21 height 10
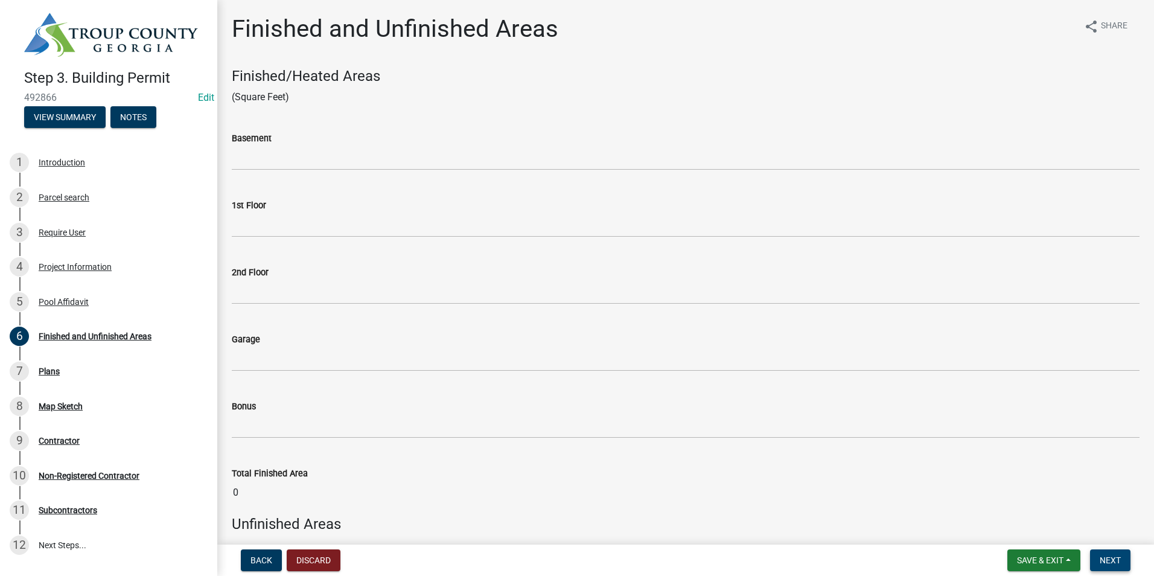
click at [1110, 559] on span "Next" at bounding box center [1110, 560] width 21 height 10
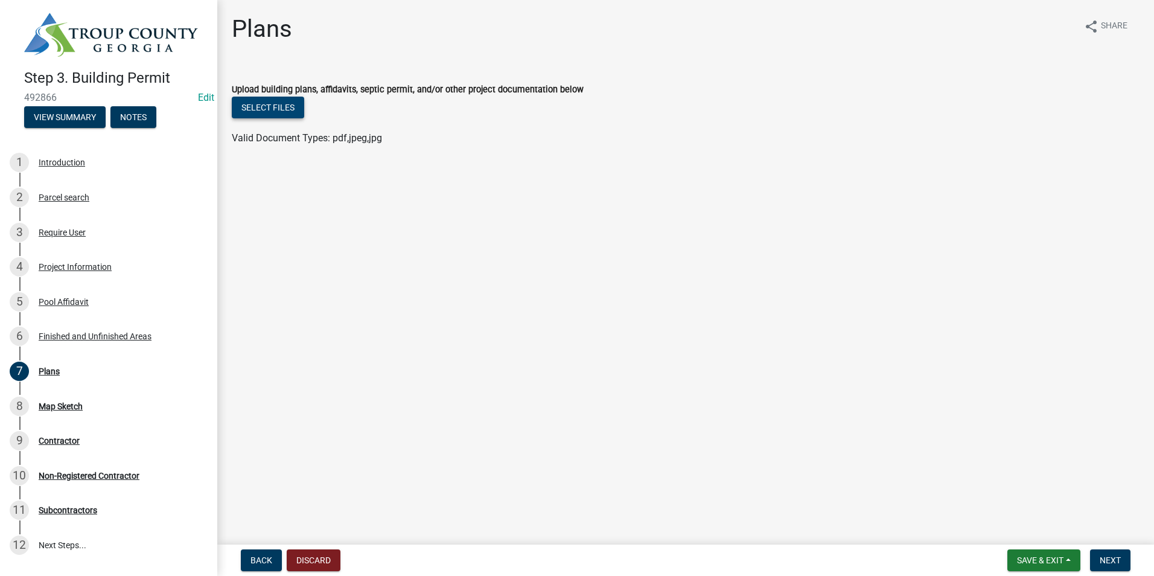
click at [258, 106] on button "Select files" at bounding box center [268, 108] width 72 height 22
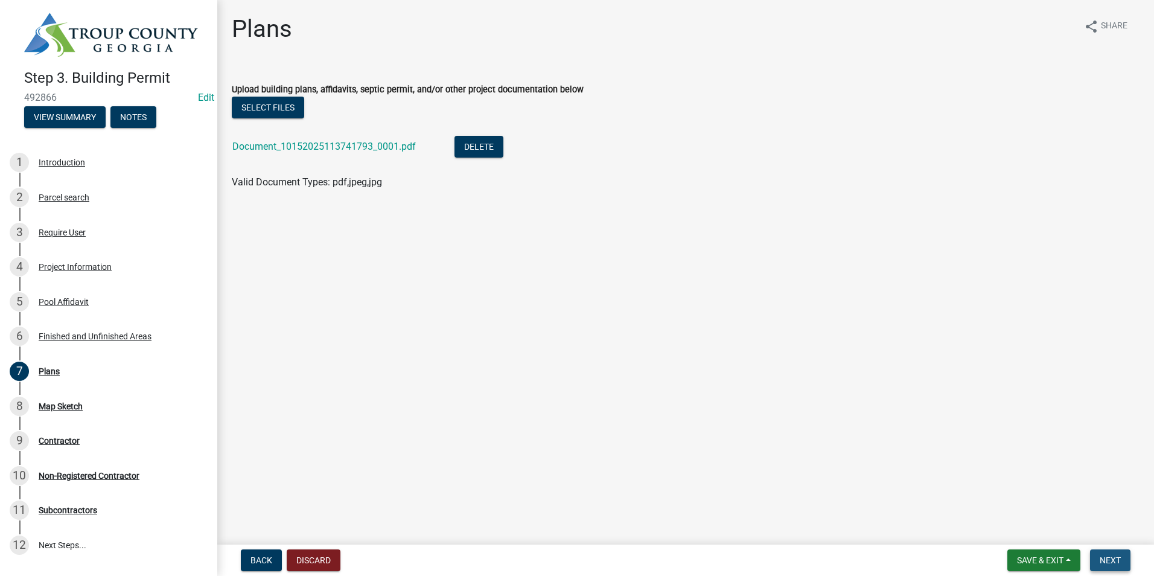
click at [1115, 561] on span "Next" at bounding box center [1110, 560] width 21 height 10
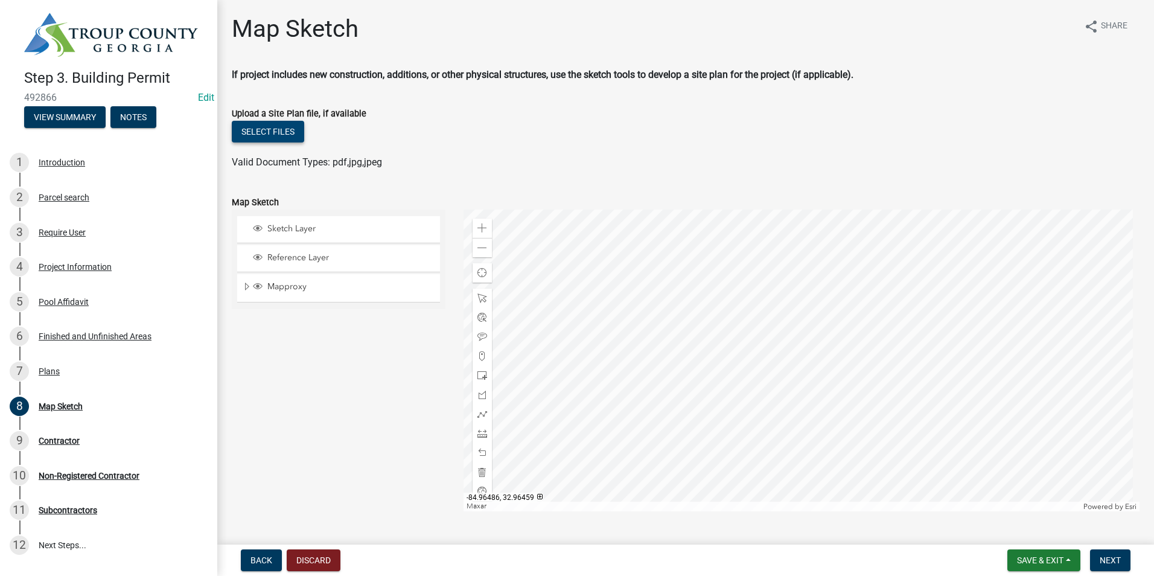
click at [285, 132] on button "Select files" at bounding box center [268, 132] width 72 height 22
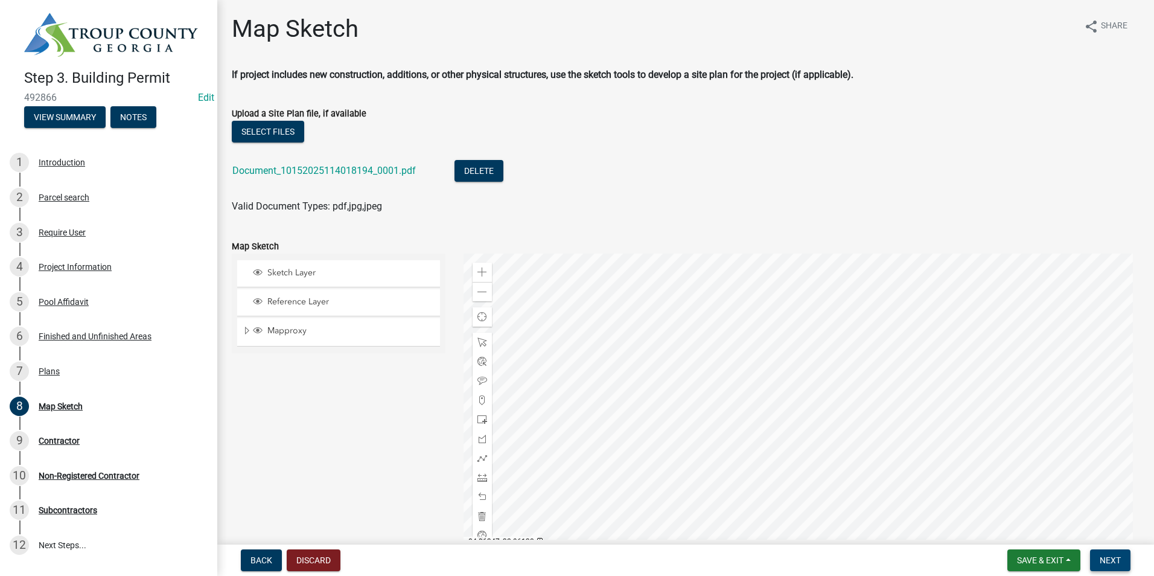
click at [1107, 553] on button "Next" at bounding box center [1110, 560] width 40 height 22
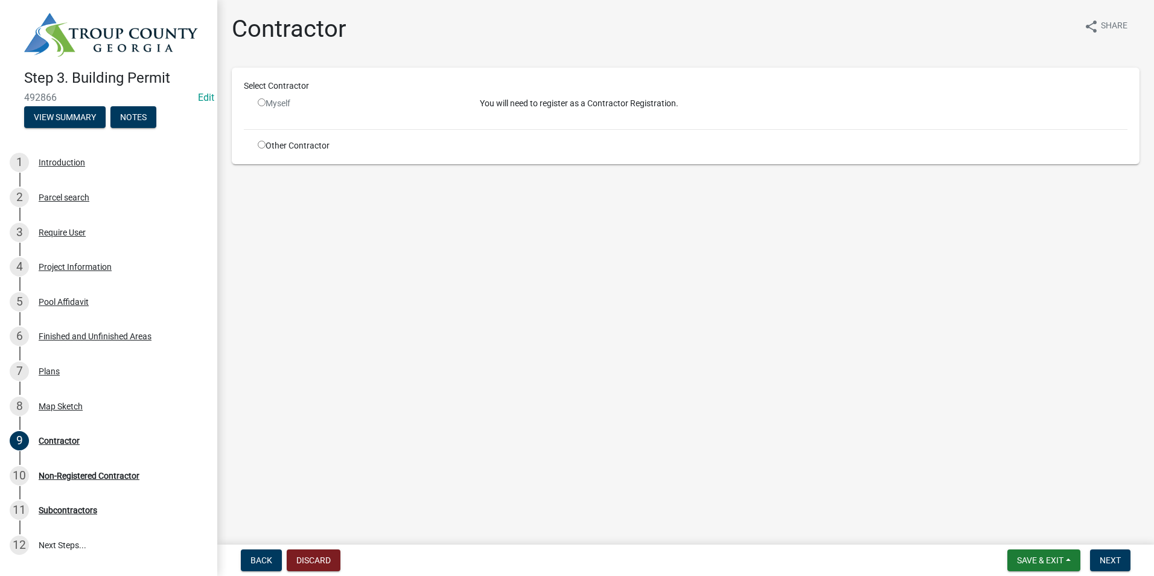
click at [256, 144] on div "Other Contractor" at bounding box center [360, 145] width 222 height 13
click at [261, 147] on input "radio" at bounding box center [262, 145] width 8 height 8
radio input "true"
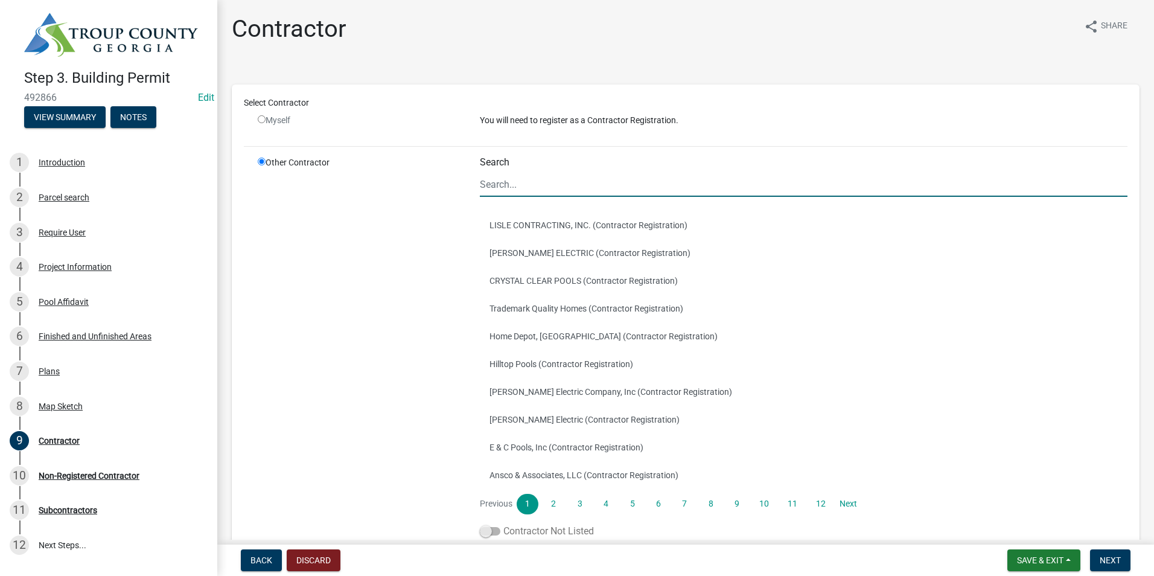
click at [495, 528] on span at bounding box center [490, 531] width 21 height 8
click at [503, 524] on input "Contractor Not Listed" at bounding box center [503, 524] width 0 height 0
click at [1094, 557] on button "Next" at bounding box center [1110, 560] width 40 height 22
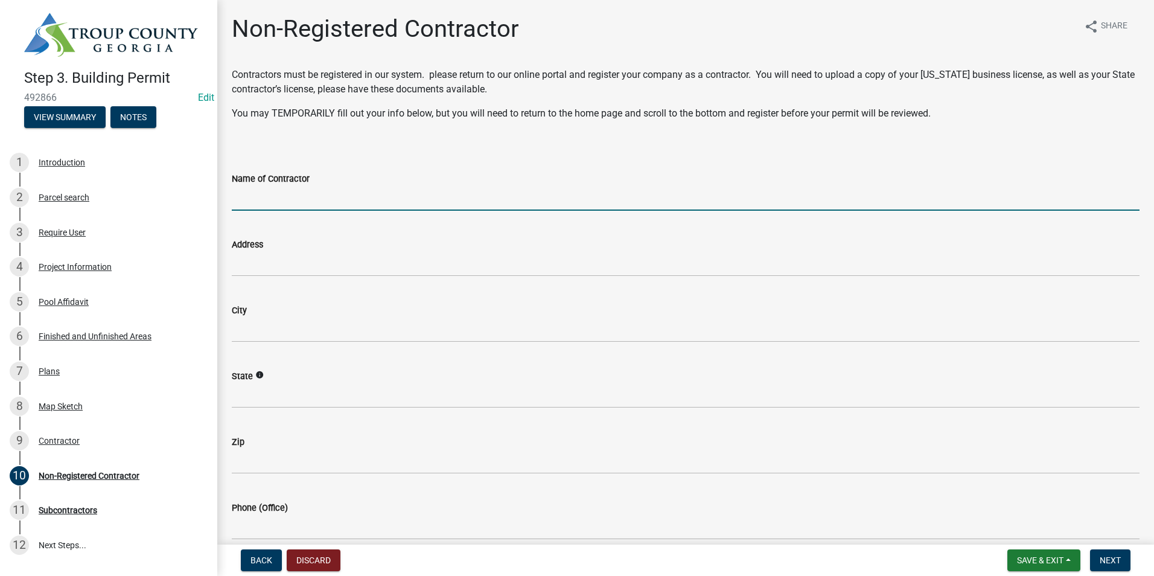
click at [314, 200] on input "Name of Contractor" at bounding box center [686, 198] width 908 height 25
type input "[PERSON_NAME]"
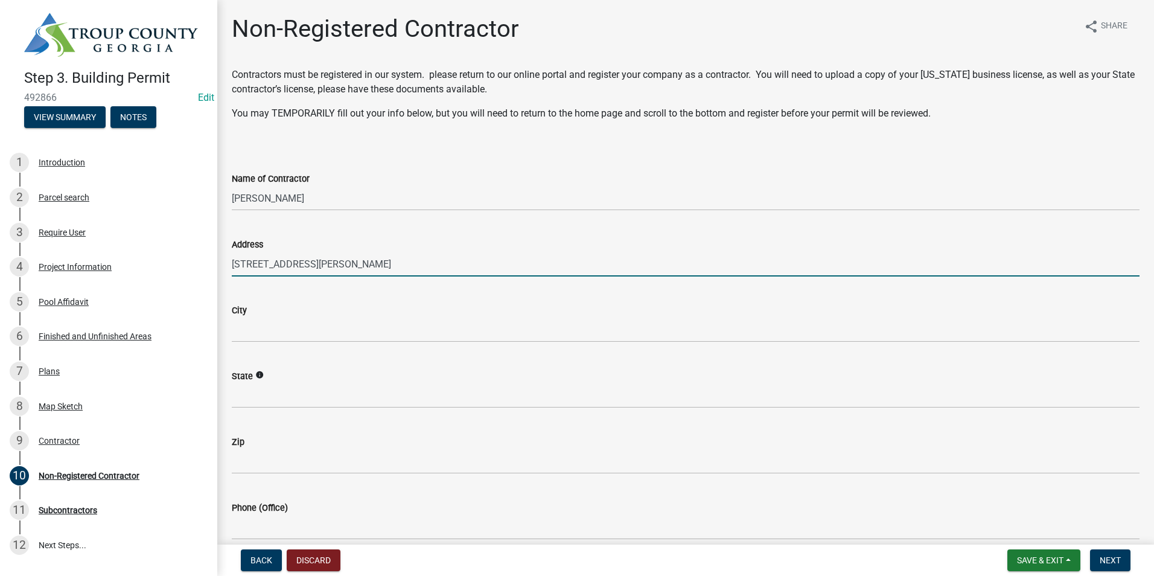
type input "4109 Hamilton Rd"
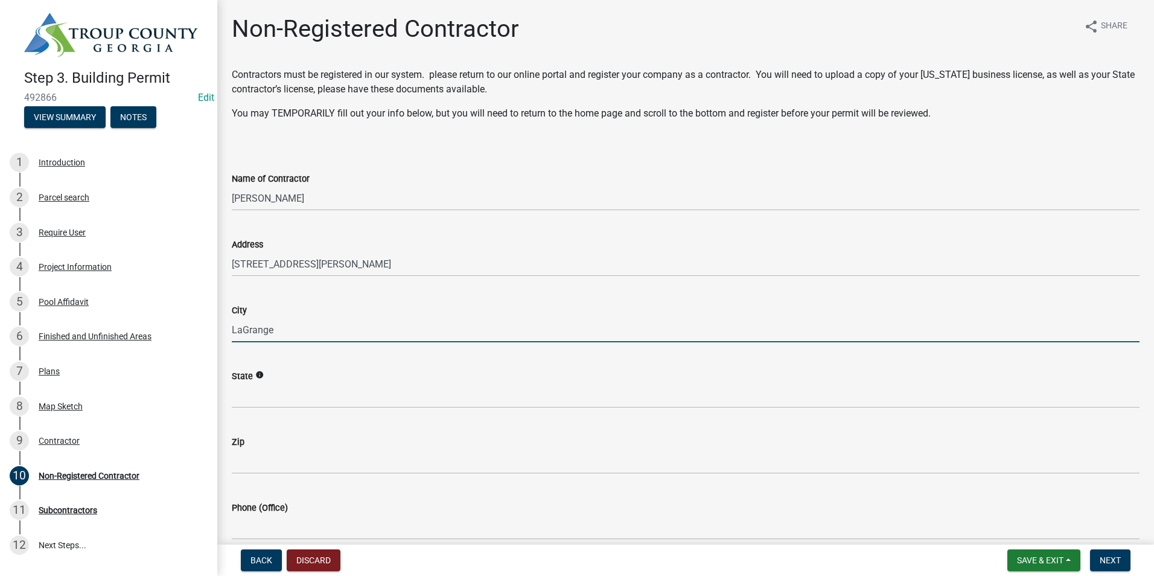
type input "LaGrange"
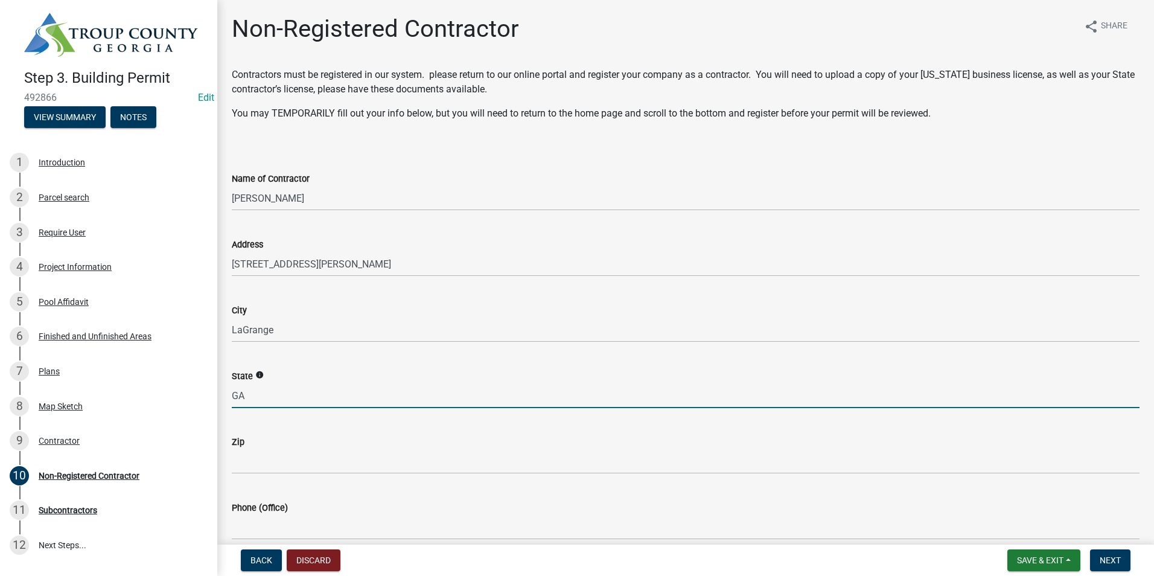
type input "GA"
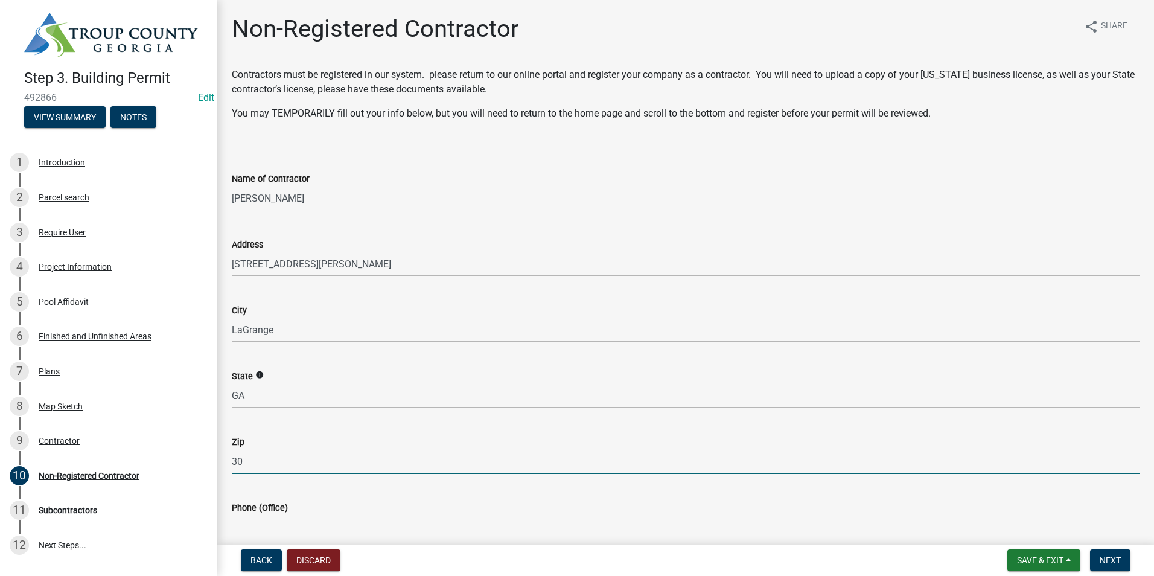
type input "3"
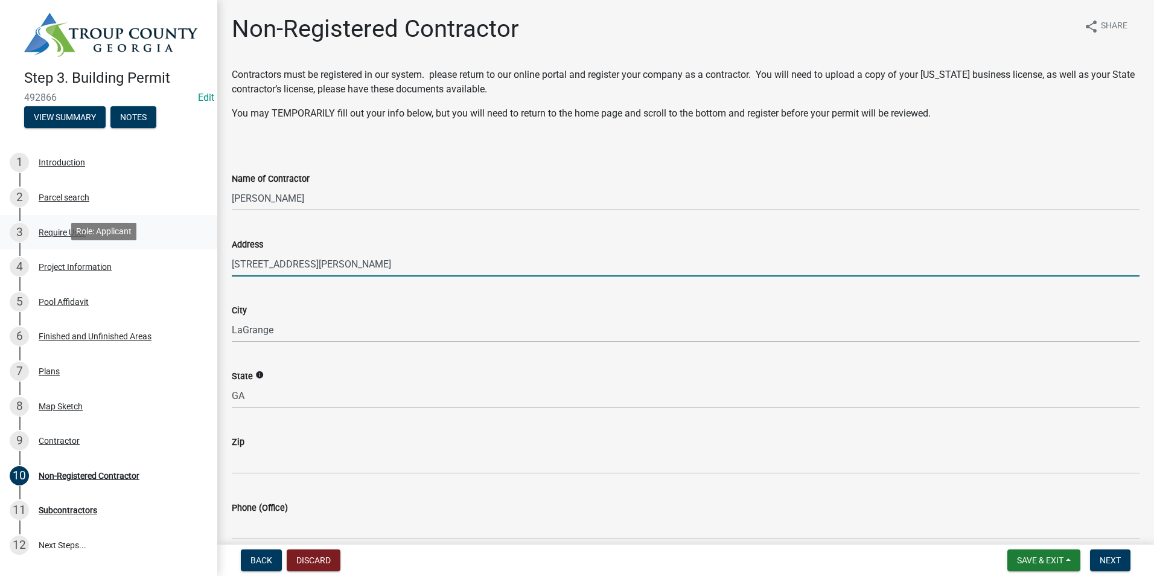
drag, startPoint x: 328, startPoint y: 261, endPoint x: 148, endPoint y: 246, distance: 180.5
click at [170, 250] on div "Step 3. Building Permit 492866 Edit View Summary Notes 1 Introduction 2 Parcel …" at bounding box center [577, 288] width 1154 height 576
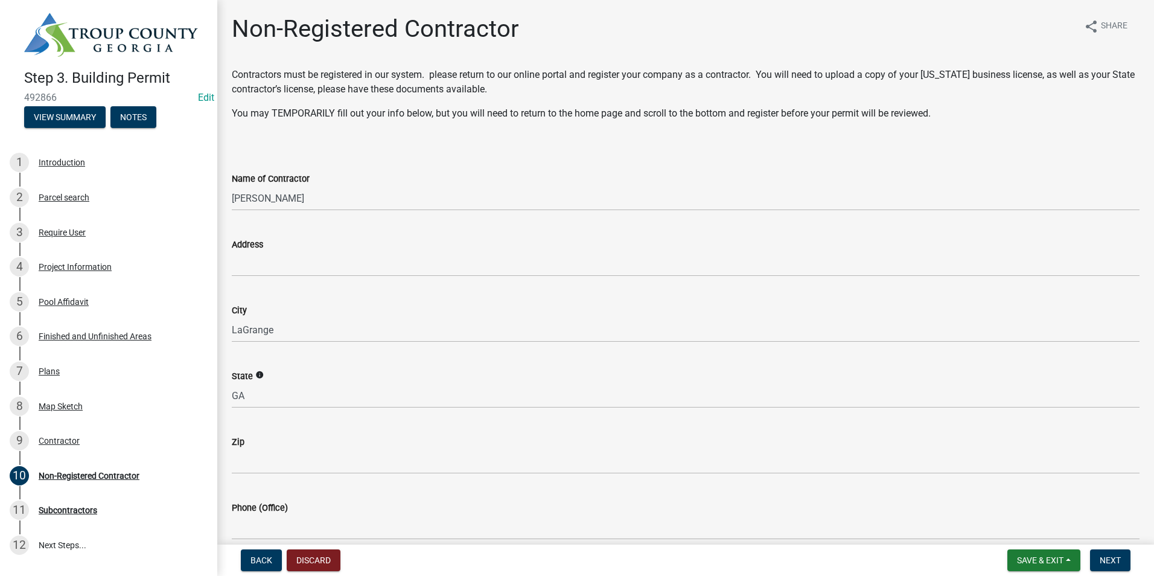
drag, startPoint x: 297, startPoint y: 319, endPoint x: 238, endPoint y: 334, distance: 60.5
click at [224, 327] on div "City LaGrange" at bounding box center [686, 314] width 926 height 56
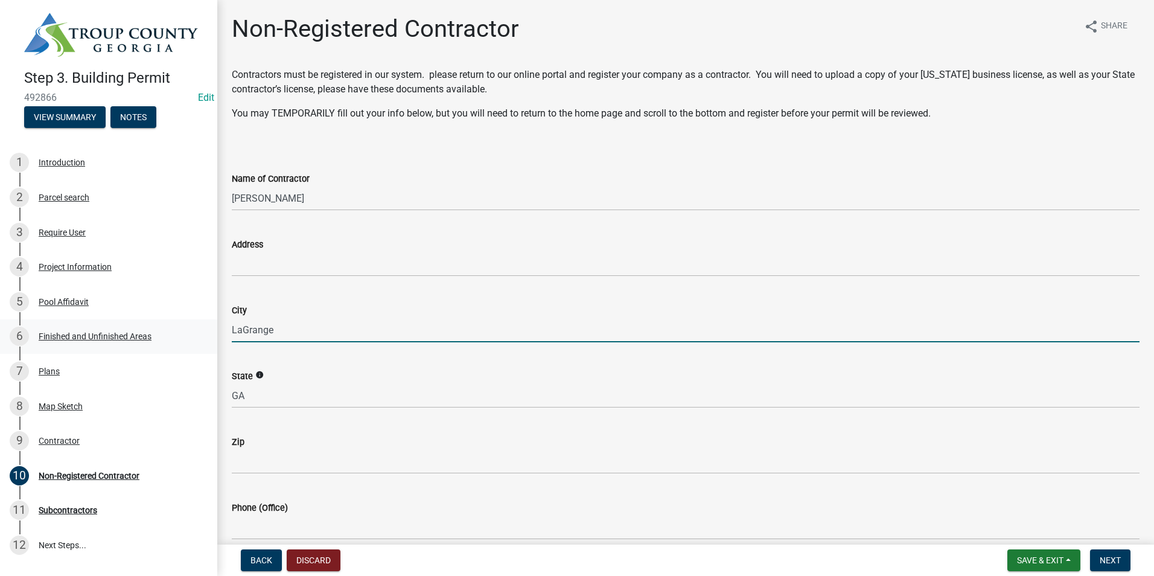
drag, startPoint x: 297, startPoint y: 332, endPoint x: 178, endPoint y: 326, distance: 119.0
click at [178, 326] on div "Step 3. Building Permit 492866 Edit View Summary Notes 1 Introduction 2 Parcel …" at bounding box center [577, 288] width 1154 height 576
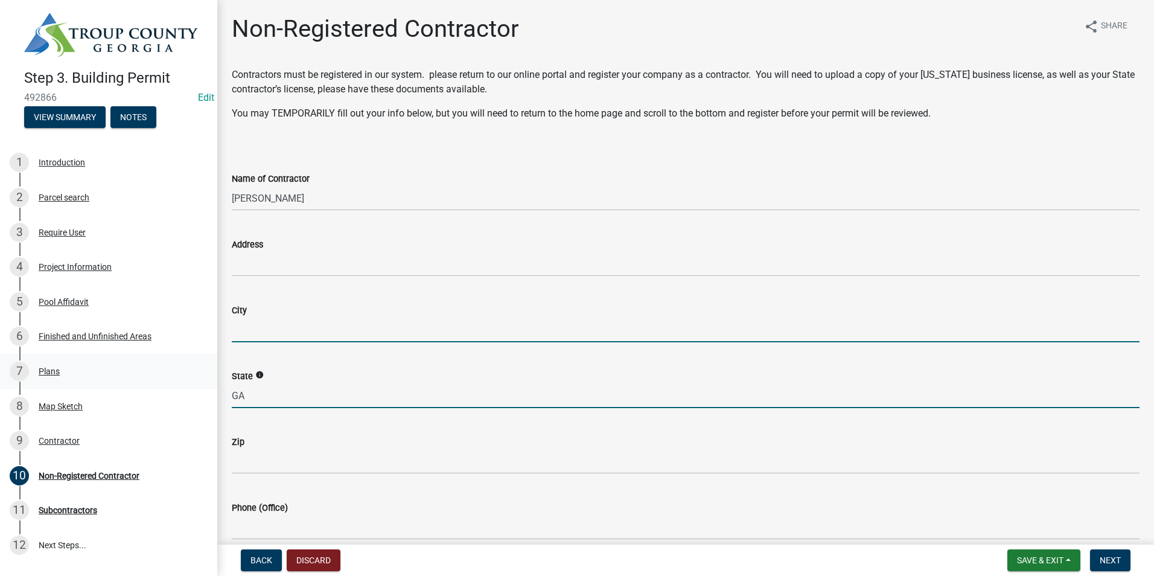
drag, startPoint x: 267, startPoint y: 392, endPoint x: 143, endPoint y: 378, distance: 124.6
click at [143, 378] on div "Step 3. Building Permit 492866 Edit View Summary Notes 1 Introduction 2 Parcel …" at bounding box center [577, 288] width 1154 height 576
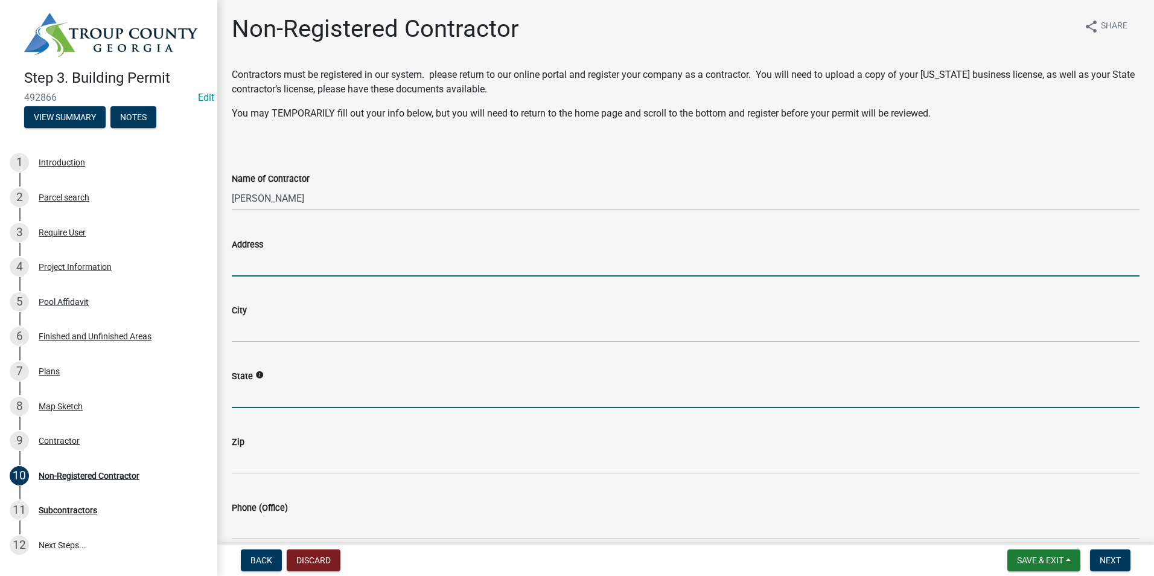
click at [262, 270] on input "Address" at bounding box center [686, 264] width 908 height 25
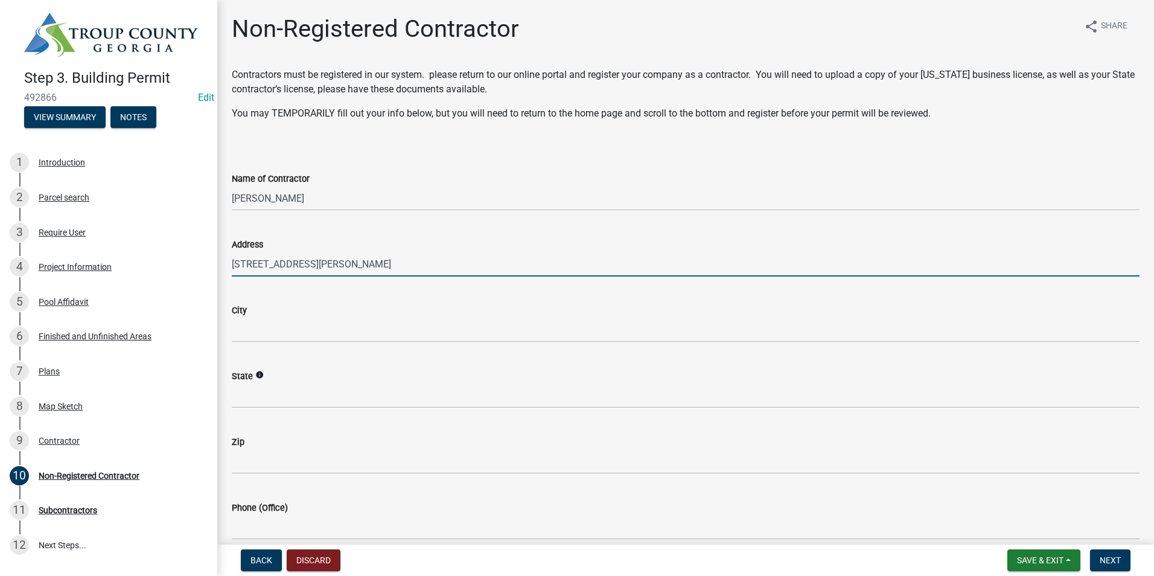
type input "[STREET_ADDRESS][PERSON_NAME]"
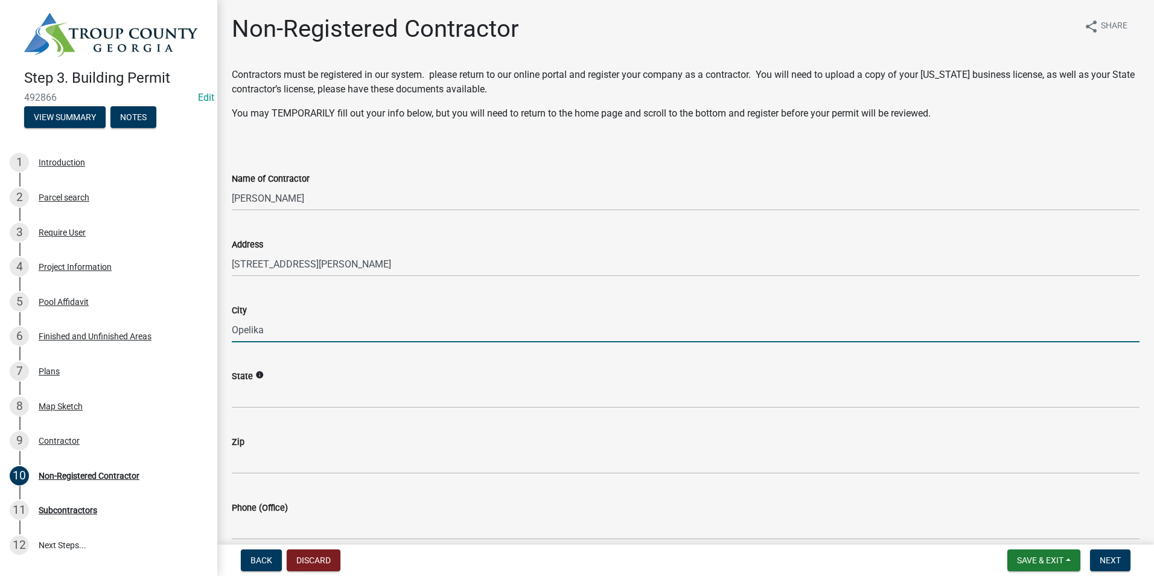
type input "Opelika"
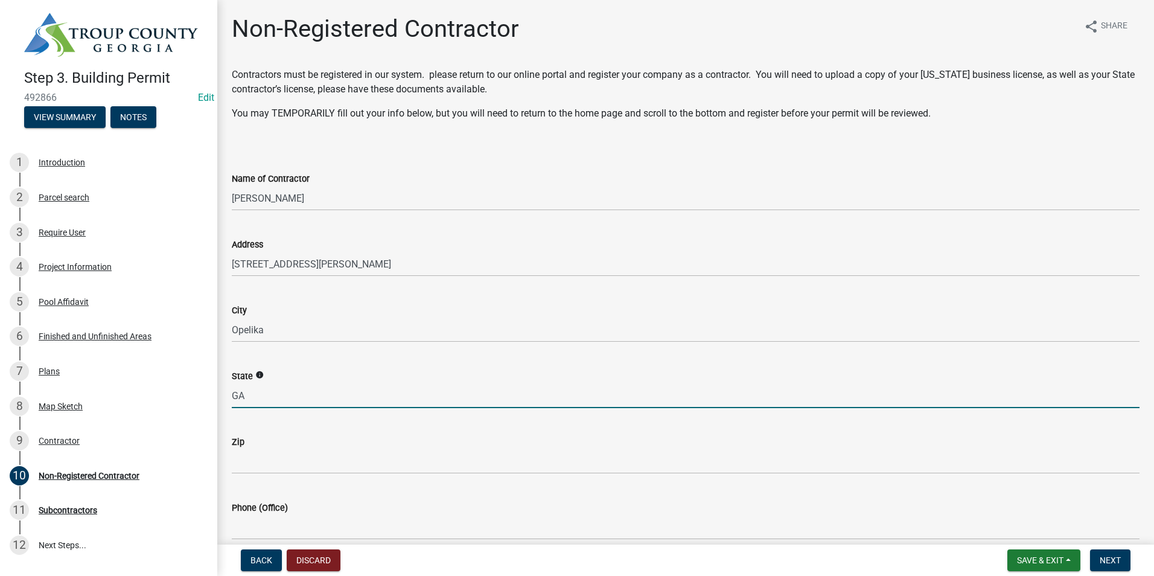
type input "GA"
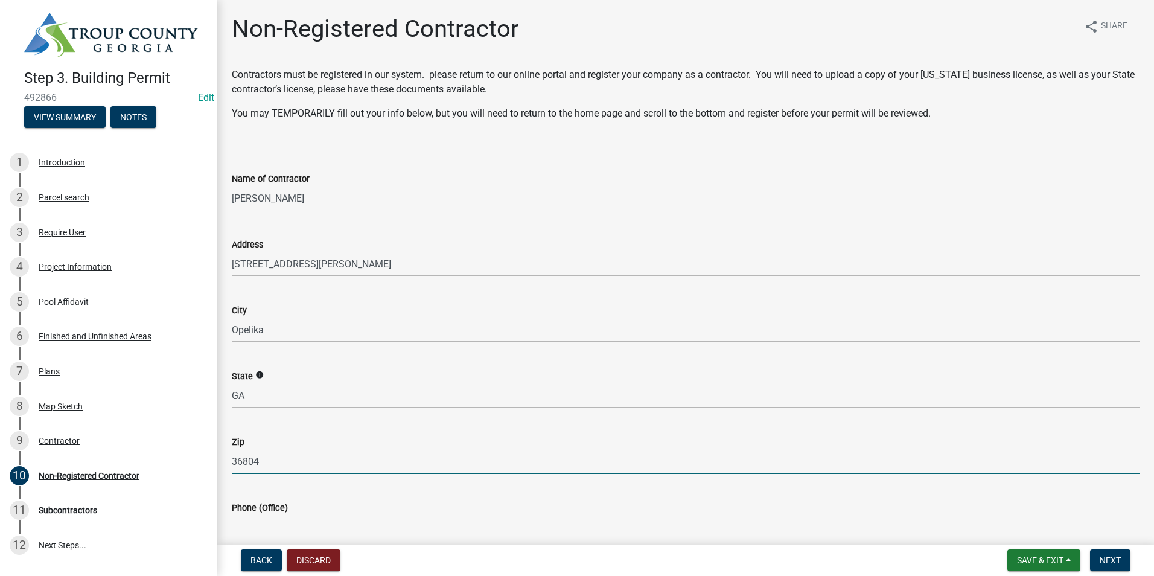
type input "36804"
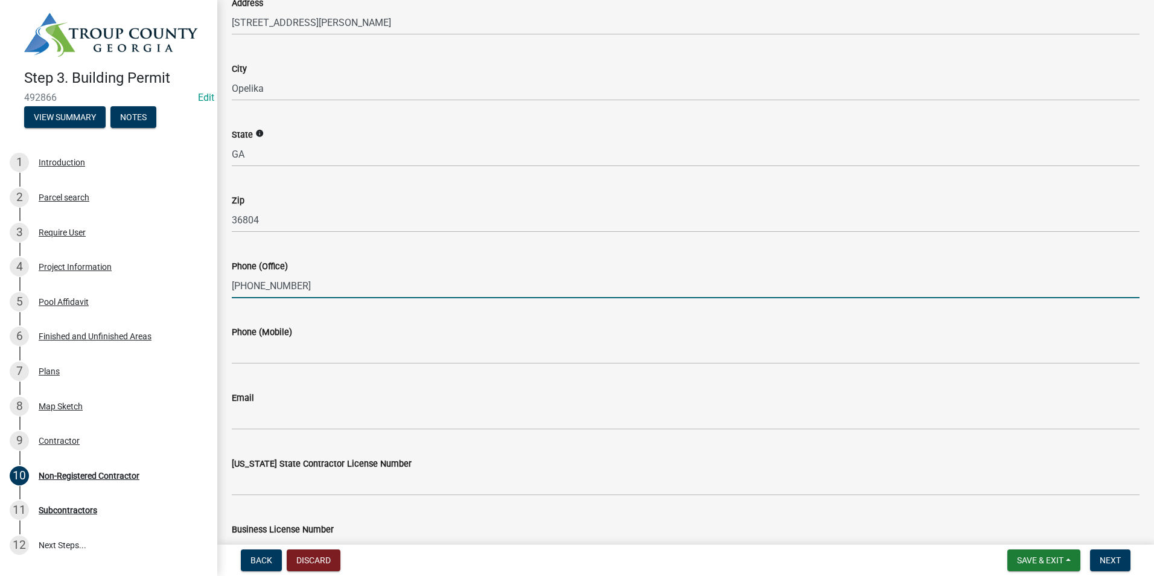
scroll to position [320, 0]
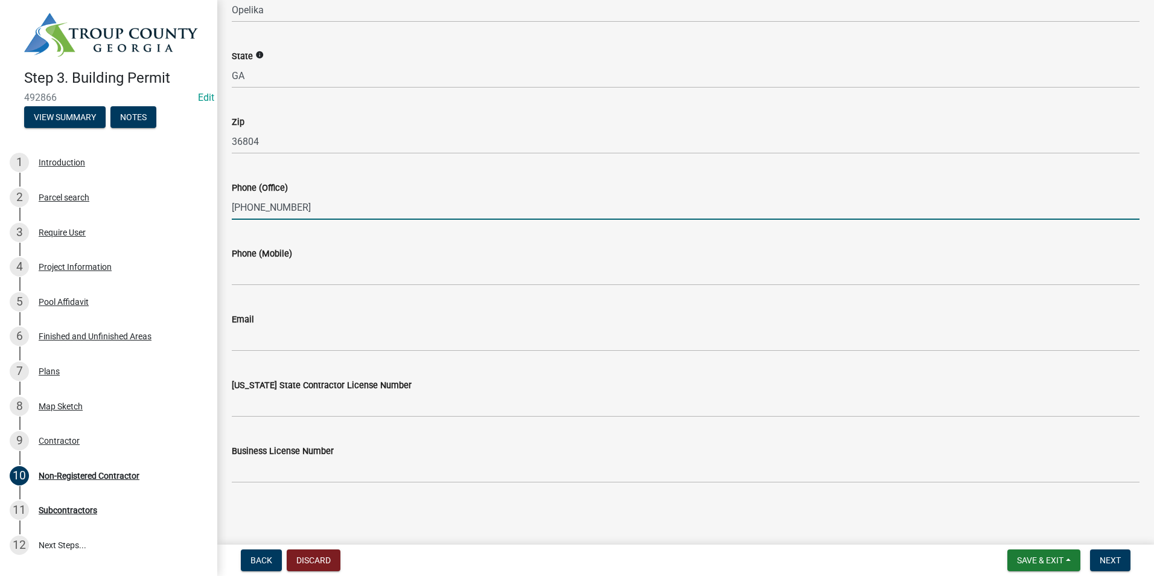
type input "[PHONE_NUMBER]"
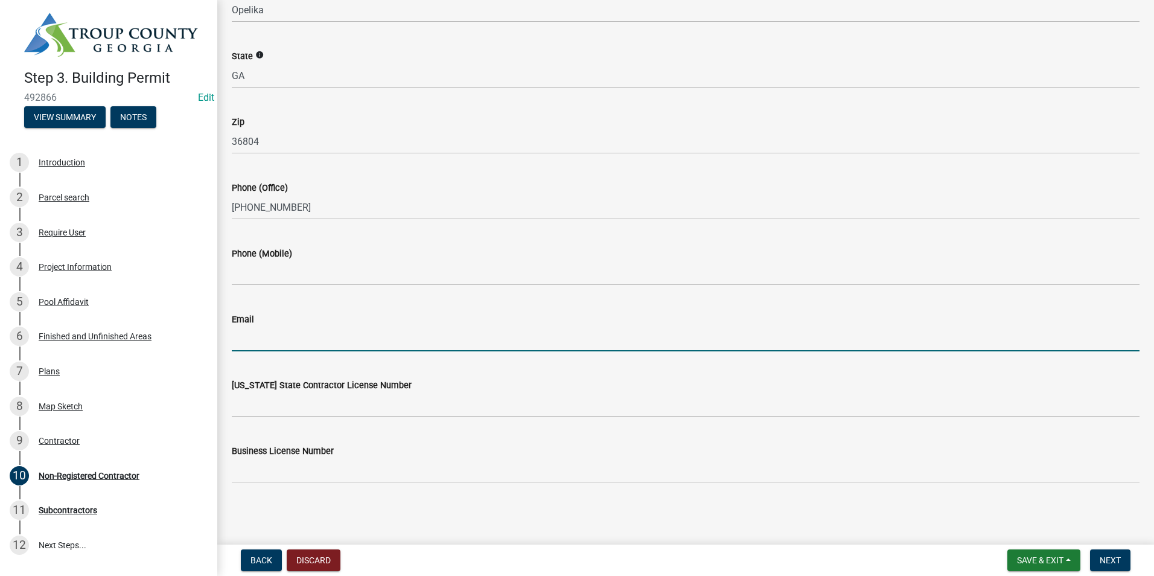
click at [304, 340] on input "Email" at bounding box center [686, 338] width 908 height 25
type input "rbwilder99@yahoo.com"
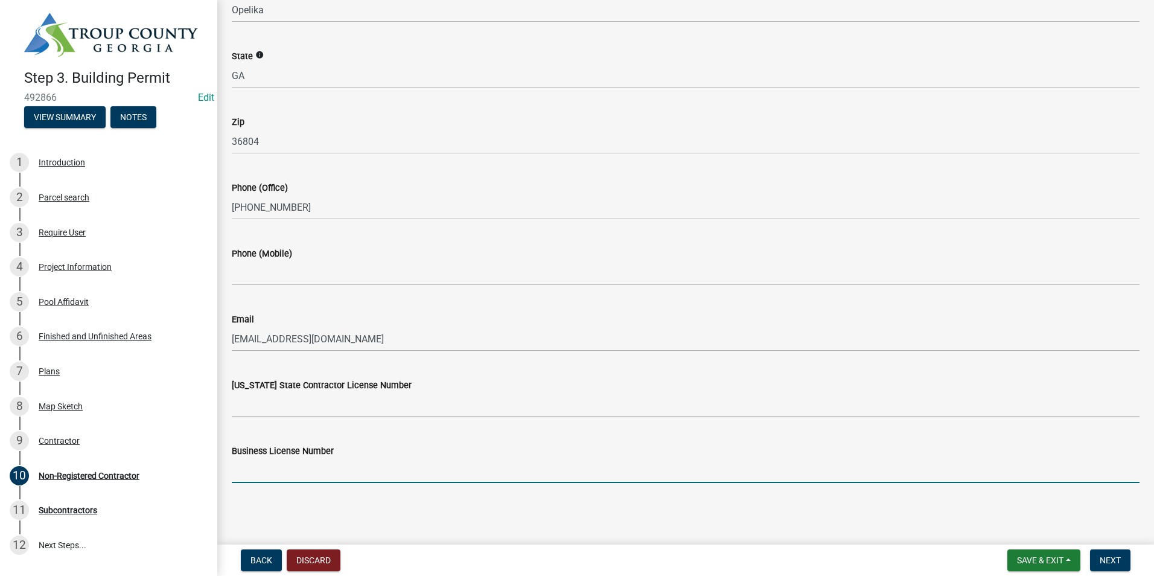
click at [280, 476] on input "Business License Number" at bounding box center [686, 470] width 908 height 25
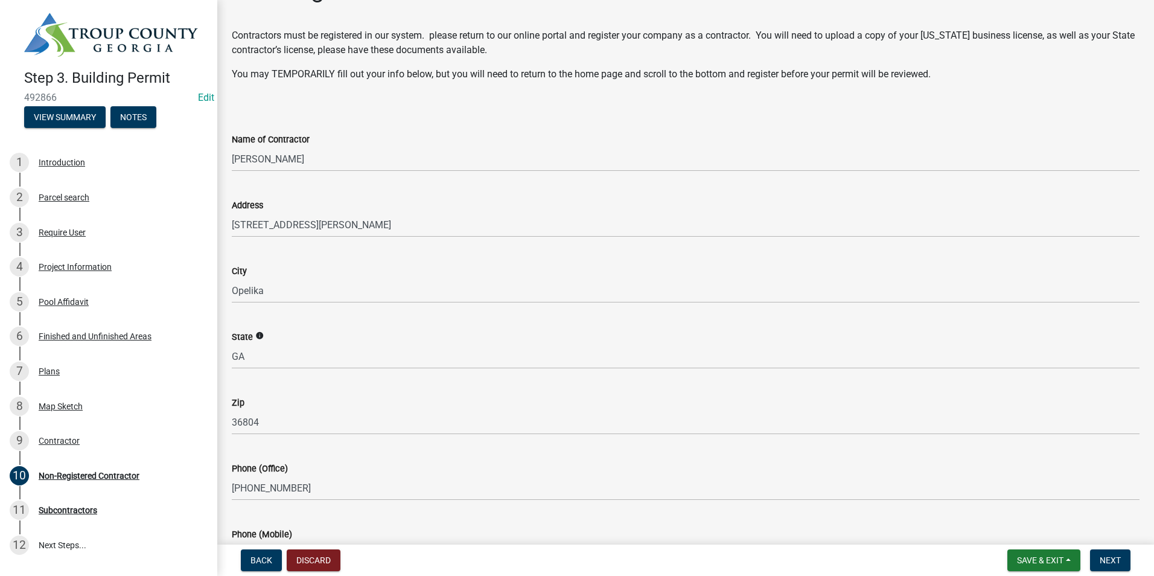
scroll to position [0, 0]
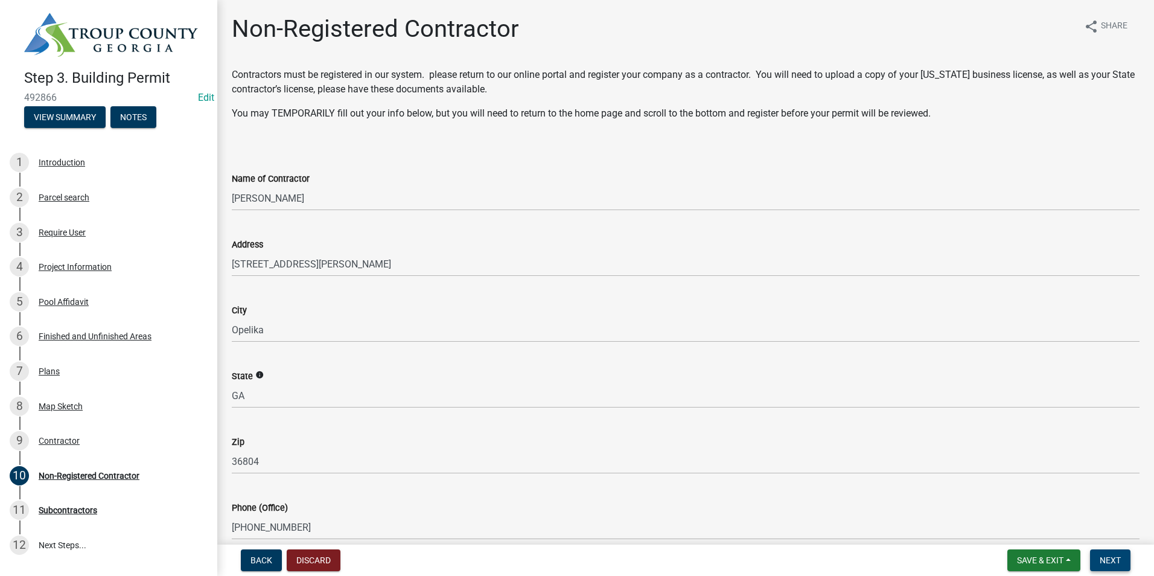
type input "25-1254"
click at [1110, 556] on span "Next" at bounding box center [1110, 560] width 21 height 10
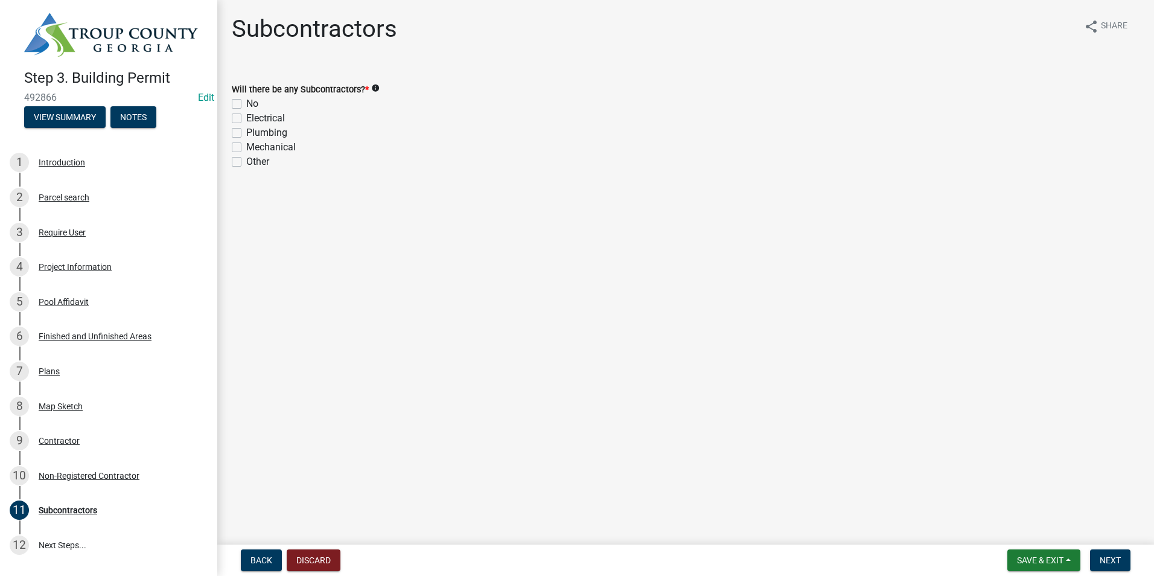
click at [246, 100] on label "No" at bounding box center [252, 104] width 12 height 14
click at [246, 100] on input "No" at bounding box center [250, 101] width 8 height 8
checkbox input "true"
checkbox input "false"
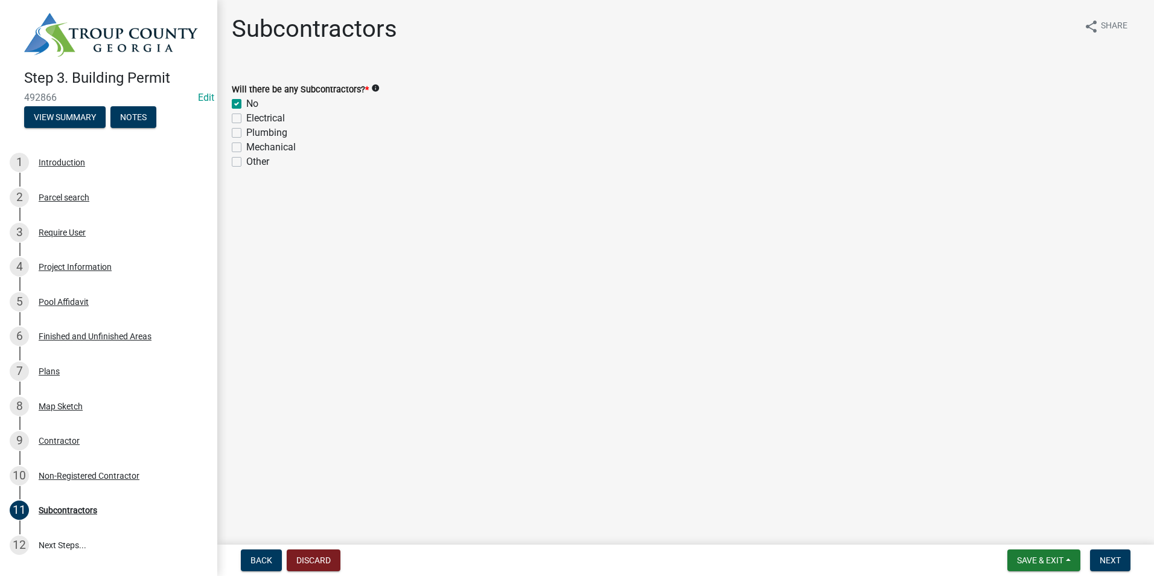
checkbox input "false"
click at [1113, 562] on span "Next" at bounding box center [1110, 560] width 21 height 10
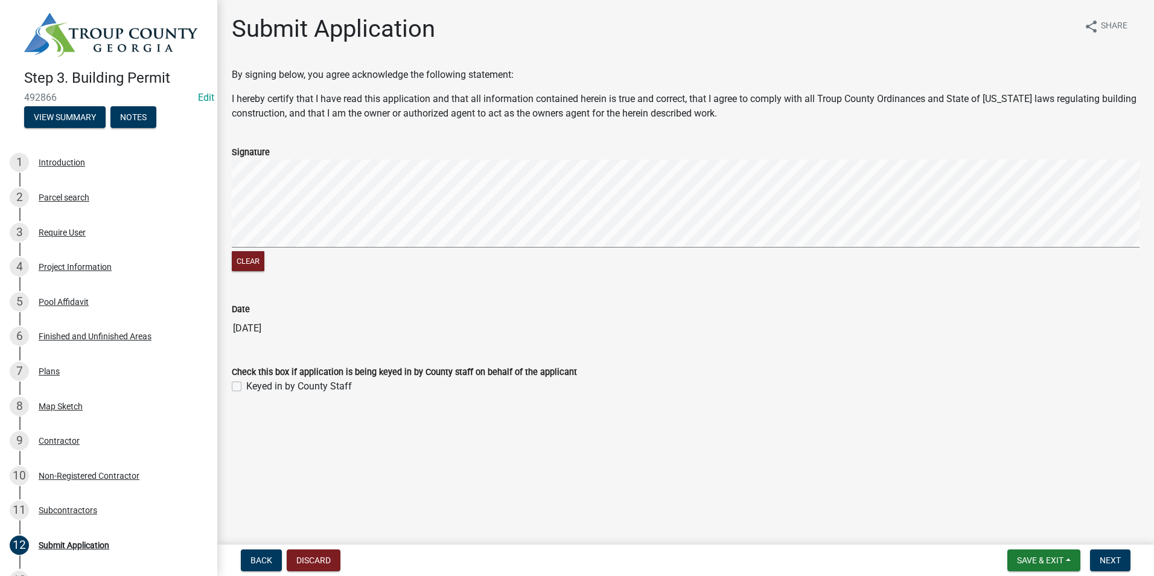
click at [231, 387] on div "Check this box if application is being keyed in by County staff on behalf of th…" at bounding box center [686, 371] width 926 height 43
click at [246, 387] on label "Keyed in by County Staff" at bounding box center [299, 386] width 106 height 14
click at [246, 387] on input "Keyed in by County Staff" at bounding box center [250, 383] width 8 height 8
checkbox input "true"
click at [1110, 564] on span "Next" at bounding box center [1110, 560] width 21 height 10
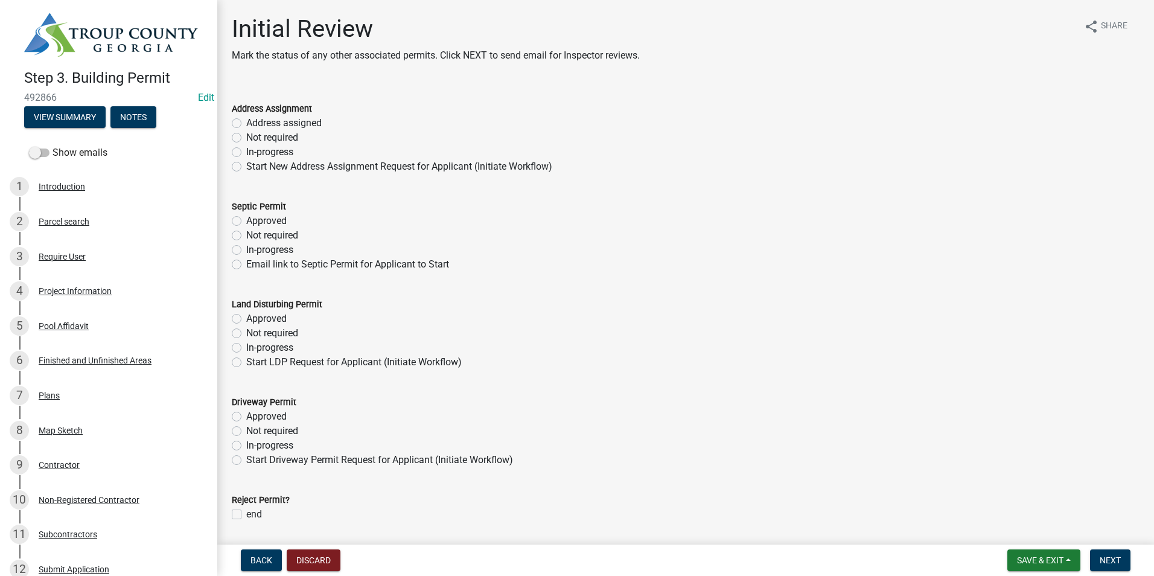
click at [246, 365] on label "Start LDP Request for Applicant (Initiate Workflow)" at bounding box center [353, 362] width 215 height 14
click at [246, 363] on input "Start LDP Request for Applicant (Initiate Workflow)" at bounding box center [250, 359] width 8 height 8
radio input "true"
click at [246, 429] on label "Not required" at bounding box center [272, 431] width 52 height 14
click at [246, 429] on input "Not required" at bounding box center [250, 428] width 8 height 8
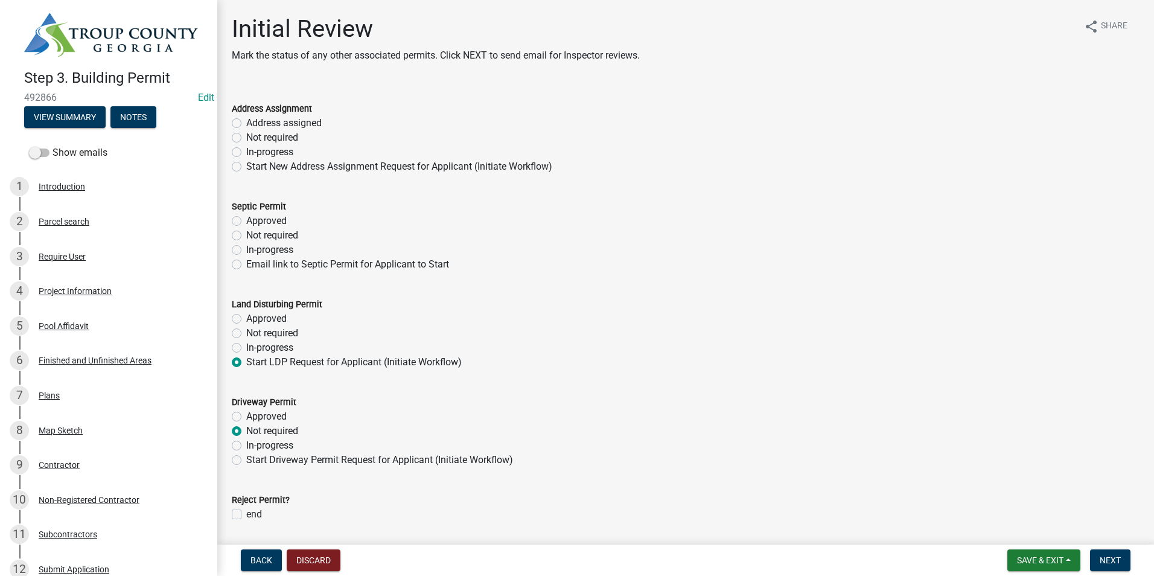
radio input "true"
click at [246, 232] on label "Not required" at bounding box center [272, 235] width 52 height 14
click at [246, 232] on input "Not required" at bounding box center [250, 232] width 8 height 8
radio input "true"
click at [246, 137] on label "Not required" at bounding box center [272, 137] width 52 height 14
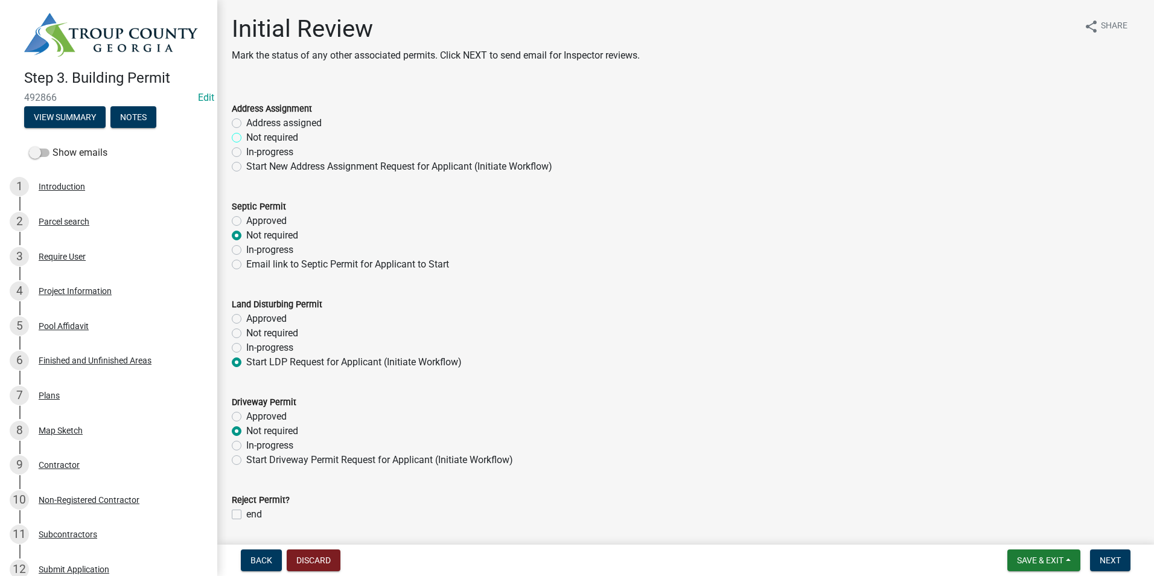
click at [246, 137] on input "Not required" at bounding box center [250, 134] width 8 height 8
radio input "true"
click at [1121, 559] on span "Next" at bounding box center [1110, 560] width 21 height 10
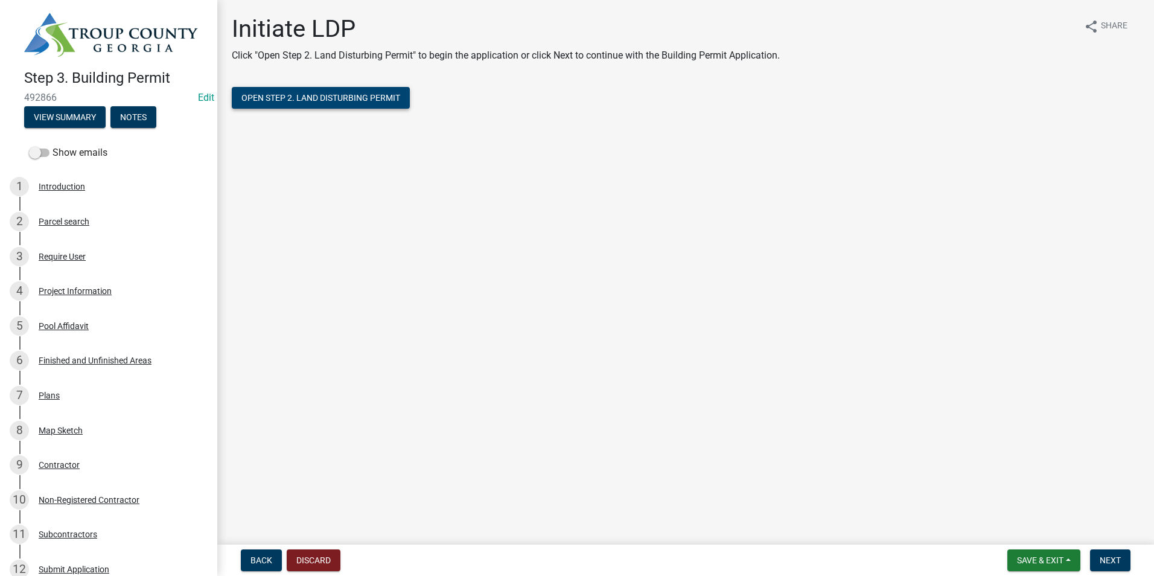
click at [334, 98] on span "Open Step 2. Land Disturbing Permit" at bounding box center [320, 98] width 159 height 10
click at [1101, 554] on button "Next" at bounding box center [1110, 560] width 40 height 22
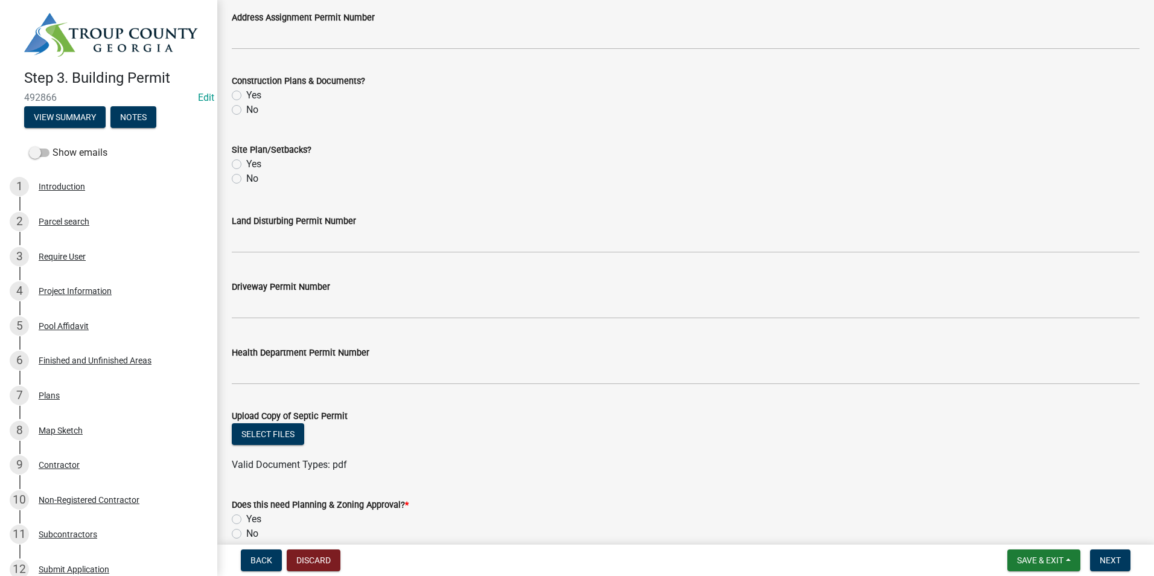
scroll to position [421, 0]
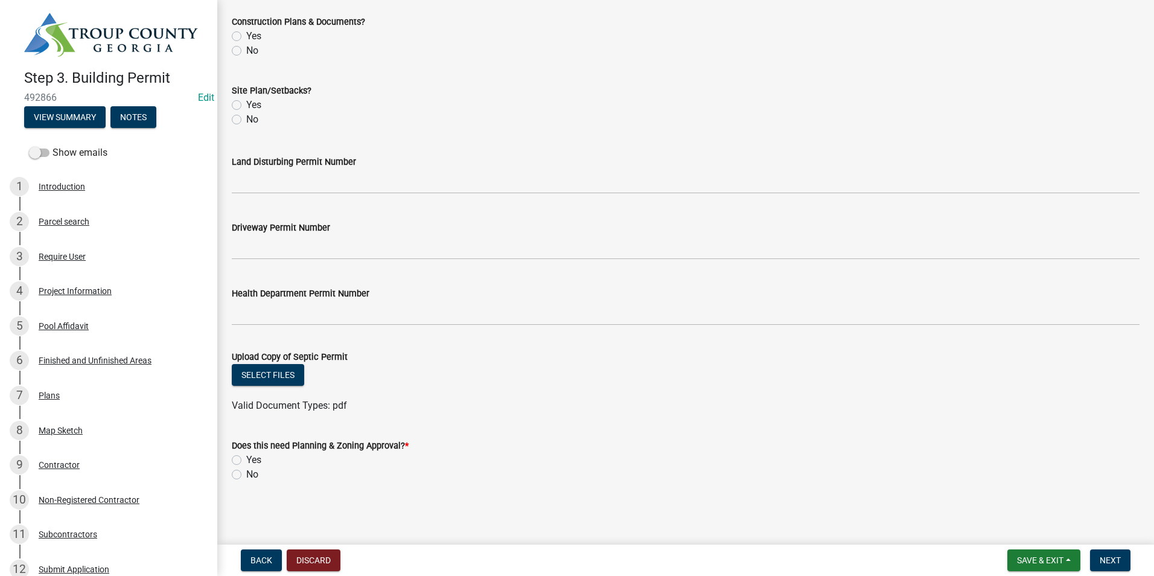
click at [246, 459] on label "Yes" at bounding box center [253, 460] width 15 height 14
click at [246, 459] on input "Yes" at bounding box center [250, 457] width 8 height 8
radio input "true"
click at [1097, 552] on button "Next" at bounding box center [1110, 560] width 40 height 22
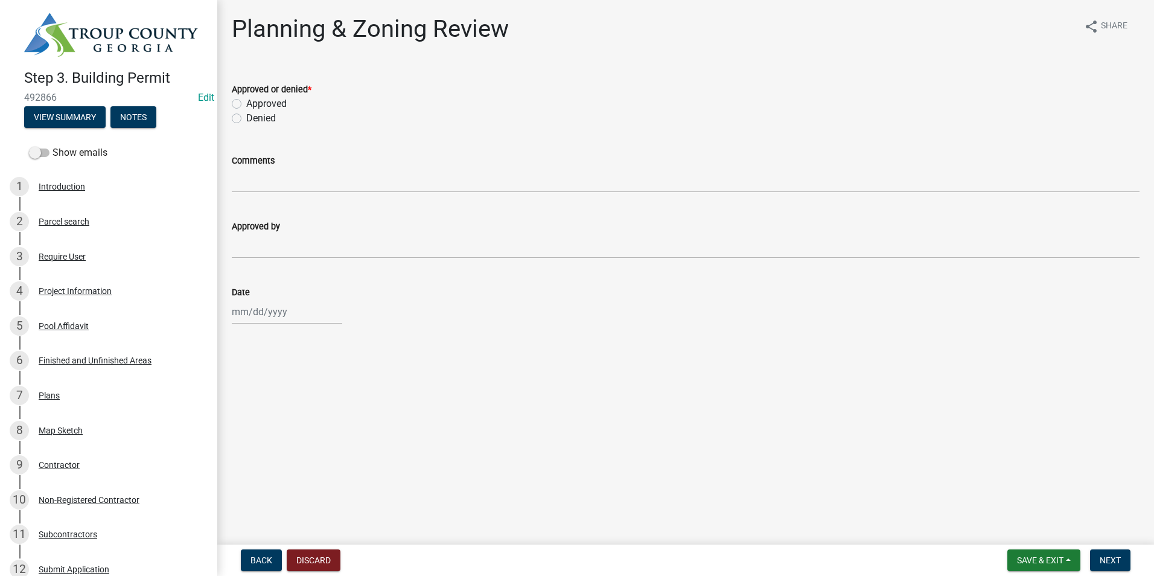
click at [246, 102] on label "Approved" at bounding box center [266, 104] width 40 height 14
click at [246, 102] on input "Approved" at bounding box center [250, 101] width 8 height 8
radio input "true"
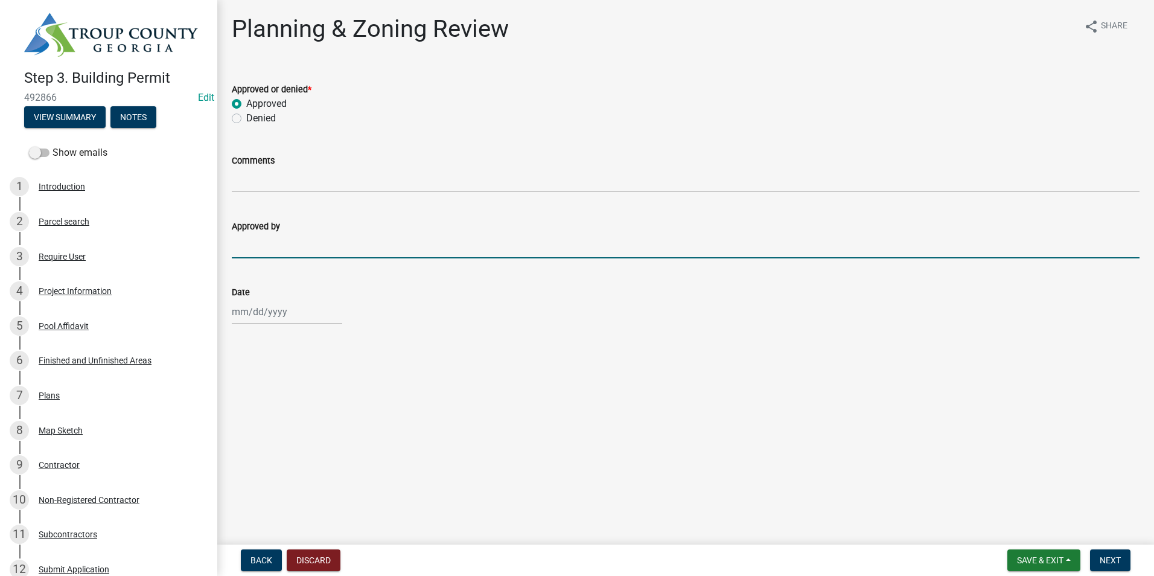
click at [260, 253] on input "Approved by" at bounding box center [686, 246] width 908 height 25
type input "[PERSON_NAME]"
click at [255, 317] on div at bounding box center [287, 311] width 110 height 25
select select "10"
select select "2025"
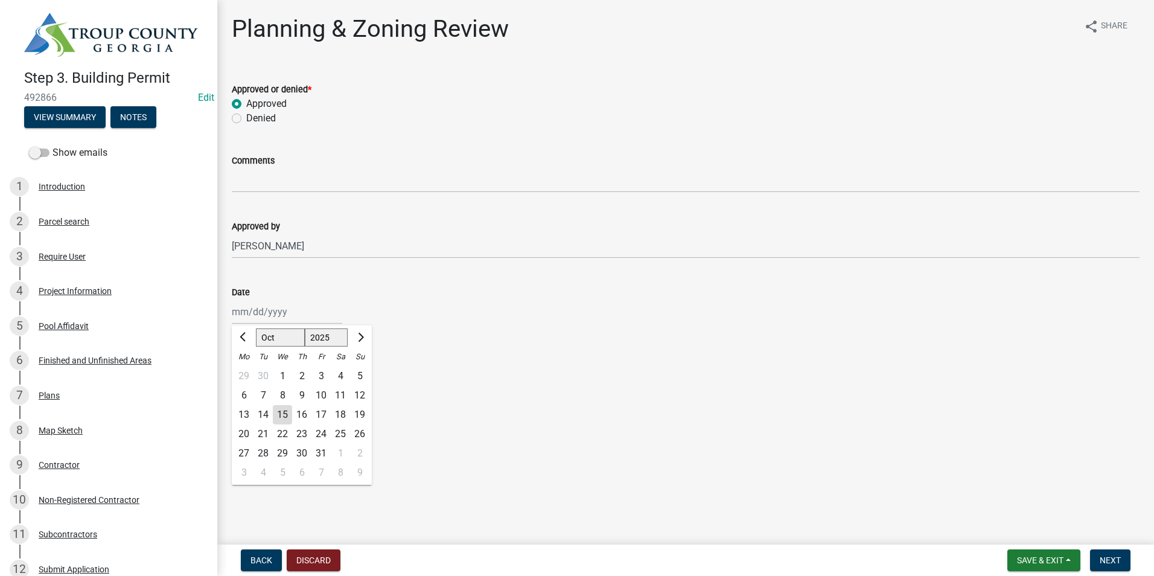
click at [286, 412] on div "15" at bounding box center [282, 414] width 19 height 19
type input "[DATE]"
click at [1106, 554] on button "Next" at bounding box center [1110, 560] width 40 height 22
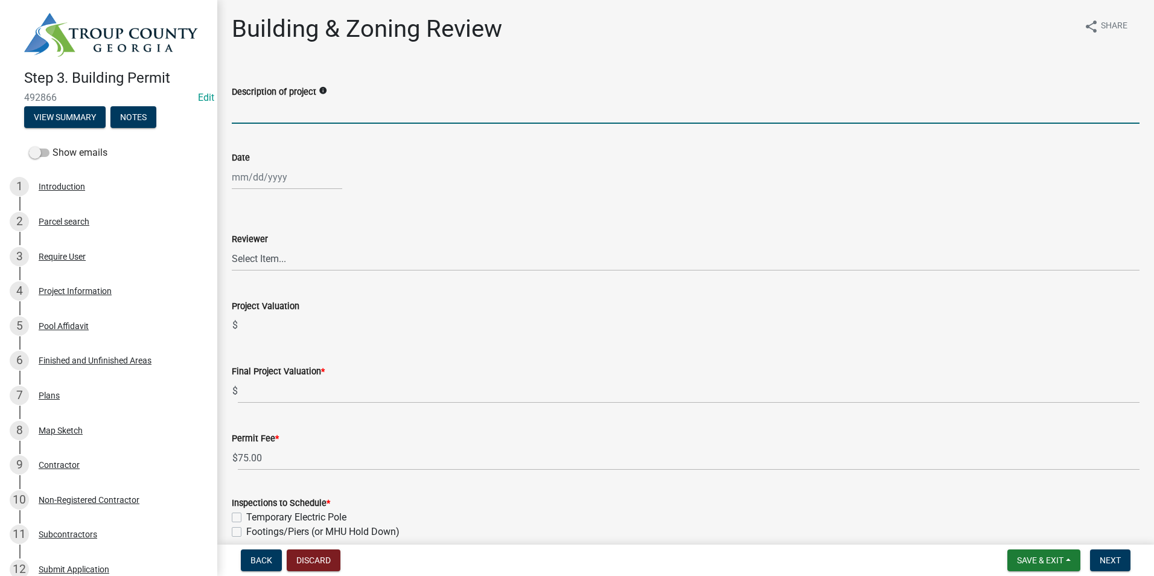
click at [258, 116] on input "Description of project" at bounding box center [686, 111] width 908 height 25
type input "16 X 40"
select select "10"
select select "2025"
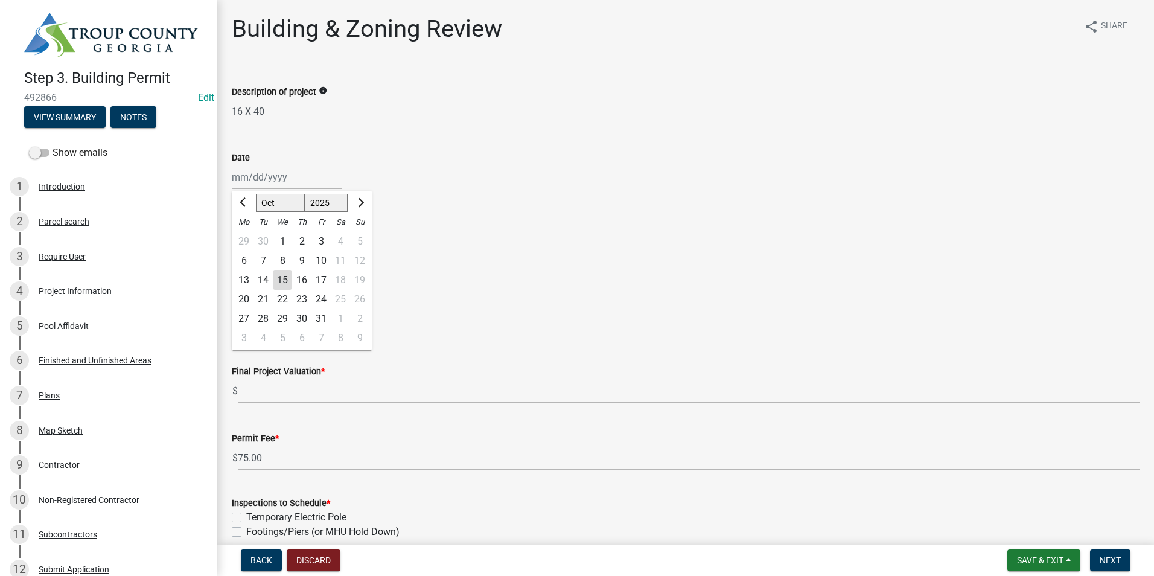
click at [282, 282] on div "15" at bounding box center [282, 279] width 19 height 19
type input "[DATE]"
click at [281, 264] on select "Select Item... [PERSON_NAME] [PERSON_NAME] [PERSON_NAME] [PERSON_NAME]" at bounding box center [686, 258] width 908 height 25
click at [232, 246] on select "Select Item... [PERSON_NAME] [PERSON_NAME] [PERSON_NAME] [PERSON_NAME]" at bounding box center [686, 258] width 908 height 25
select select "2b86b0c4-e8a1-45ee-90a7-b8d4cb5b2682"
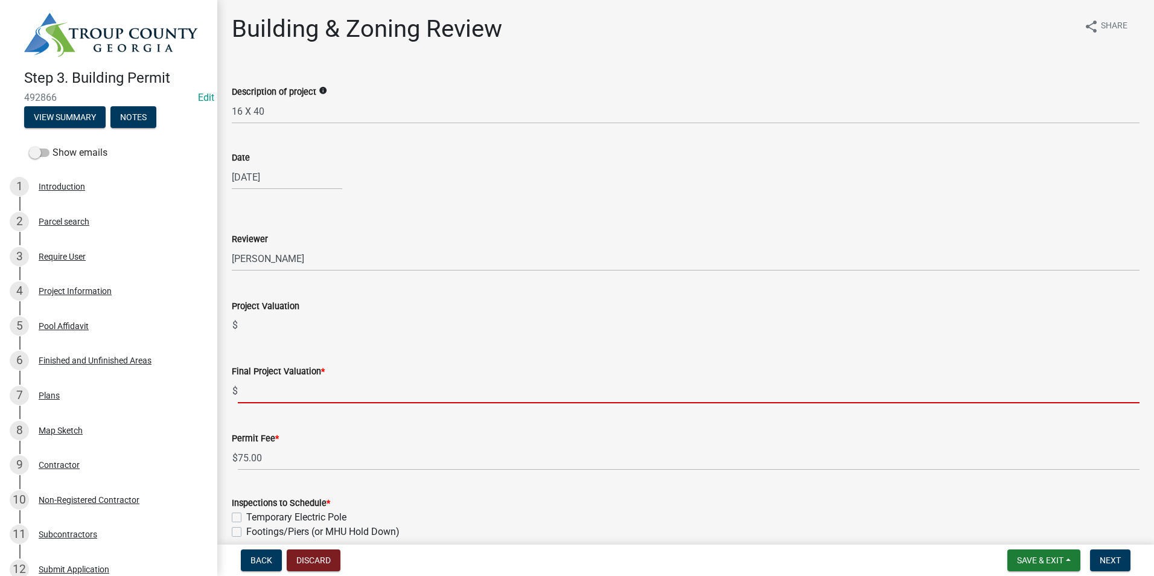
click at [261, 384] on input "text" at bounding box center [689, 390] width 902 height 25
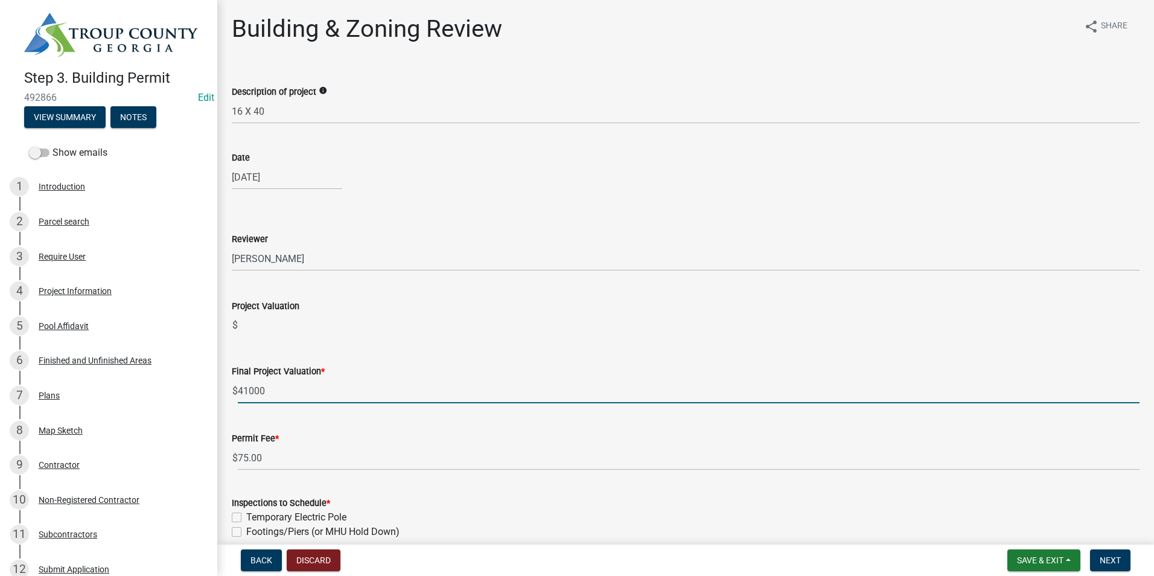
type input "41000"
click at [343, 472] on wm-data-entity-input-list "Description of project info 16 X 40 Date 10/15/2025 Reviewer Select Item... Dou…" at bounding box center [686, 465] width 908 height 794
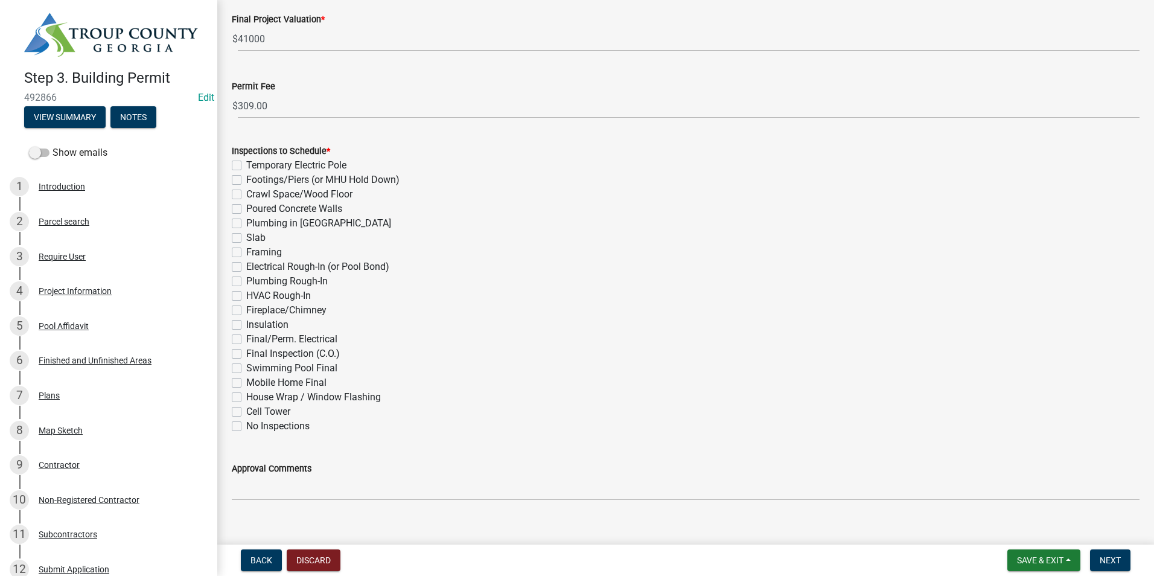
scroll to position [362, 0]
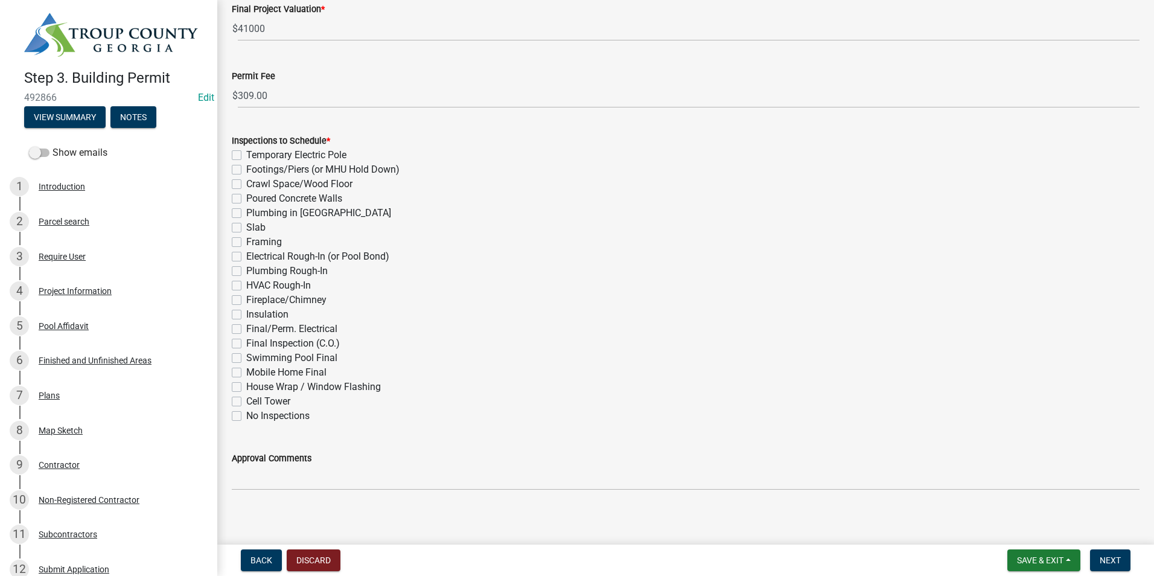
click at [246, 260] on label "Electrical Rough-In (or Pool Bond)" at bounding box center [317, 256] width 143 height 14
click at [246, 257] on input "Electrical Rough-In (or Pool Bond)" at bounding box center [250, 253] width 8 height 8
checkbox input "true"
checkbox input "false"
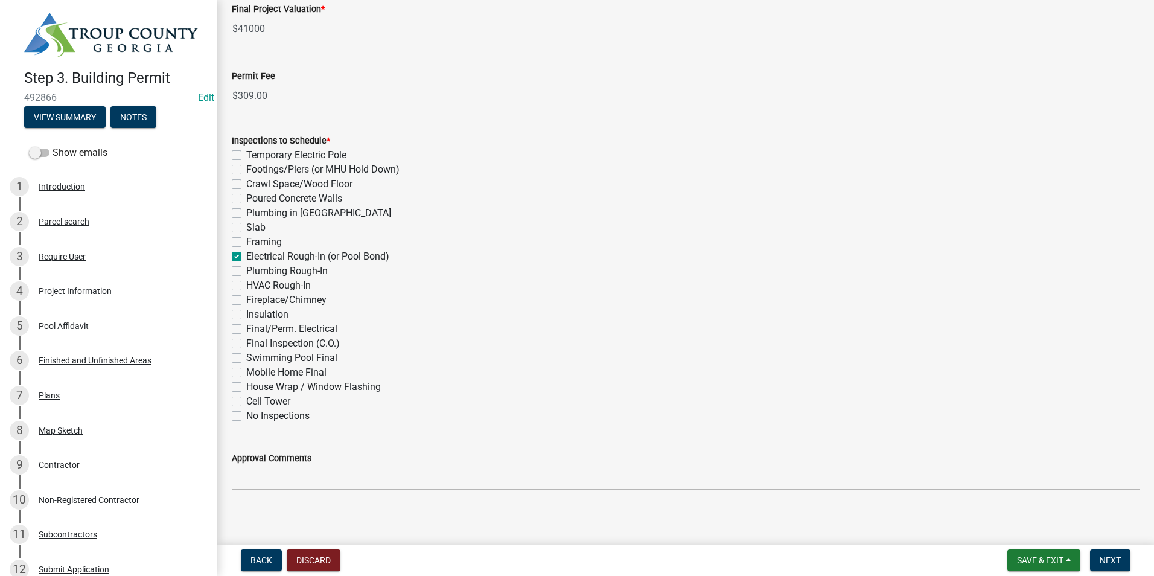
checkbox input "false"
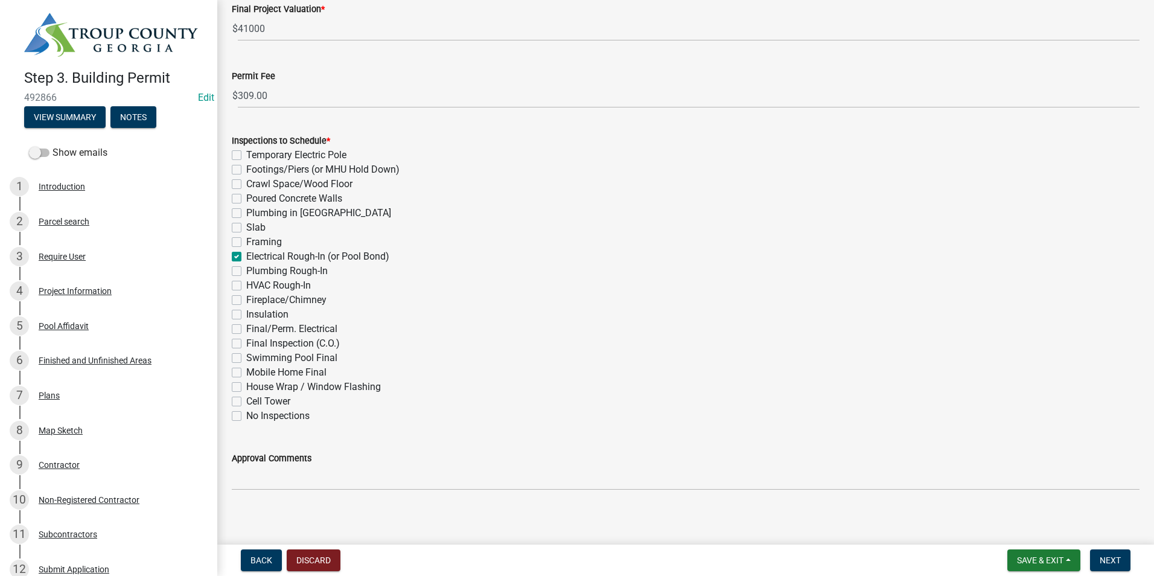
checkbox input "true"
checkbox input "false"
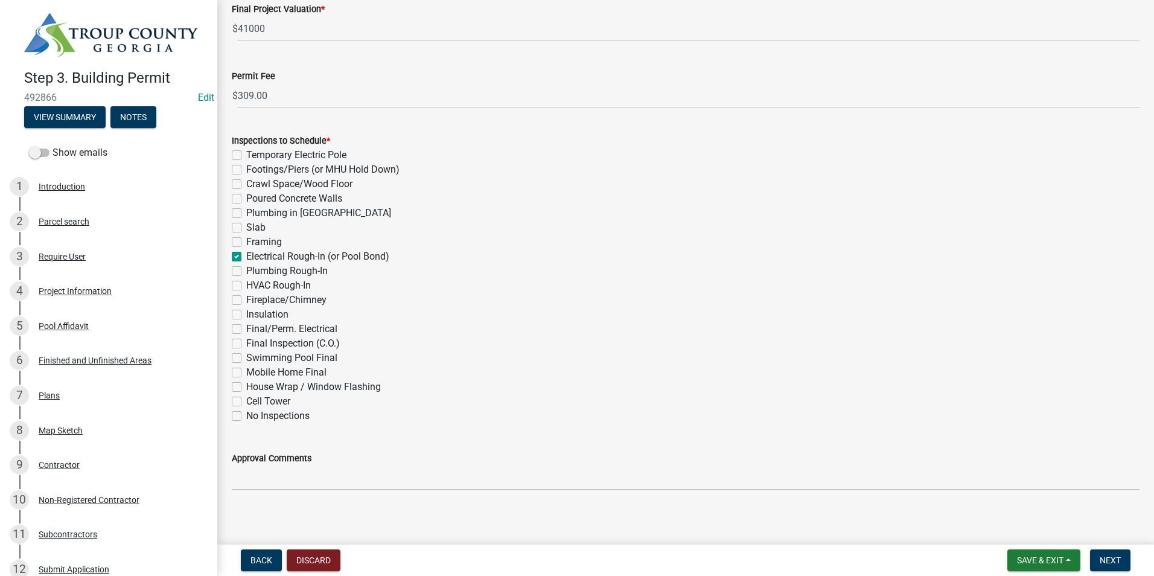
checkbox input "false"
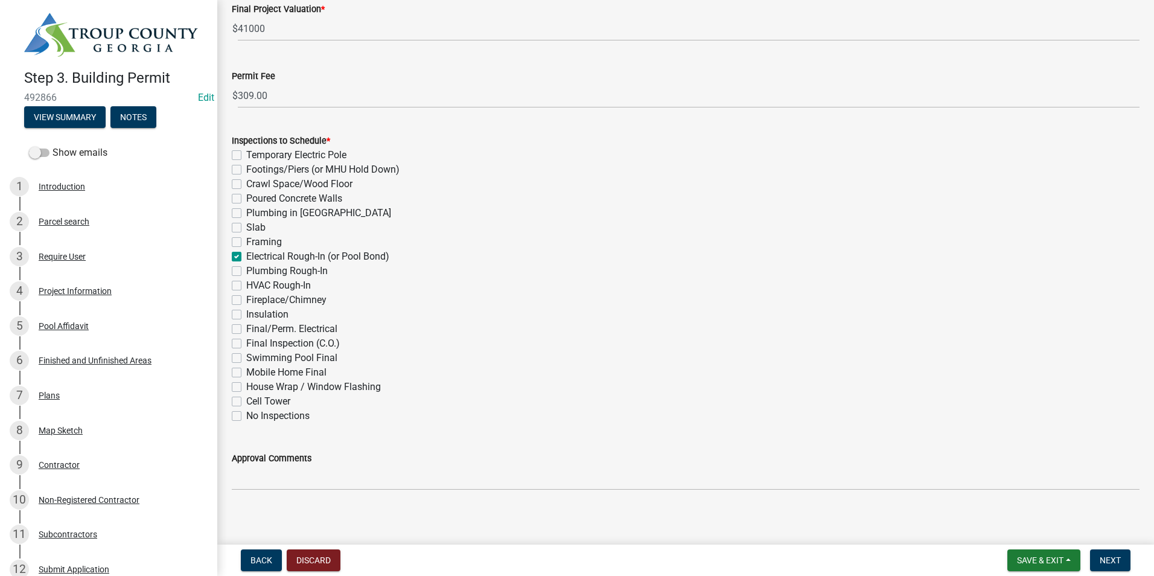
checkbox input "false"
click at [246, 357] on label "Swimming Pool Final" at bounding box center [291, 358] width 91 height 14
click at [246, 357] on input "Swimming Pool Final" at bounding box center [250, 355] width 8 height 8
checkbox input "true"
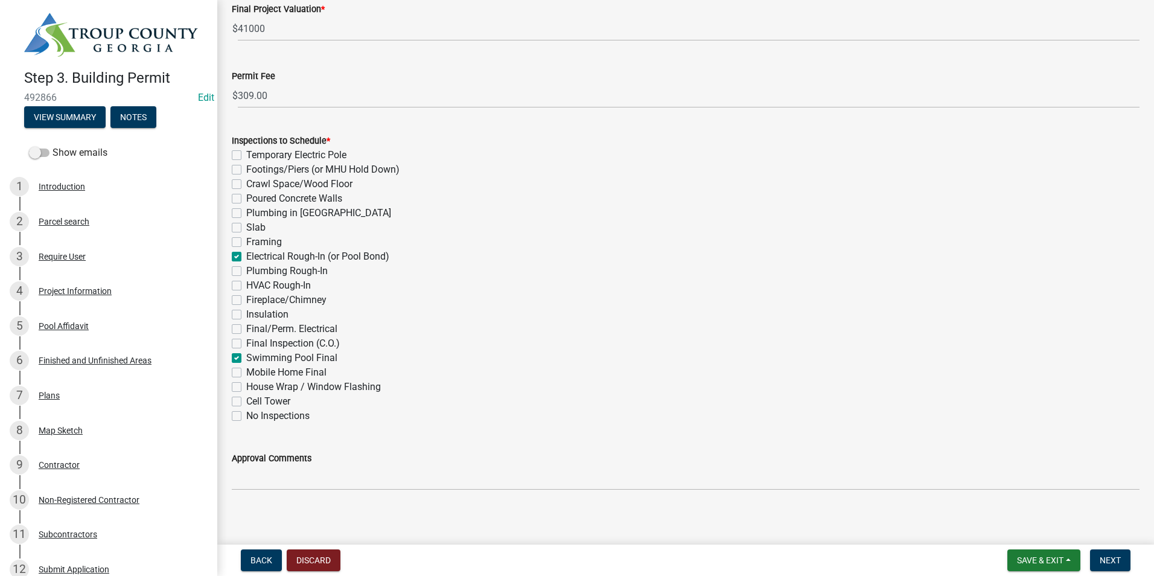
checkbox input "false"
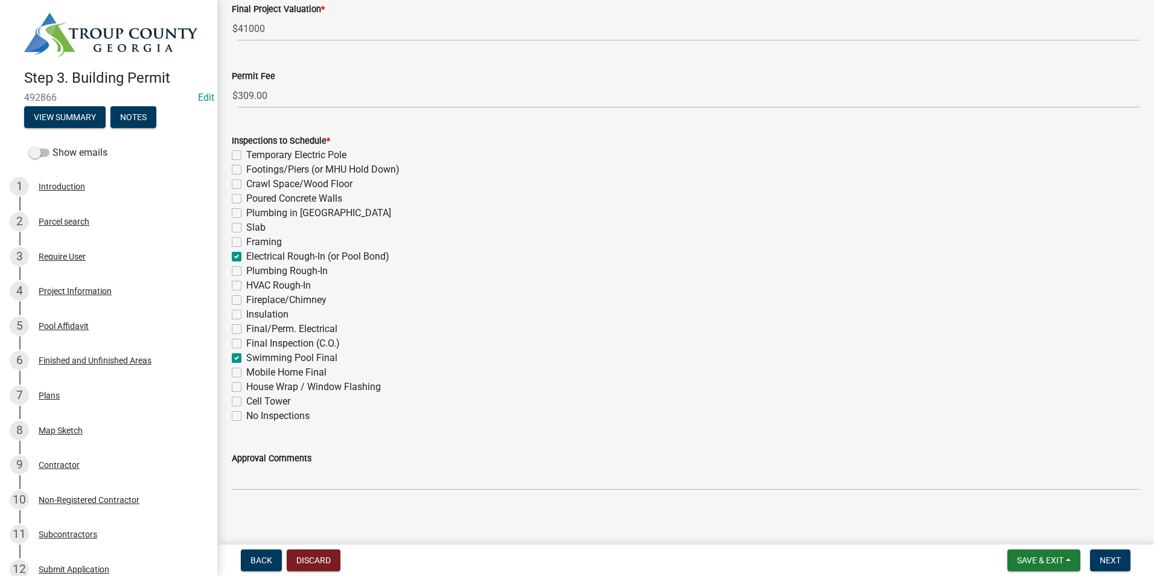
checkbox input "false"
checkbox input "true"
checkbox input "false"
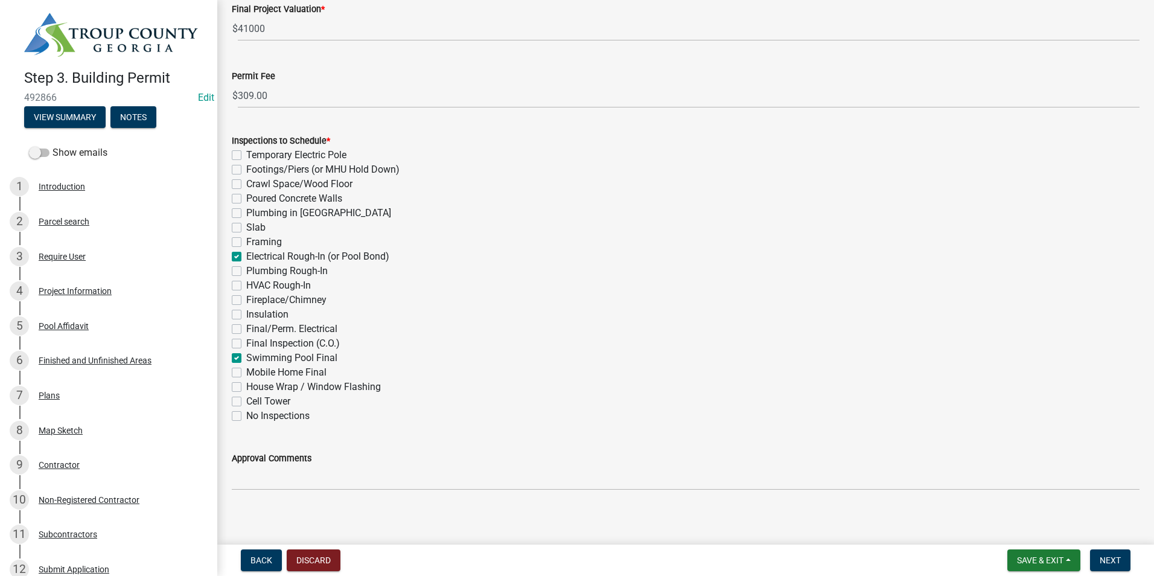
checkbox input "false"
checkbox input "true"
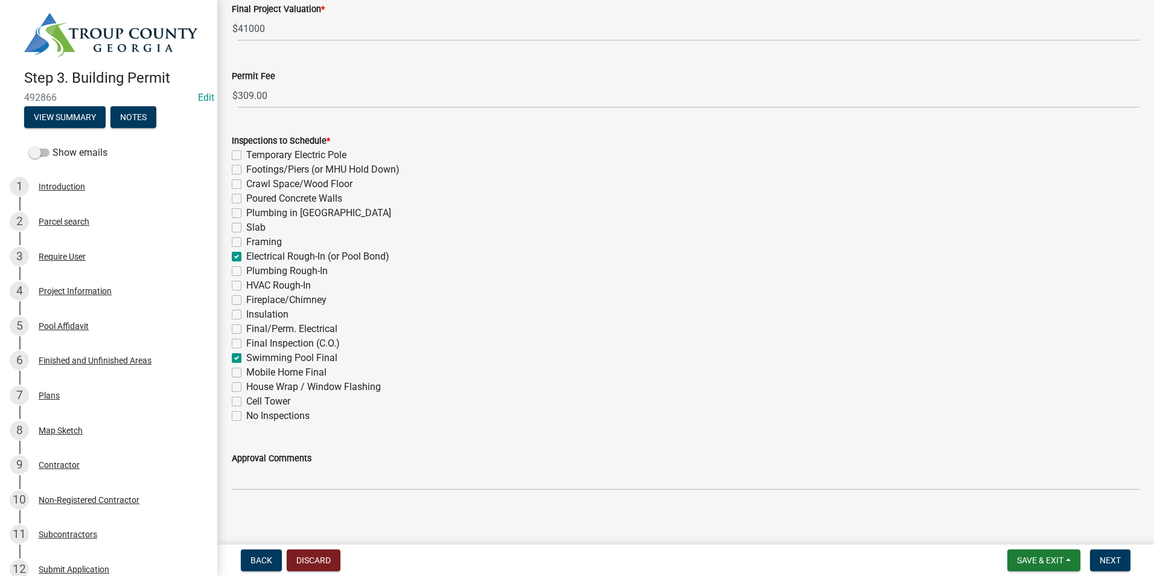
checkbox input "false"
click at [1121, 554] on button "Next" at bounding box center [1110, 560] width 40 height 22
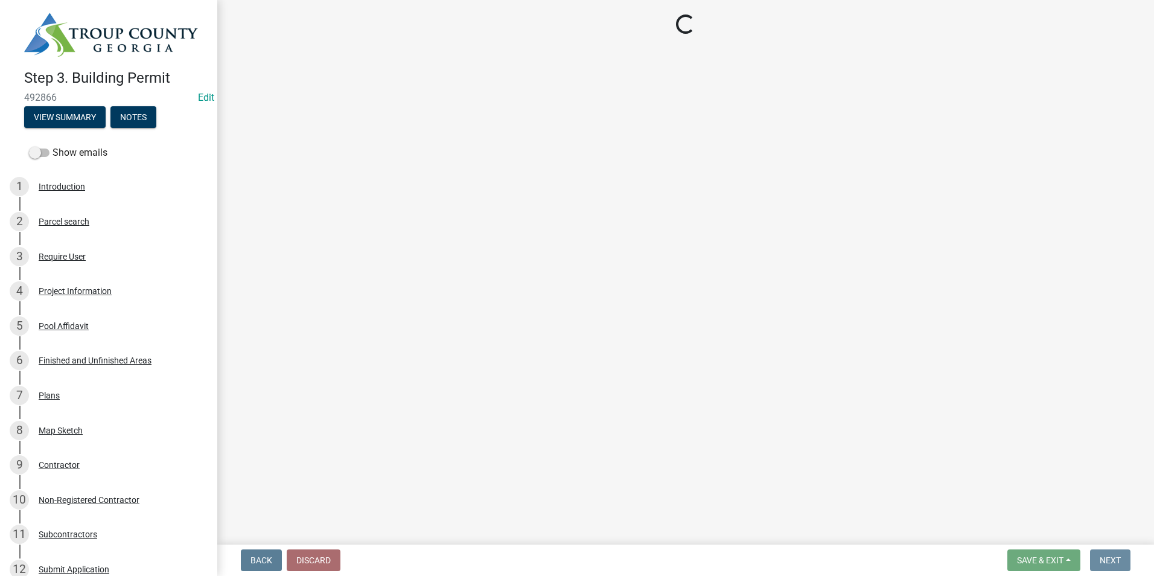
scroll to position [0, 0]
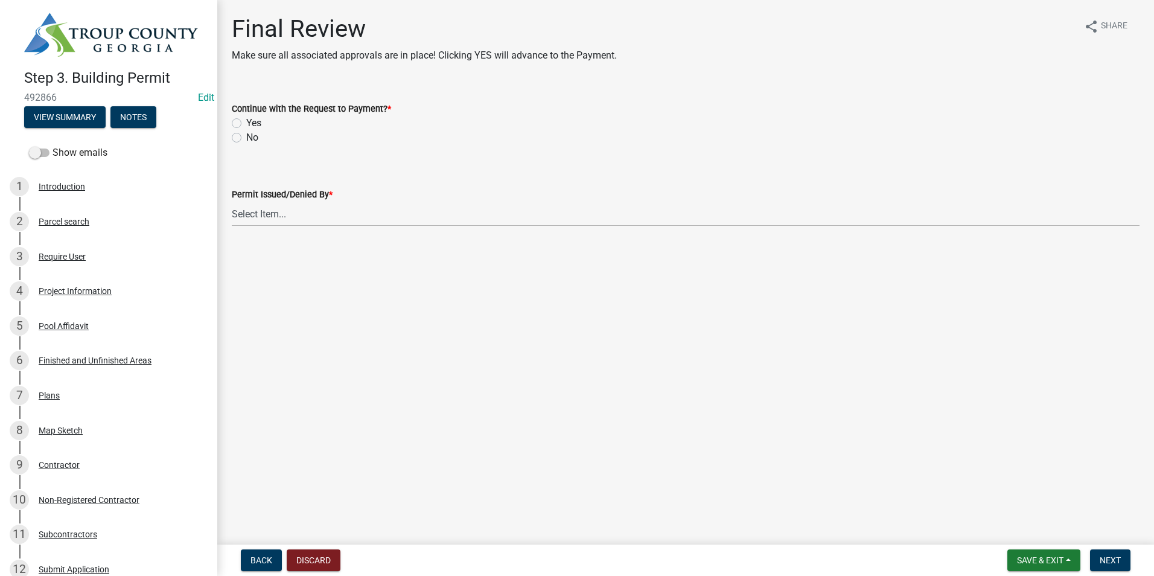
click at [246, 122] on label "Yes" at bounding box center [253, 123] width 15 height 14
click at [246, 122] on input "Yes" at bounding box center [250, 120] width 8 height 8
radio input "true"
click at [242, 221] on select "Select Item... [PERSON_NAME] [PERSON_NAME] [PERSON_NAME] [PERSON_NAME]" at bounding box center [686, 214] width 908 height 25
click at [232, 202] on select "Select Item... [PERSON_NAME] [PERSON_NAME] [PERSON_NAME] [PERSON_NAME]" at bounding box center [686, 214] width 908 height 25
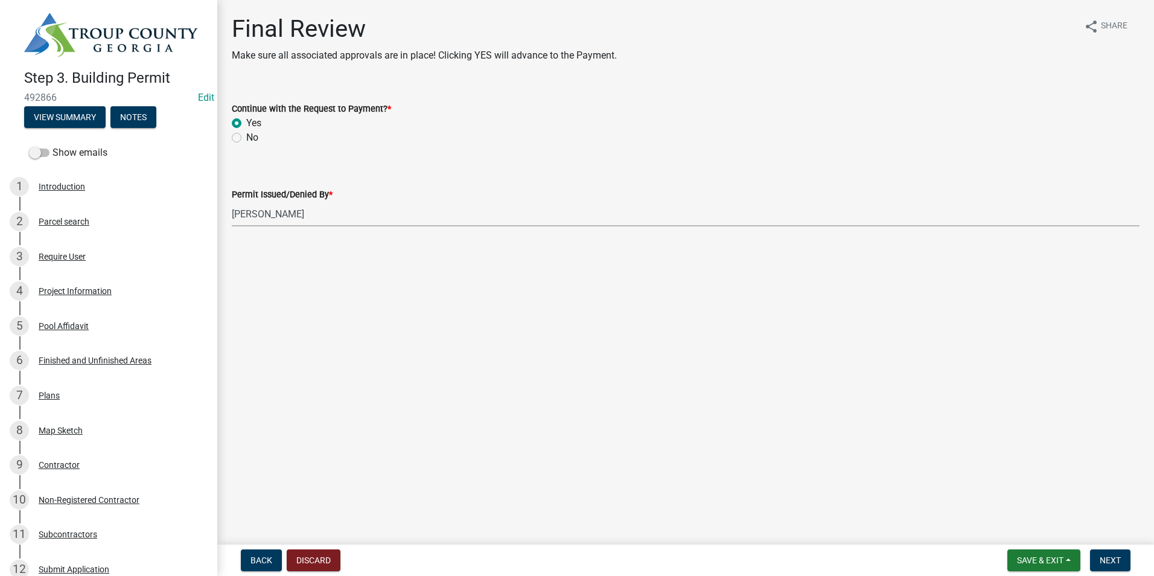
select select "2b86b0c4-e8a1-45ee-90a7-b8d4cb5b2682"
click at [1099, 556] on button "Next" at bounding box center [1110, 560] width 40 height 22
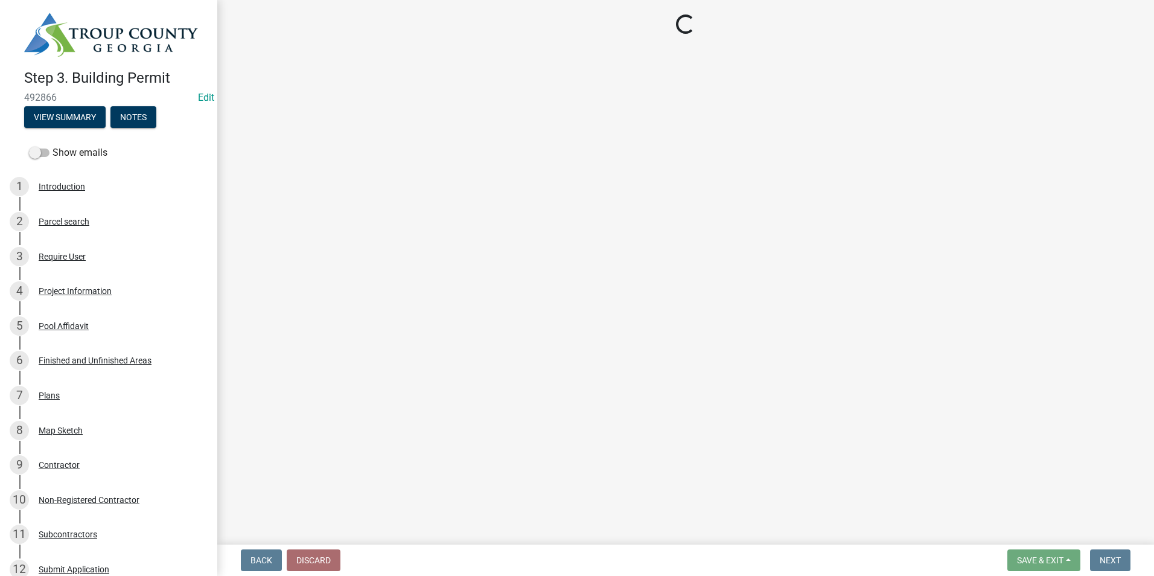
select select "3: 3"
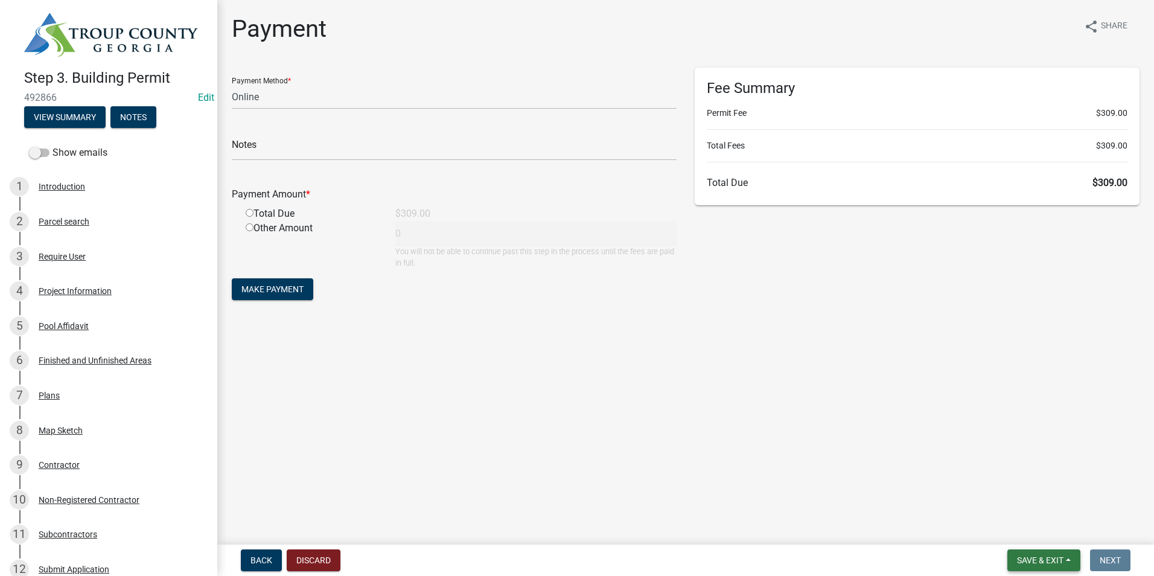
click at [1053, 552] on button "Save & Exit" at bounding box center [1043, 560] width 73 height 22
click at [1050, 529] on button "Save & Exit" at bounding box center [1032, 528] width 97 height 29
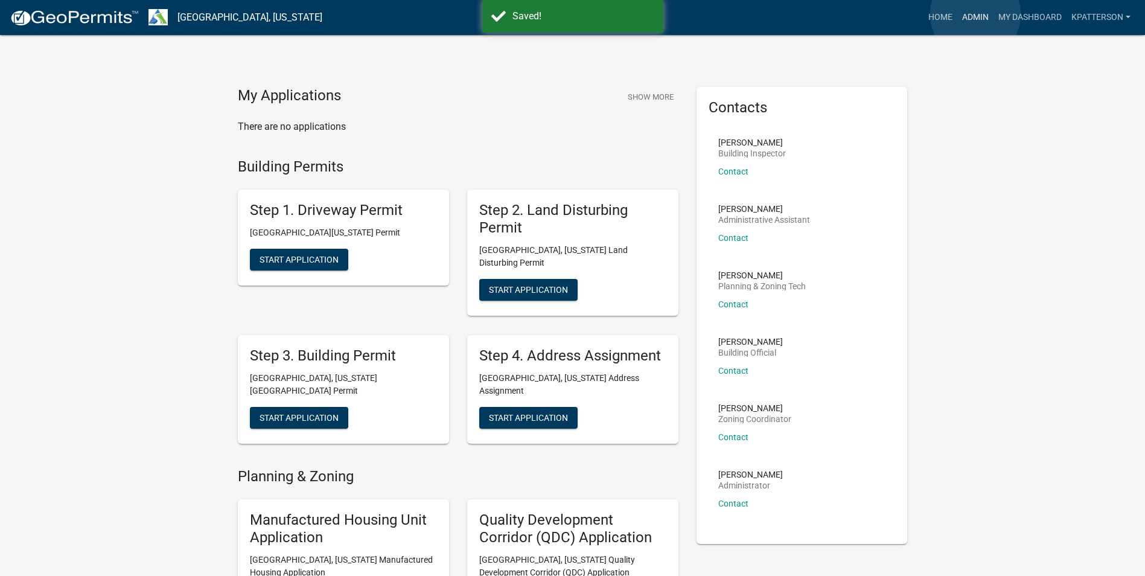
click at [975, 14] on link "Admin" at bounding box center [975, 17] width 36 height 23
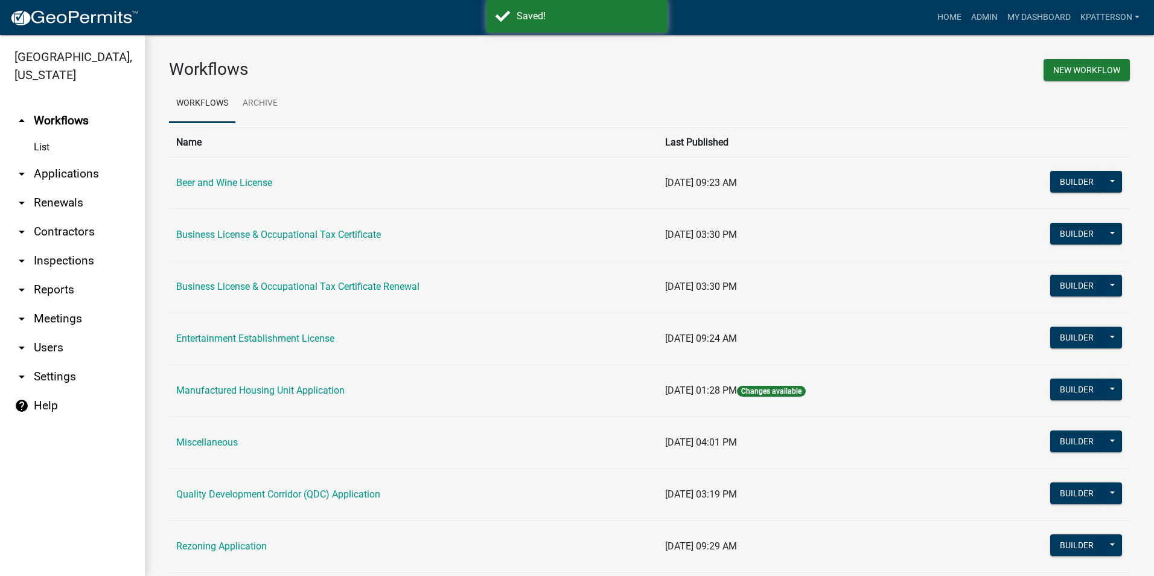
click at [98, 159] on link "arrow_drop_down Applications" at bounding box center [72, 173] width 145 height 29
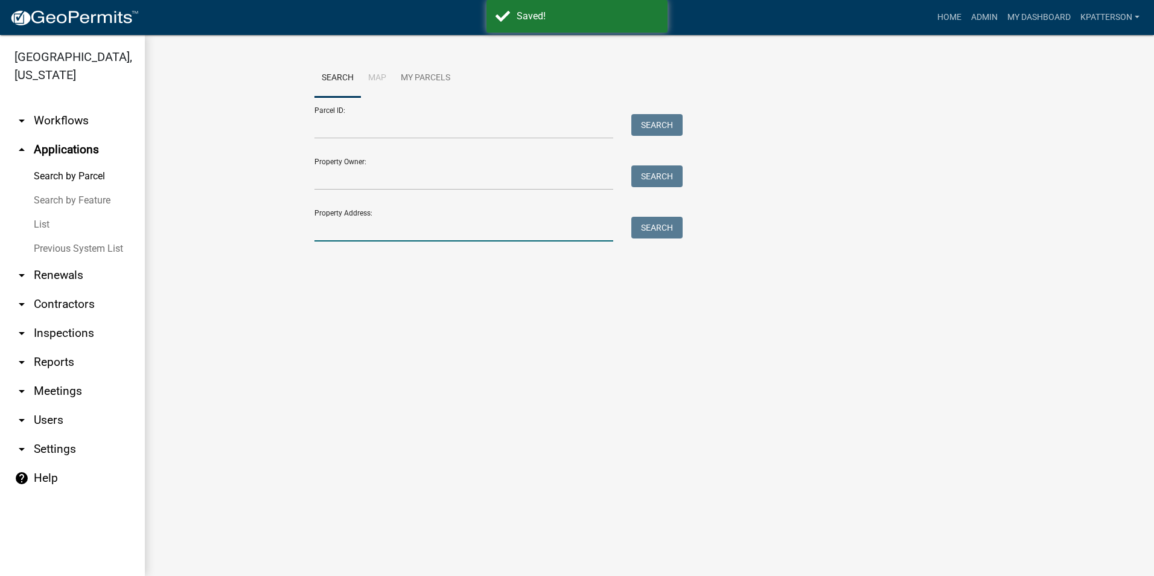
click at [354, 240] on input "Property Address:" at bounding box center [463, 229] width 299 height 25
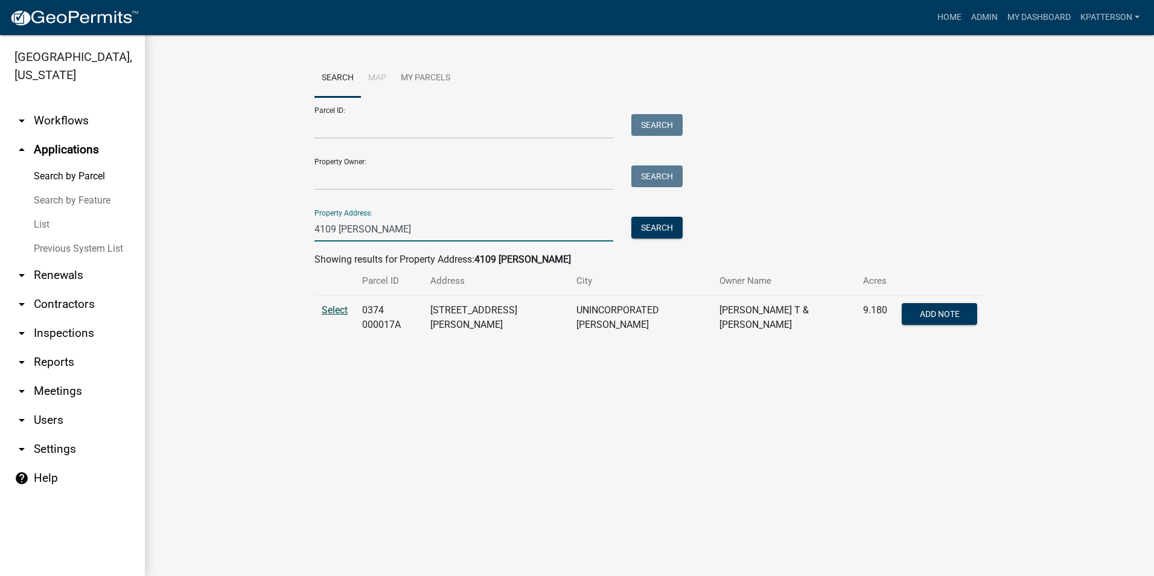
type input "4109 hamilton"
click at [340, 310] on span "Select" at bounding box center [335, 309] width 26 height 11
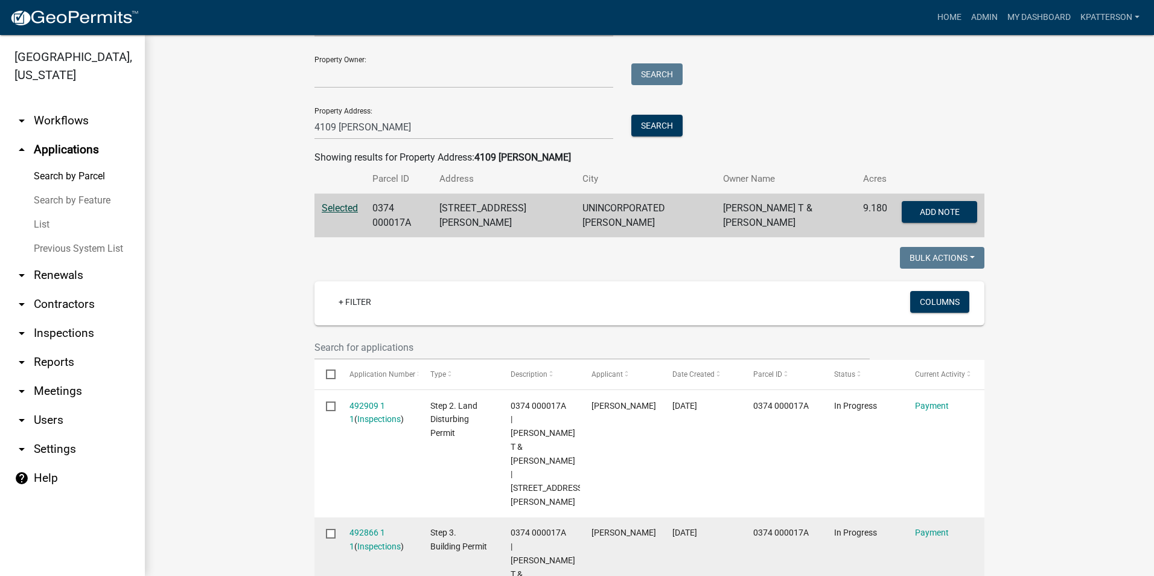
scroll to position [279, 0]
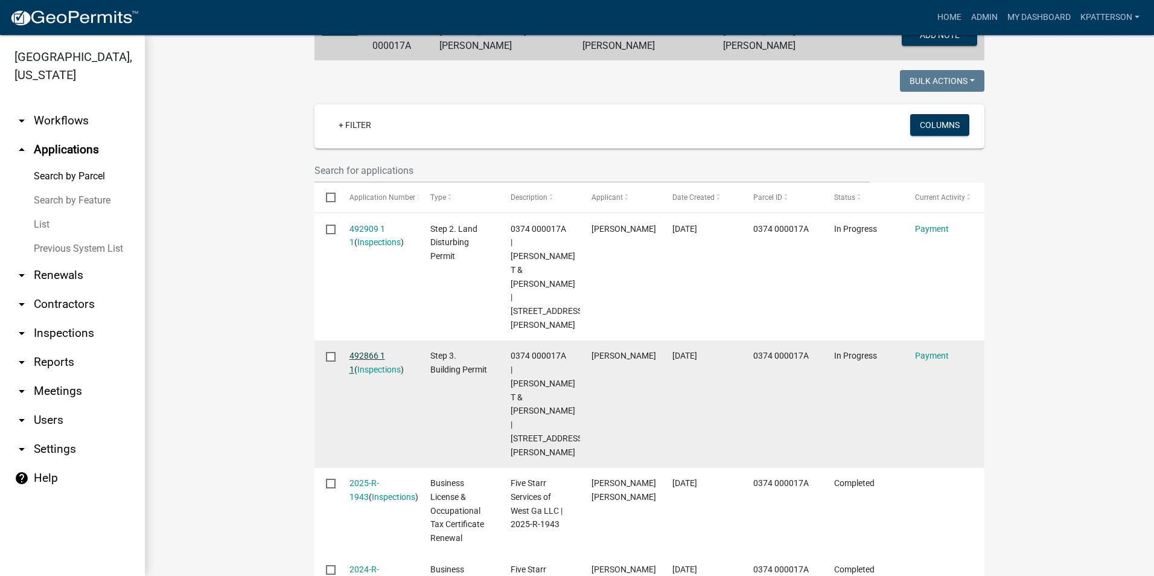
click at [374, 351] on link "492866 1 1" at bounding box center [367, 363] width 36 height 24
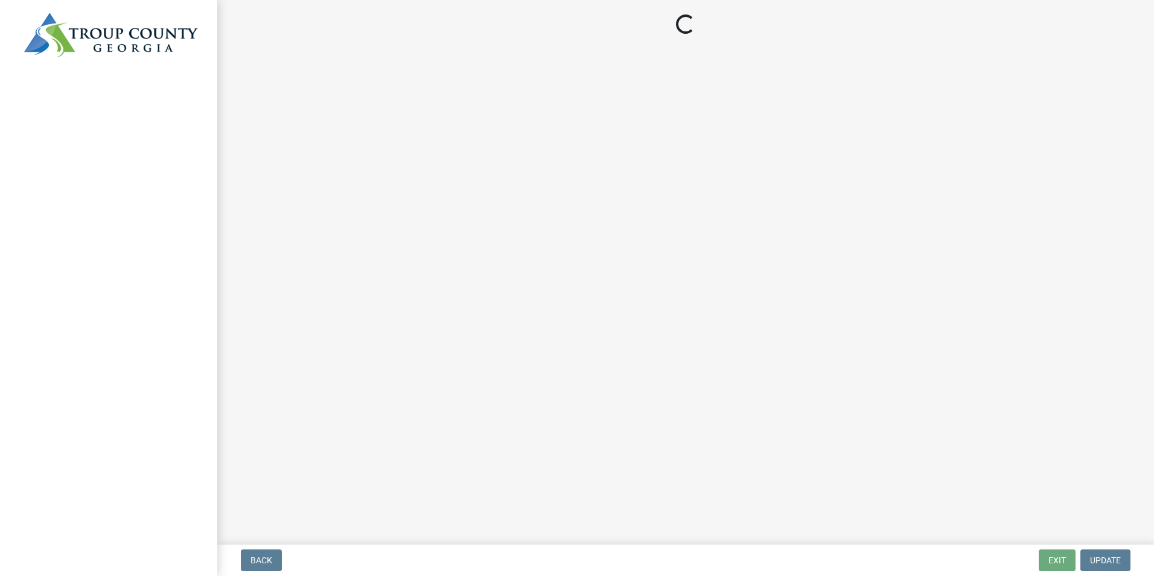
select select "3: 3"
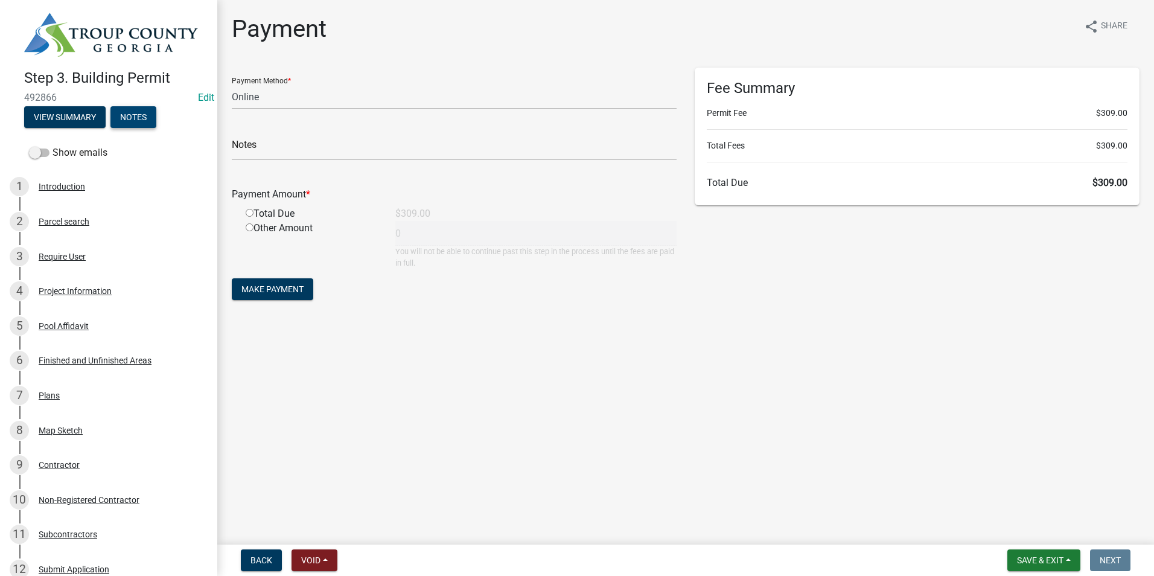
click at [141, 106] on button "Notes" at bounding box center [133, 117] width 46 height 22
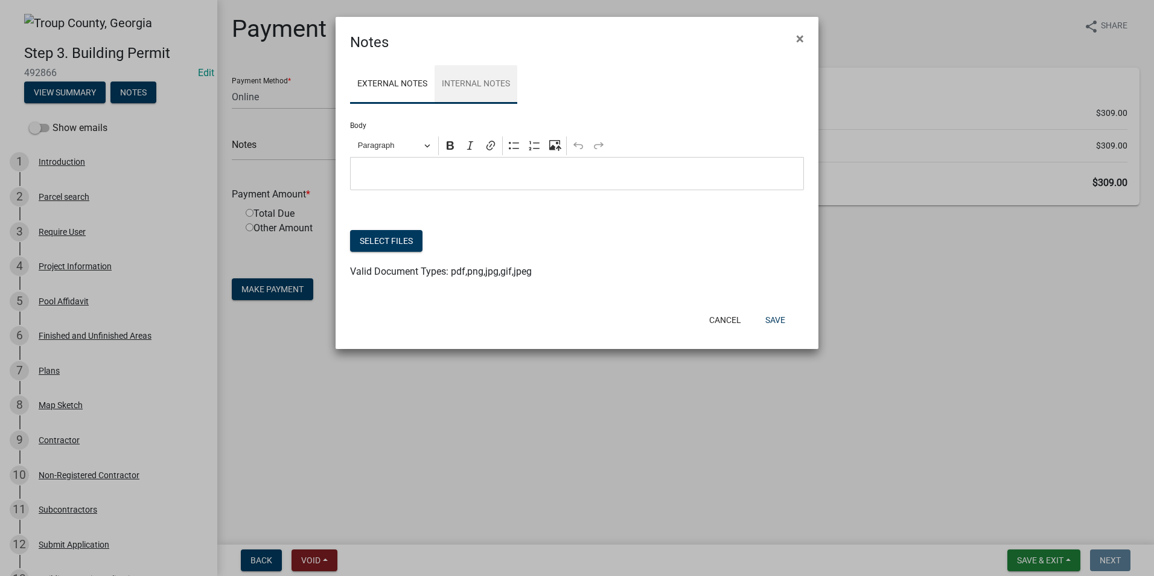
click at [493, 83] on link "Internal Notes" at bounding box center [476, 84] width 83 height 39
click at [386, 93] on link "External Notes" at bounding box center [392, 84] width 84 height 39
click at [389, 242] on button "Select files" at bounding box center [386, 241] width 72 height 22
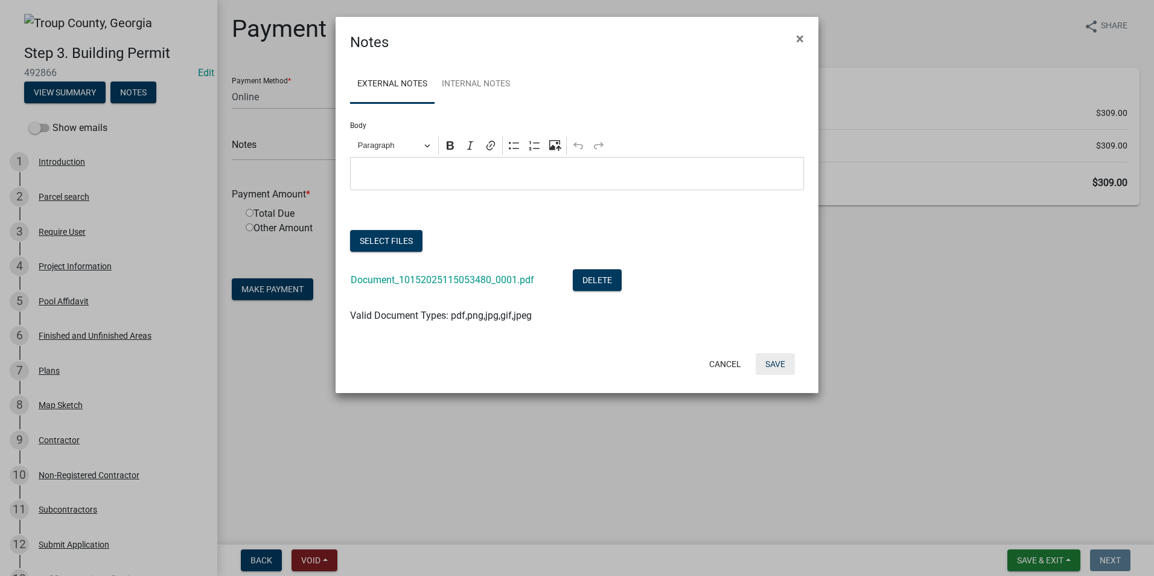
click at [765, 361] on button "Save" at bounding box center [775, 364] width 39 height 22
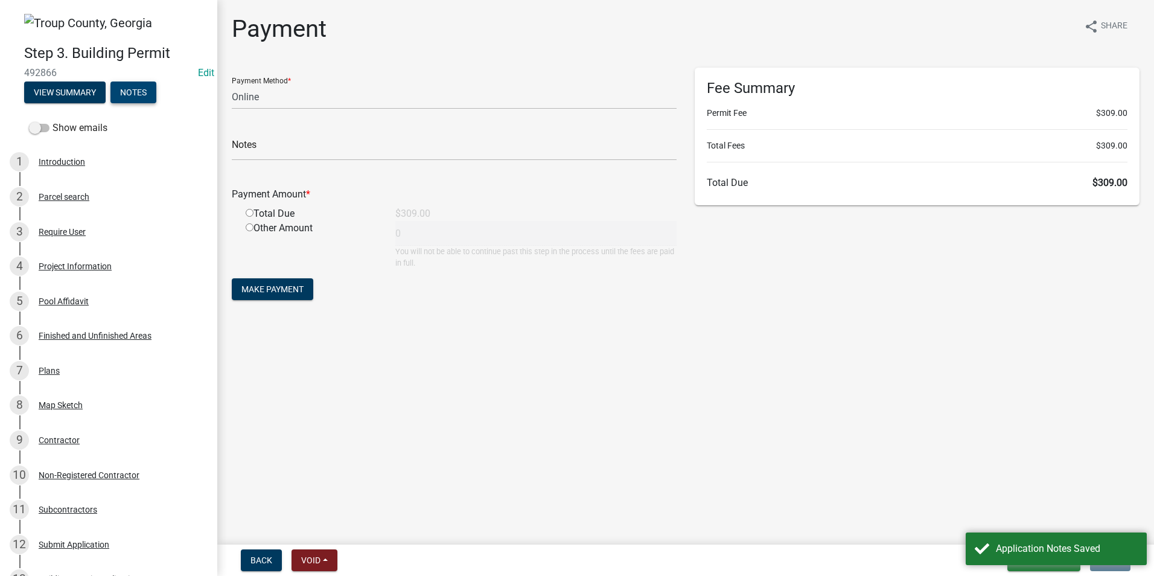
click at [142, 94] on button "Notes" at bounding box center [133, 92] width 46 height 22
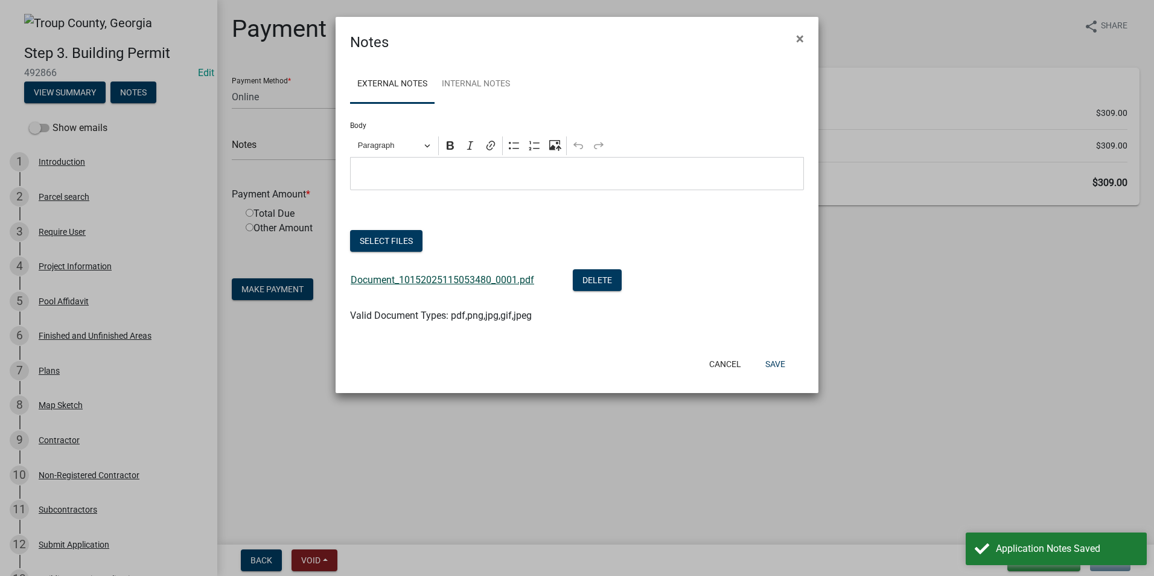
click at [442, 277] on link "Document_10152025115053480_0001.pdf" at bounding box center [442, 279] width 183 height 11
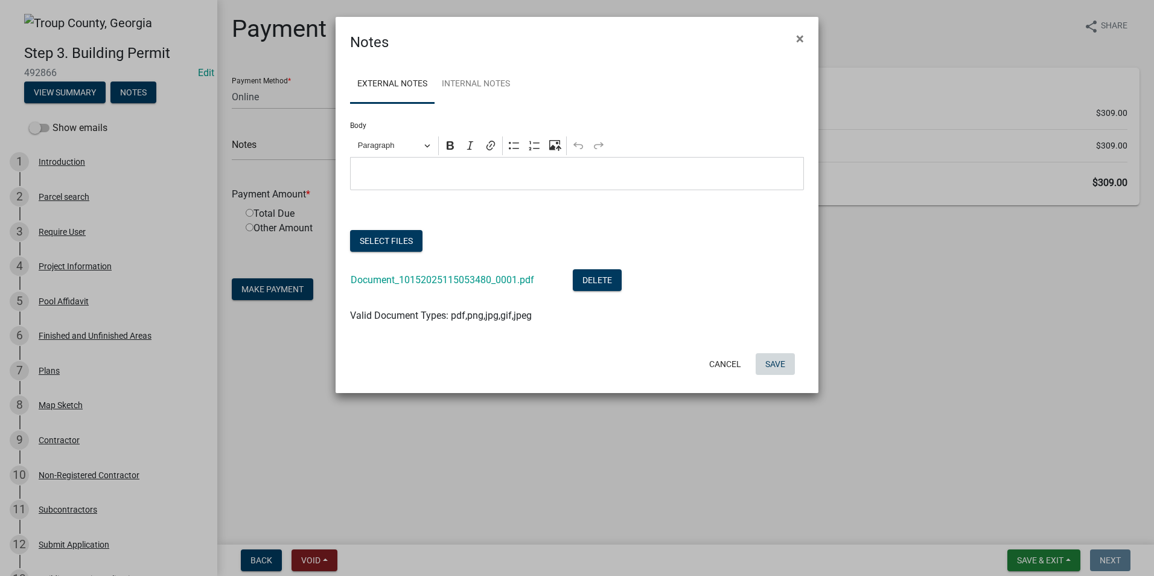
click at [780, 365] on button "Save" at bounding box center [775, 364] width 39 height 22
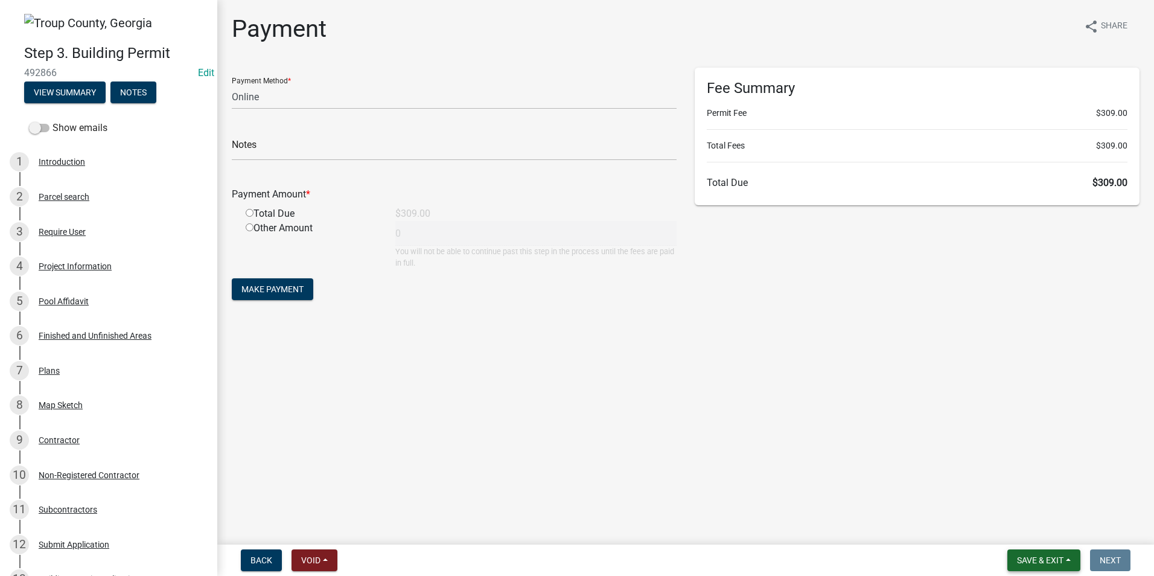
click at [1062, 564] on span "Save & Exit" at bounding box center [1040, 560] width 46 height 10
click at [1054, 520] on button "Save & Exit" at bounding box center [1032, 528] width 97 height 29
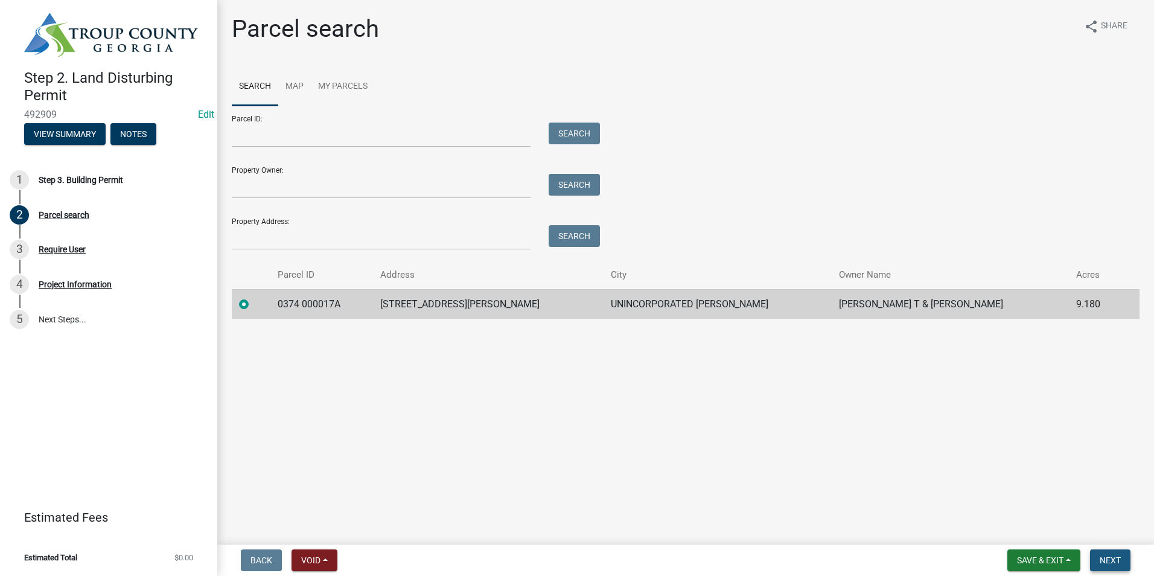
click at [1106, 559] on span "Next" at bounding box center [1110, 560] width 21 height 10
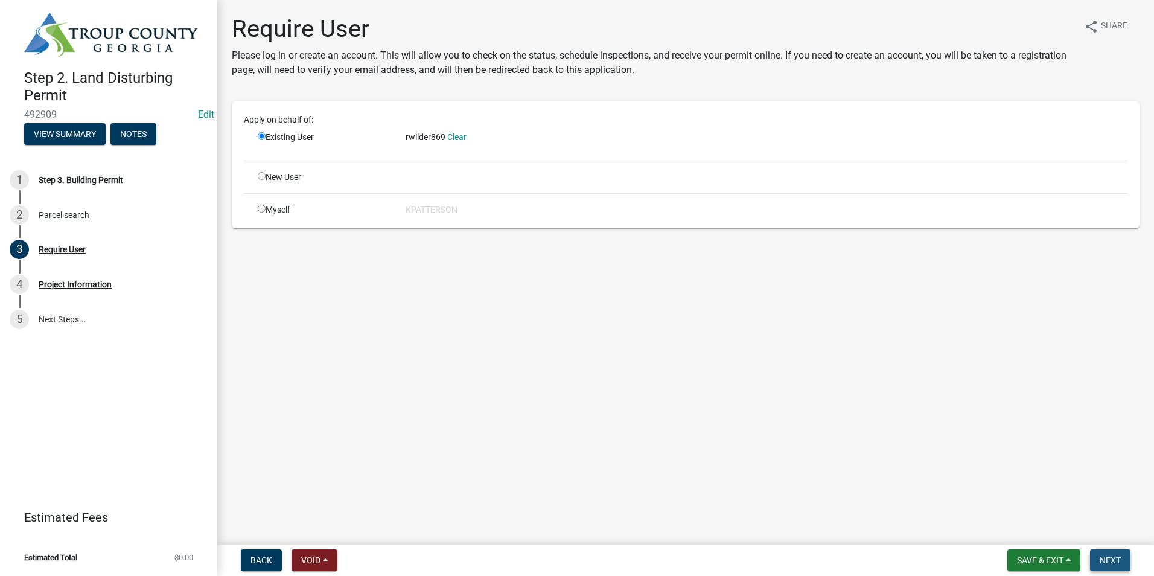
click at [1111, 560] on span "Next" at bounding box center [1110, 560] width 21 height 10
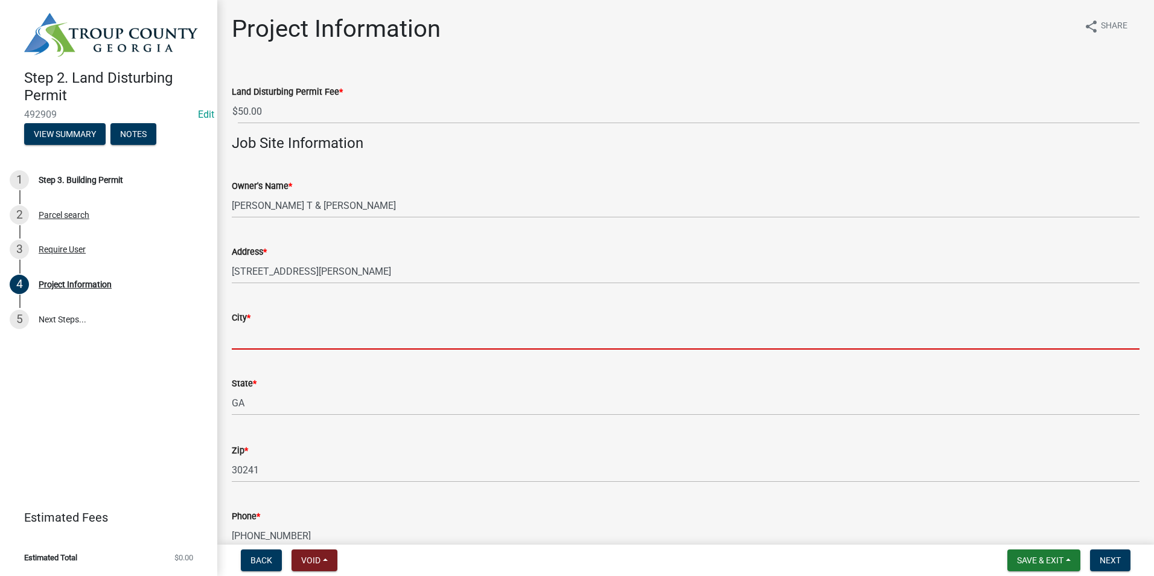
click at [325, 336] on input "City *" at bounding box center [686, 337] width 908 height 25
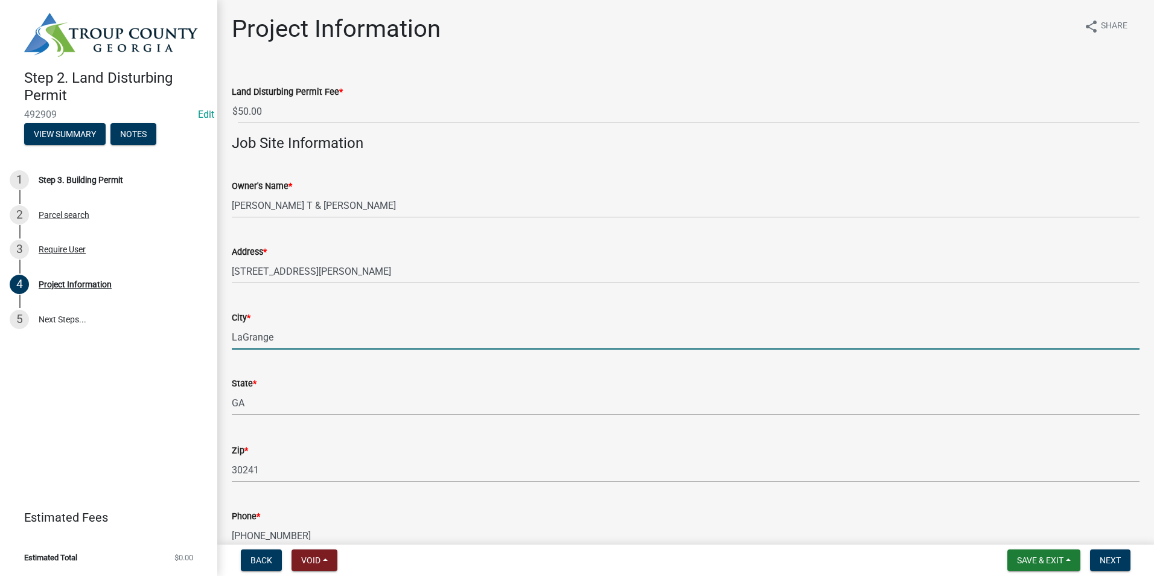
type input "LaGrange"
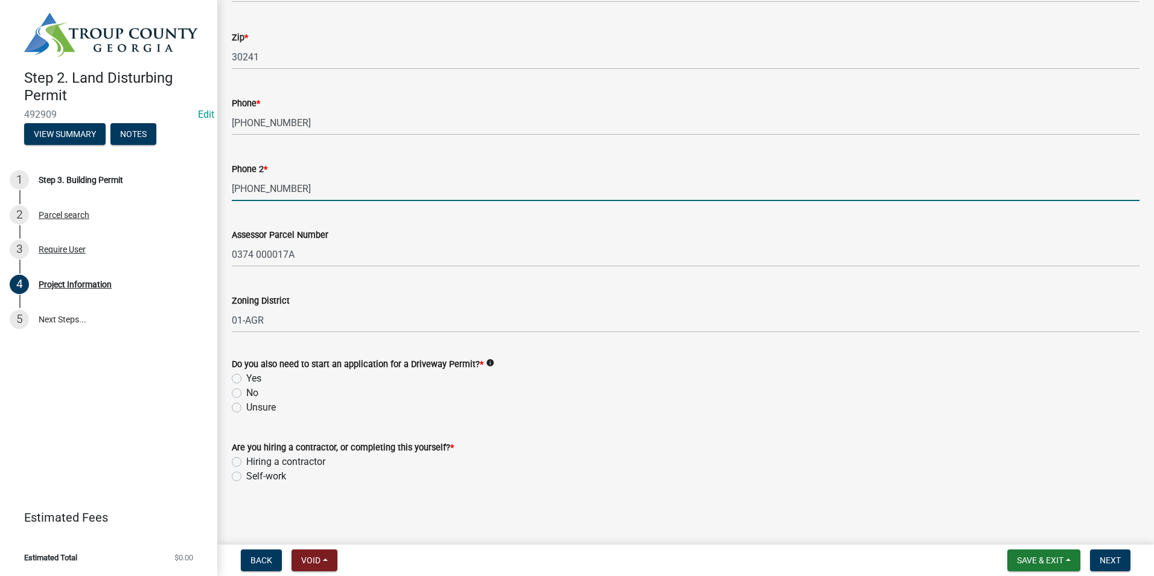
scroll to position [415, 0]
type input "[PHONE_NUMBER]"
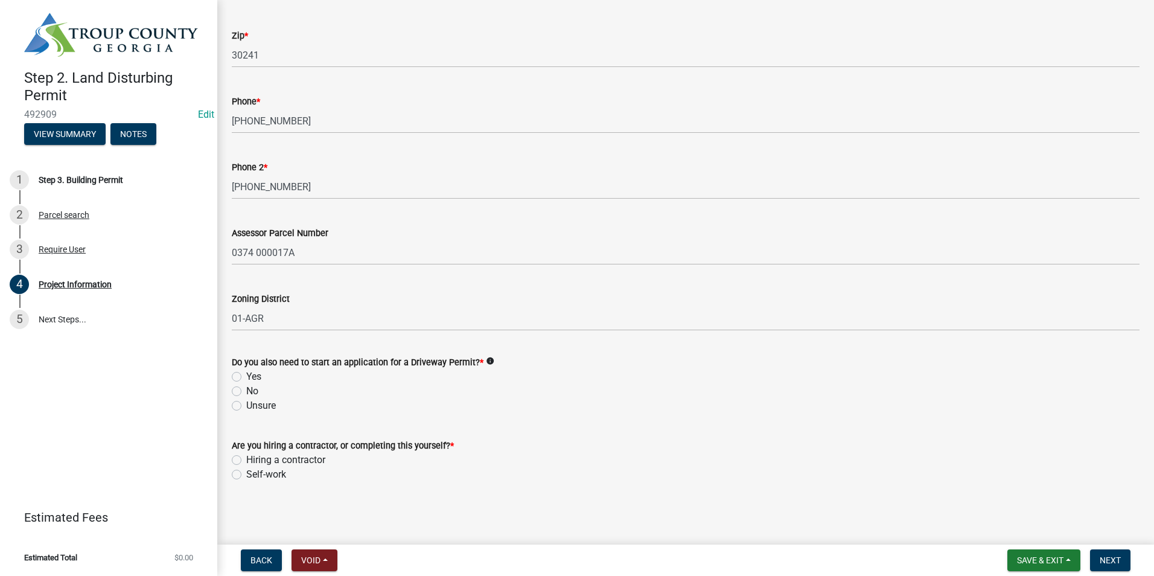
click at [246, 390] on label "No" at bounding box center [252, 391] width 12 height 14
click at [246, 390] on input "No" at bounding box center [250, 388] width 8 height 8
radio input "true"
click at [246, 459] on label "Hiring a contractor" at bounding box center [285, 460] width 79 height 14
click at [246, 459] on input "Hiring a contractor" at bounding box center [250, 457] width 8 height 8
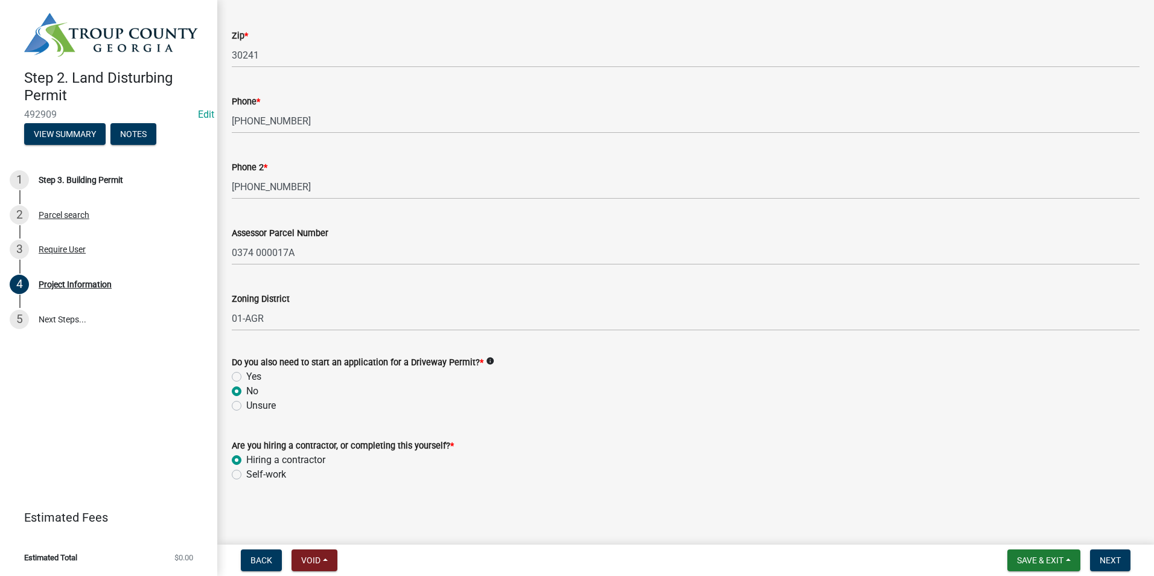
radio input "true"
click at [1117, 562] on span "Next" at bounding box center [1110, 560] width 21 height 10
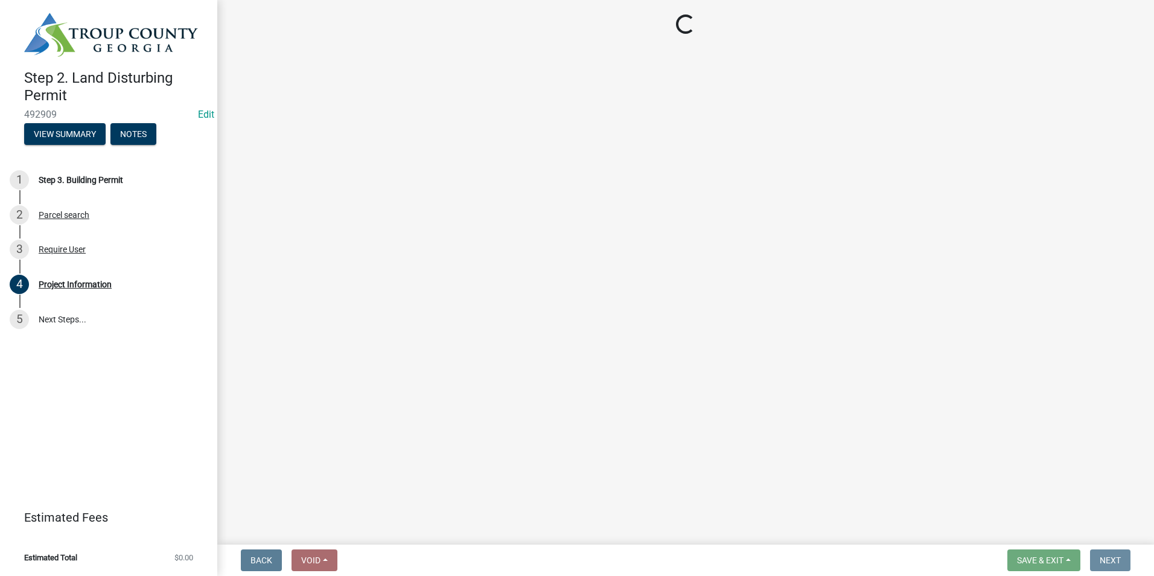
scroll to position [0, 0]
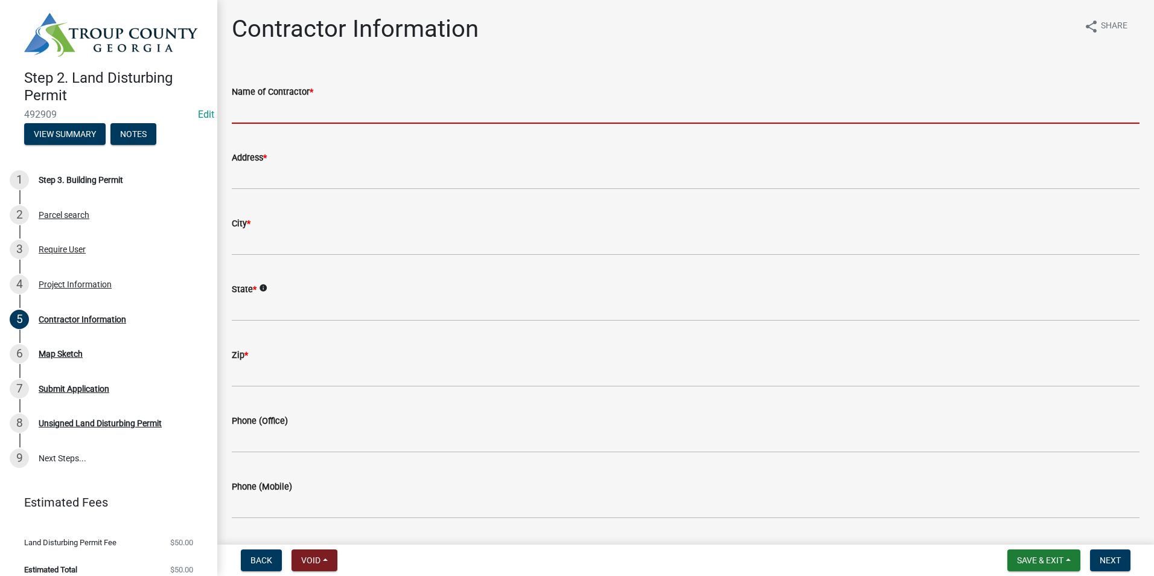
click at [244, 114] on input "Name of Contractor *" at bounding box center [686, 111] width 908 height 25
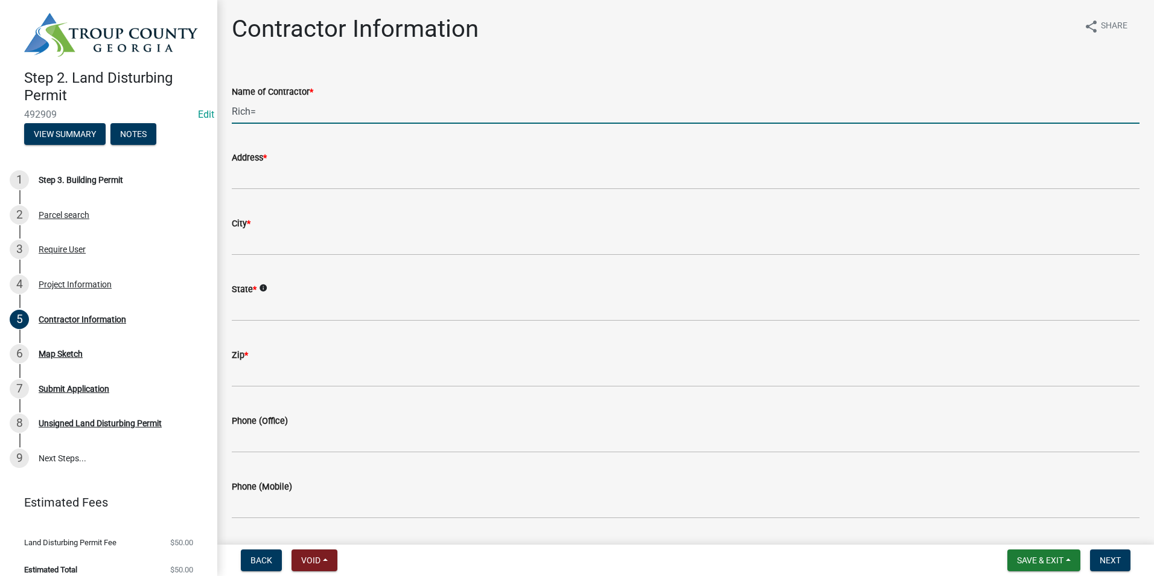
type input "[PERSON_NAME]"
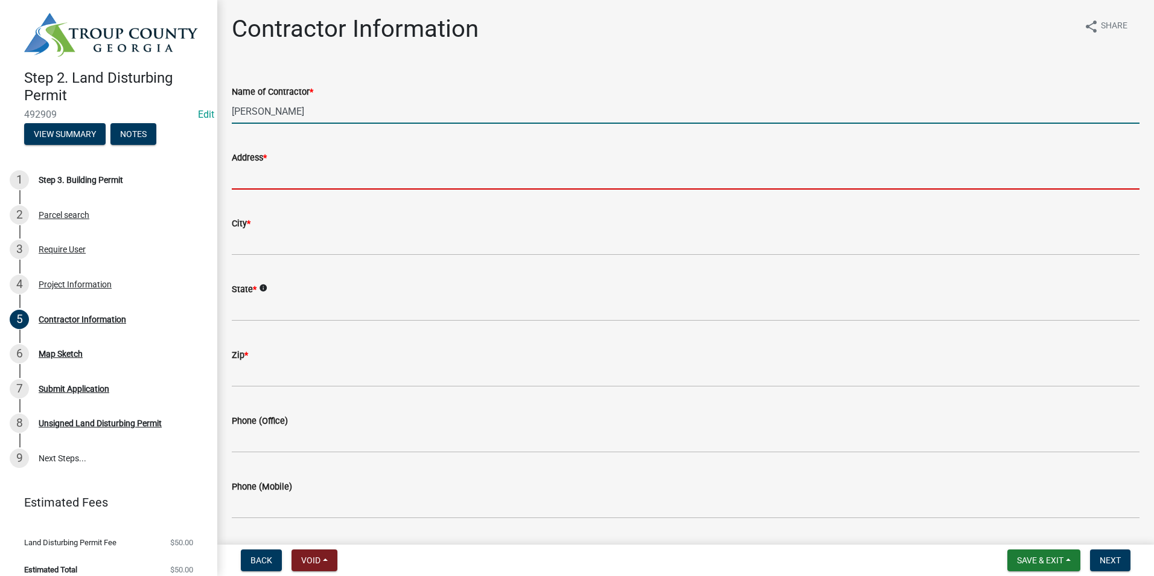
type input "[STREET_ADDRESS][PERSON_NAME]"
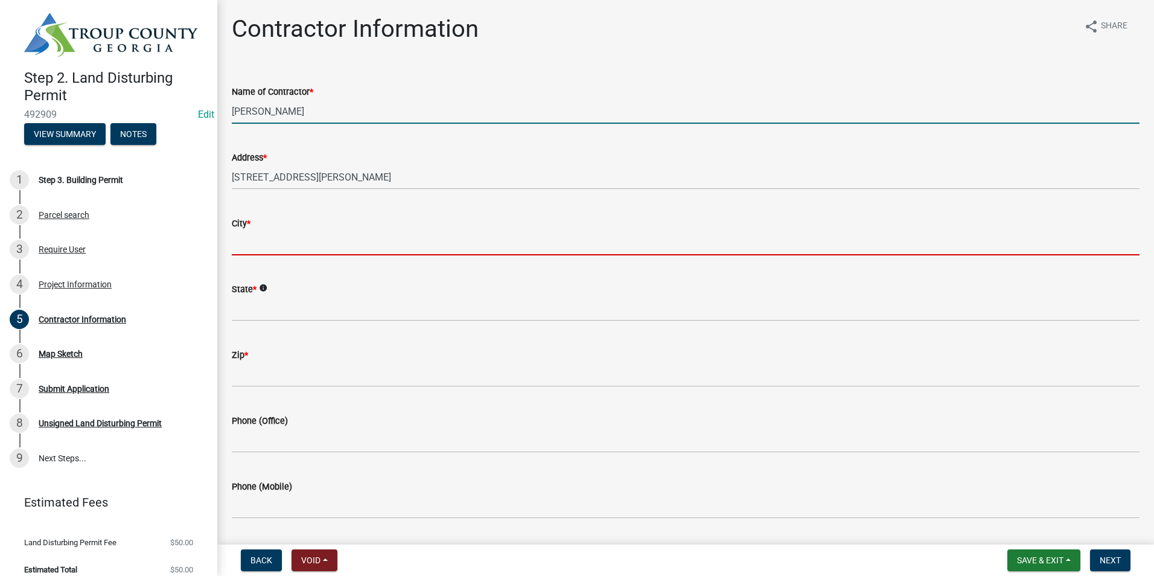
type input "Opelika"
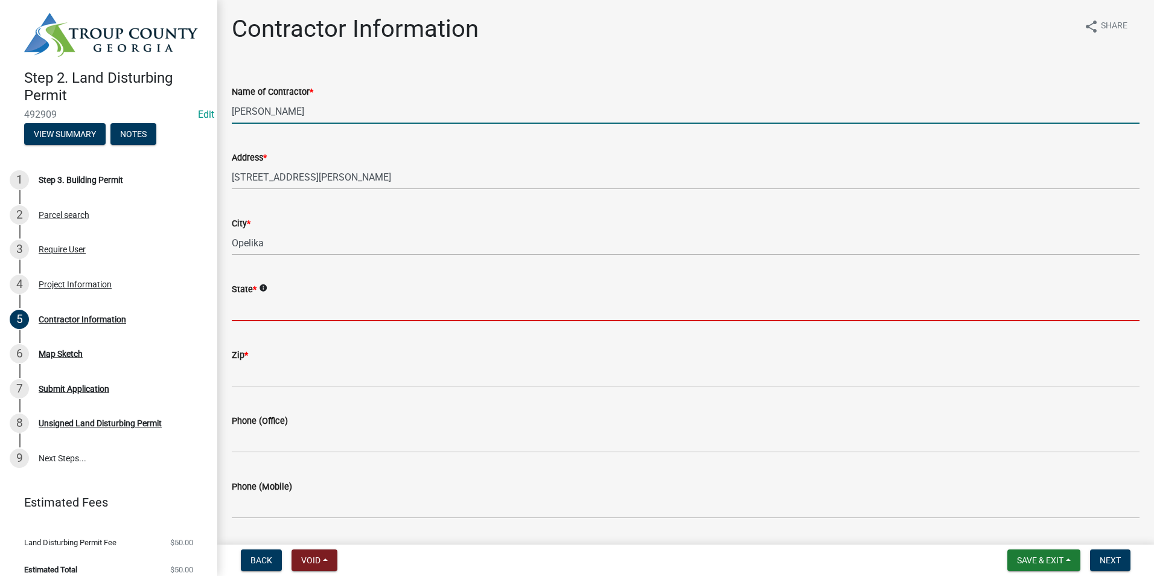
type input "GA"
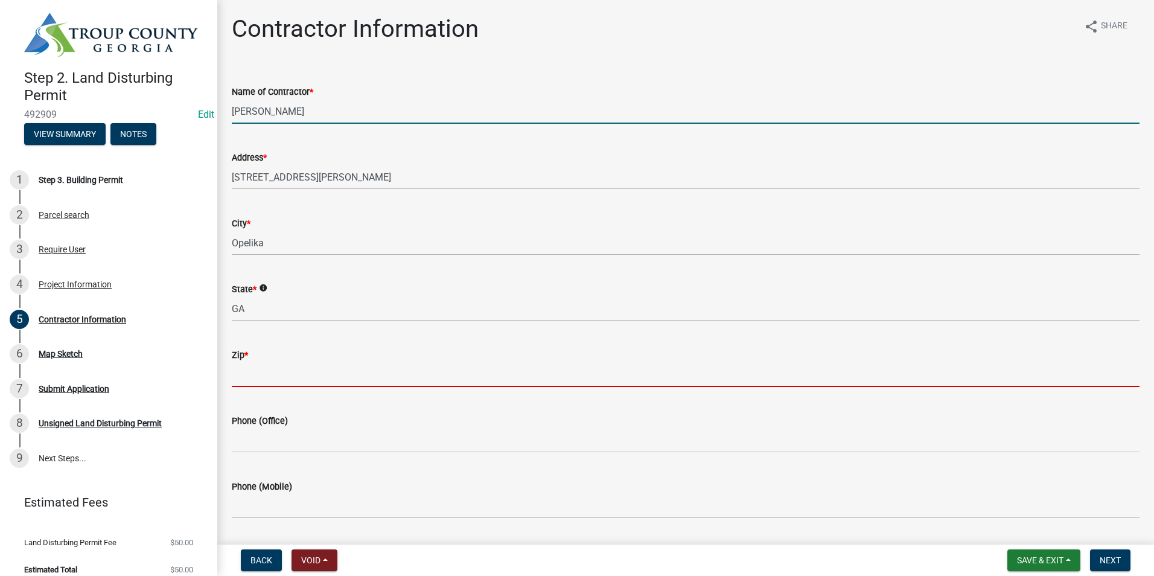
type input "36804"
type input "3342750699"
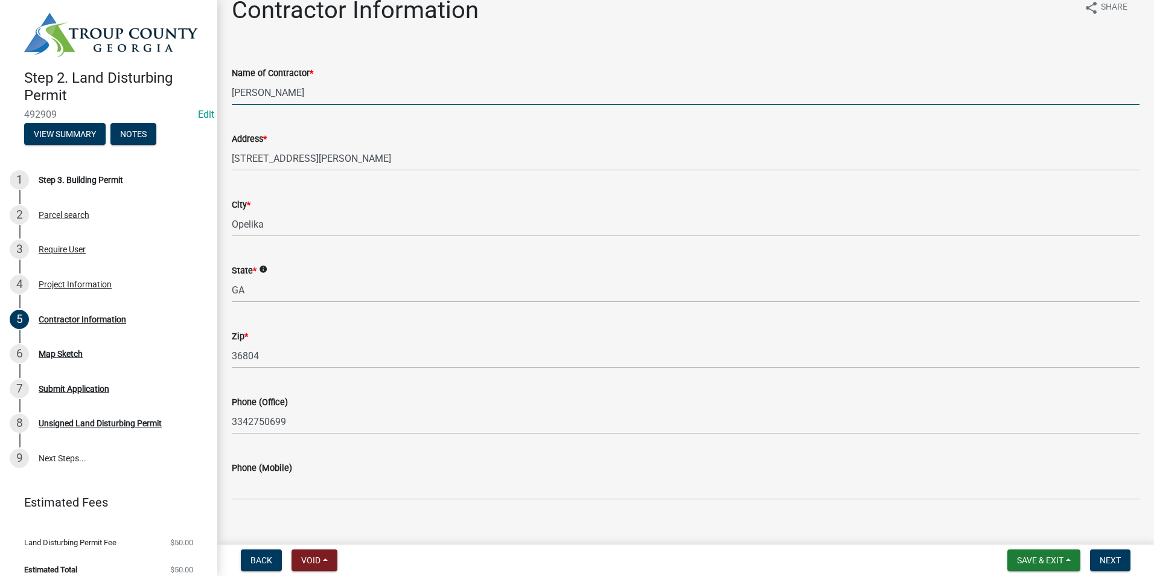
scroll to position [36, 0]
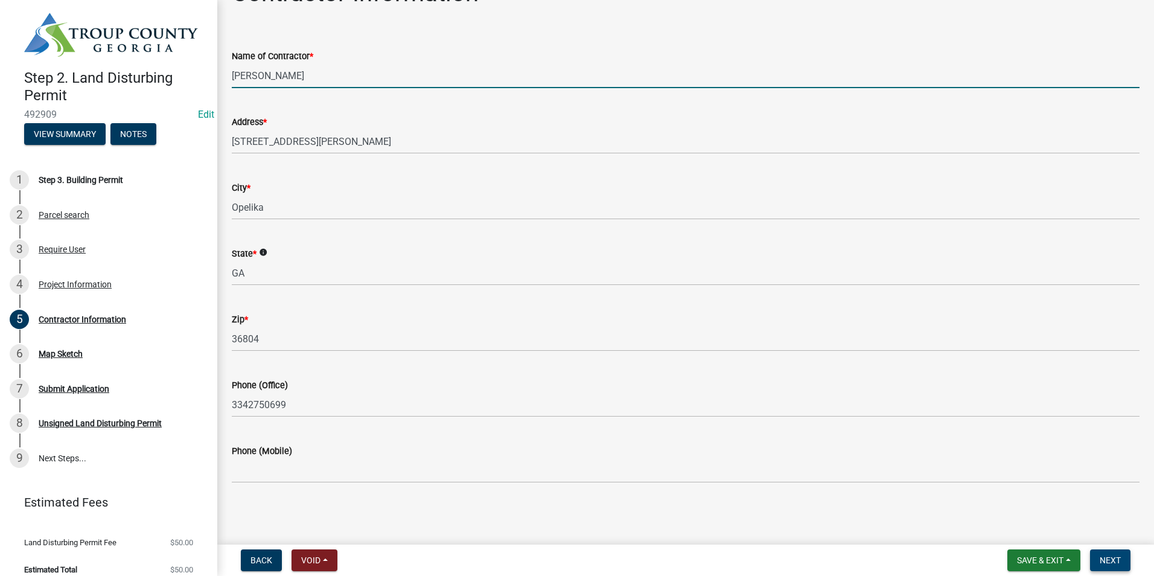
click at [1122, 565] on button "Next" at bounding box center [1110, 560] width 40 height 22
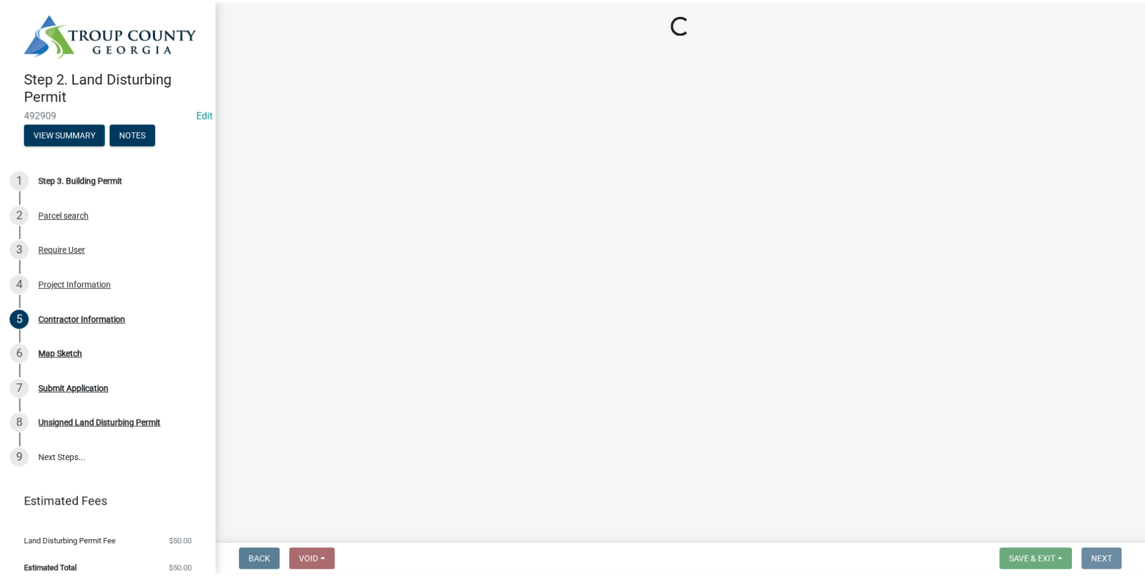
scroll to position [0, 0]
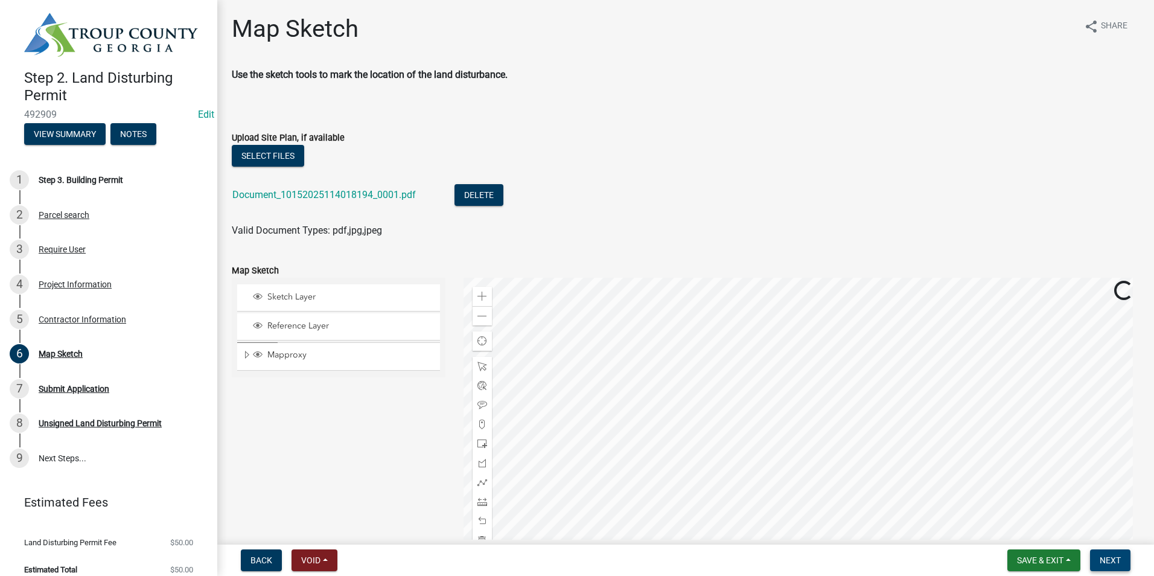
click at [1101, 564] on span "Next" at bounding box center [1110, 560] width 21 height 10
click at [1101, 555] on span "Next" at bounding box center [1110, 560] width 21 height 10
click at [1101, 557] on span "Next" at bounding box center [1110, 560] width 21 height 10
click at [1114, 558] on span "Next" at bounding box center [1110, 560] width 21 height 10
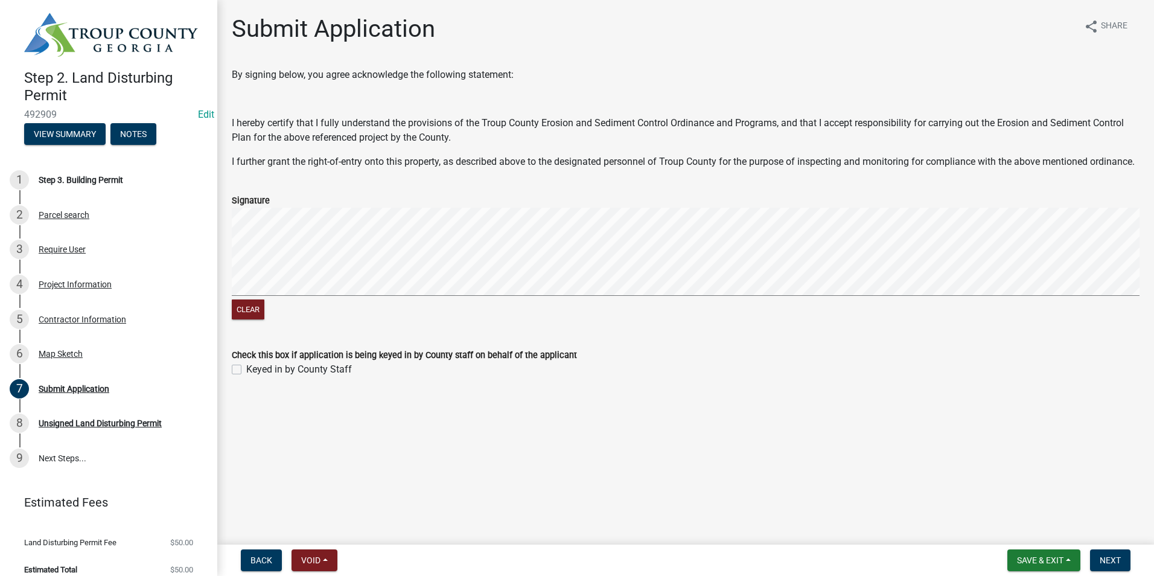
click at [246, 377] on label "Keyed in by County Staff" at bounding box center [299, 369] width 106 height 14
click at [246, 370] on input "Keyed in by County Staff" at bounding box center [250, 366] width 8 height 8
checkbox input "true"
click at [1117, 556] on span "Next" at bounding box center [1110, 560] width 21 height 10
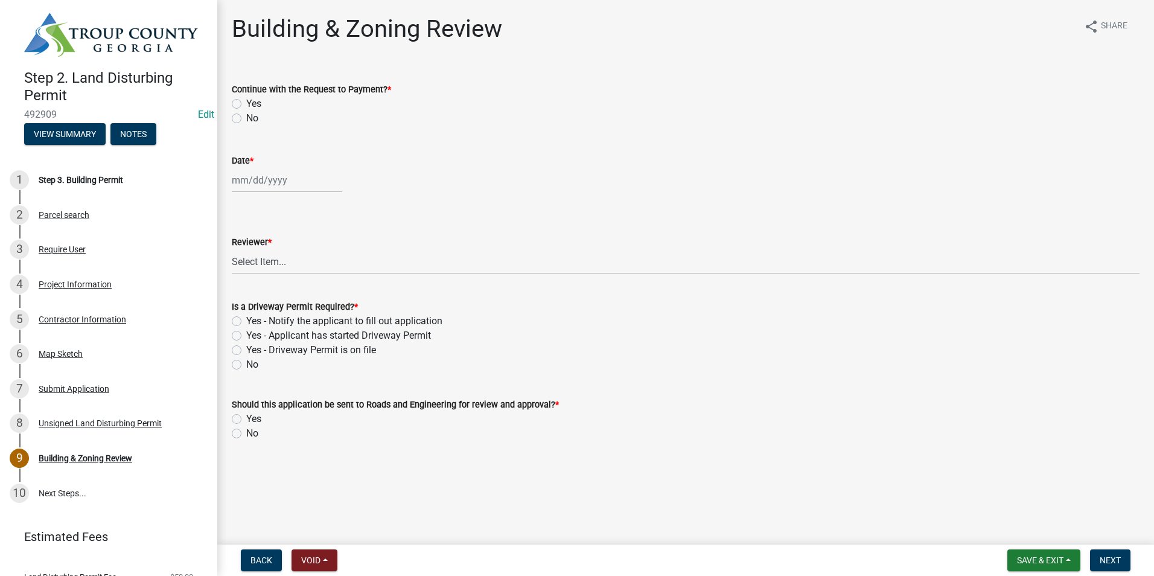
click at [246, 102] on label "Yes" at bounding box center [253, 104] width 15 height 14
click at [246, 102] on input "Yes" at bounding box center [250, 101] width 8 height 8
radio input "true"
click at [291, 174] on div at bounding box center [287, 180] width 110 height 25
select select "10"
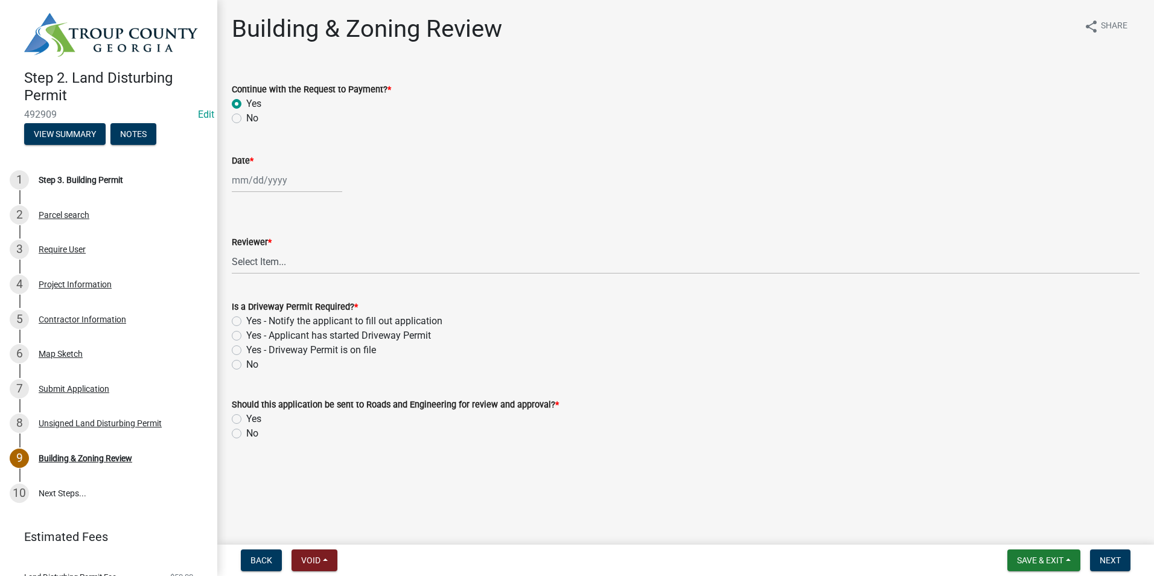
select select "2025"
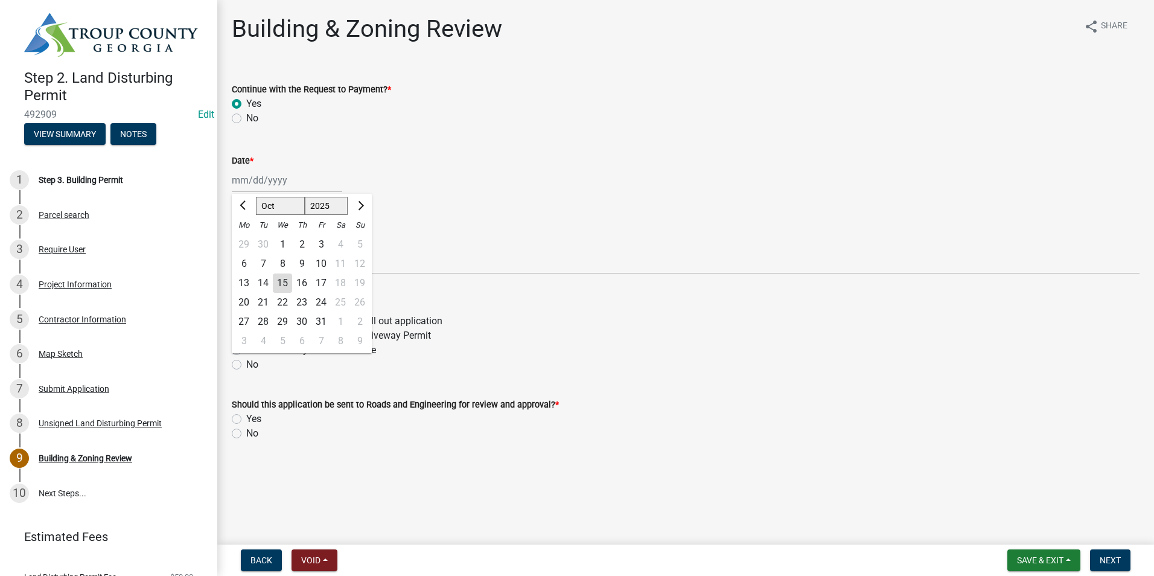
click at [282, 279] on div "15" at bounding box center [282, 282] width 19 height 19
type input "[DATE]"
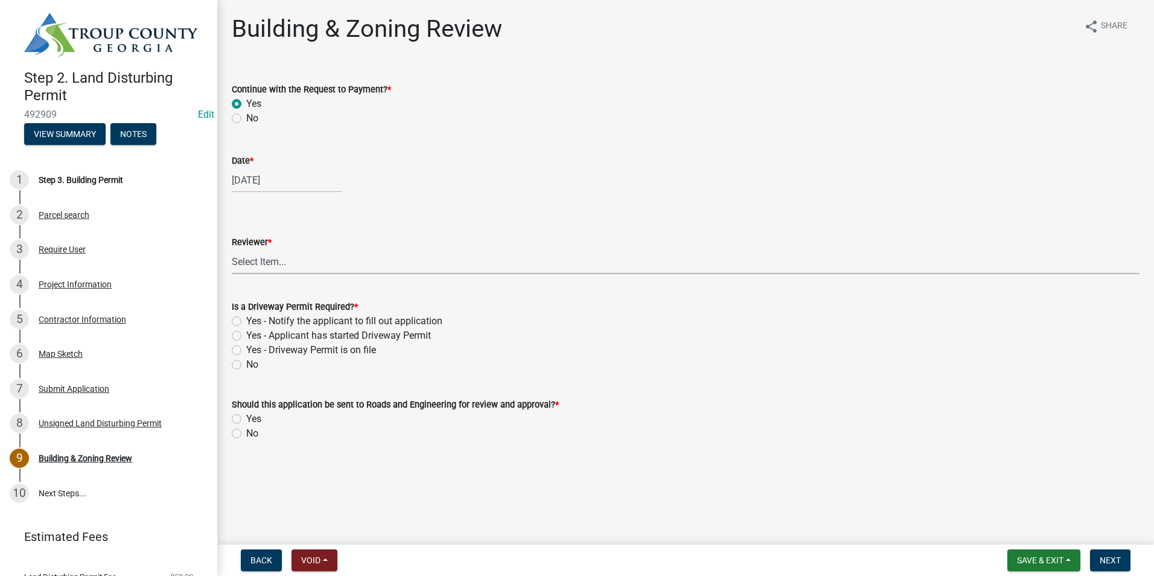
click at [257, 261] on select "Select Item... [PERSON_NAME] [PERSON_NAME] [PERSON_NAME] [PERSON_NAME]" at bounding box center [686, 261] width 908 height 25
click at [232, 249] on select "Select Item... [PERSON_NAME] [PERSON_NAME] [PERSON_NAME] [PERSON_NAME]" at bounding box center [686, 261] width 908 height 25
select select "2b86b0c4-e8a1-45ee-90a7-b8d4cb5b2682"
click at [246, 368] on label "No" at bounding box center [252, 364] width 12 height 14
click at [246, 365] on input "No" at bounding box center [250, 361] width 8 height 8
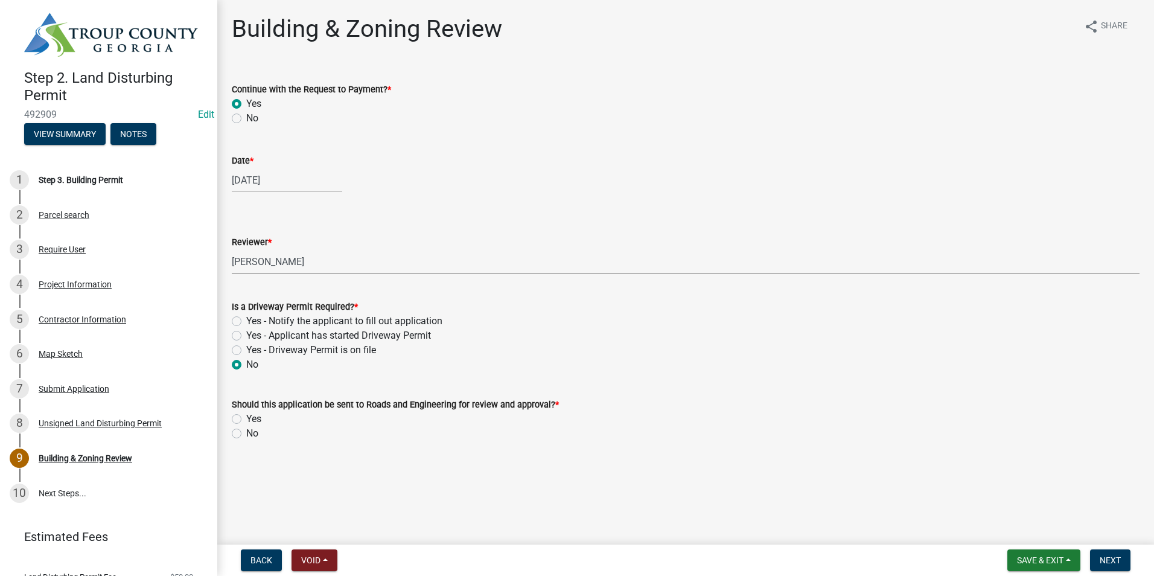
radio input "true"
click at [231, 436] on div "Should this application be sent to Roads and Engineering for review and approva…" at bounding box center [686, 412] width 926 height 58
click at [246, 436] on label "No" at bounding box center [252, 433] width 12 height 14
click at [246, 434] on input "No" at bounding box center [250, 430] width 8 height 8
radio input "true"
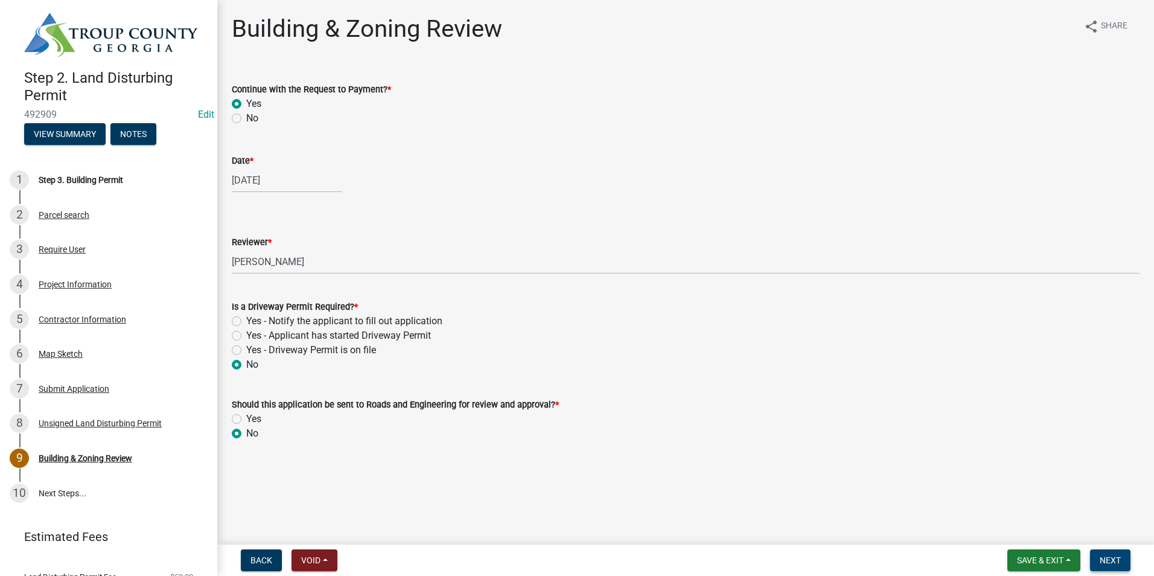
click at [1103, 558] on span "Next" at bounding box center [1110, 560] width 21 height 10
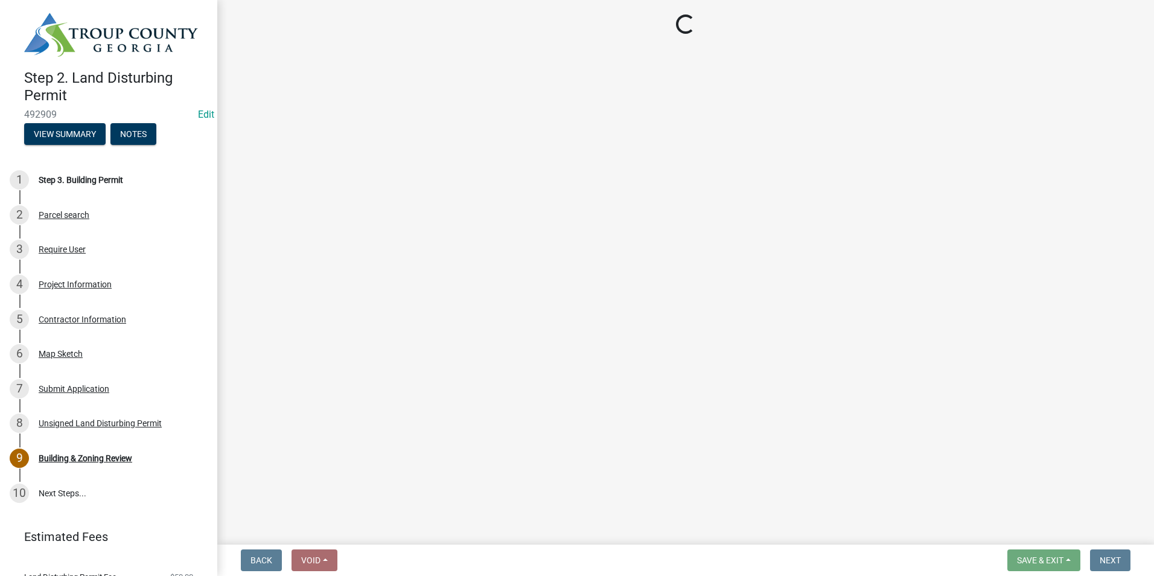
select select "3: 3"
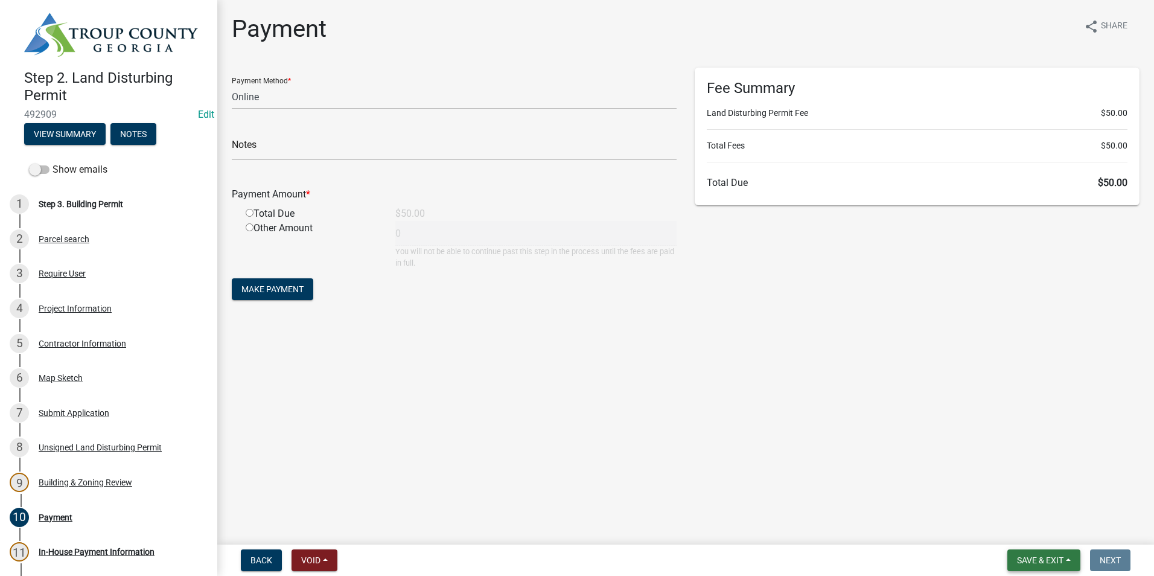
click at [1051, 560] on span "Save & Exit" at bounding box center [1040, 560] width 46 height 10
click at [1051, 532] on button "Save & Exit" at bounding box center [1032, 528] width 97 height 29
